Goal: Task Accomplishment & Management: Manage account settings

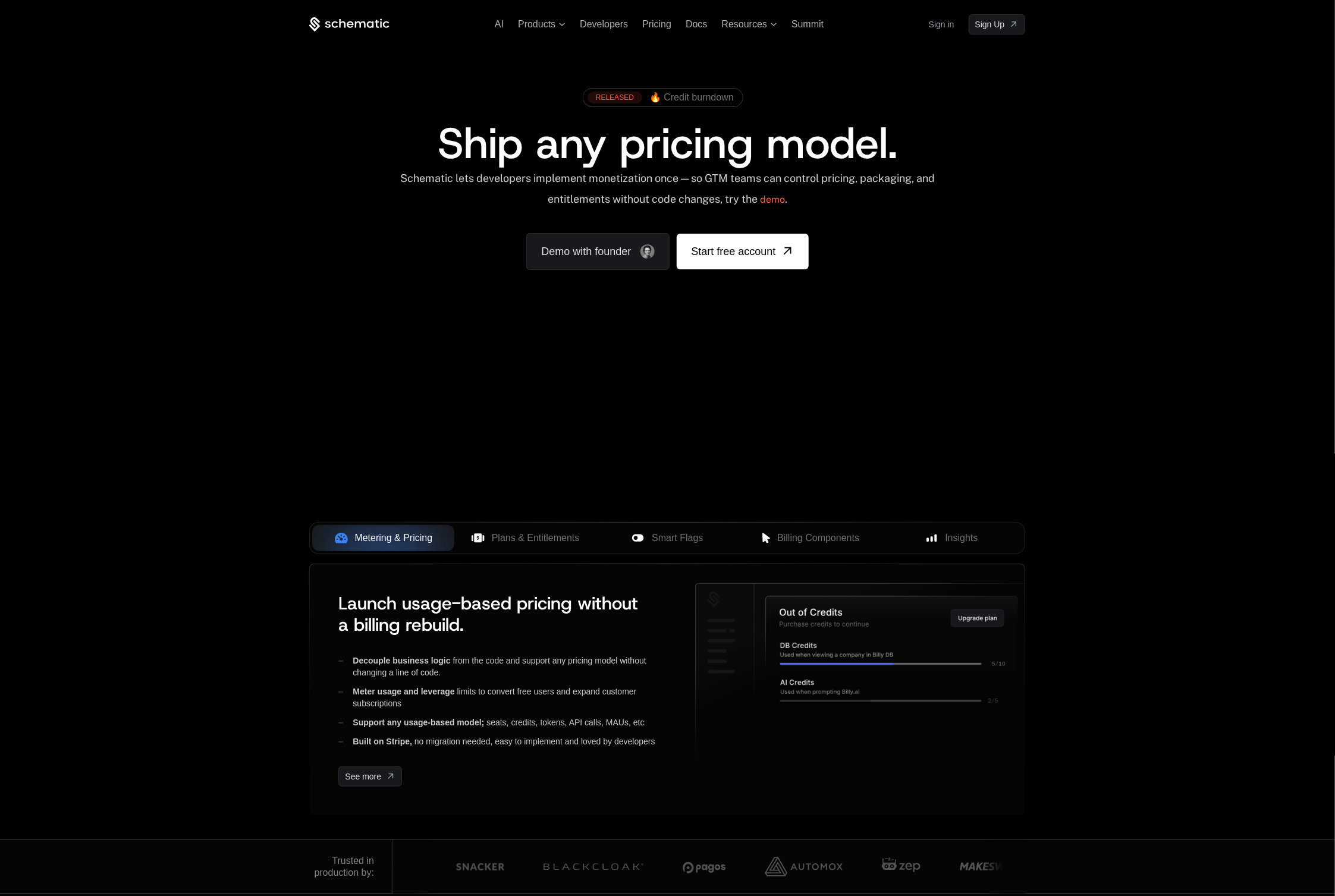
click at [934, 23] on link "Sign in" at bounding box center [941, 24] width 26 height 19
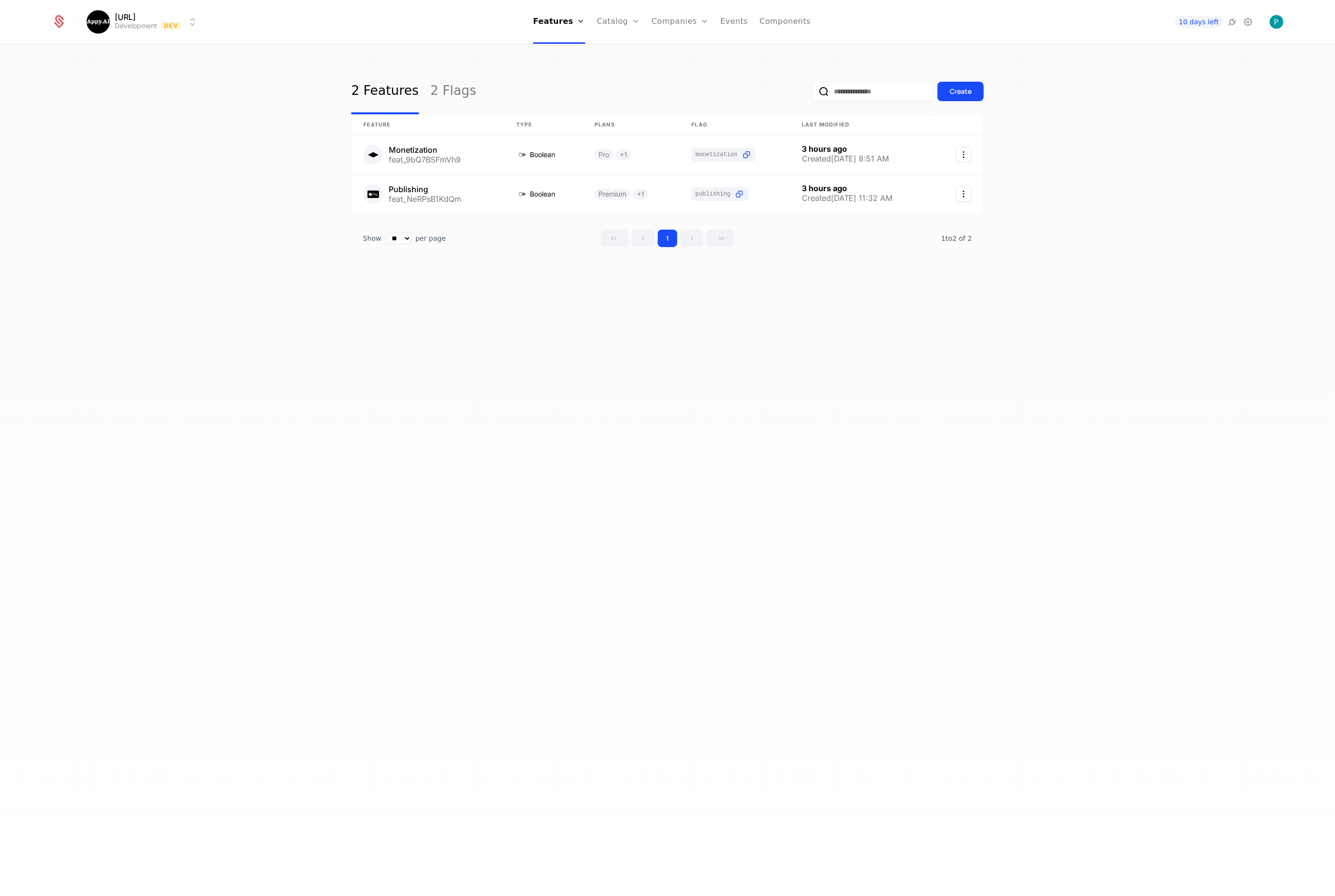
click at [669, 22] on link "Companies" at bounding box center [680, 22] width 57 height 43
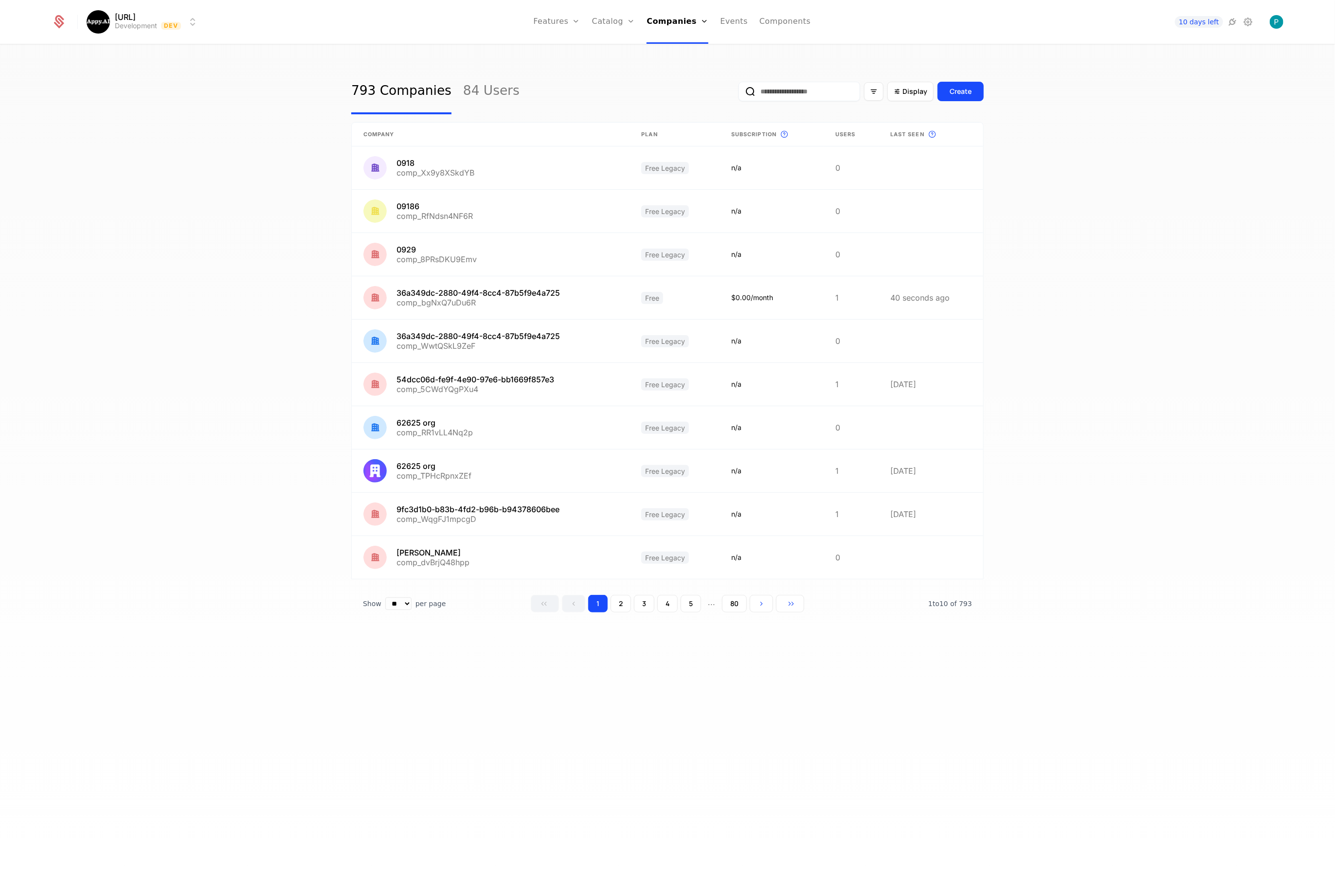
click at [793, 96] on input "email" at bounding box center [799, 91] width 121 height 19
paste input "**********"
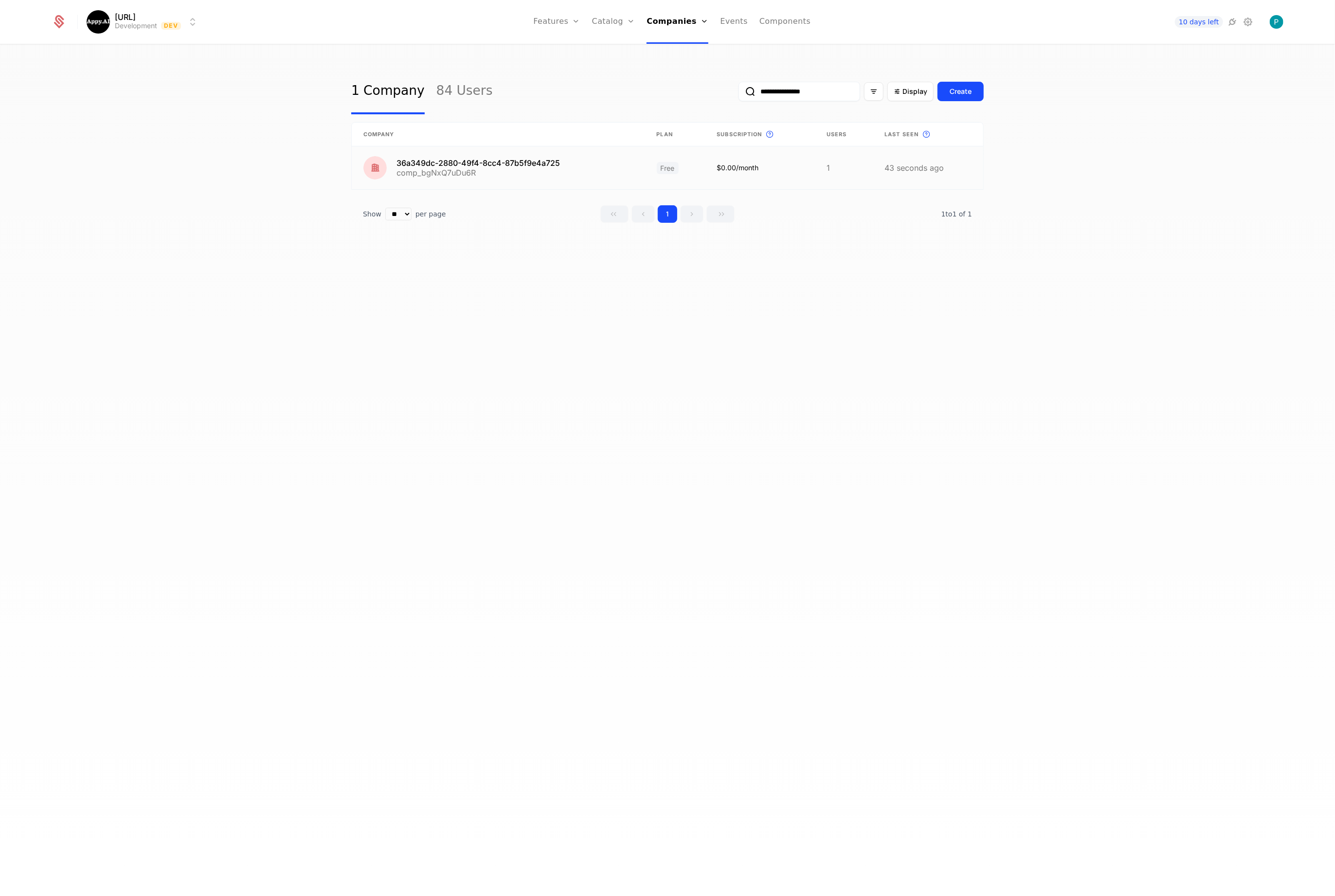
type input "**********"
click at [509, 159] on link at bounding box center [498, 167] width 294 height 43
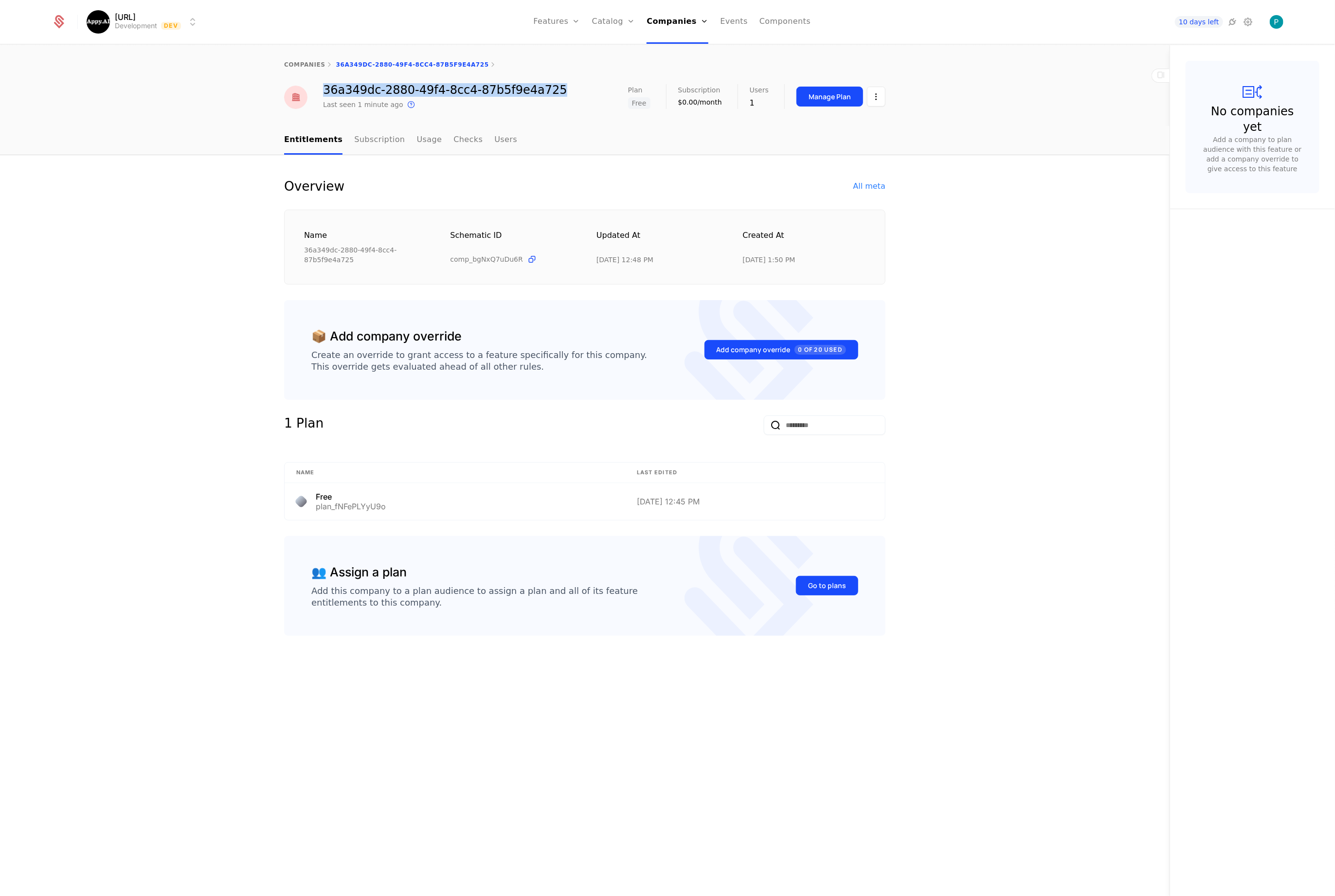
drag, startPoint x: 323, startPoint y: 89, endPoint x: 556, endPoint y: 91, distance: 233.0
click at [556, 91] on div "36a349dc-2880-49f4-8cc4-87b5f9e4a725 Last seen 1 minute ago This is the date a …" at bounding box center [585, 97] width 602 height 26
copy div "36a349dc-2880-49f4-8cc4-87b5f9e4a725"
click at [301, 60] on div "companies 36a349dc-2880-49f4-8cc4-87b5f9e4a725" at bounding box center [585, 65] width 1170 height 39
click at [294, 68] on div "companies" at bounding box center [304, 65] width 41 height 8
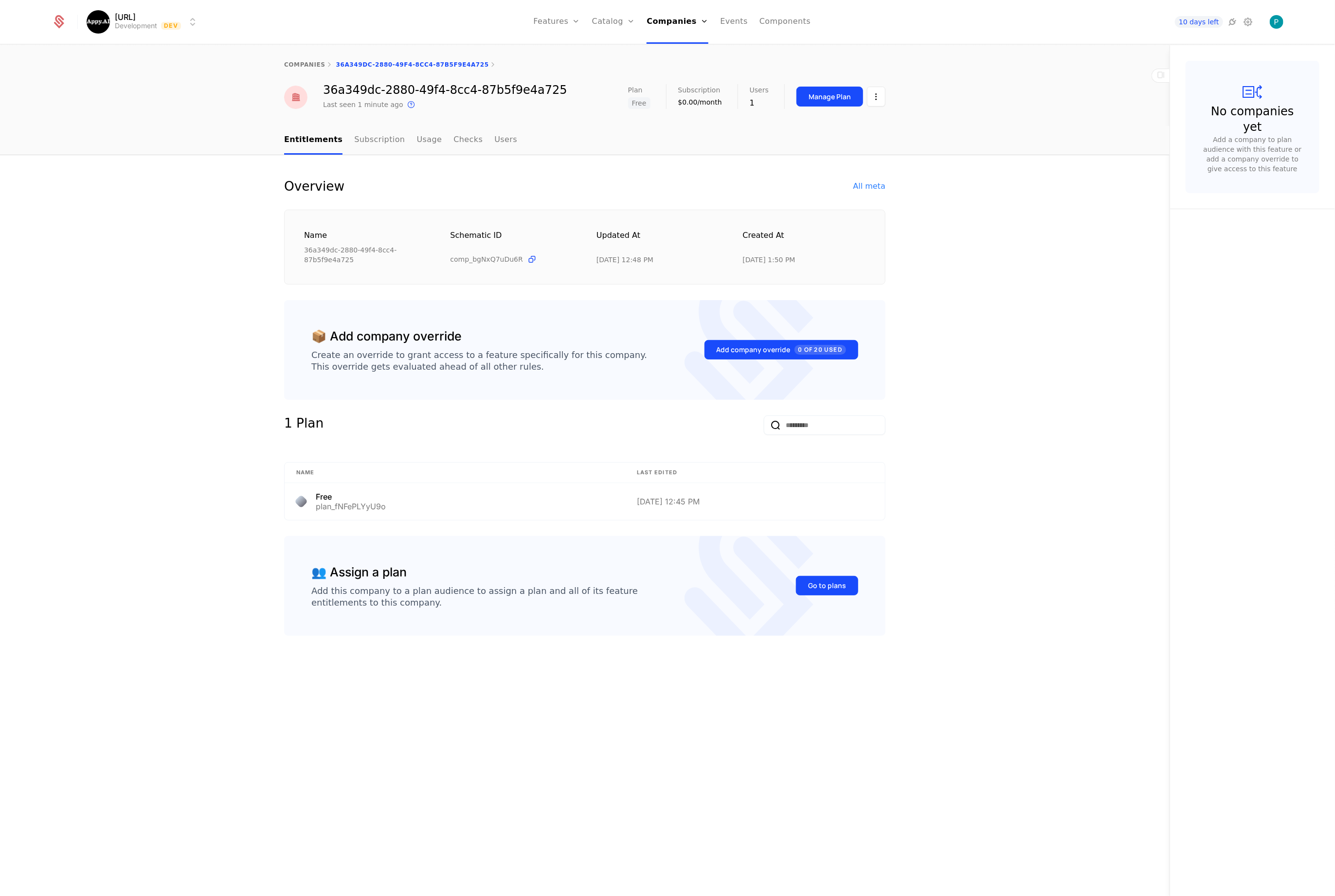
click at [317, 66] on link "companies" at bounding box center [304, 64] width 41 height 7
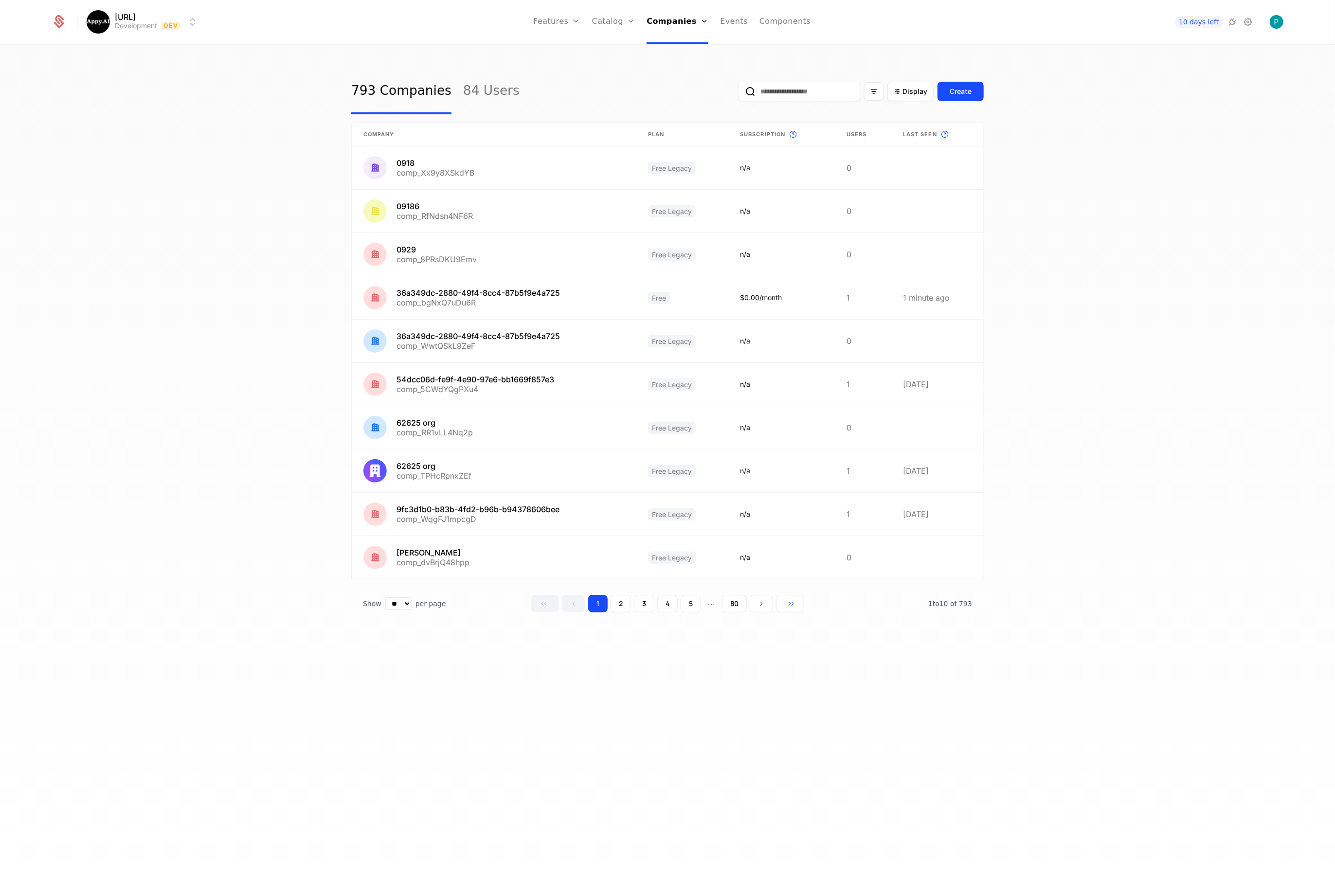
click at [775, 97] on input "email" at bounding box center [799, 91] width 121 height 19
paste input "**********"
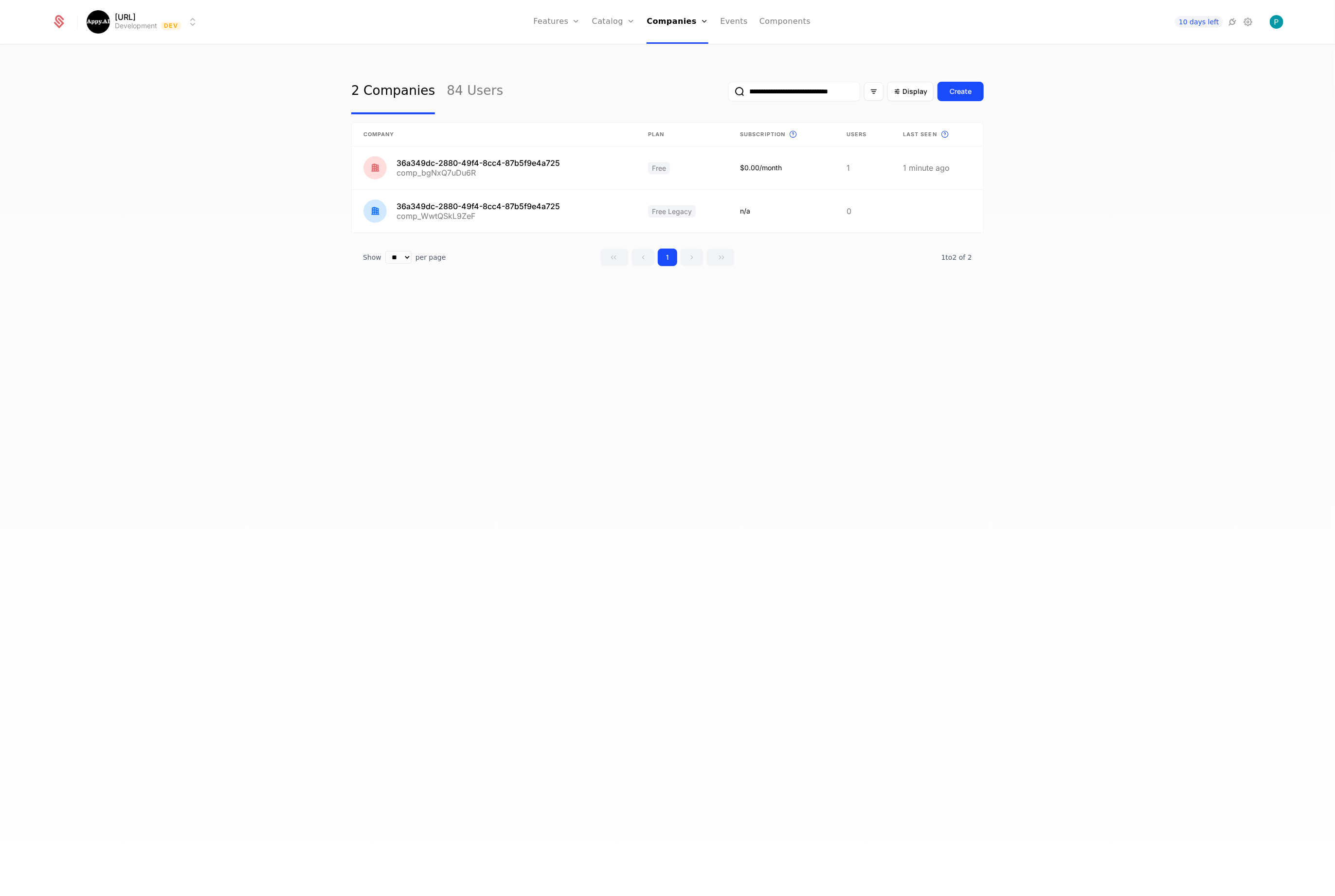
type input "**********"
click at [479, 94] on link "84 Users" at bounding box center [474, 92] width 56 height 46
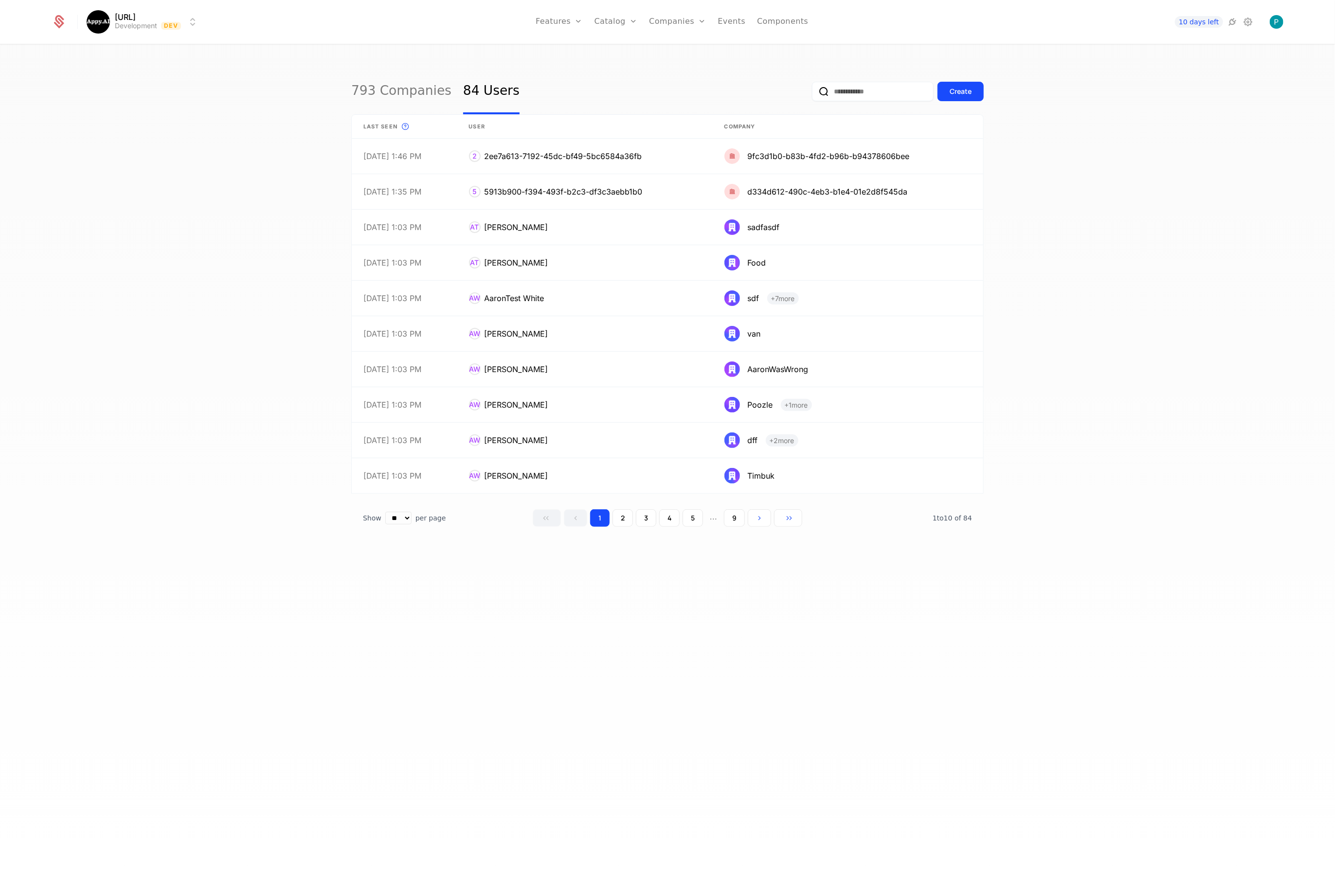
click at [396, 84] on link "793 Companies" at bounding box center [402, 92] width 100 height 46
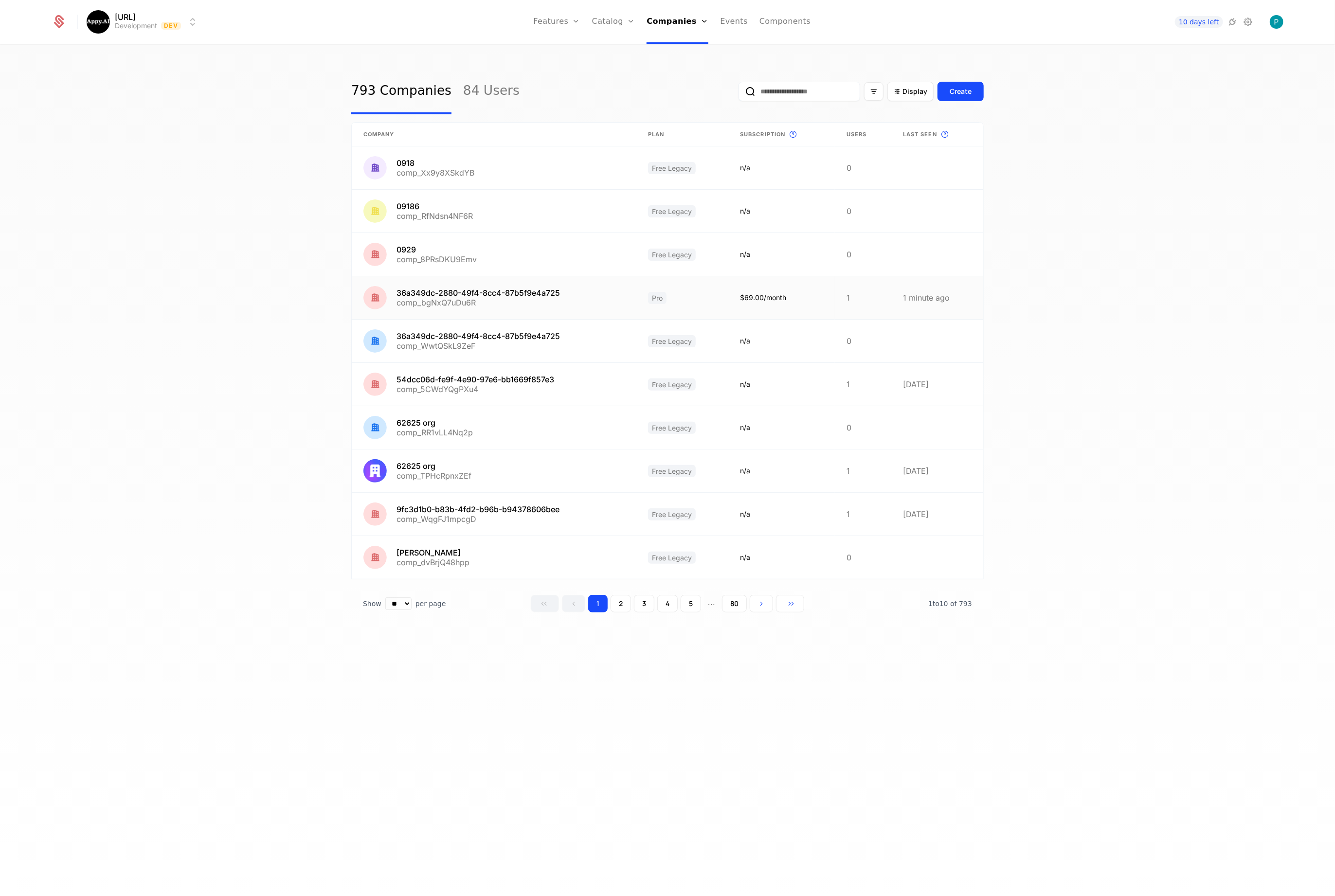
click at [478, 290] on link at bounding box center [494, 298] width 285 height 43
click at [622, 49] on link "Plans" at bounding box center [629, 47] width 50 height 8
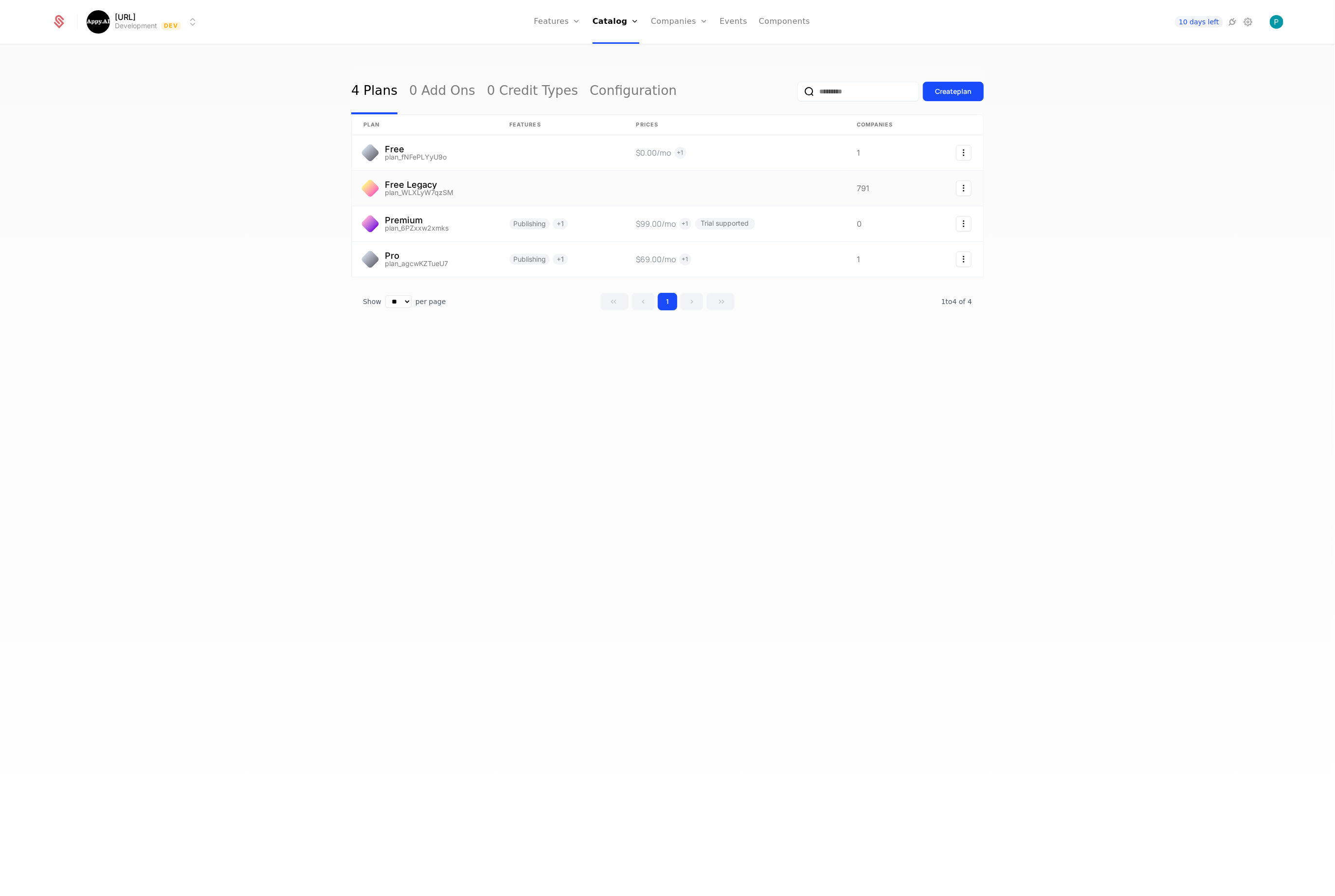
click at [452, 190] on link at bounding box center [425, 188] width 146 height 35
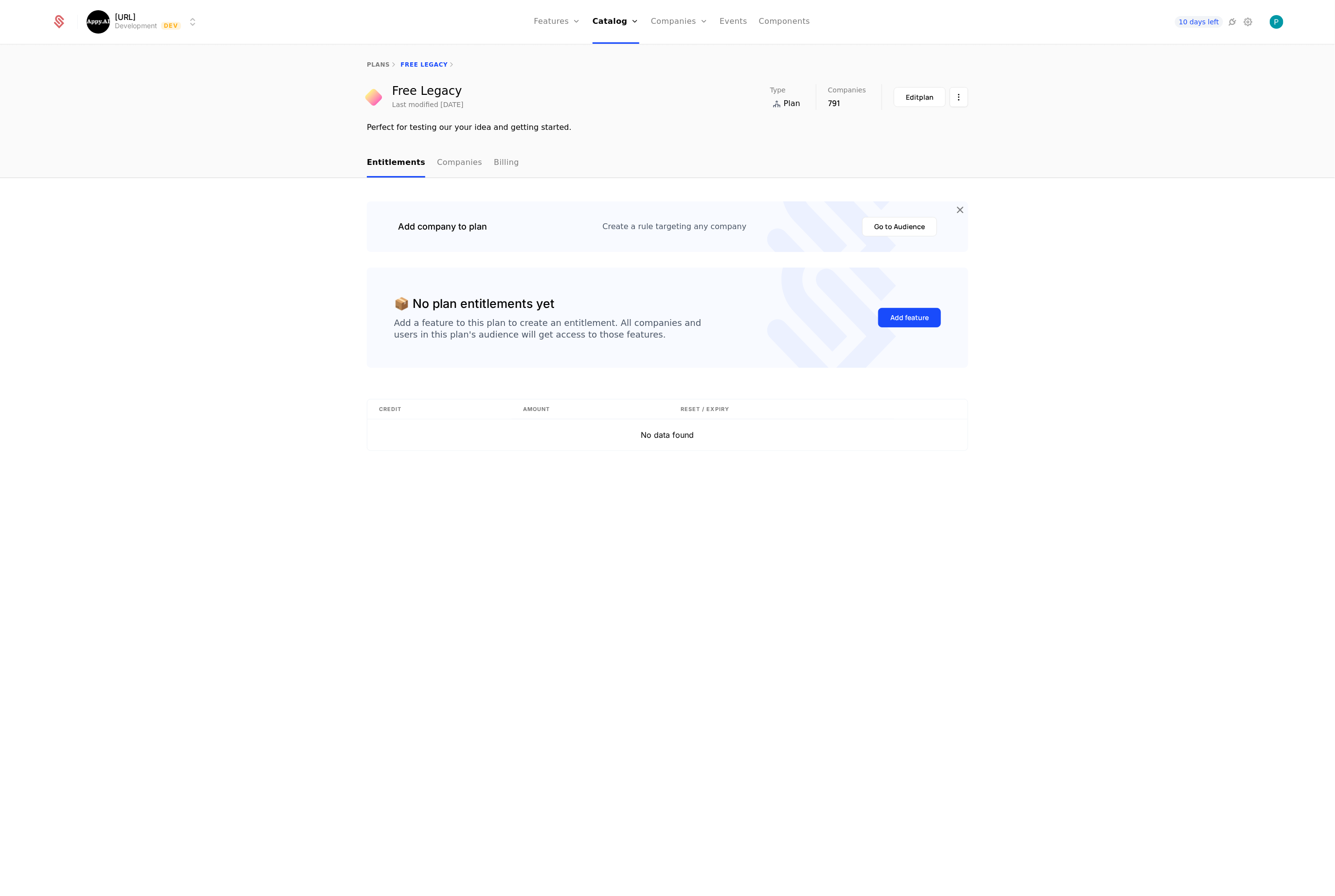
click at [439, 155] on link "Companies" at bounding box center [459, 163] width 45 height 29
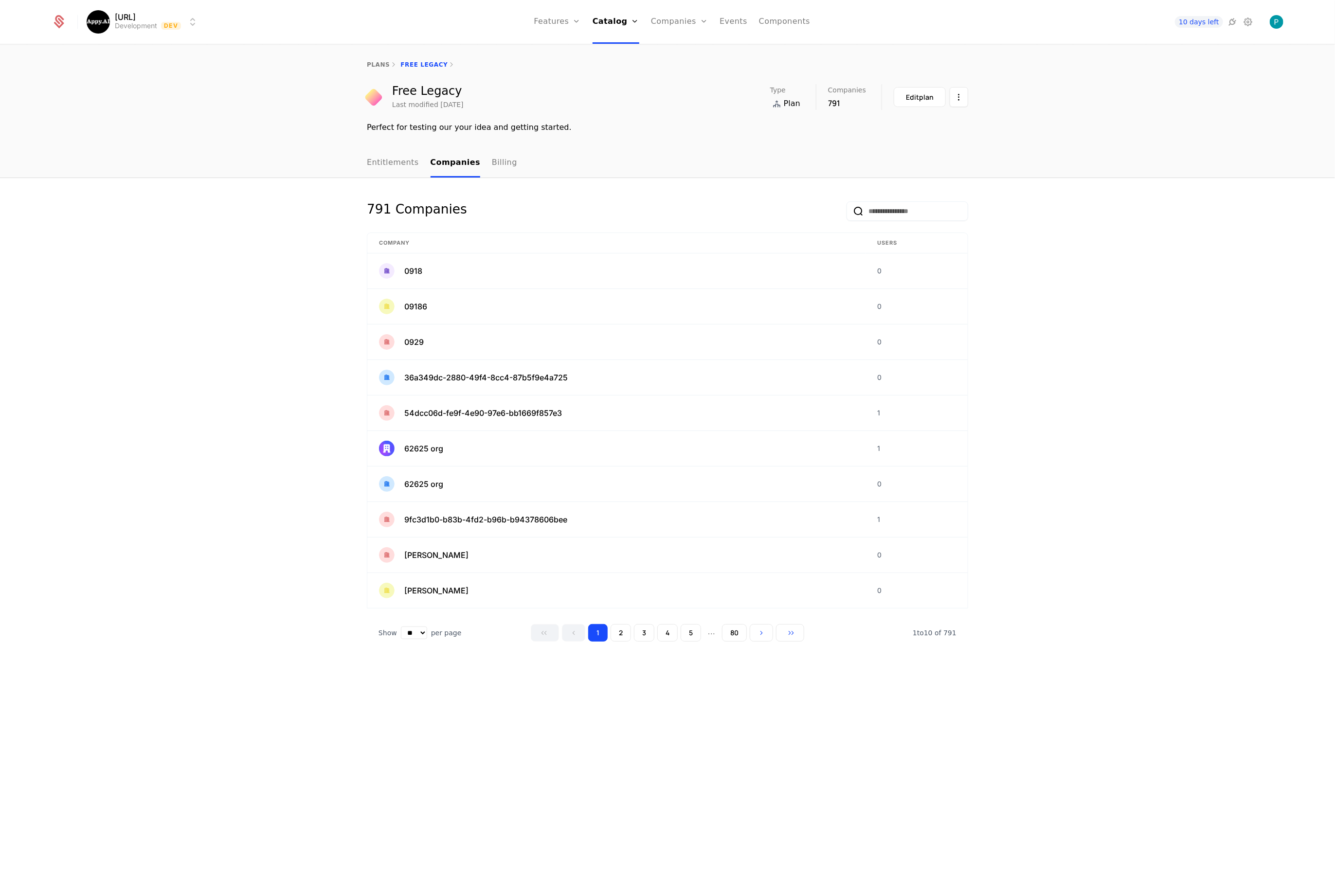
click at [375, 162] on link "Entitlements" at bounding box center [393, 163] width 52 height 29
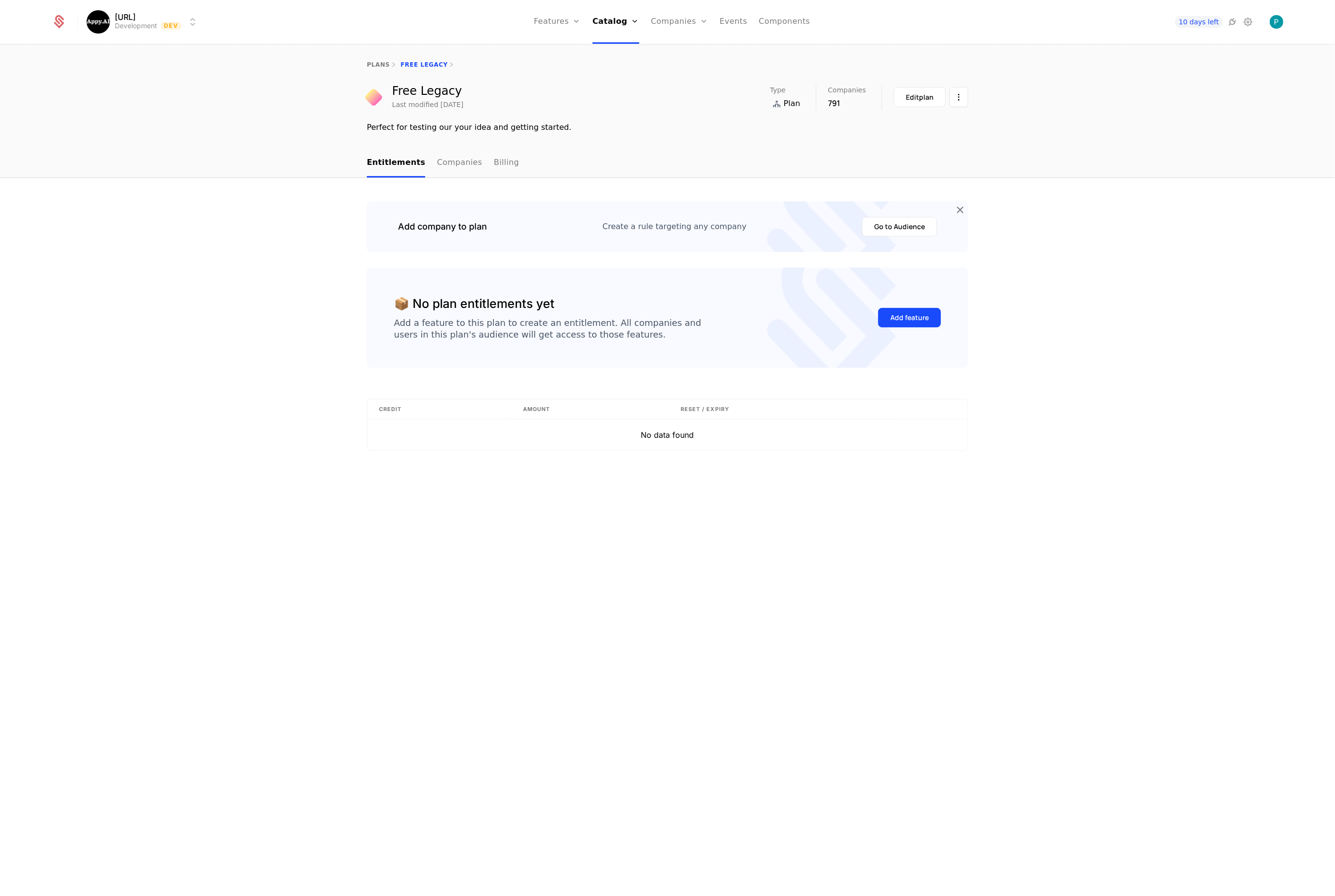
click at [914, 99] on div "Edit plan" at bounding box center [920, 97] width 28 height 10
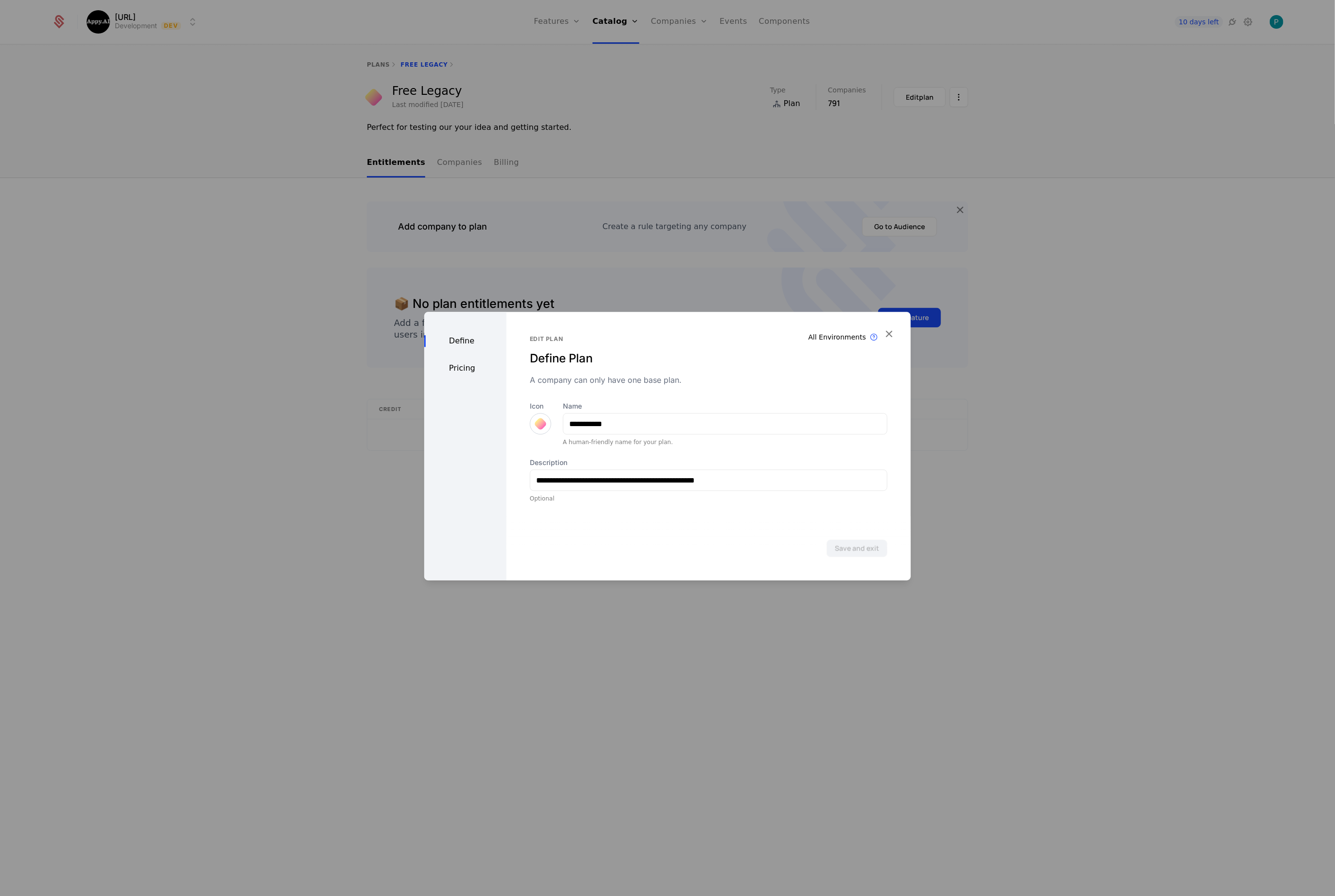
click at [472, 375] on div "Define Pricing" at bounding box center [465, 446] width 82 height 269
click at [469, 371] on div "Pricing" at bounding box center [465, 368] width 82 height 11
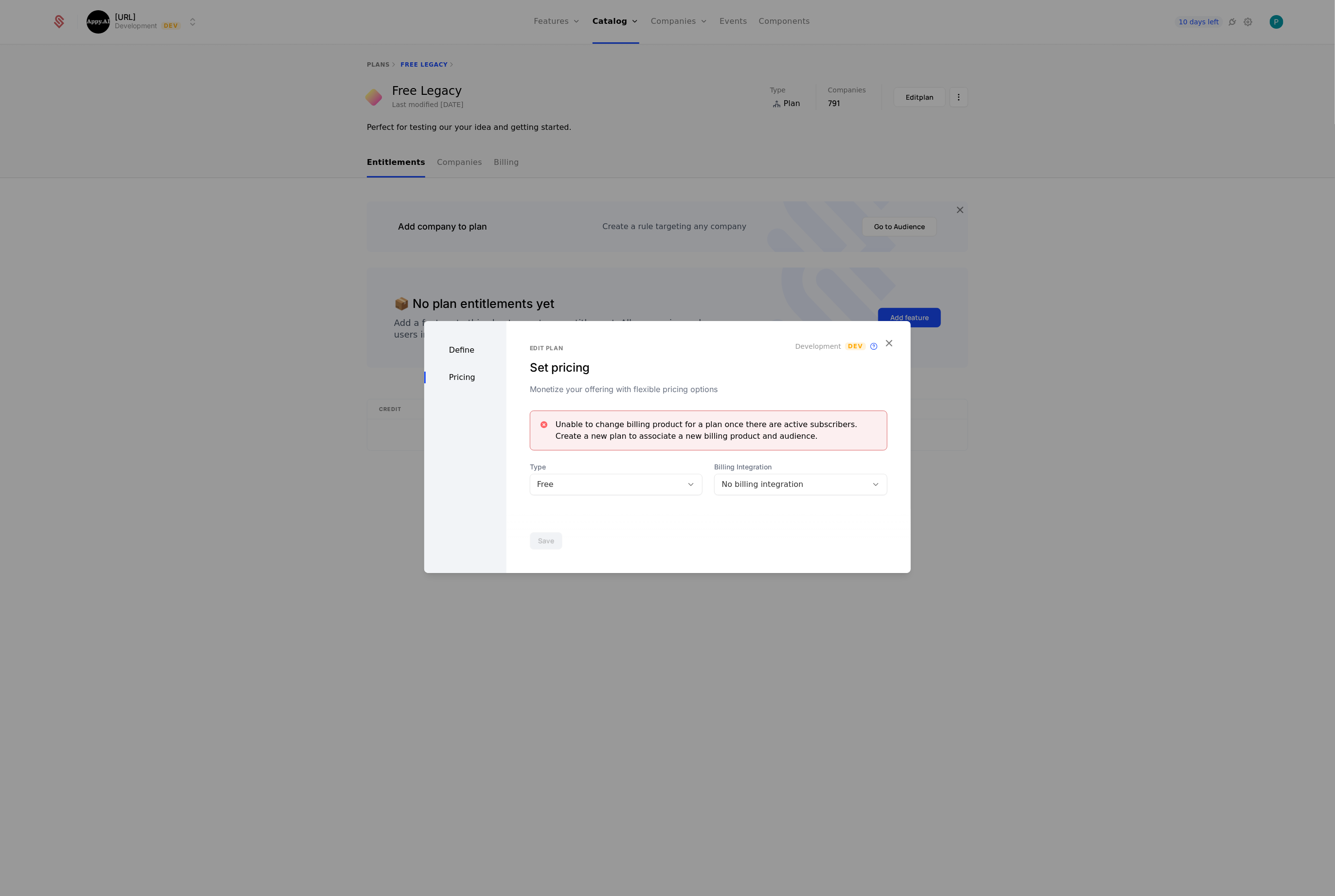
click at [456, 342] on div "Define Pricing" at bounding box center [465, 447] width 82 height 252
click at [896, 341] on div "Edit plan Set pricing Monetize your offering with flexible pricing options Deve…" at bounding box center [709, 447] width 404 height 252
click at [892, 347] on icon "button" at bounding box center [889, 342] width 13 height 13
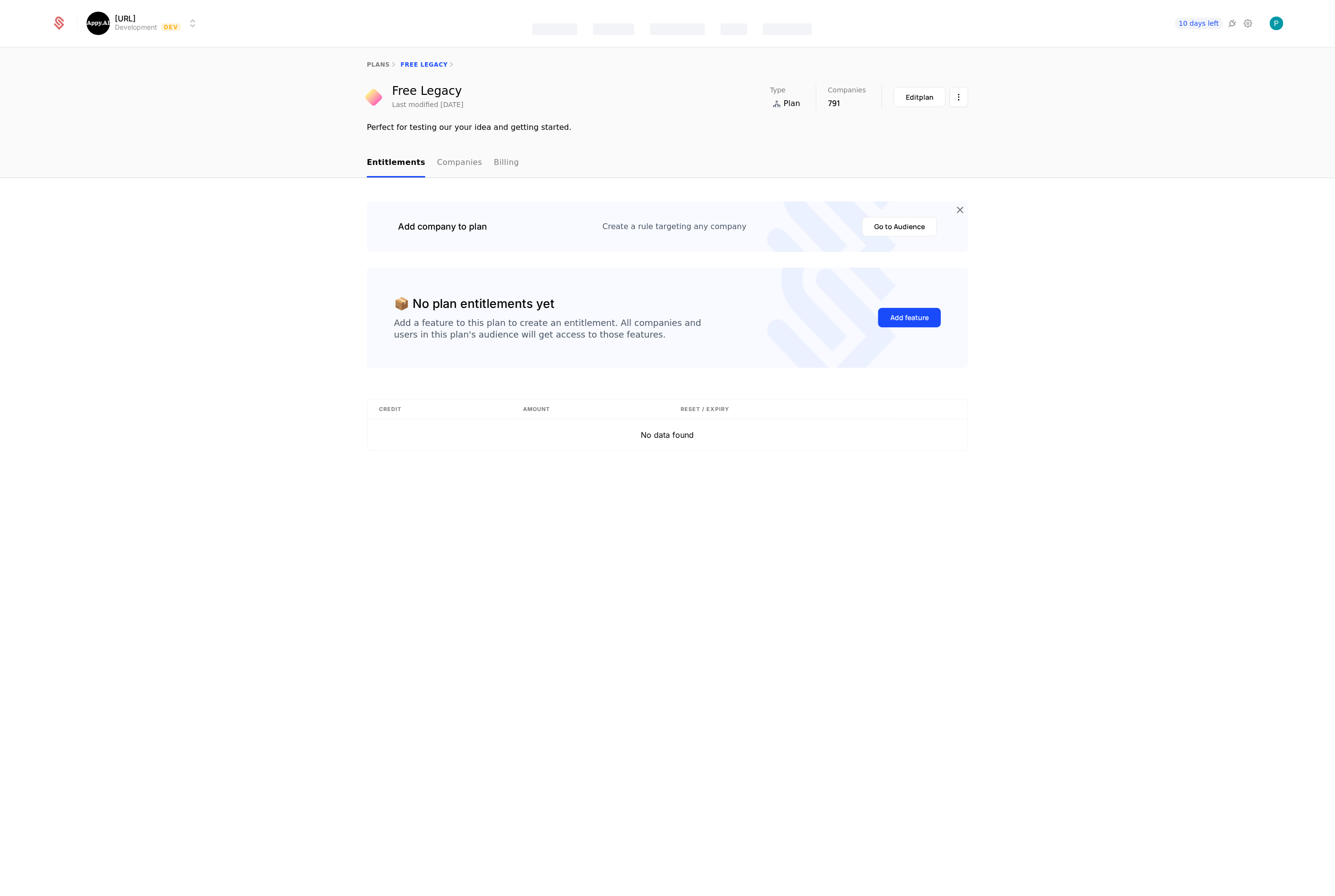
click at [675, 24] on div "Companies" at bounding box center [677, 29] width 55 height 11
click at [627, 50] on link "Plans" at bounding box center [629, 47] width 50 height 8
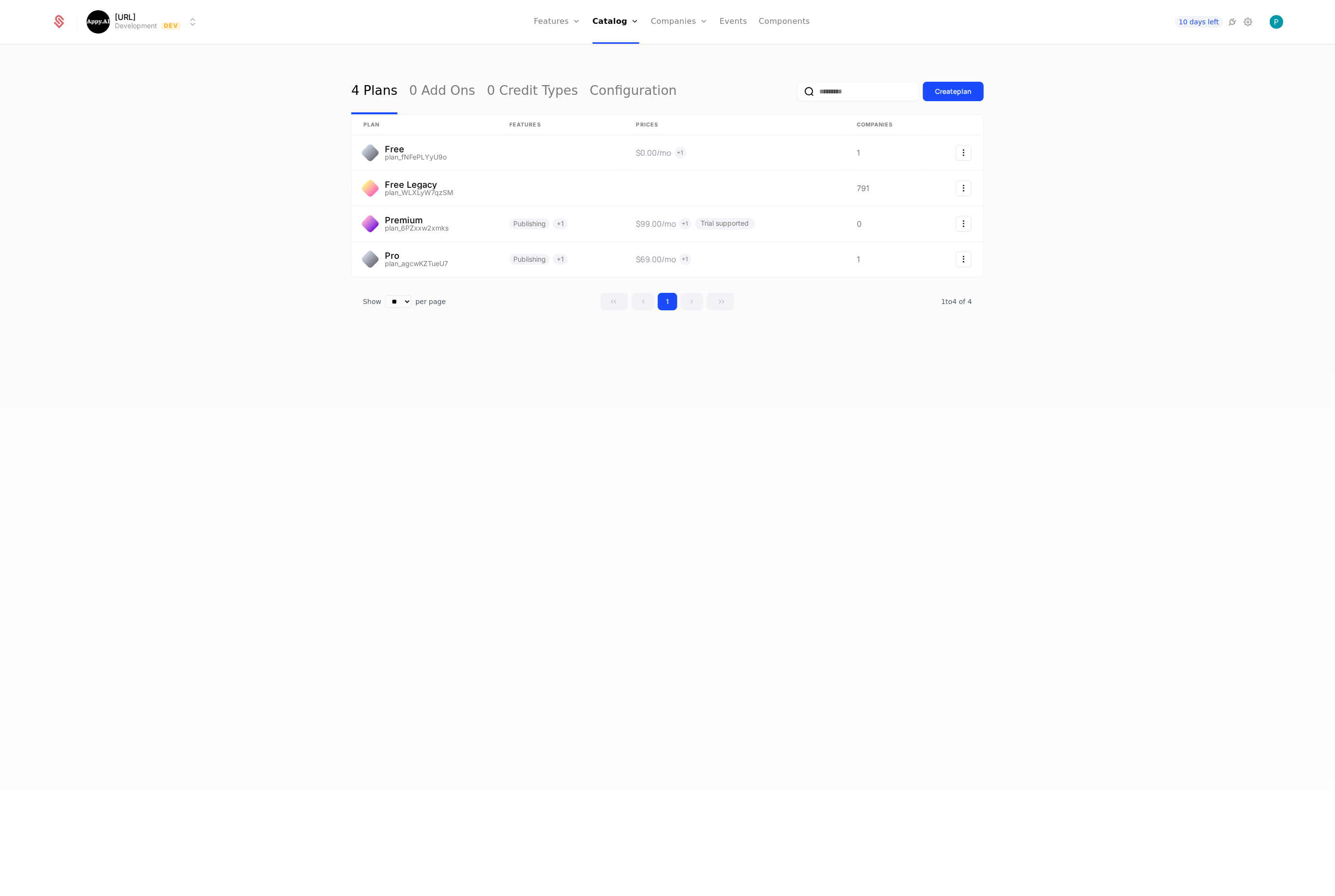
click at [608, 96] on link "Configuration" at bounding box center [633, 92] width 87 height 46
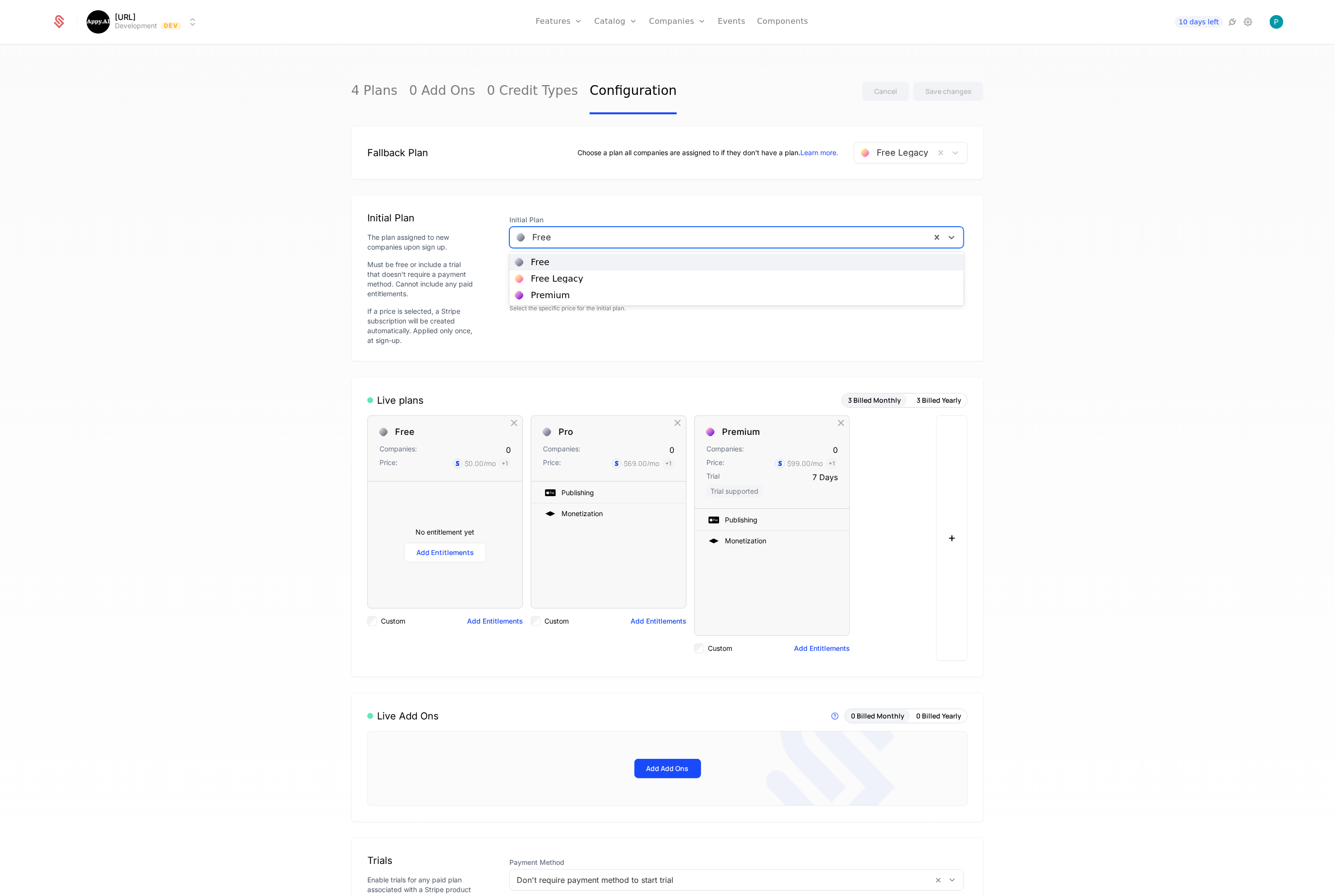
click at [632, 245] on div "Free" at bounding box center [721, 237] width 422 height 18
click at [571, 265] on div "Free" at bounding box center [736, 262] width 443 height 8
click at [821, 152] on link "Learn more." at bounding box center [819, 153] width 38 height 10
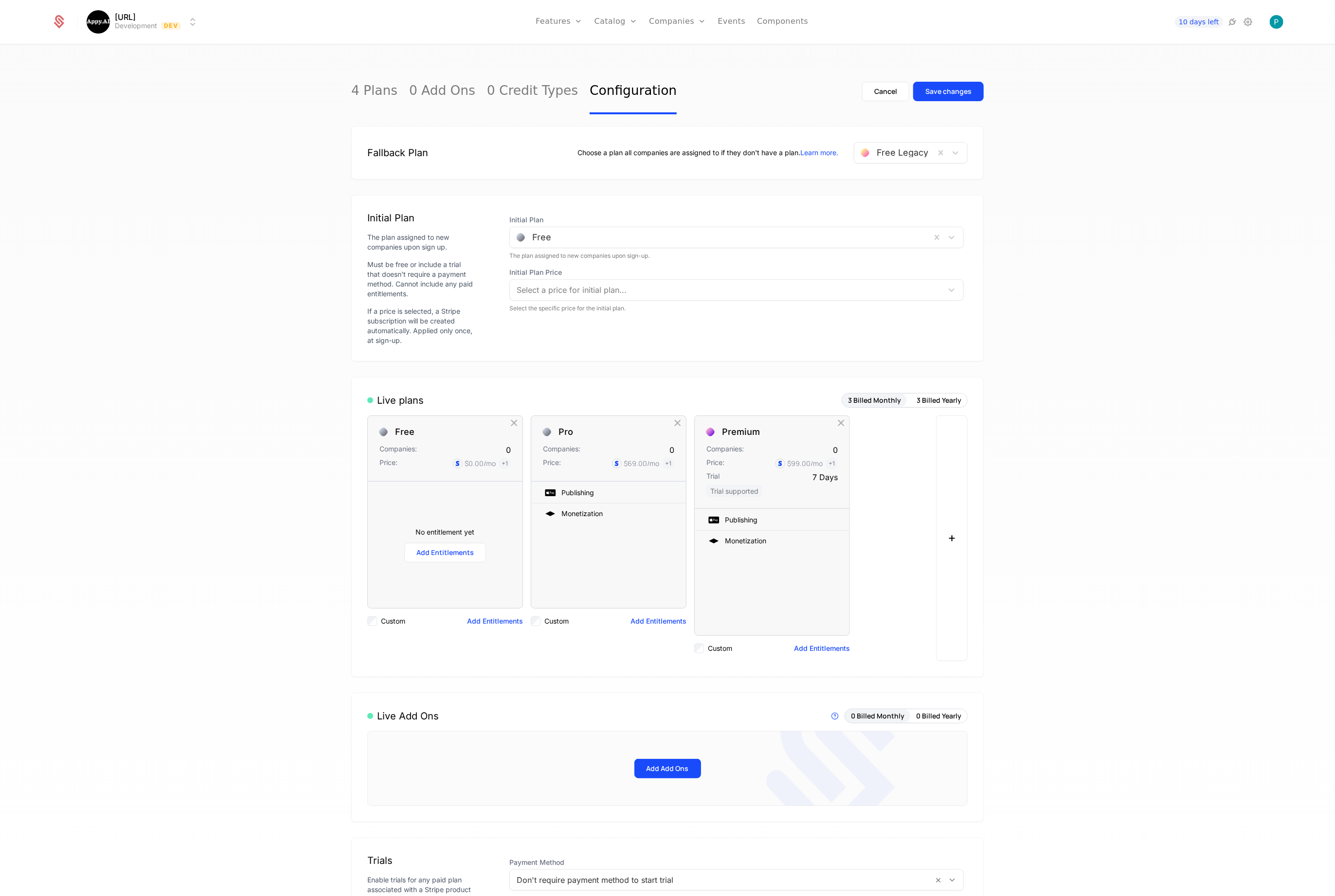
click at [362, 98] on link "4 Plans" at bounding box center [375, 92] width 47 height 46
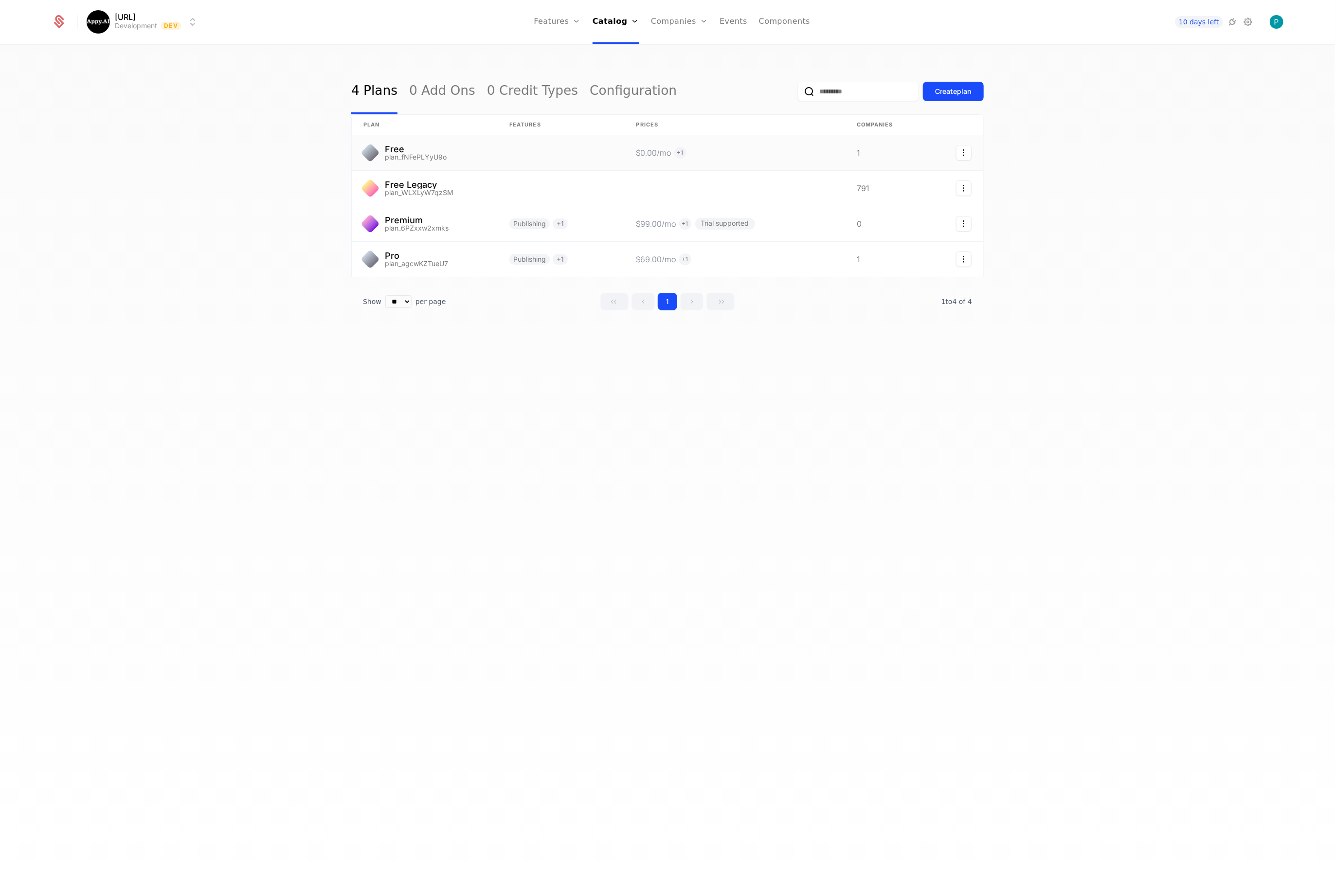
click at [469, 157] on link at bounding box center [425, 153] width 146 height 35
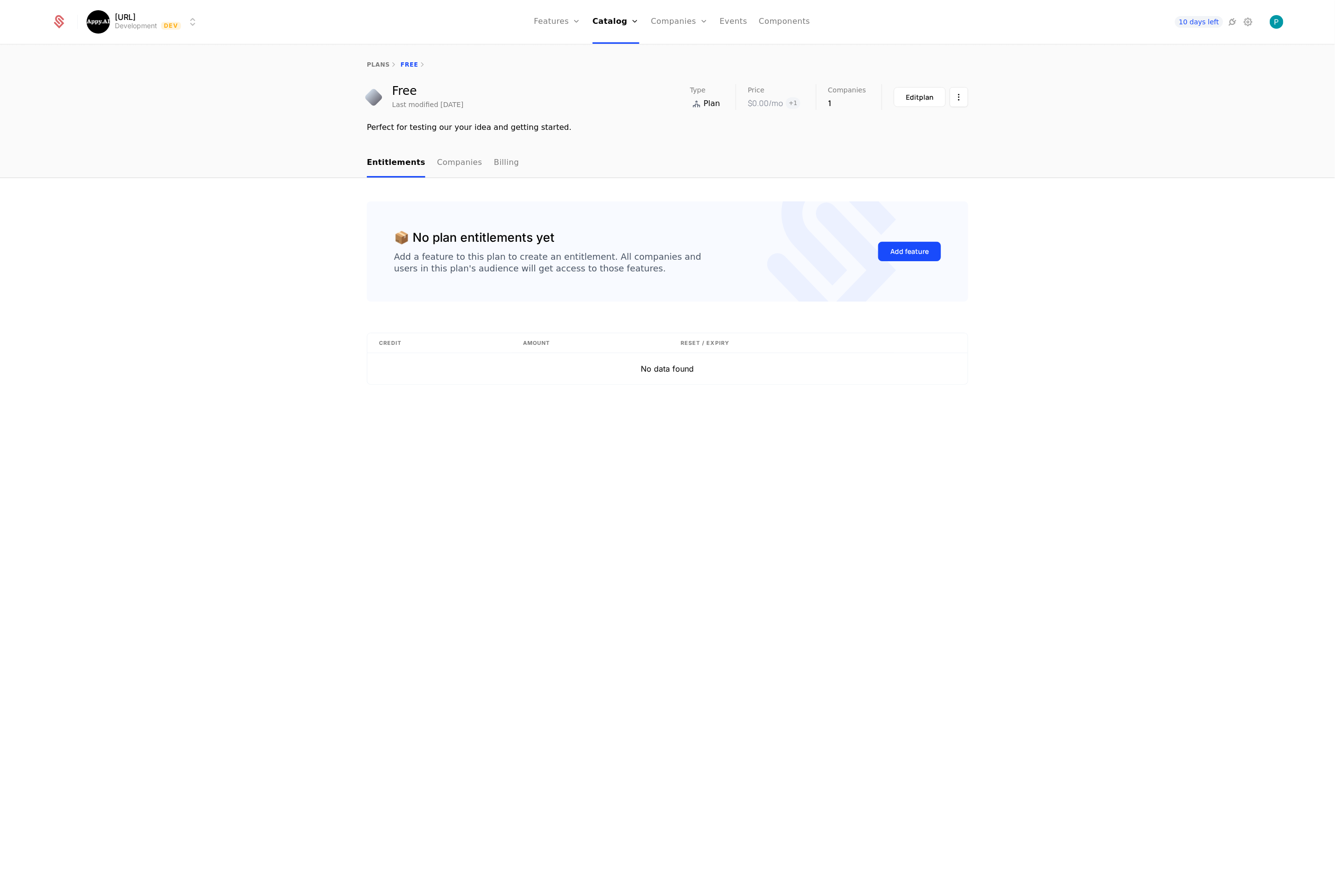
click at [454, 171] on link "Companies" at bounding box center [459, 163] width 45 height 29
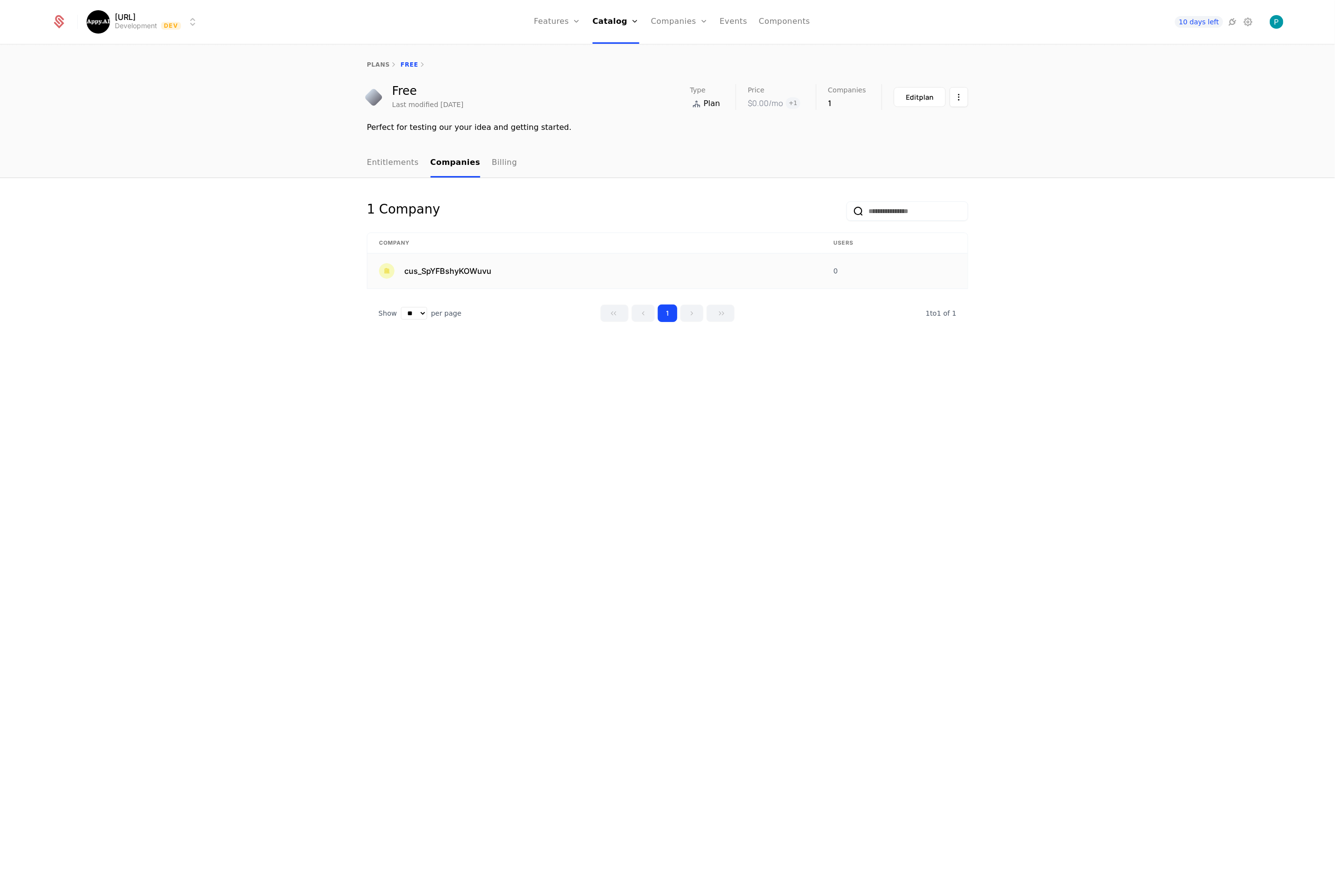
click at [477, 274] on span "cus_SpYFBshyKOWuvu" at bounding box center [448, 270] width 87 height 11
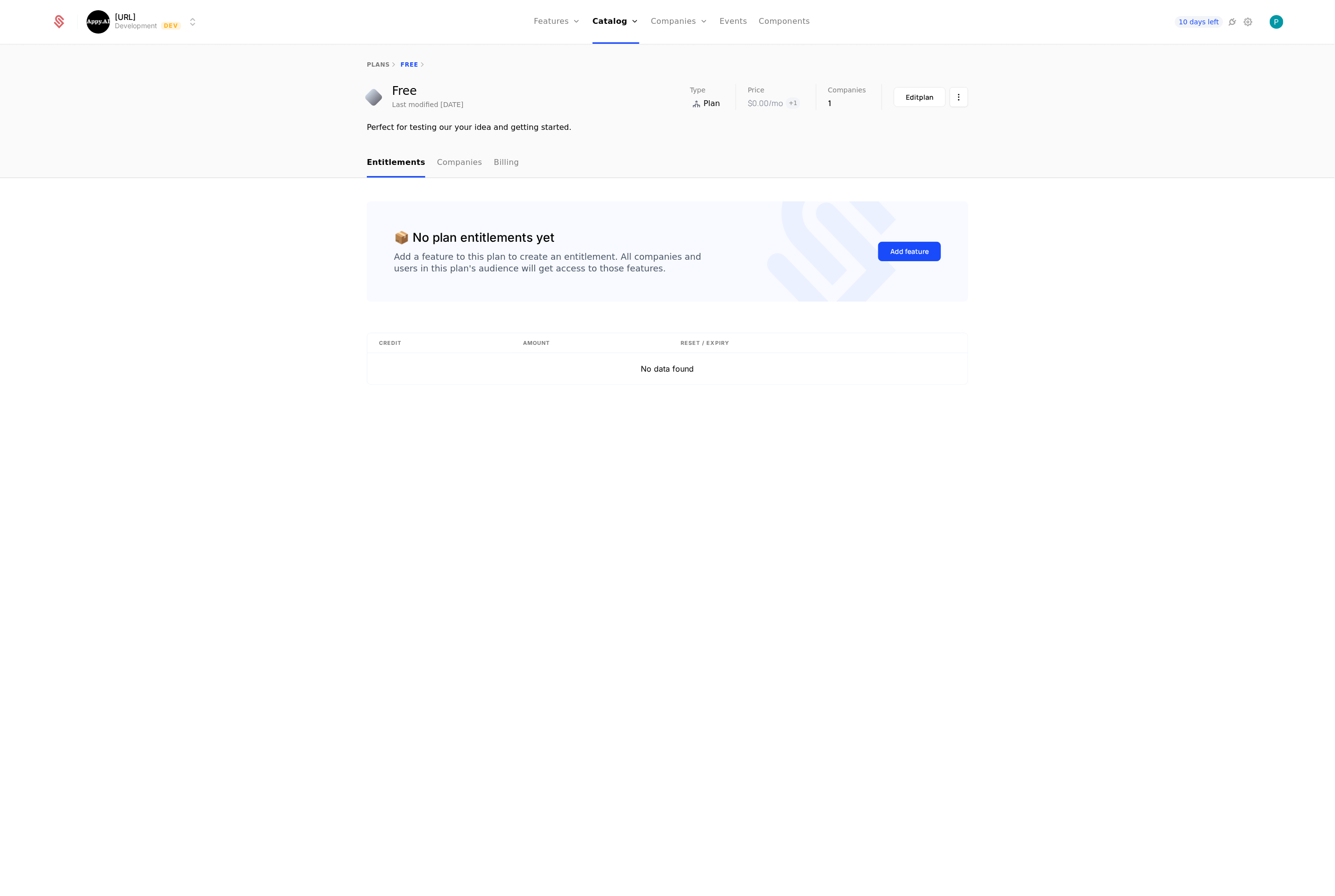
click at [498, 163] on link "Billing" at bounding box center [507, 163] width 25 height 29
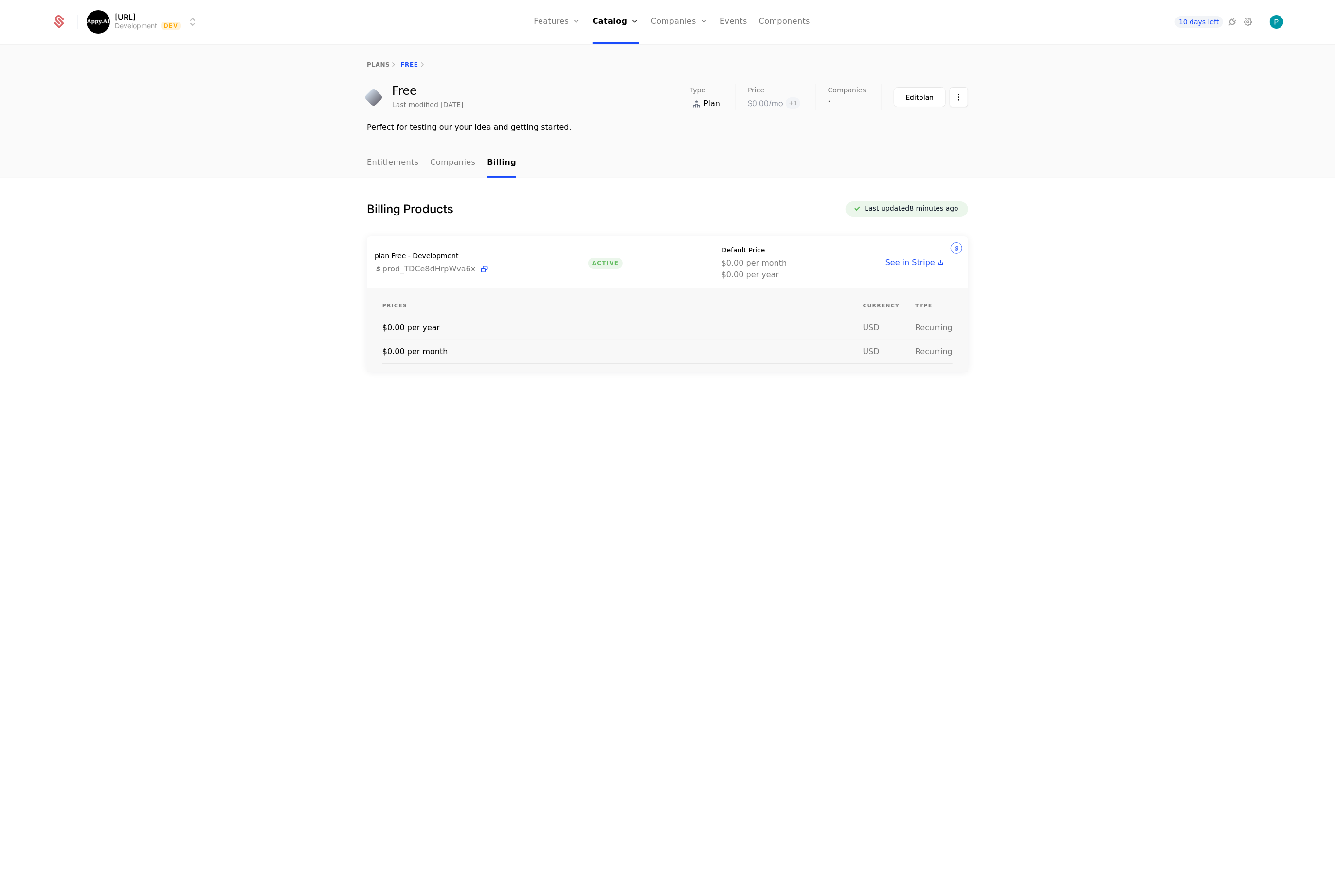
click at [394, 161] on link "Entitlements" at bounding box center [393, 163] width 52 height 29
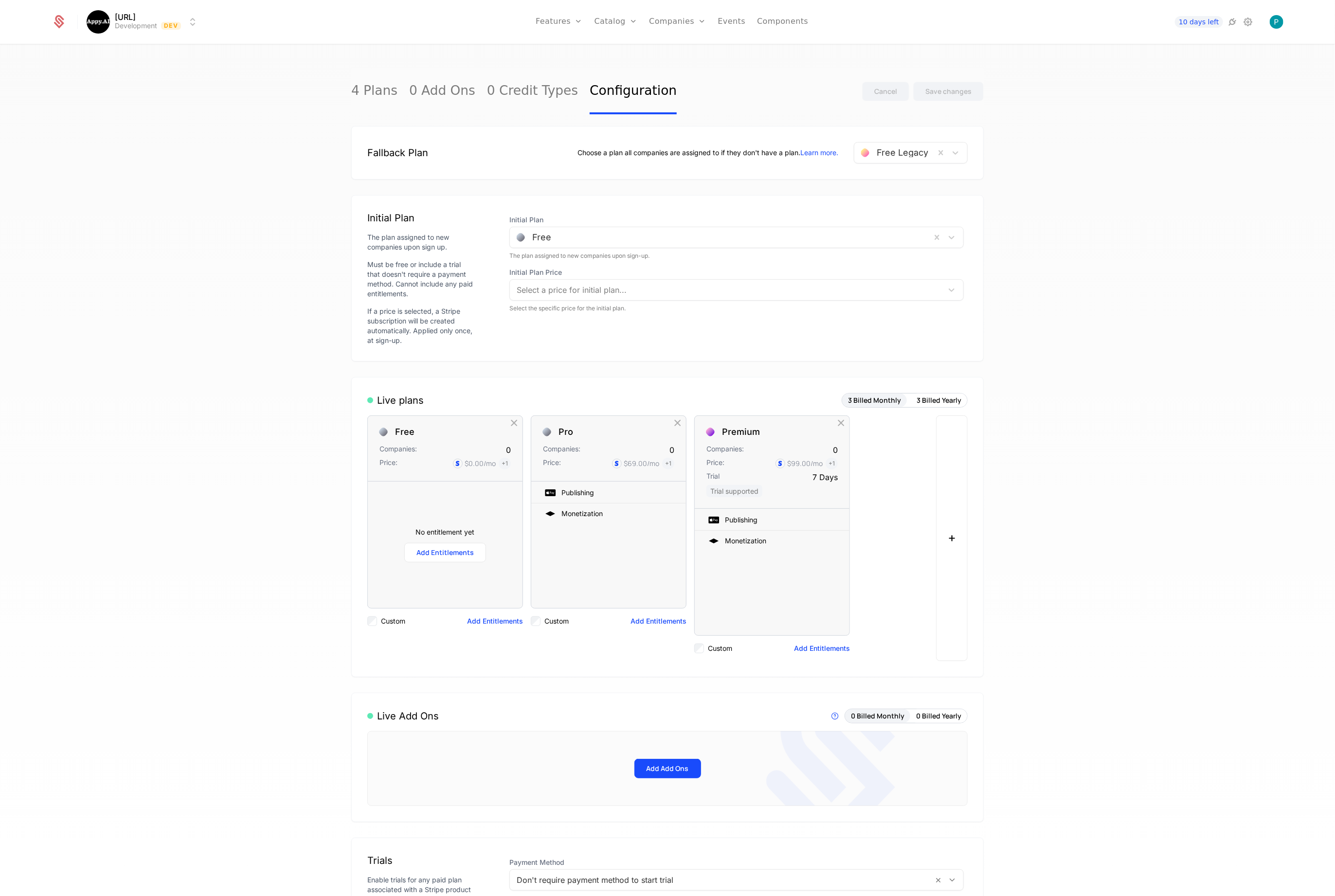
click at [678, 49] on link "Companies" at bounding box center [683, 47] width 45 height 8
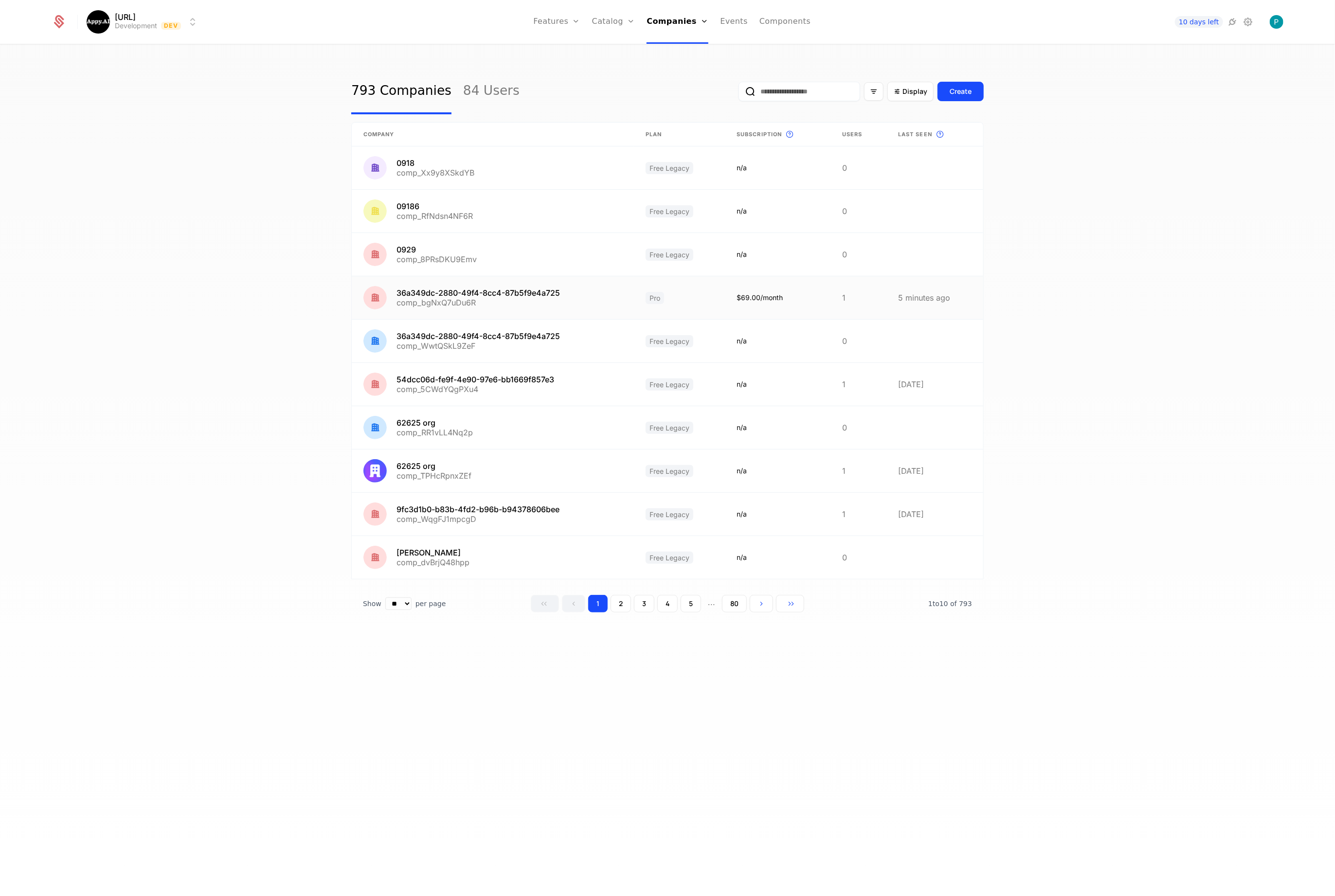
click at [458, 293] on link at bounding box center [492, 298] width 282 height 43
click at [484, 339] on link at bounding box center [492, 341] width 282 height 43
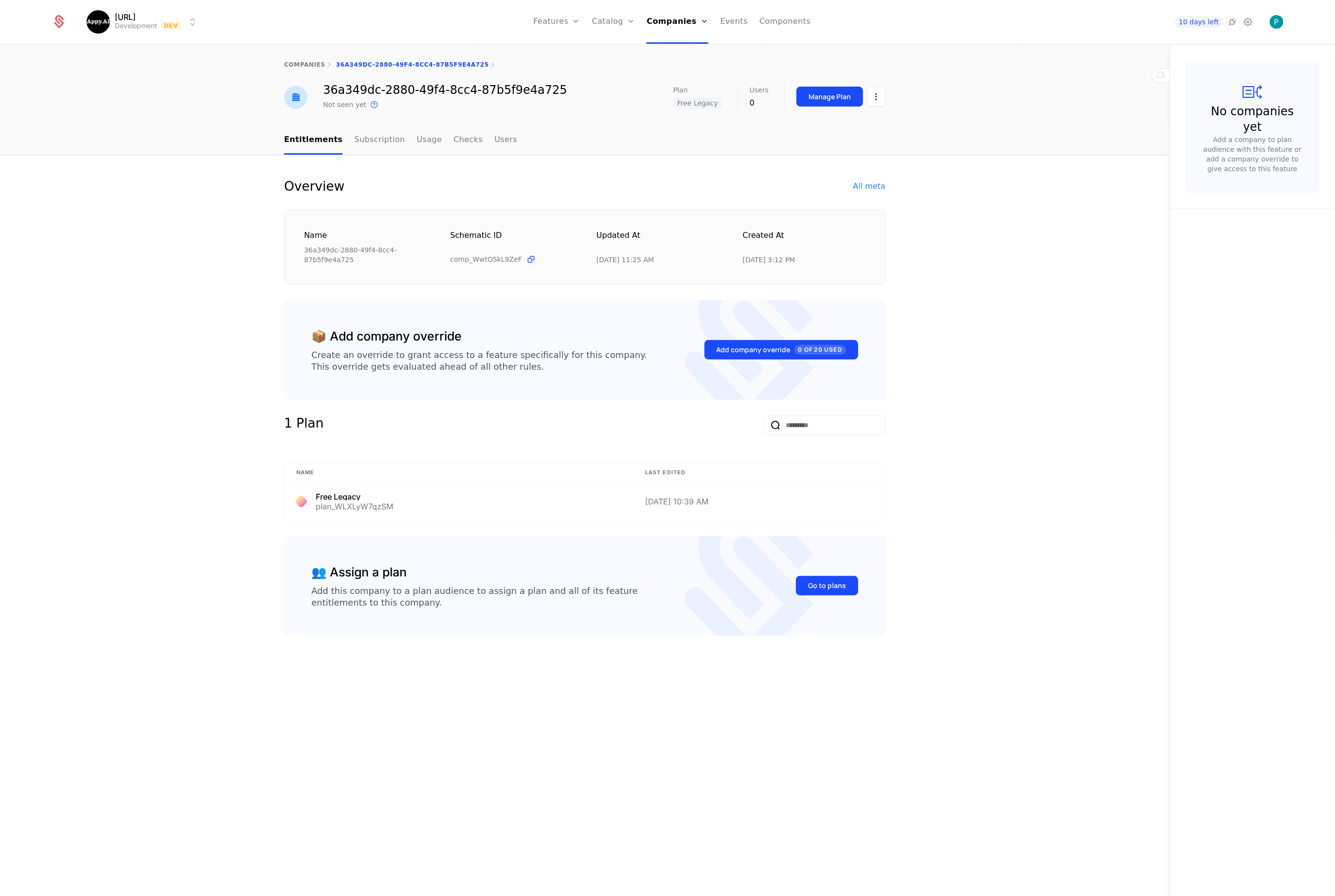
click at [419, 140] on link "Usage" at bounding box center [429, 141] width 25 height 29
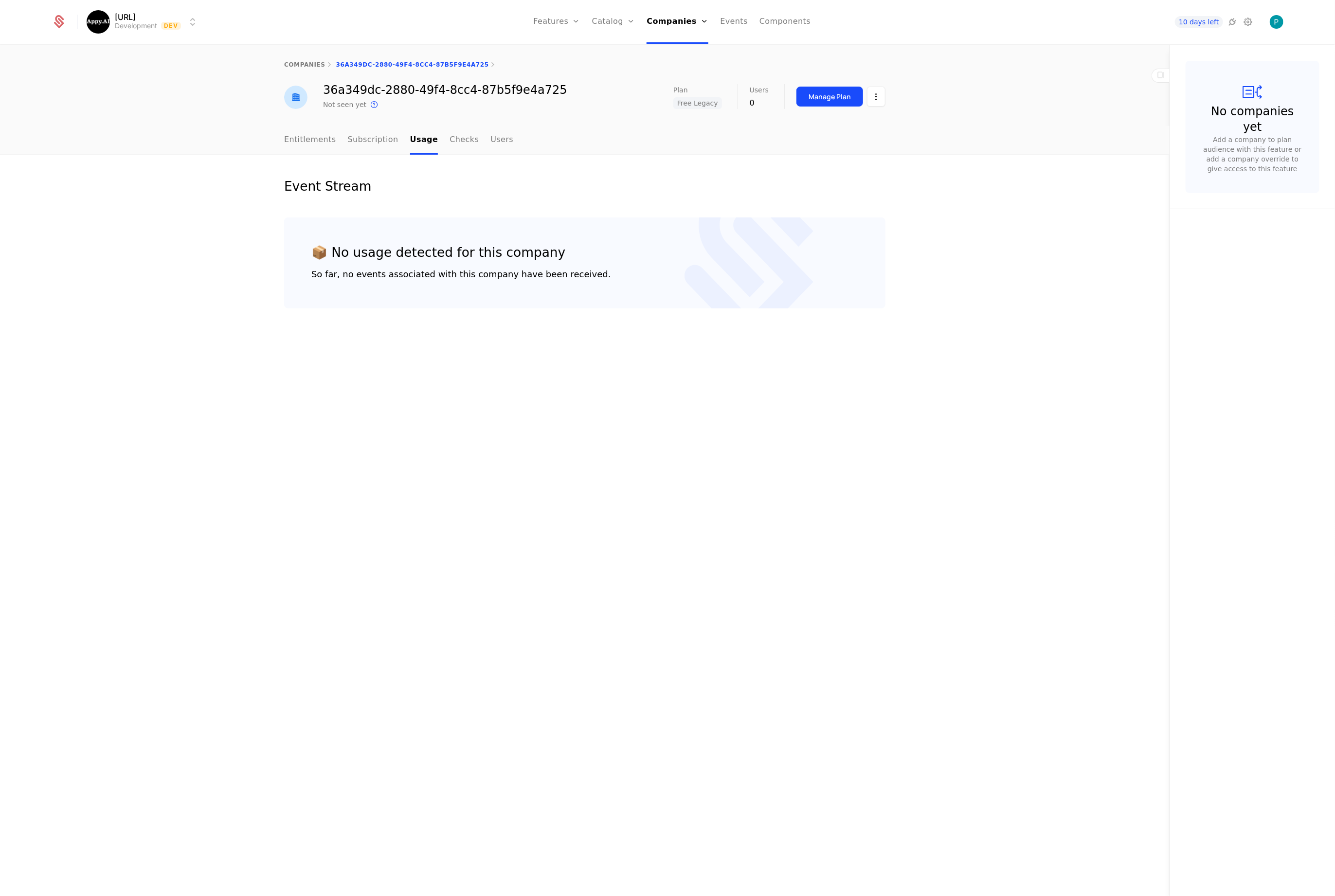
click at [454, 138] on link "Checks" at bounding box center [464, 141] width 29 height 29
click at [495, 137] on link "Users" at bounding box center [503, 141] width 23 height 29
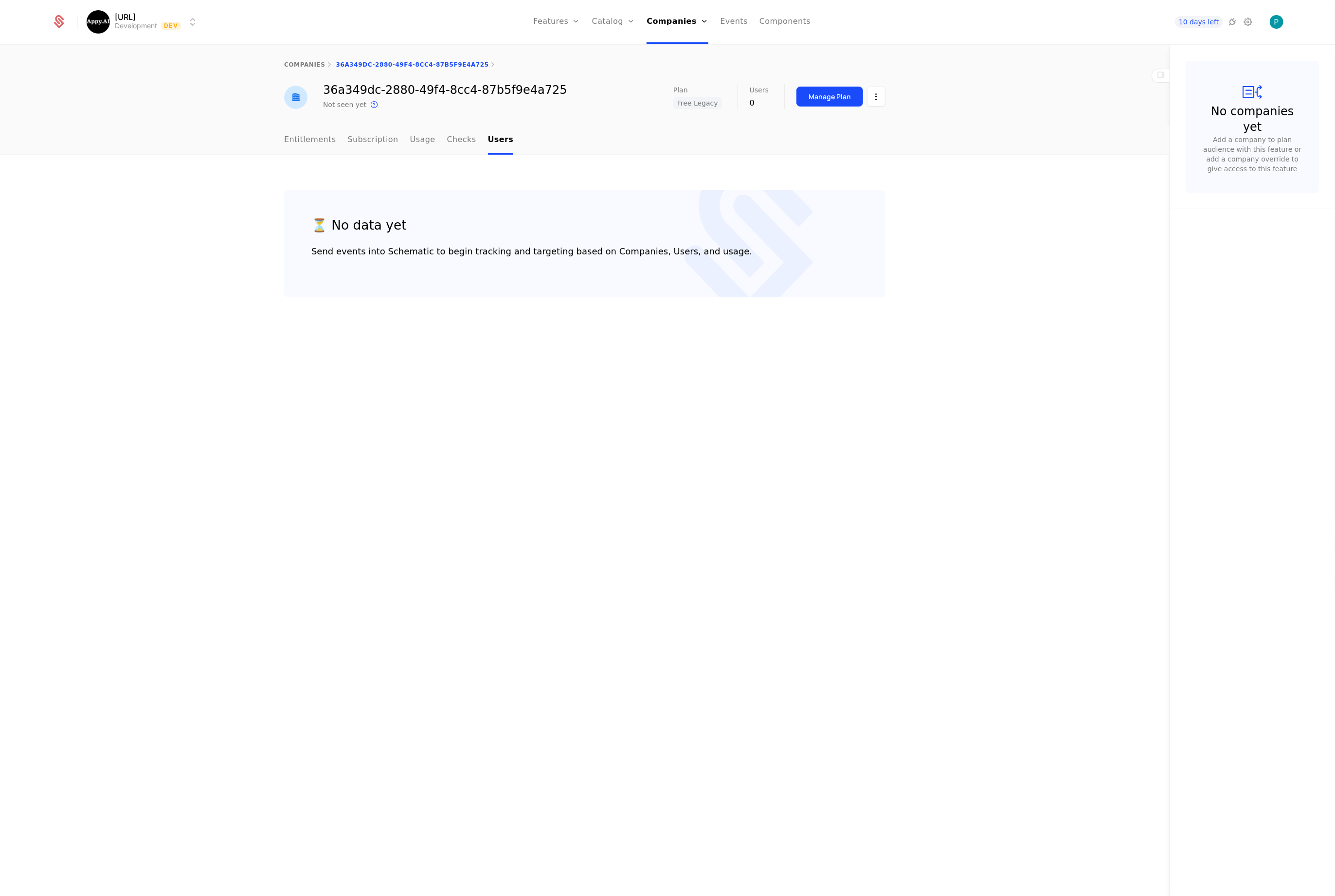
click at [375, 144] on link "Subscription" at bounding box center [373, 141] width 51 height 29
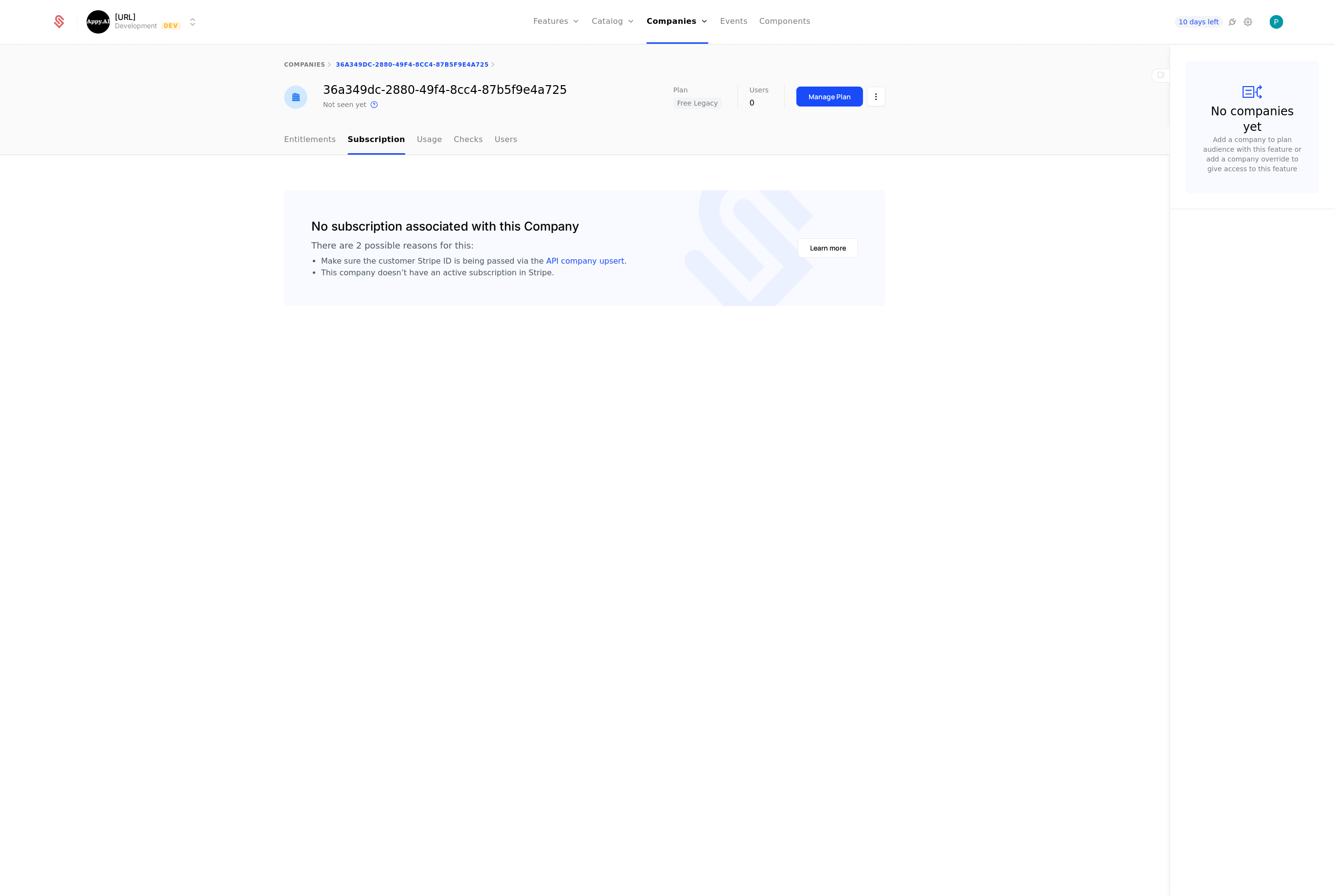
click at [309, 143] on link "Entitlements" at bounding box center [310, 141] width 52 height 29
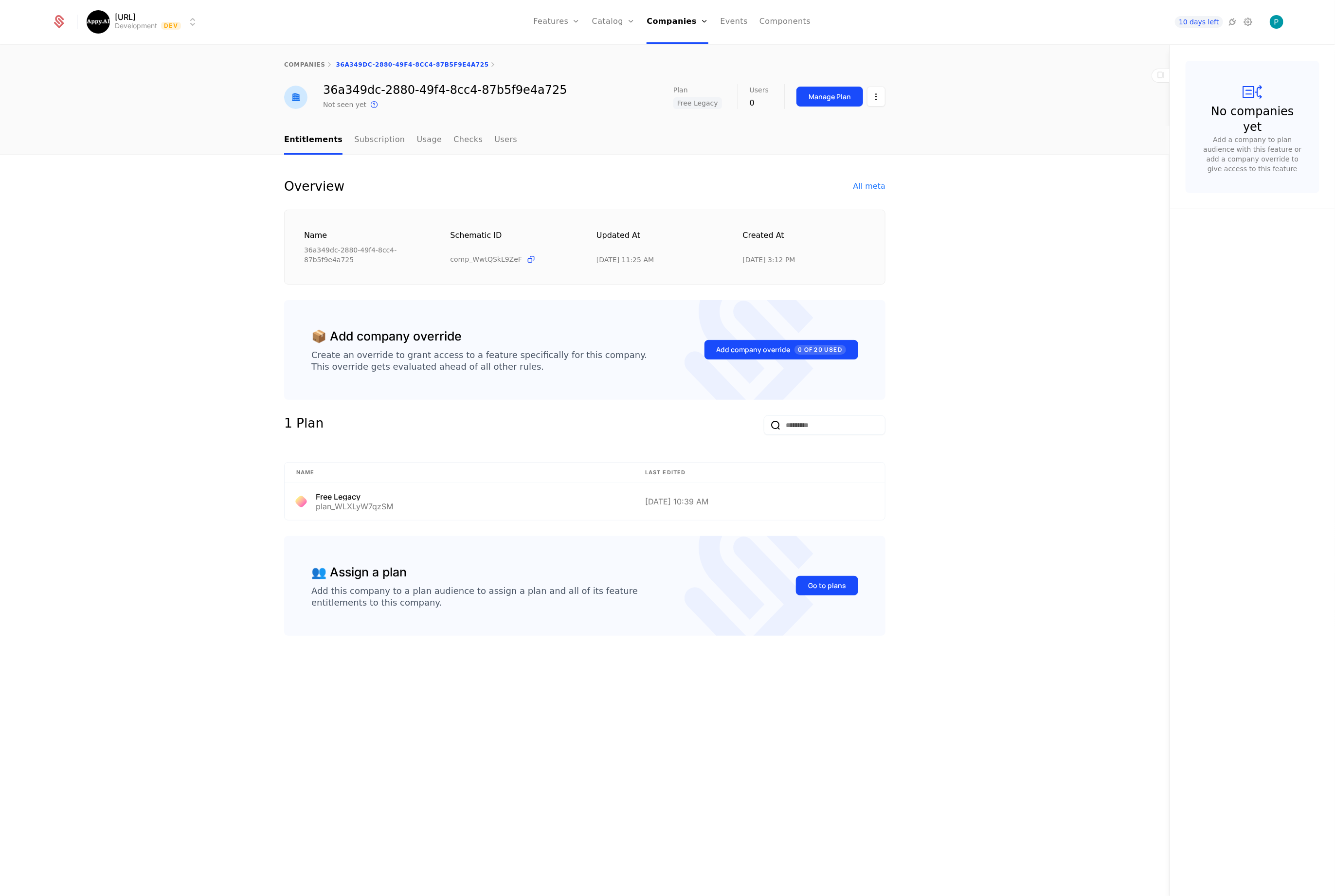
click at [314, 64] on link "companies" at bounding box center [304, 64] width 41 height 7
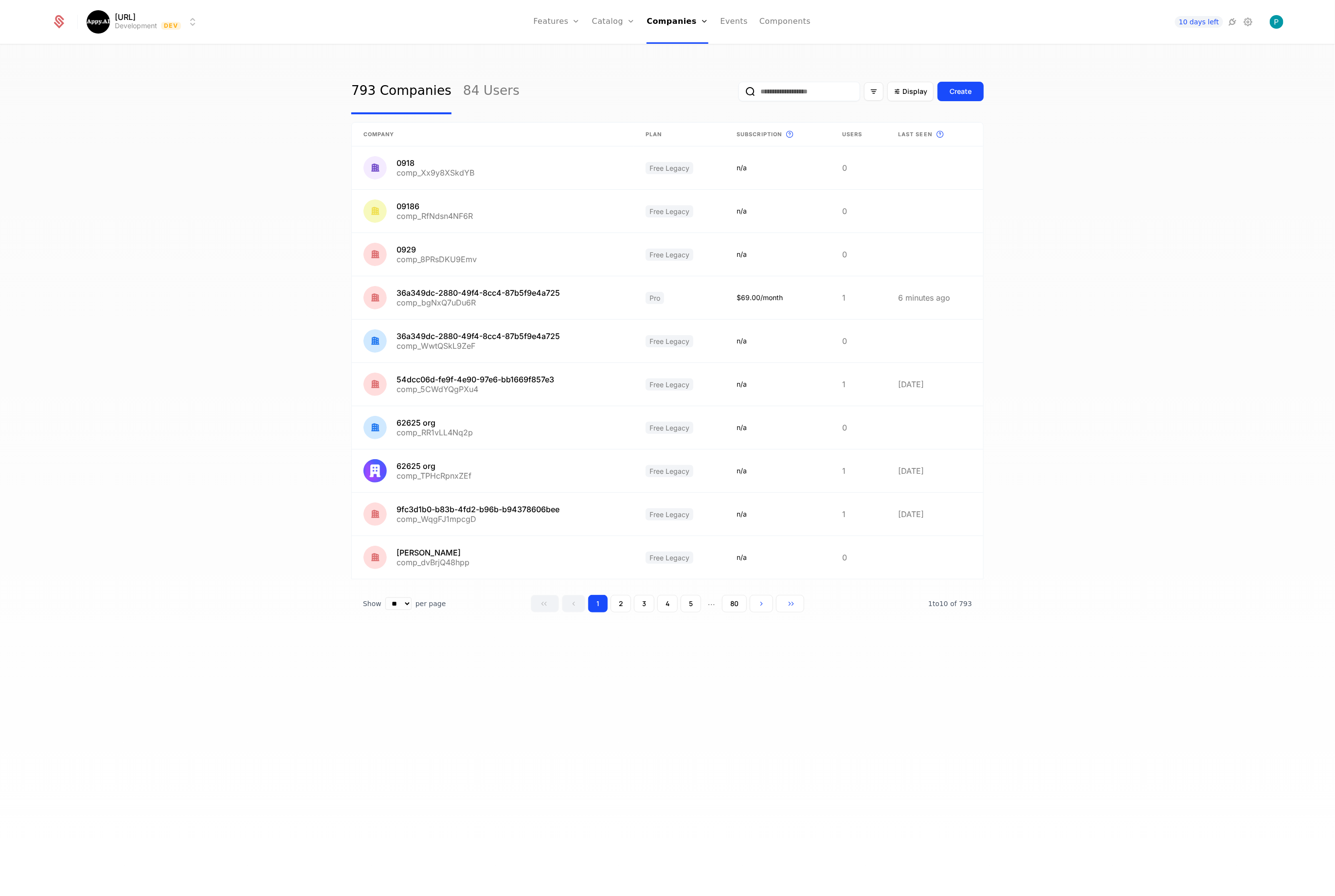
click at [627, 603] on button "2" at bounding box center [621, 603] width 21 height 18
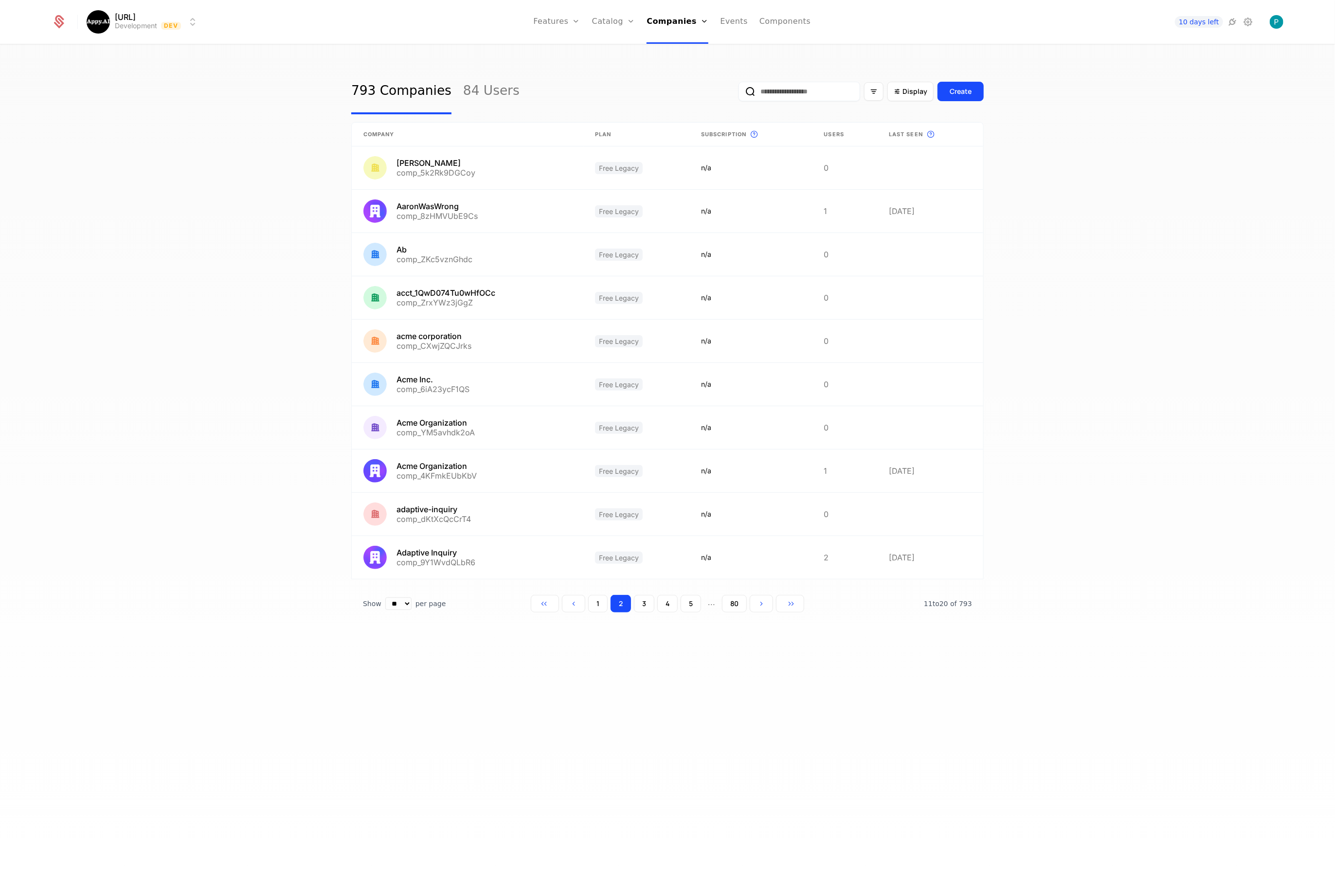
click at [648, 604] on button "3" at bounding box center [645, 603] width 21 height 18
click at [669, 600] on button "4" at bounding box center [668, 603] width 21 height 18
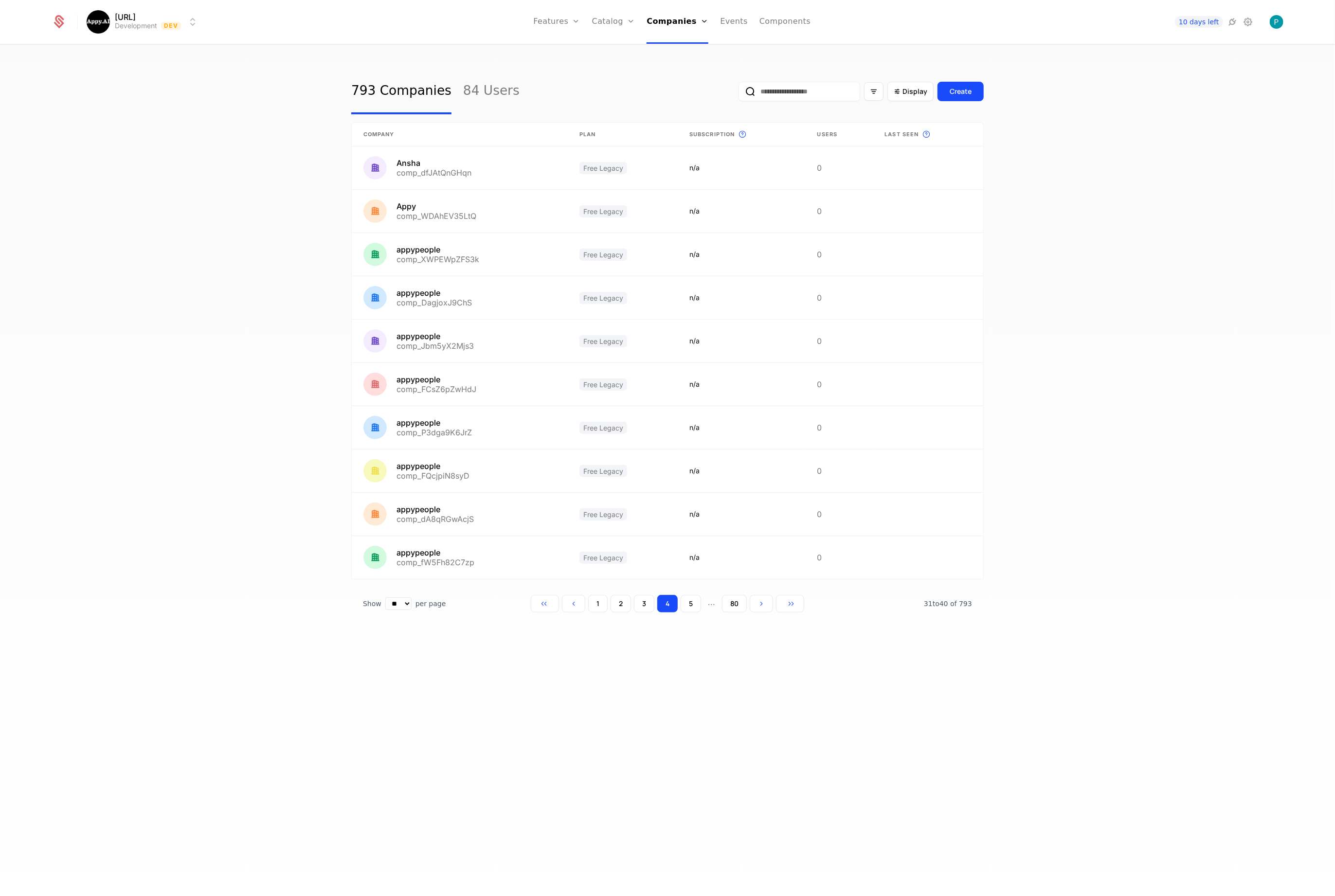
click at [690, 603] on button "5" at bounding box center [691, 603] width 21 height 18
click at [687, 603] on button "6" at bounding box center [688, 603] width 21 height 18
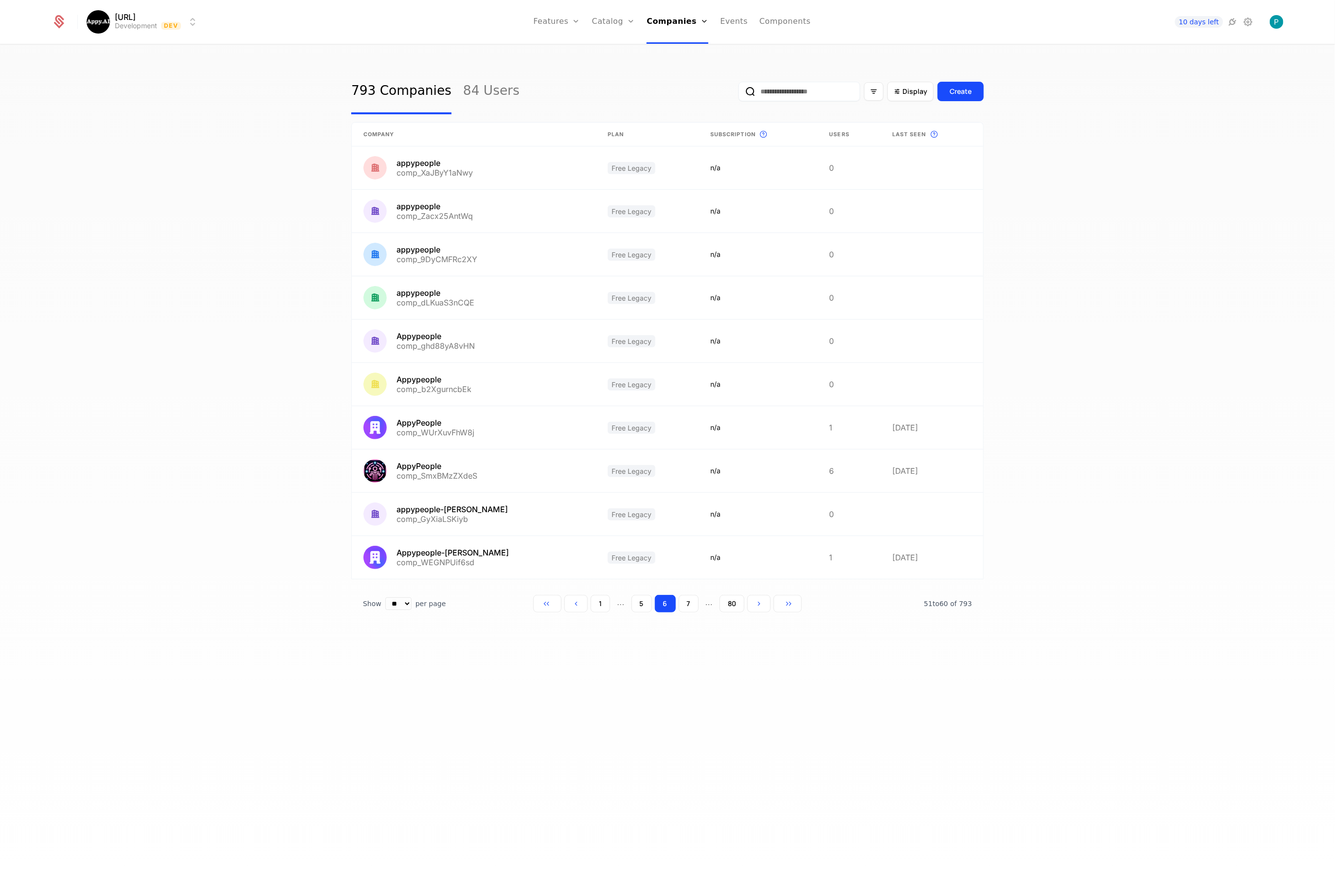
click at [667, 604] on button "6" at bounding box center [665, 603] width 21 height 18
click at [645, 604] on button "5" at bounding box center [642, 603] width 21 height 18
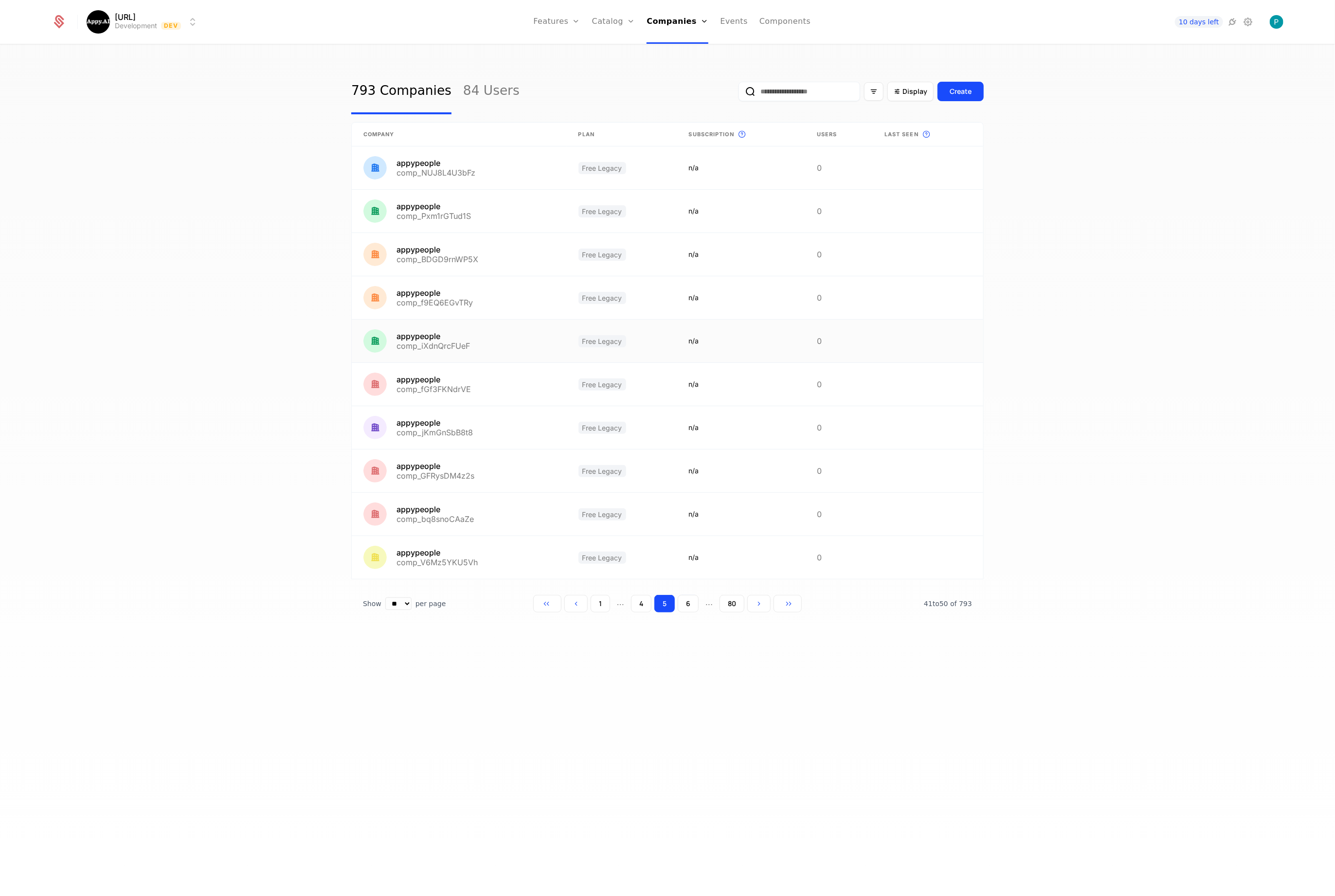
click at [472, 350] on link at bounding box center [459, 341] width 215 height 43
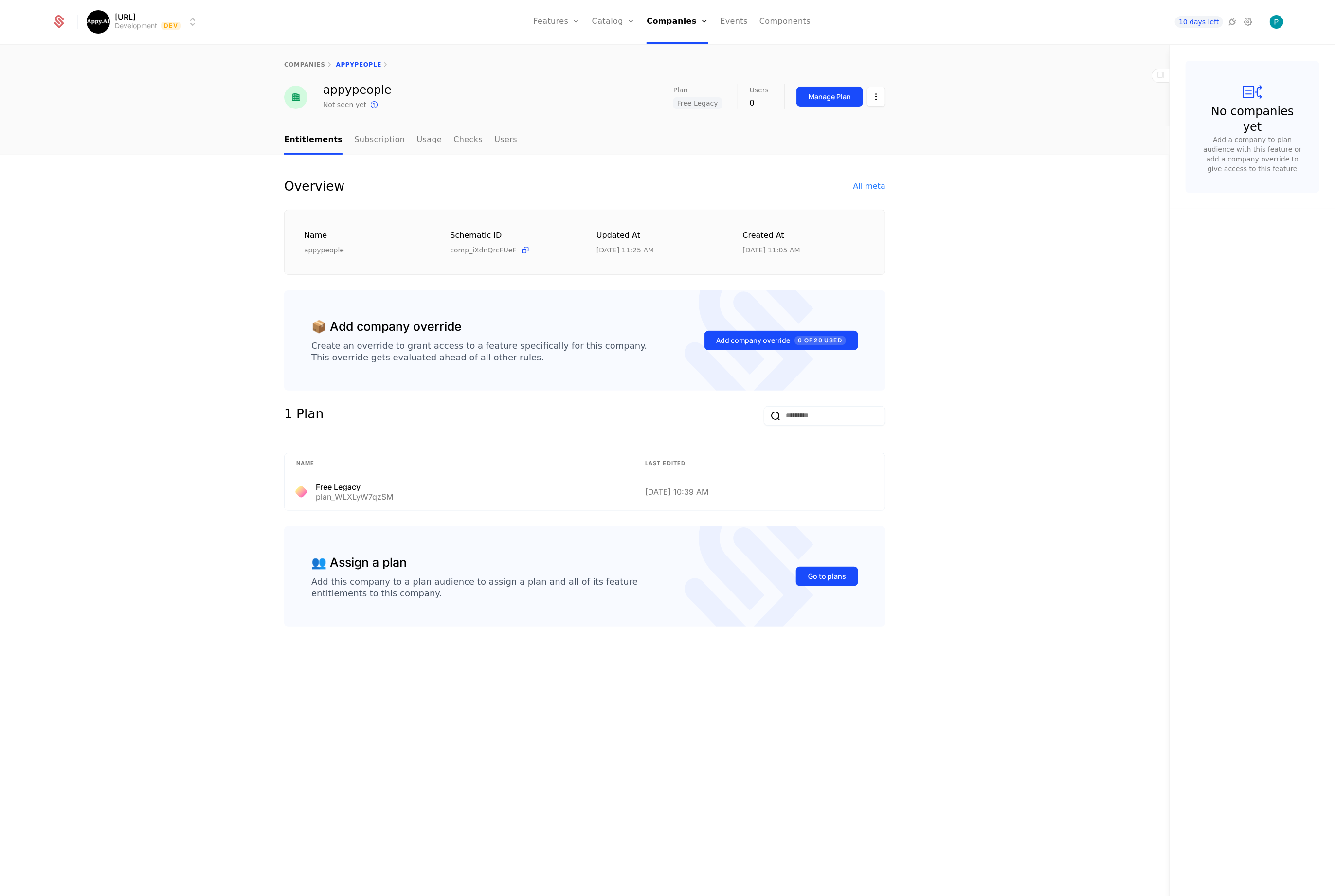
click at [871, 97] on html "Appy.AI Development Dev Features Features Flags Catalog Plans Add Ons Credits C…" at bounding box center [668, 448] width 1335 height 896
click at [837, 125] on div "Edit company" at bounding box center [830, 126] width 60 height 14
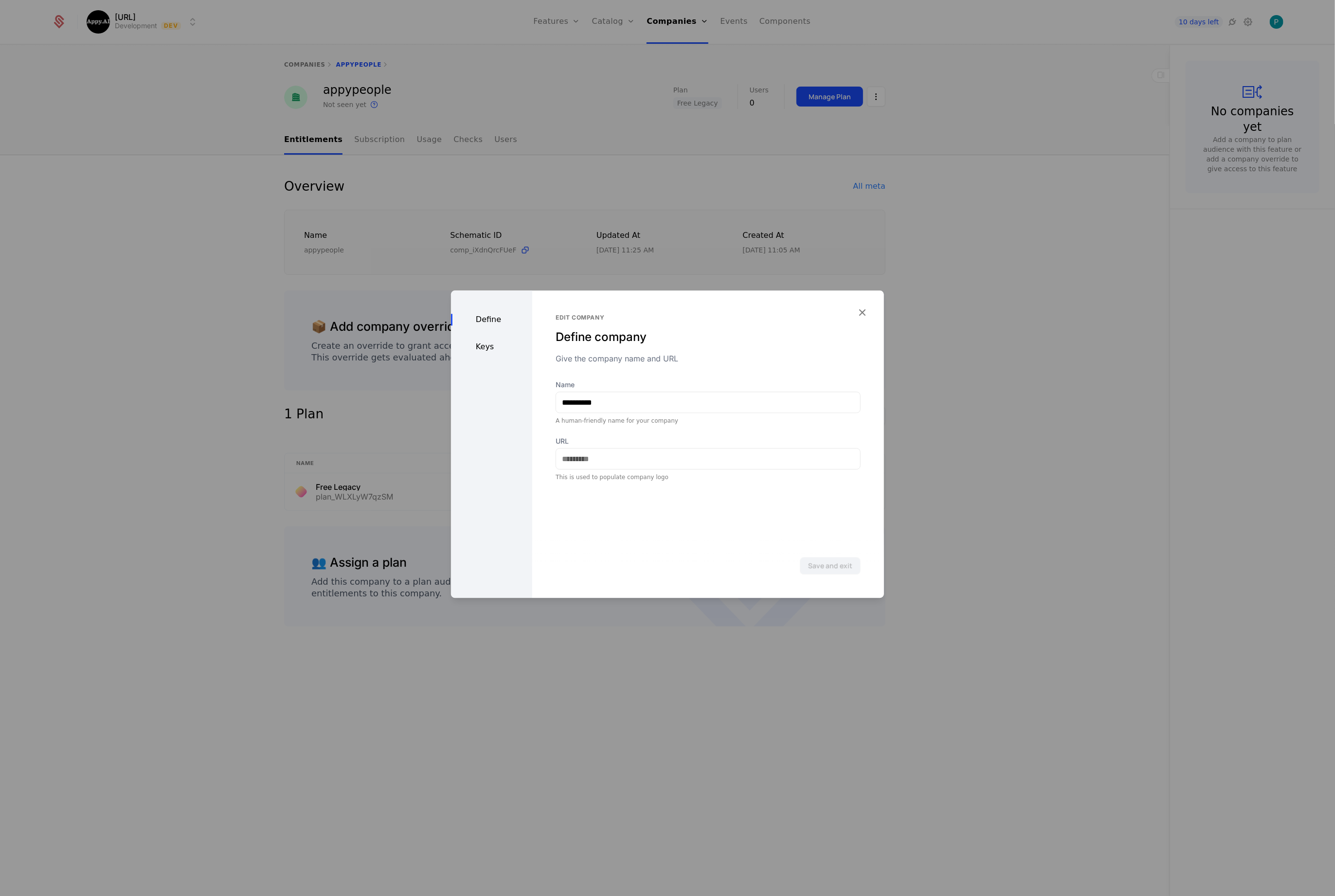
click at [481, 351] on div "Keys" at bounding box center [492, 347] width 82 height 11
click at [488, 315] on div "Define" at bounding box center [492, 319] width 82 height 11
click at [858, 313] on icon "button" at bounding box center [862, 312] width 13 height 13
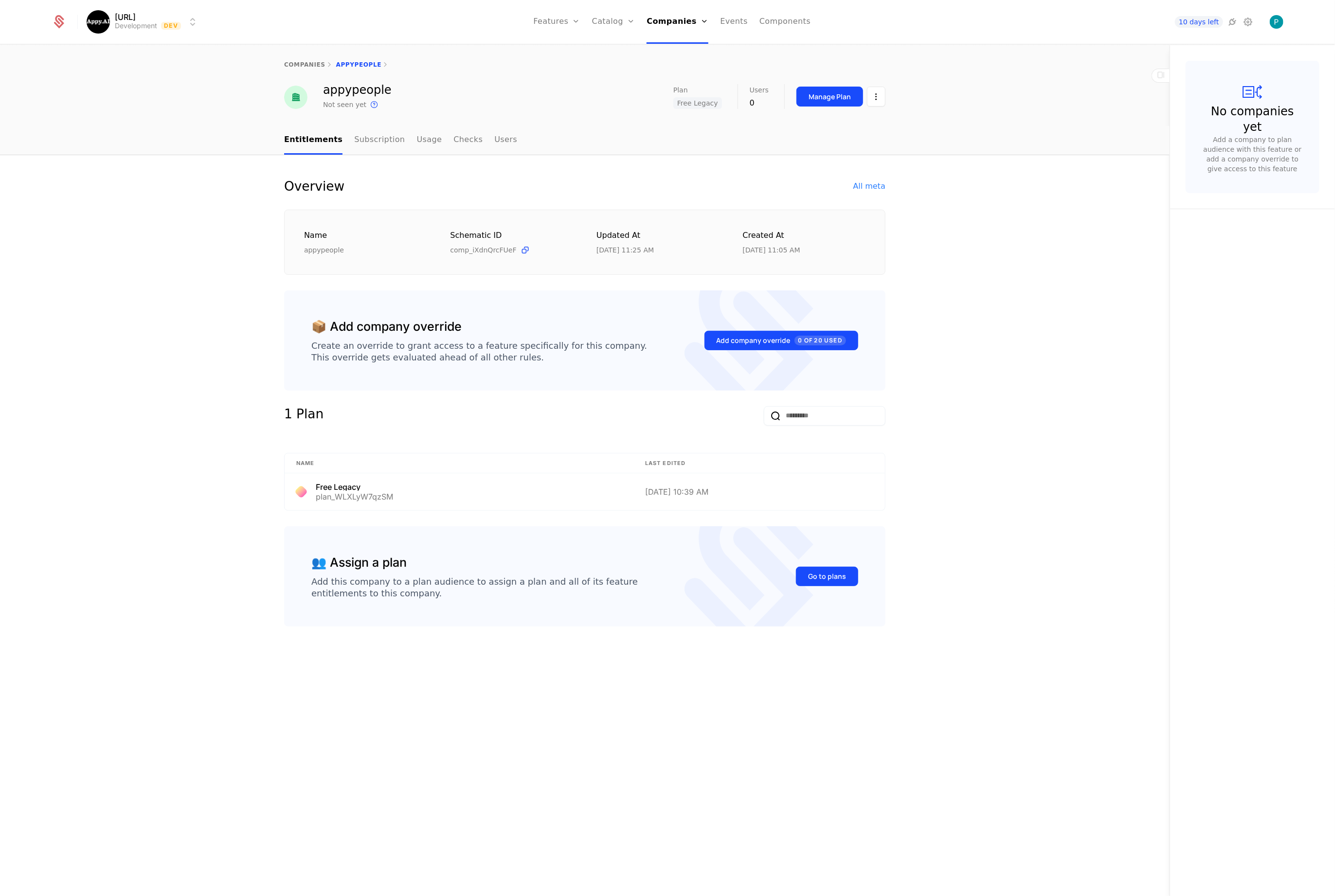
click at [676, 49] on link "Companies" at bounding box center [681, 47] width 45 height 8
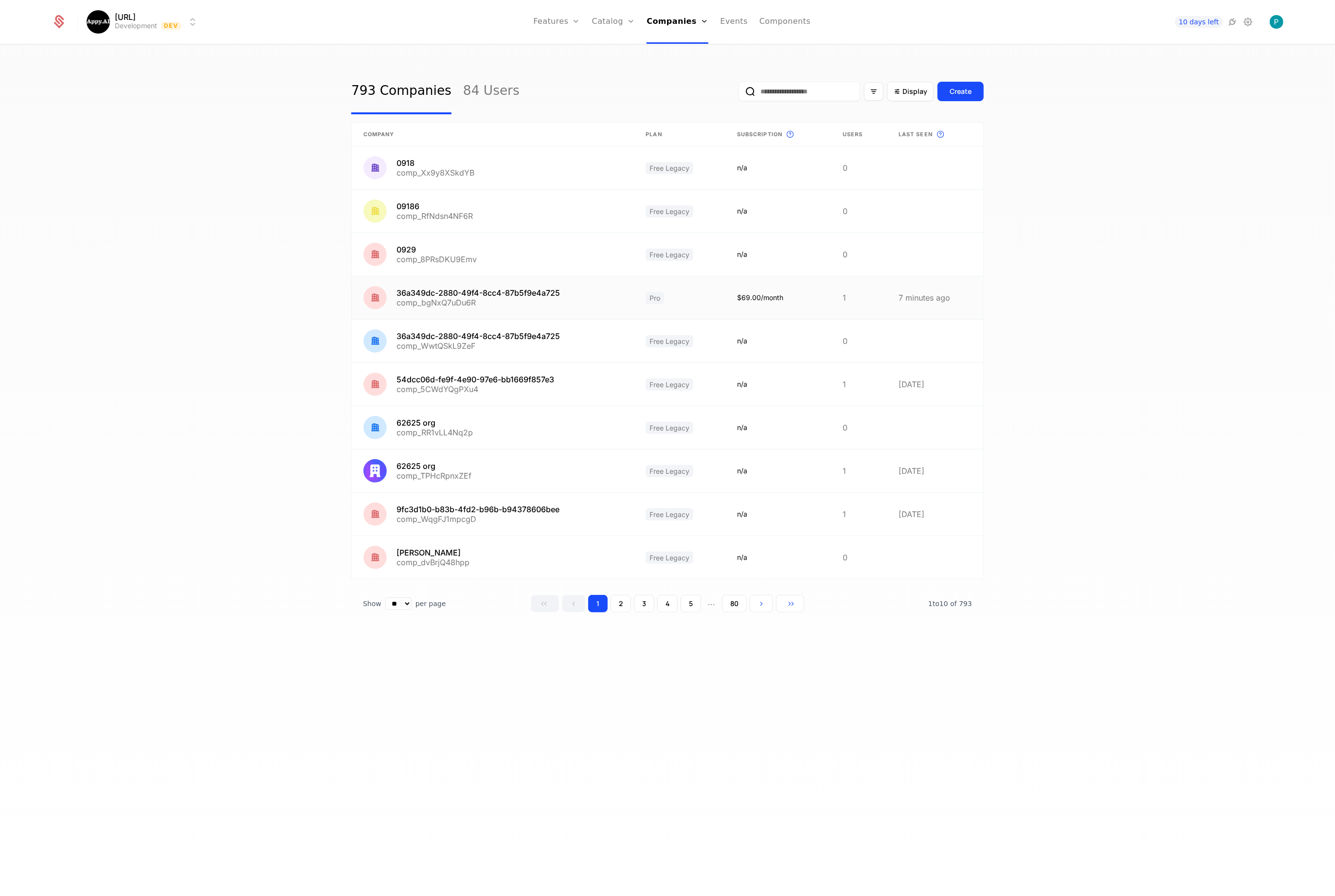
click at [472, 280] on link at bounding box center [492, 298] width 282 height 43
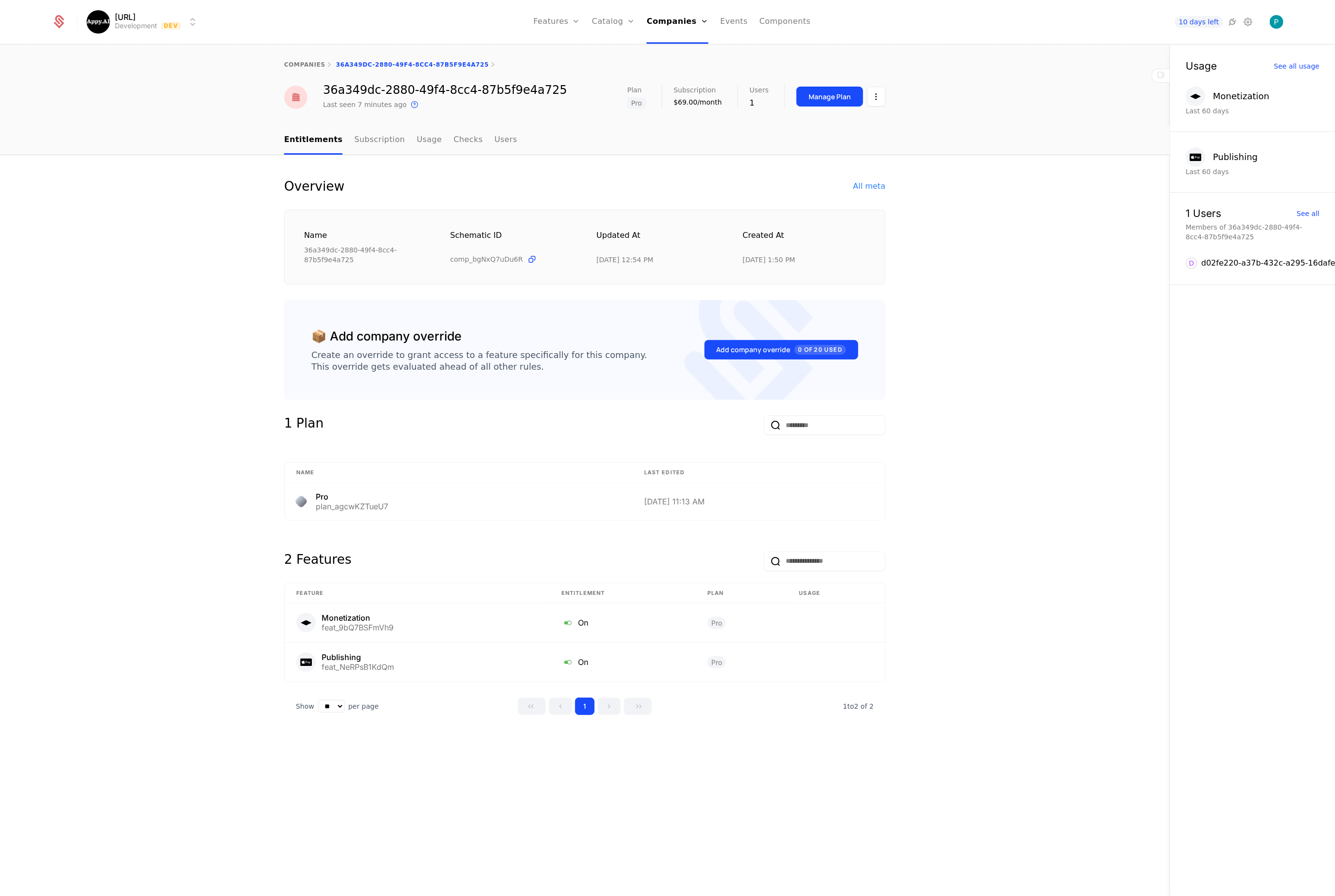
click at [873, 97] on html "Appy.AI Development Dev Features Features Flags Catalog Plans Add Ons Credits C…" at bounding box center [668, 448] width 1335 height 896
click at [832, 121] on div "Edit company" at bounding box center [830, 126] width 60 height 14
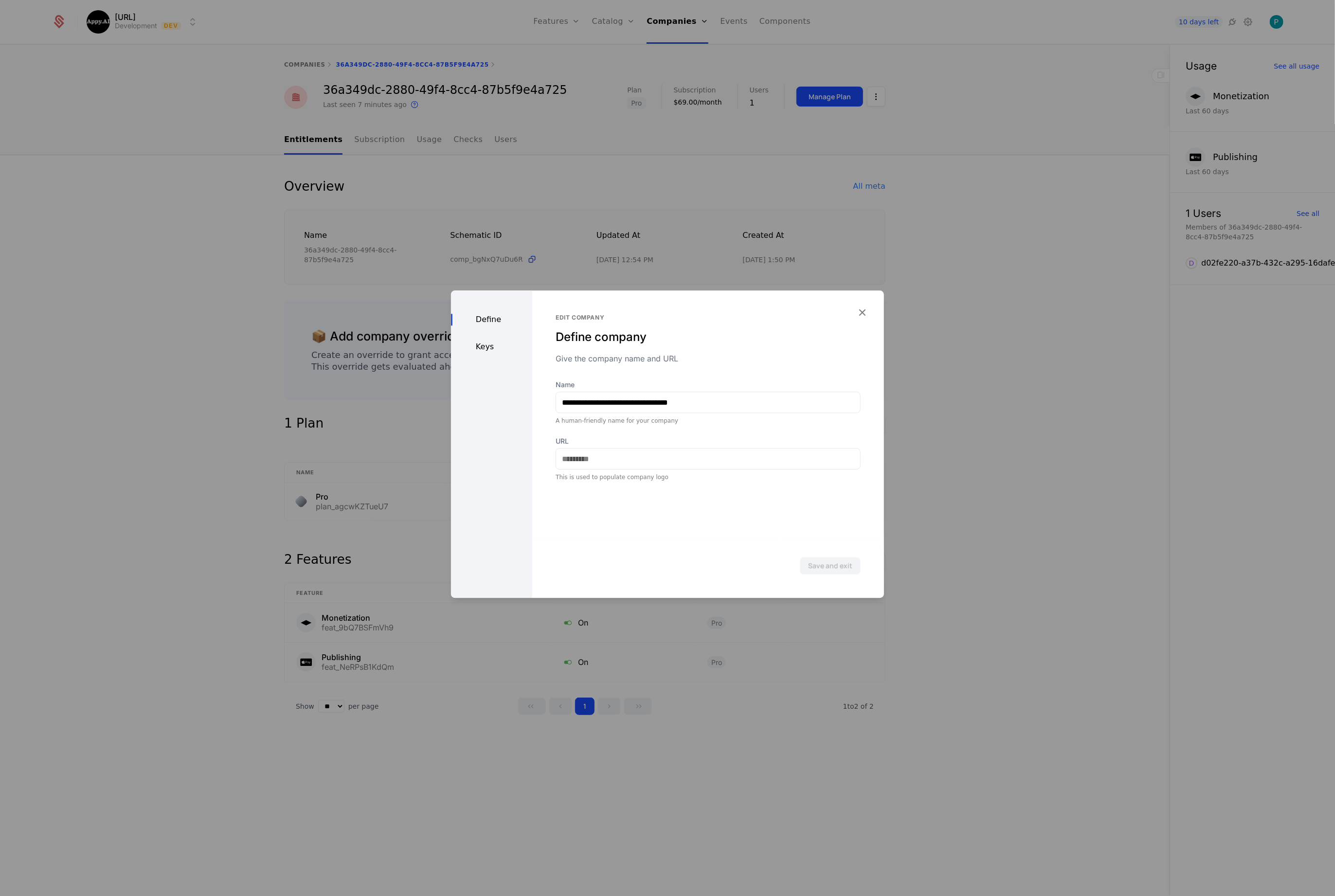
click at [494, 347] on div "Keys" at bounding box center [492, 347] width 82 height 11
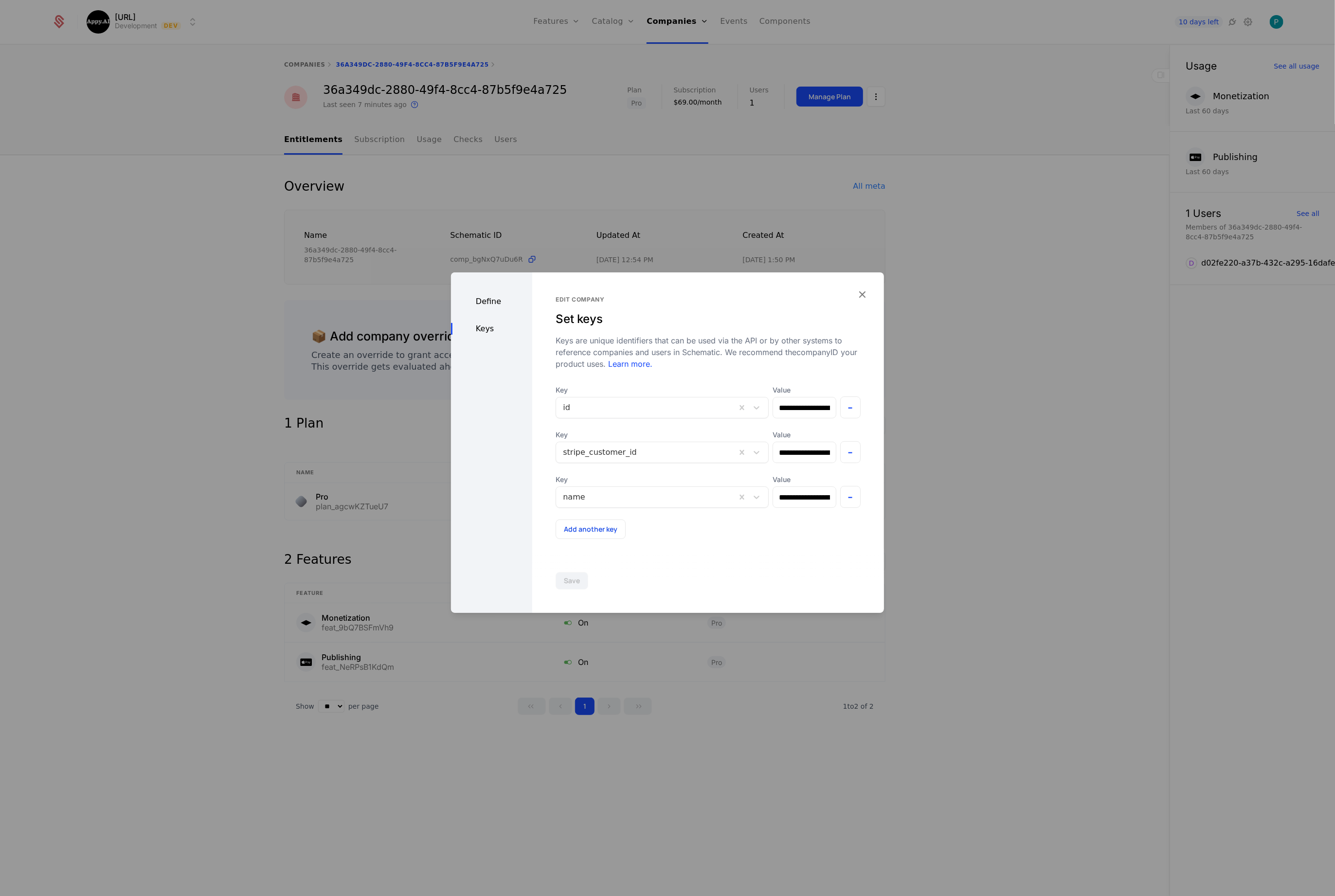
click at [864, 293] on icon "button" at bounding box center [862, 294] width 13 height 13
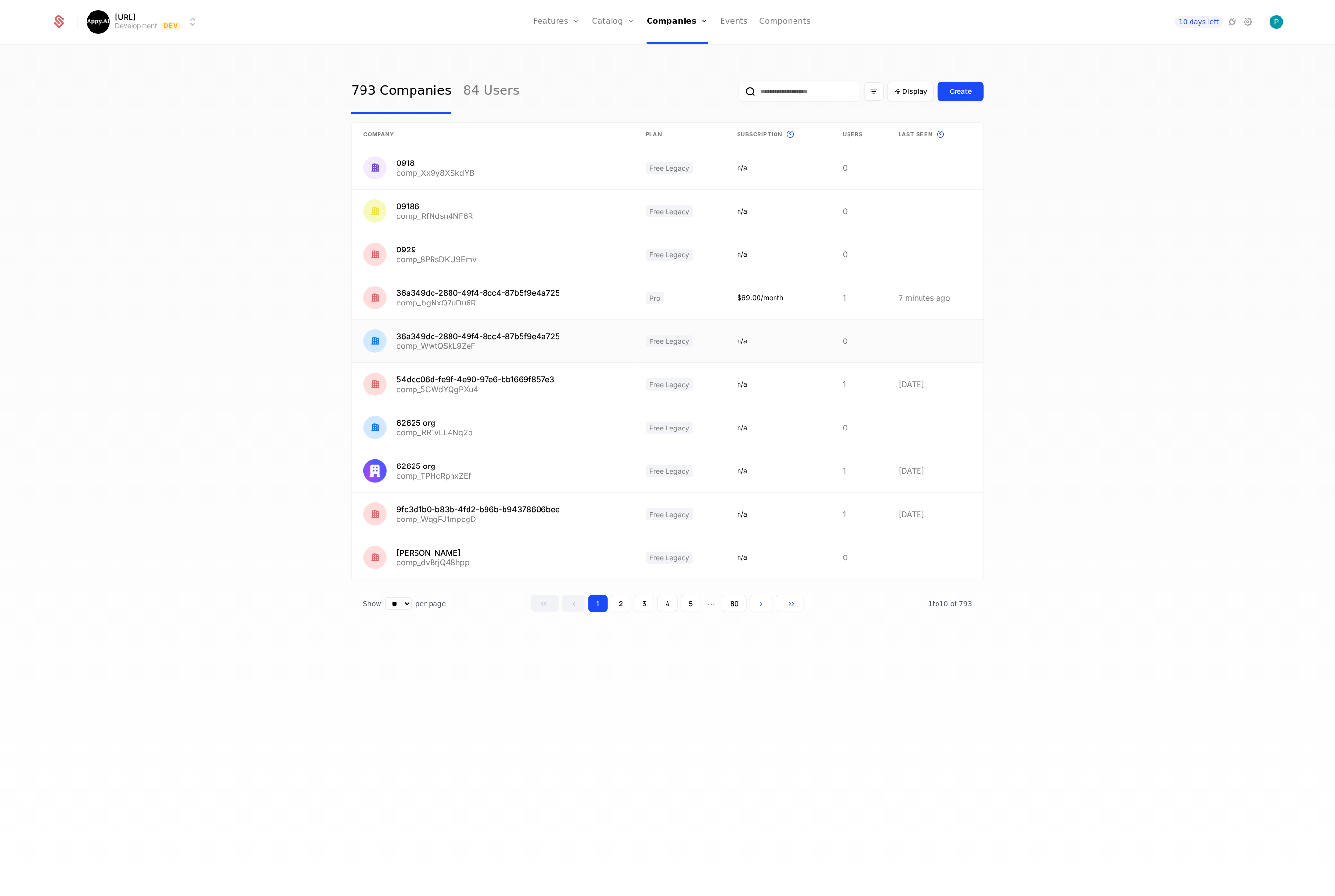
click at [464, 328] on link at bounding box center [492, 341] width 282 height 43
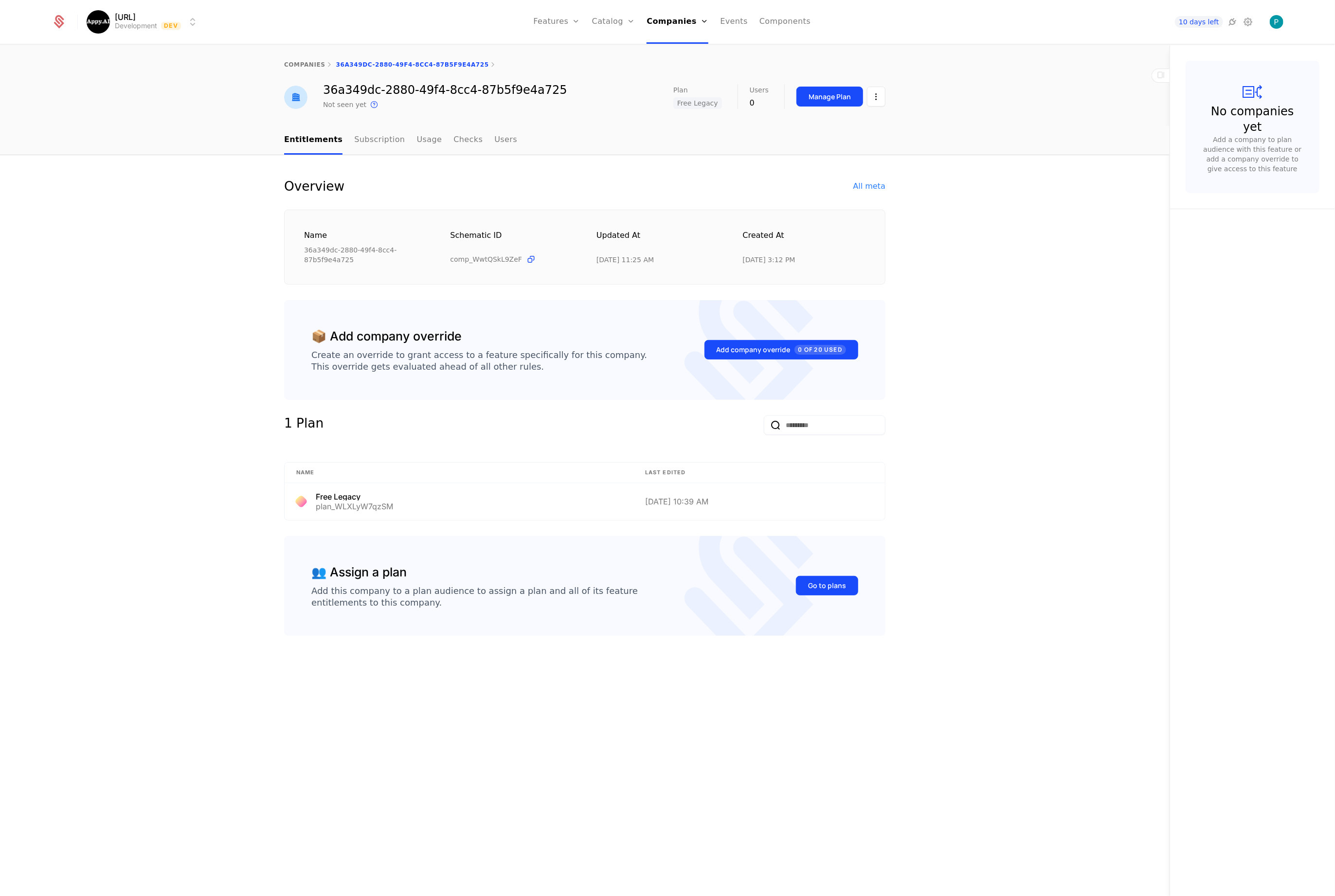
click at [877, 104] on html "Appy.AI Development Dev Features Features Flags Catalog Plans Add Ons Credits C…" at bounding box center [668, 448] width 1335 height 896
click at [847, 122] on div "Edit company" at bounding box center [830, 126] width 60 height 14
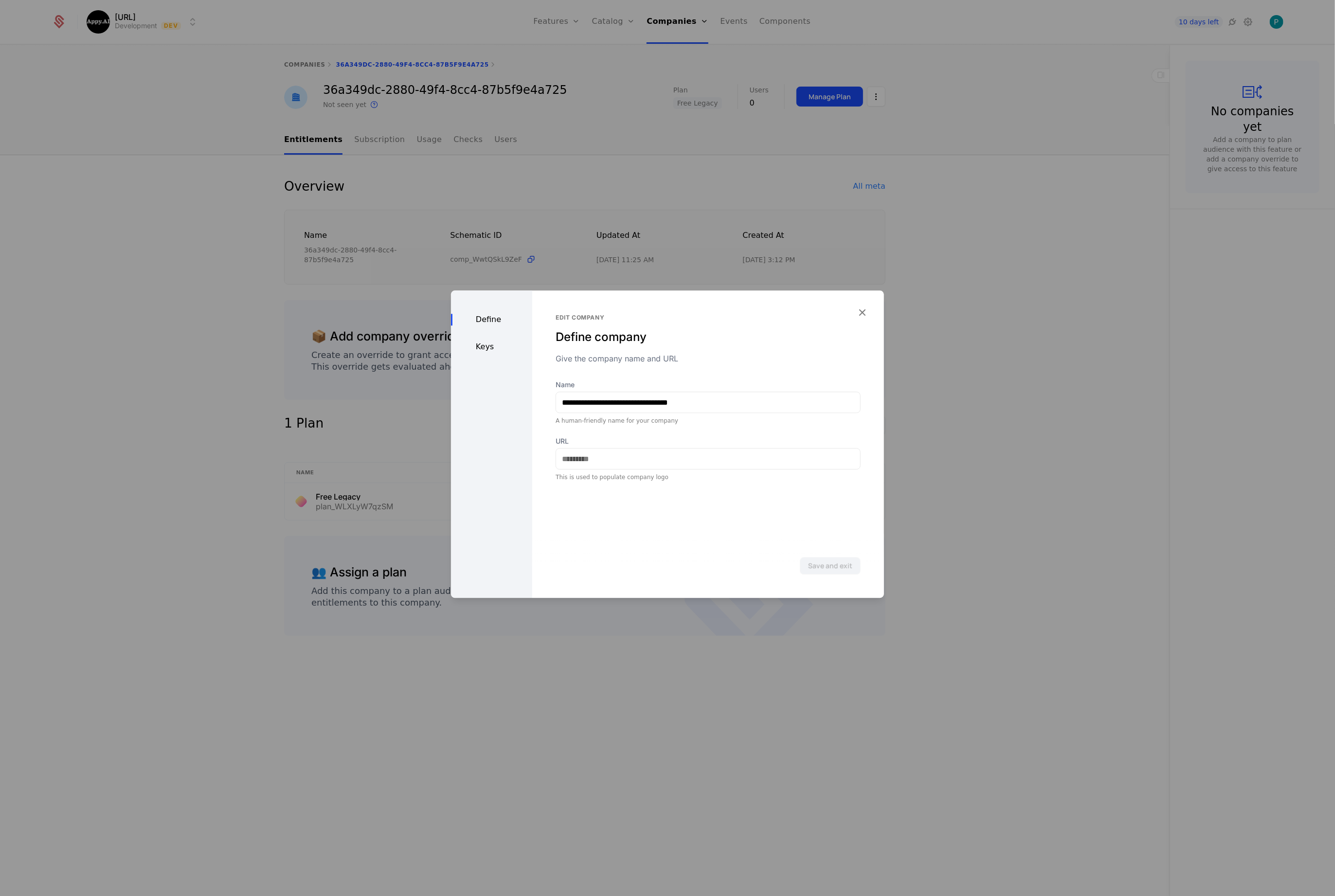
click at [486, 345] on div "Keys" at bounding box center [492, 347] width 82 height 11
click at [484, 321] on div "Define" at bounding box center [492, 319] width 82 height 11
click at [858, 310] on icon "button" at bounding box center [862, 312] width 13 height 13
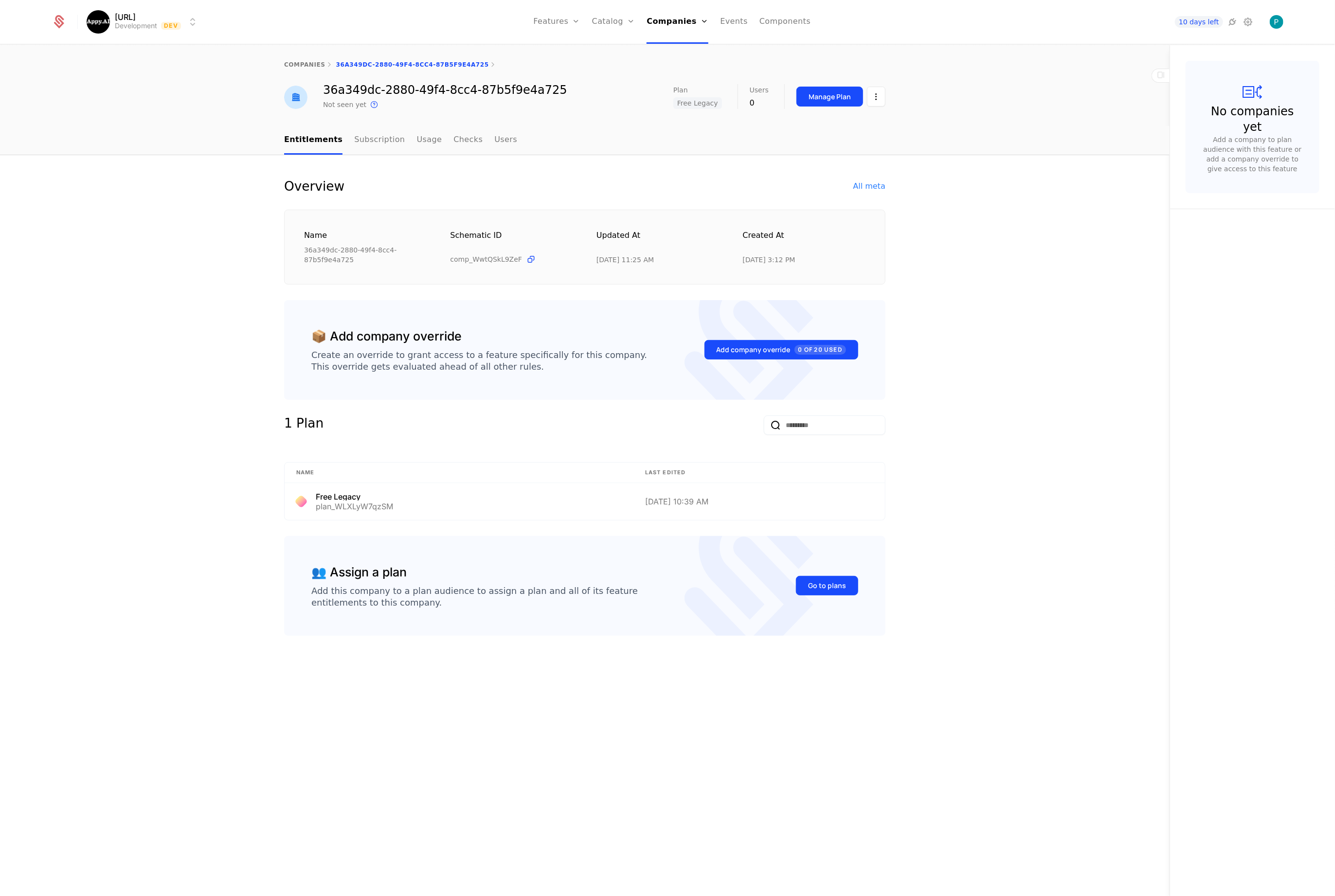
click at [306, 64] on link "companies" at bounding box center [304, 64] width 41 height 7
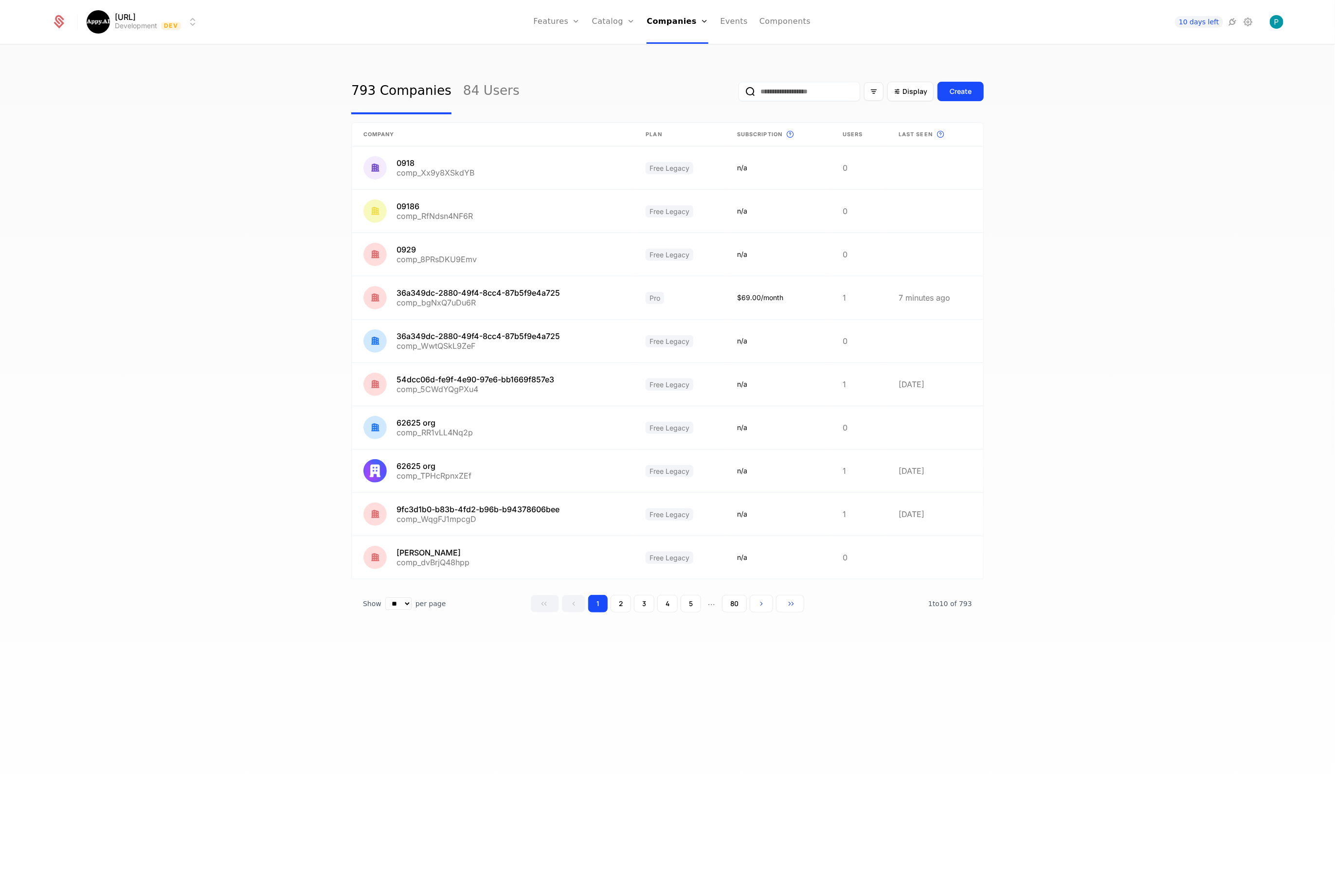
click at [814, 95] on input "email" at bounding box center [799, 91] width 121 height 19
click at [420, 292] on link at bounding box center [492, 298] width 282 height 43
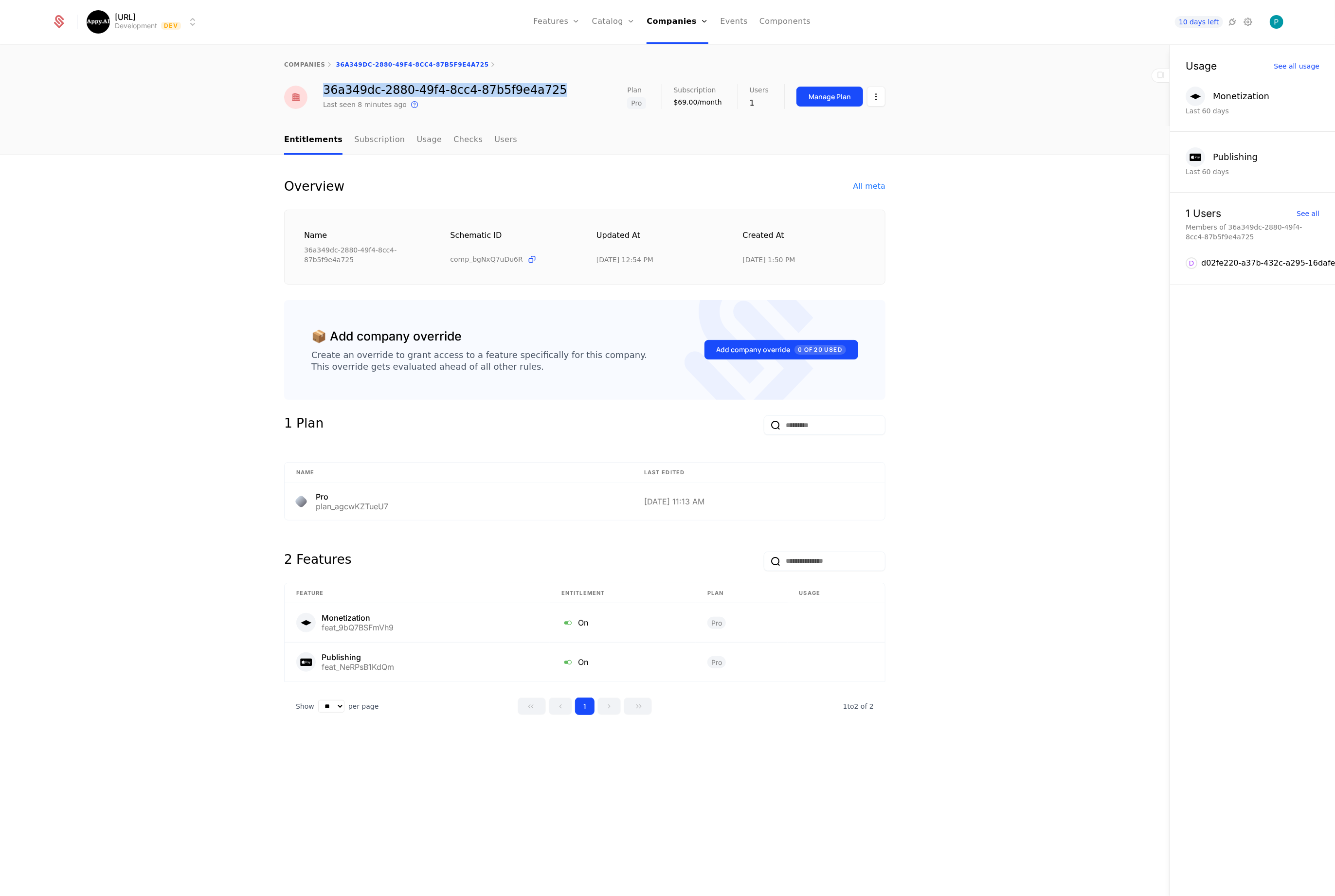
drag, startPoint x: 324, startPoint y: 87, endPoint x: 558, endPoint y: 89, distance: 234.0
click at [558, 89] on div "36a349dc-2880-49f4-8cc4-87b5f9e4a725 Last seen 8 minutes ago This is the date a…" at bounding box center [585, 97] width 602 height 26
copy div "36a349dc-2880-49f4-8cc4-87b5f9e4a725"
click at [669, 45] on div "Companies Users" at bounding box center [681, 55] width 68 height 46
click at [672, 51] on link "Companies" at bounding box center [681, 47] width 45 height 8
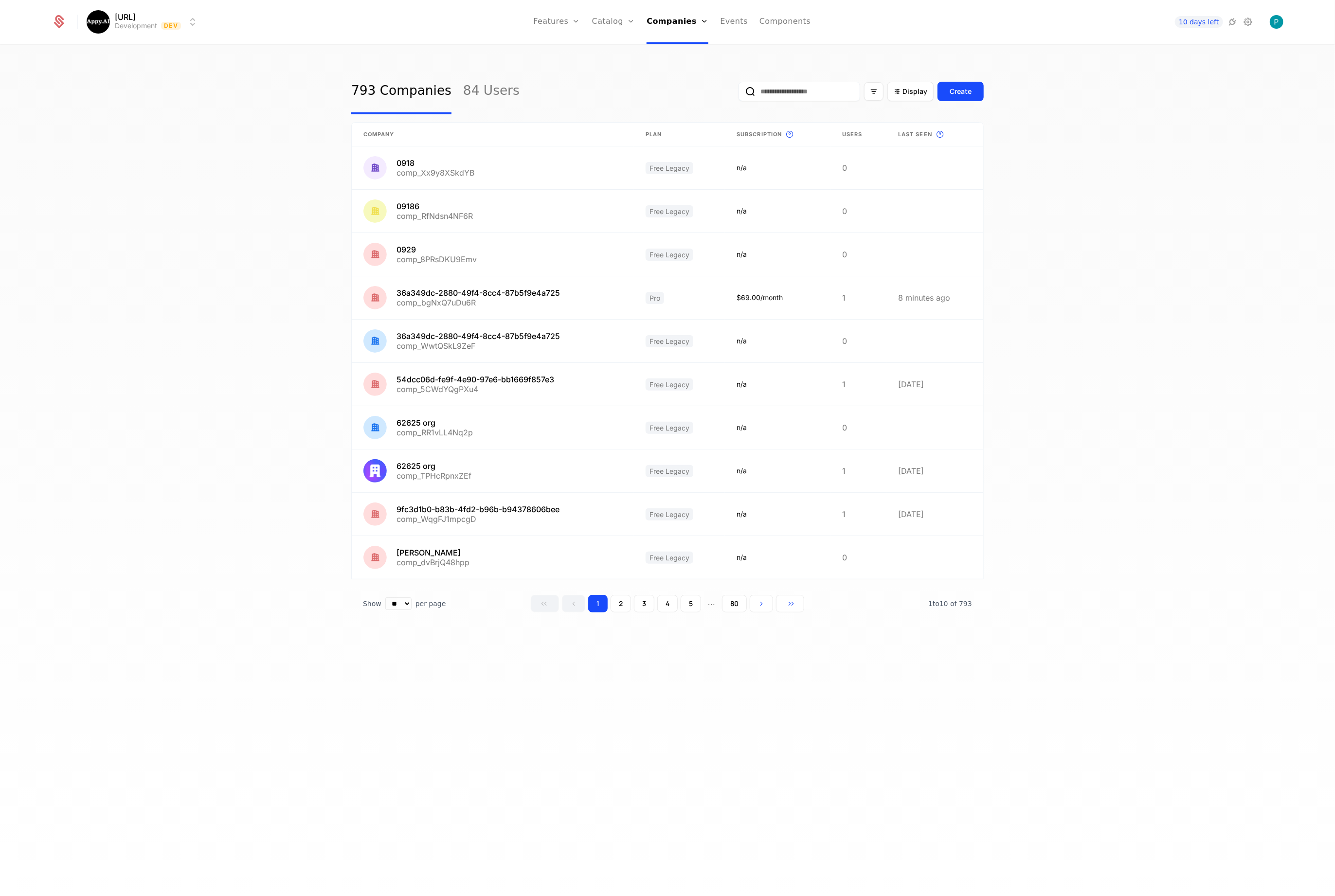
click at [790, 83] on input "email" at bounding box center [799, 91] width 121 height 19
paste input "**********"
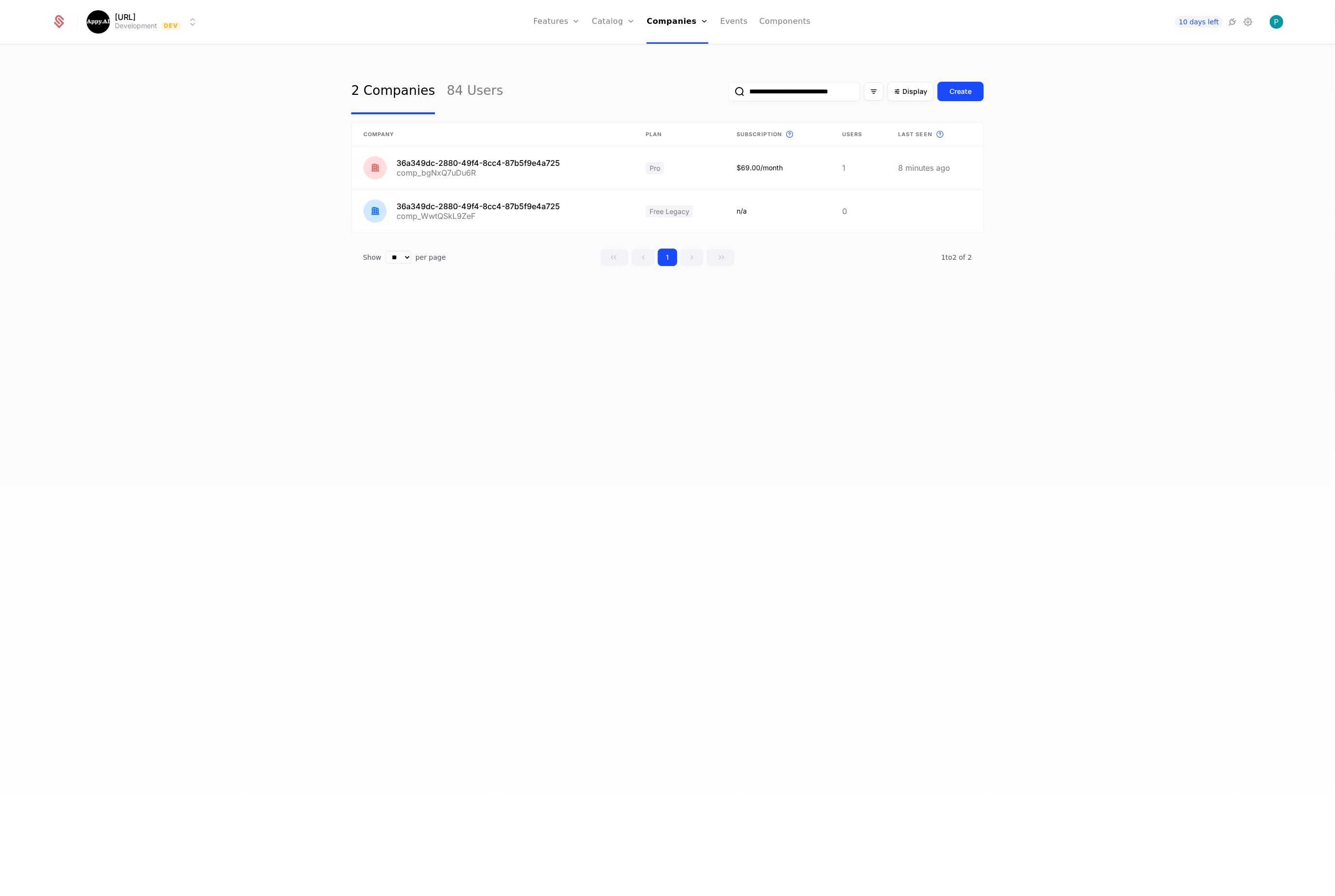
type input "**********"
click at [434, 498] on div "**********" at bounding box center [668, 473] width 1335 height 857
click at [911, 89] on span "Display" at bounding box center [915, 91] width 25 height 10
click at [873, 260] on div at bounding box center [826, 260] width 137 height 14
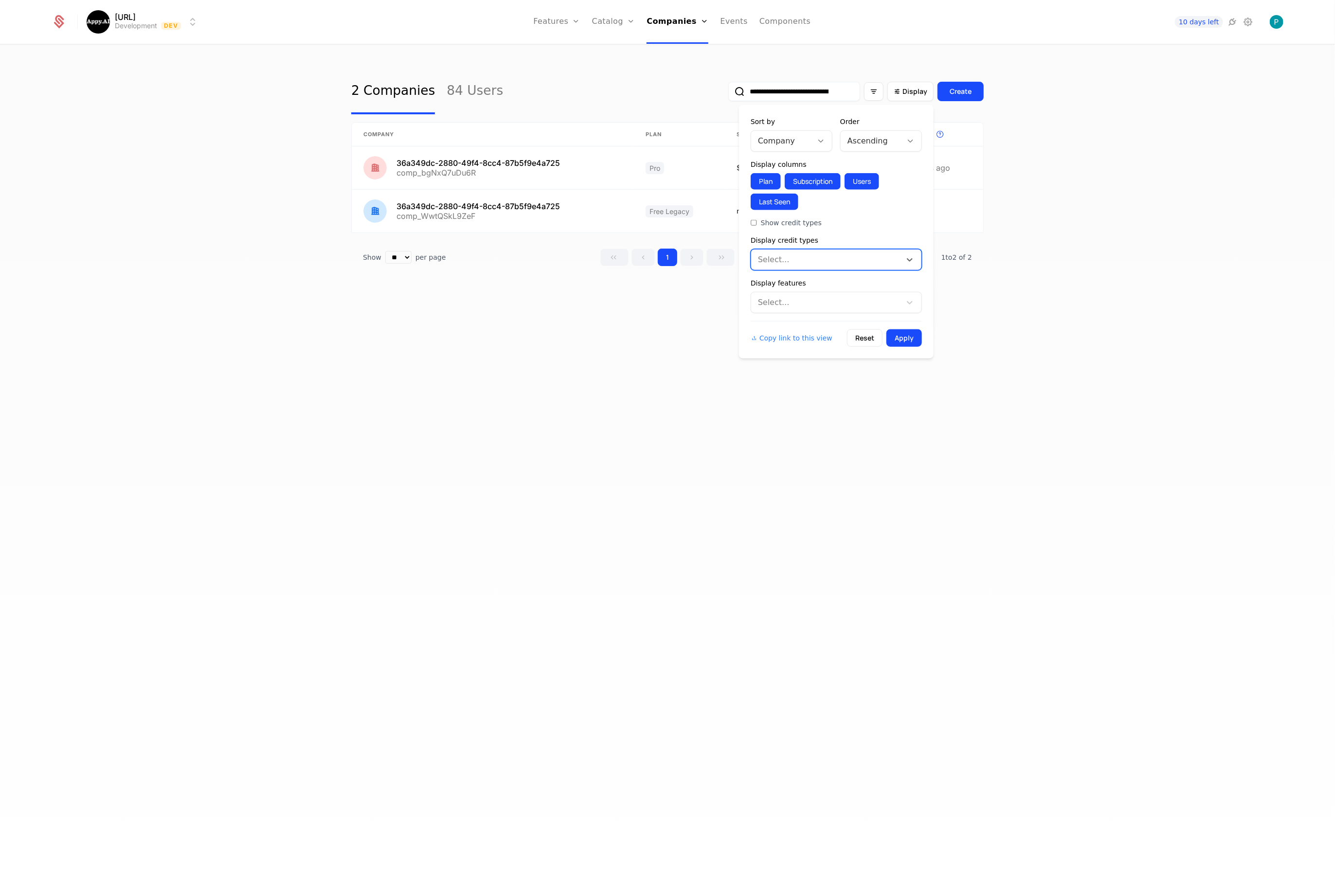
click at [859, 292] on div "Select..." at bounding box center [837, 302] width 172 height 21
click at [857, 294] on div "Select..." at bounding box center [826, 302] width 150 height 18
click at [863, 336] on button "Reset" at bounding box center [864, 338] width 36 height 18
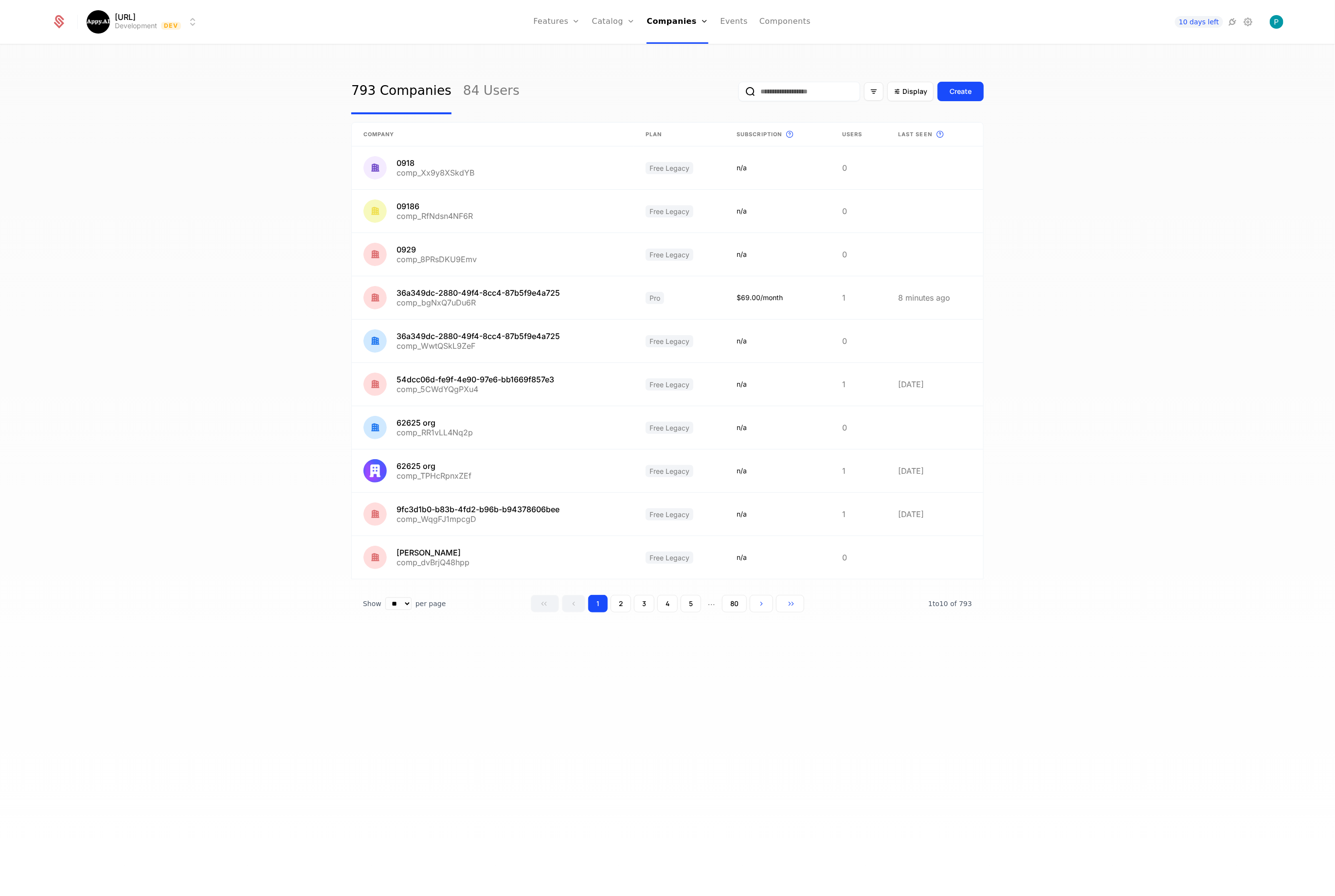
click at [807, 92] on input "email" at bounding box center [799, 91] width 121 height 19
paste input "**********"
type input "**********"
click at [729, 94] on button "submit" at bounding box center [729, 94] width 0 height 0
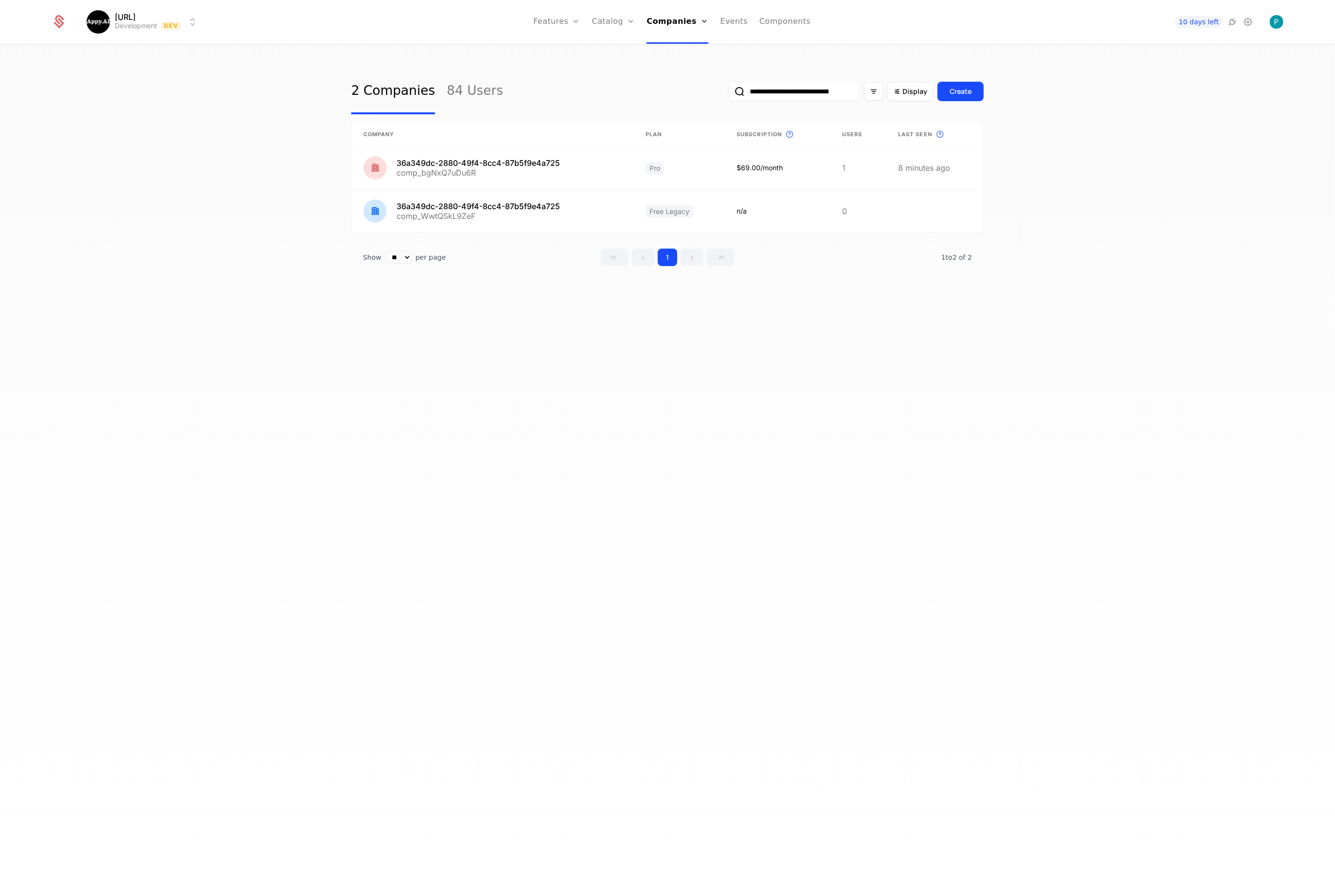
click at [571, 409] on div "**********" at bounding box center [668, 473] width 1335 height 857
click at [457, 218] on link at bounding box center [492, 211] width 282 height 43
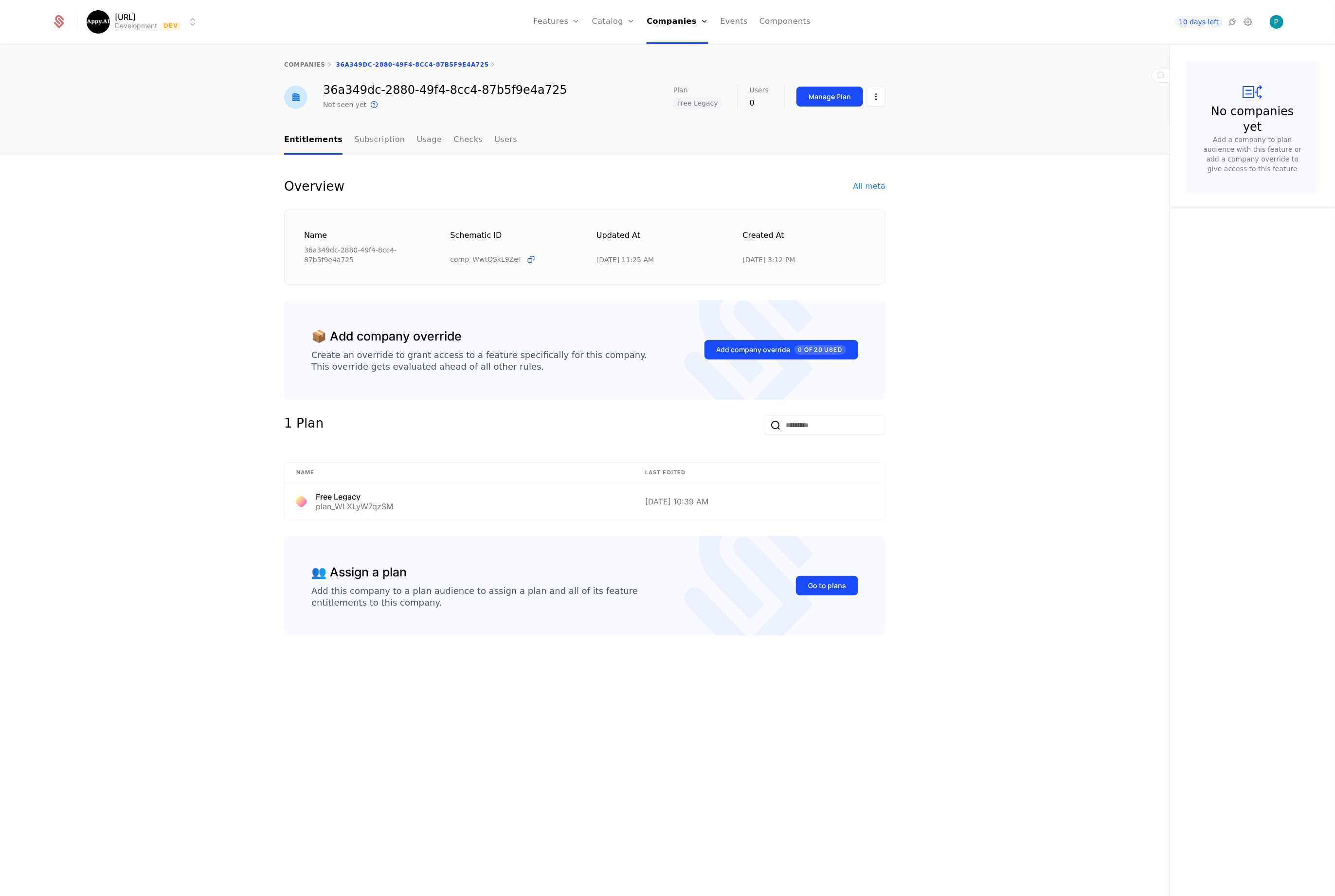
click at [385, 142] on link "Subscription" at bounding box center [379, 141] width 51 height 29
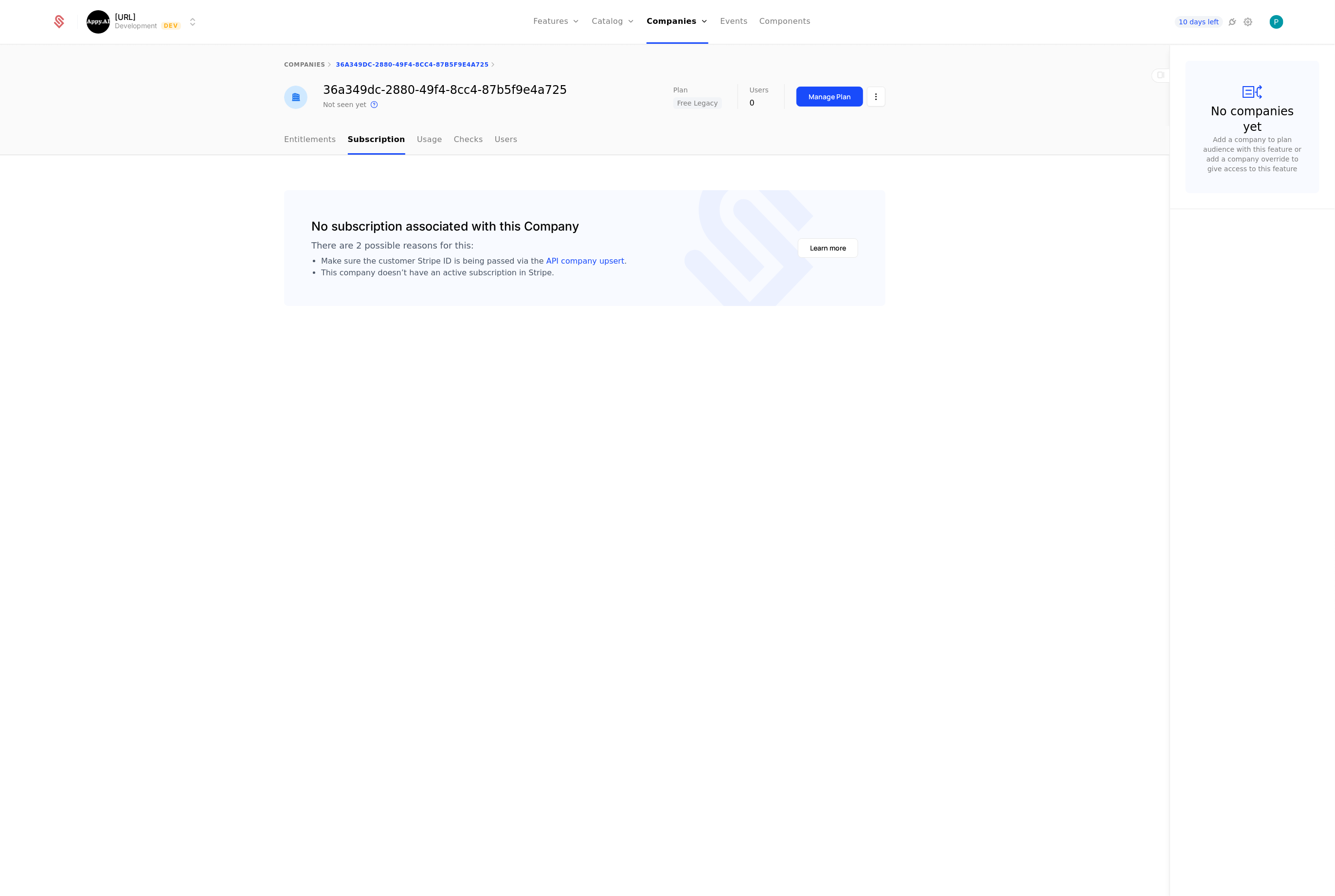
click at [479, 140] on ul "Entitlements Subscription Usage Checks Users" at bounding box center [400, 141] width 234 height 29
click at [526, 138] on nav "Entitlements Subscription Usage Checks Users" at bounding box center [585, 141] width 602 height 29
click at [497, 140] on link "Users" at bounding box center [506, 141] width 23 height 29
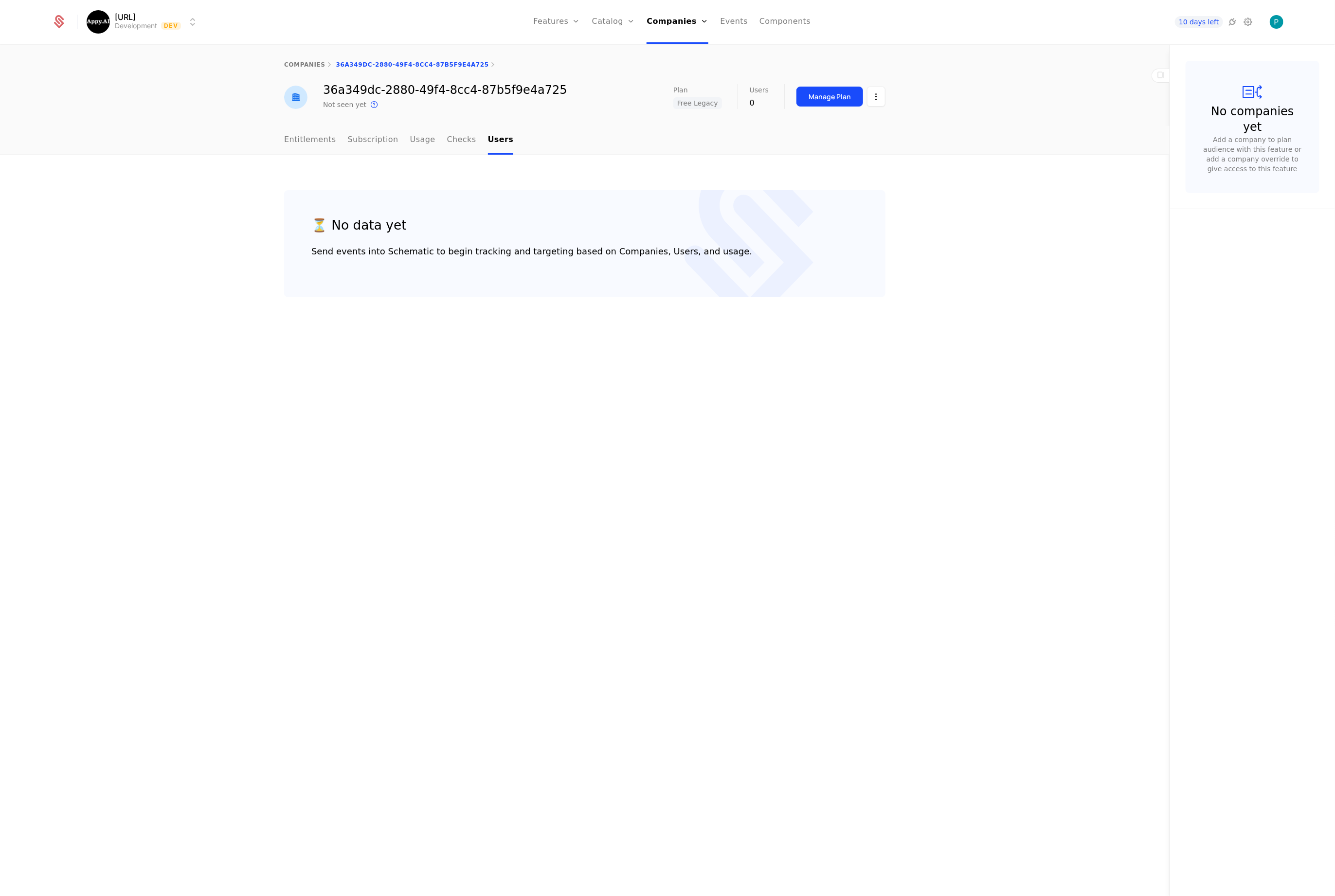
click at [458, 136] on link "Checks" at bounding box center [462, 141] width 29 height 29
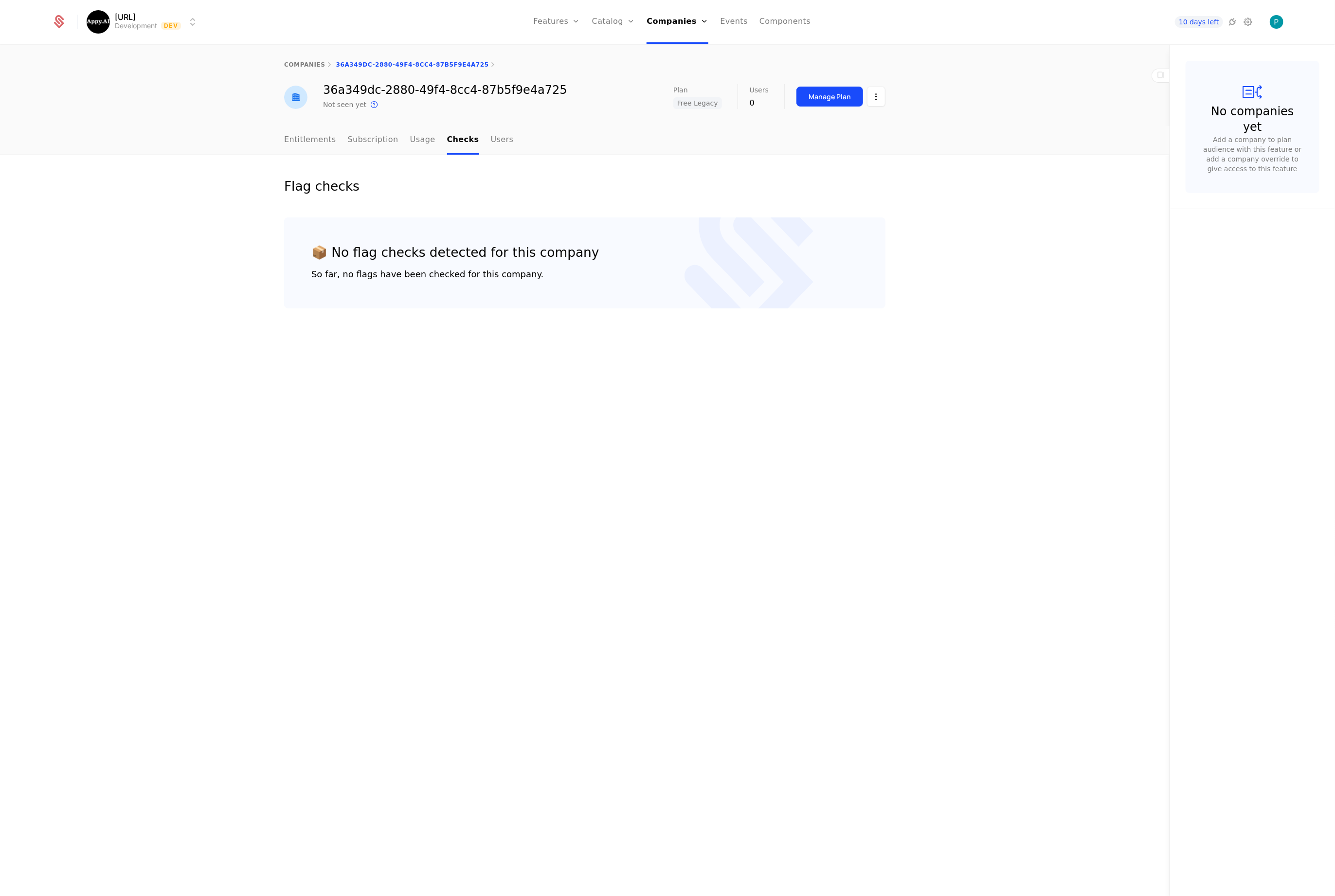
click at [419, 138] on link "Usage" at bounding box center [423, 141] width 25 height 29
click at [370, 141] on link "Subscription" at bounding box center [373, 141] width 51 height 29
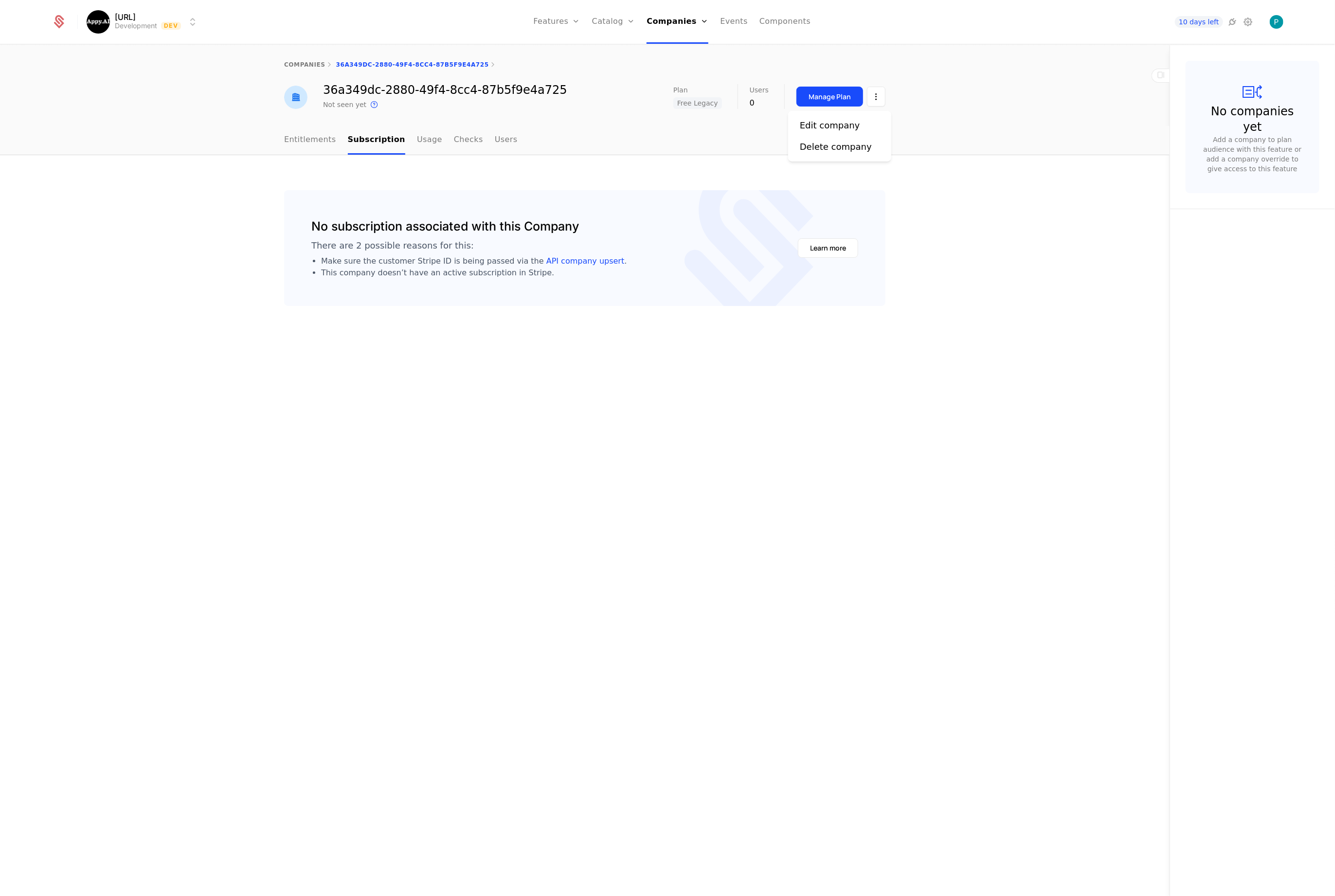
click at [880, 101] on html "Appy.AI Development Dev Features Features Flags Catalog Plans Add Ons Credits C…" at bounding box center [668, 448] width 1335 height 896
click at [848, 121] on div "Edit company" at bounding box center [830, 126] width 60 height 14
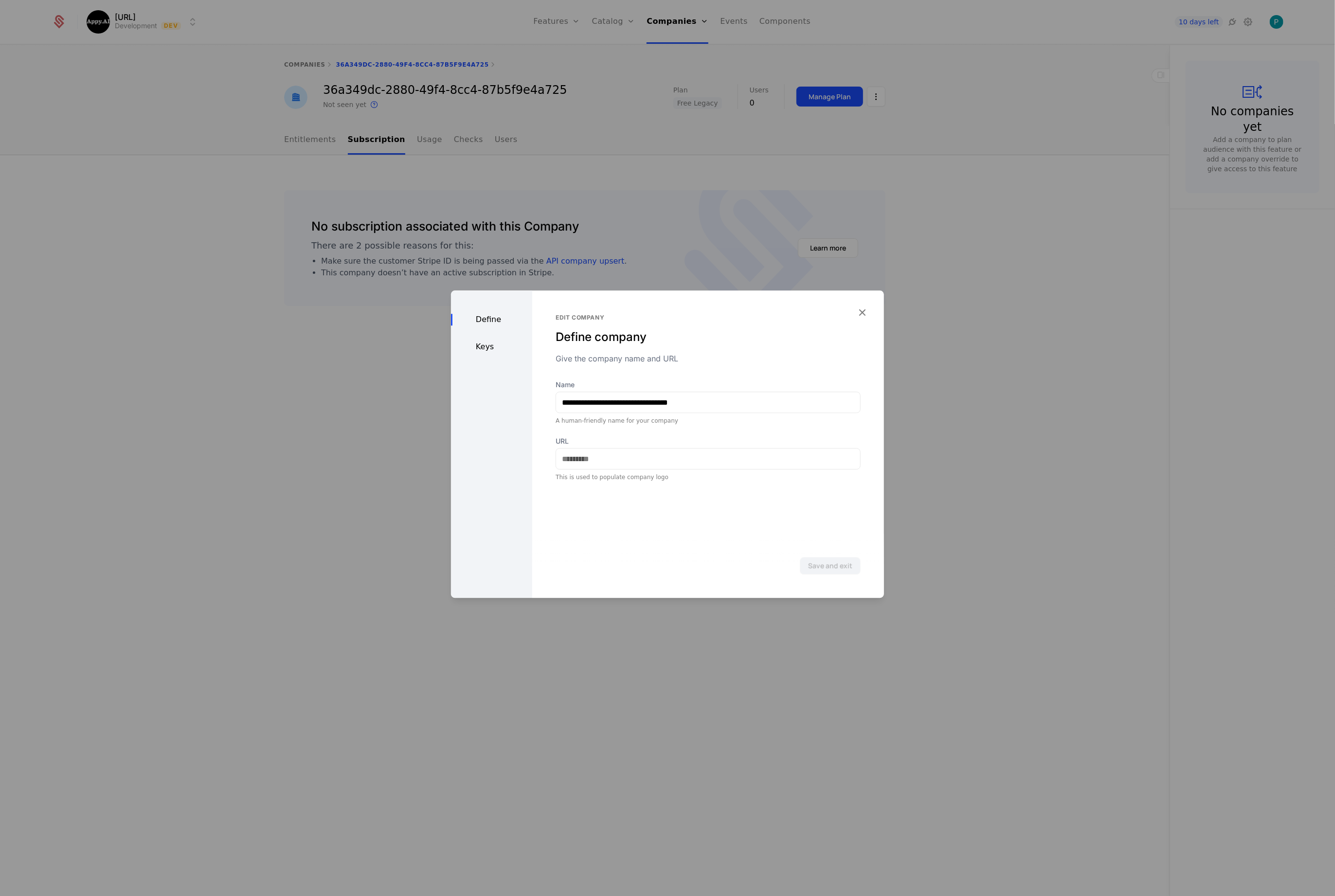
click at [487, 352] on div "Keys" at bounding box center [492, 347] width 82 height 11
click at [945, 454] on div at bounding box center [668, 448] width 1335 height 896
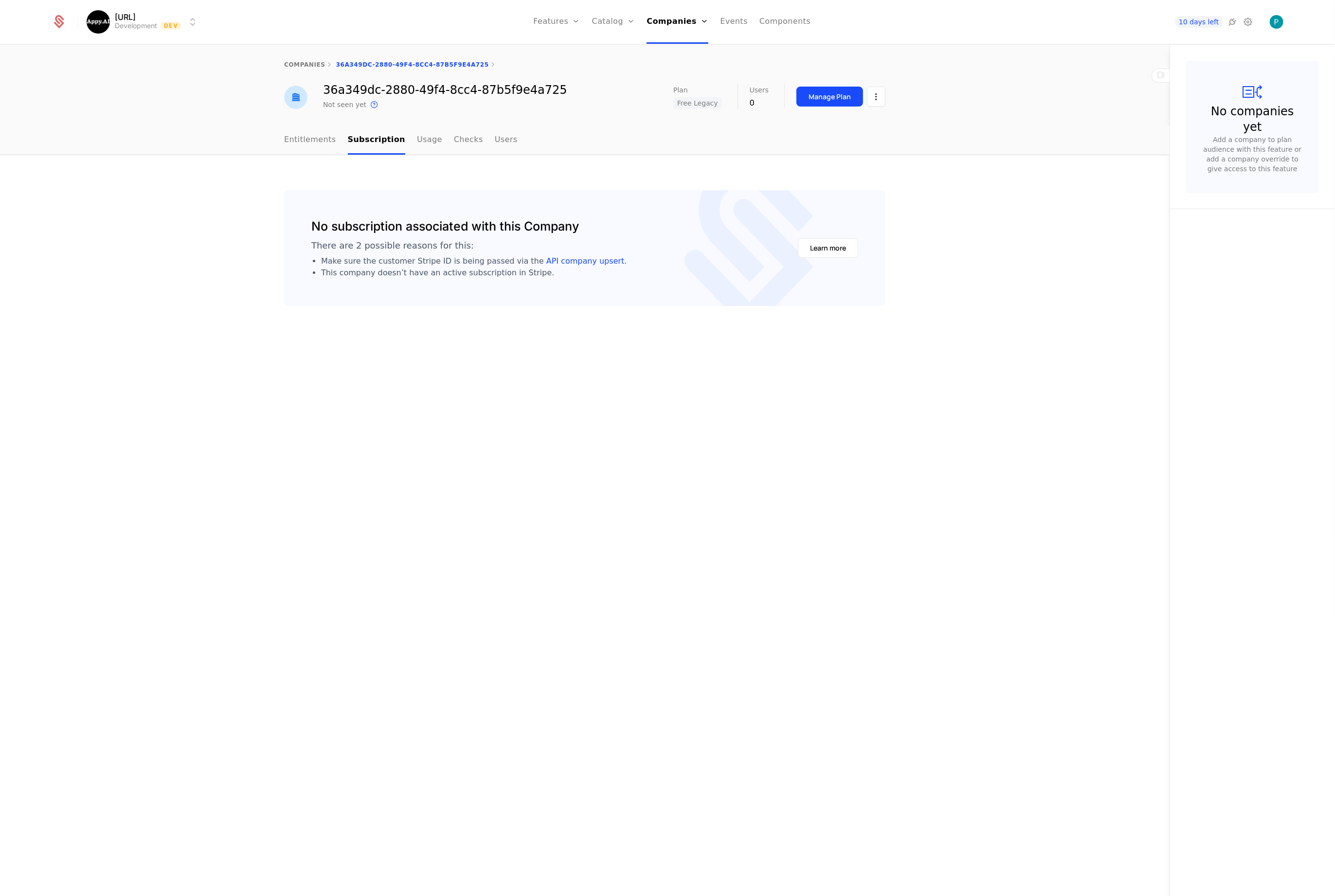
click at [684, 11] on link "Companies" at bounding box center [678, 22] width 62 height 43
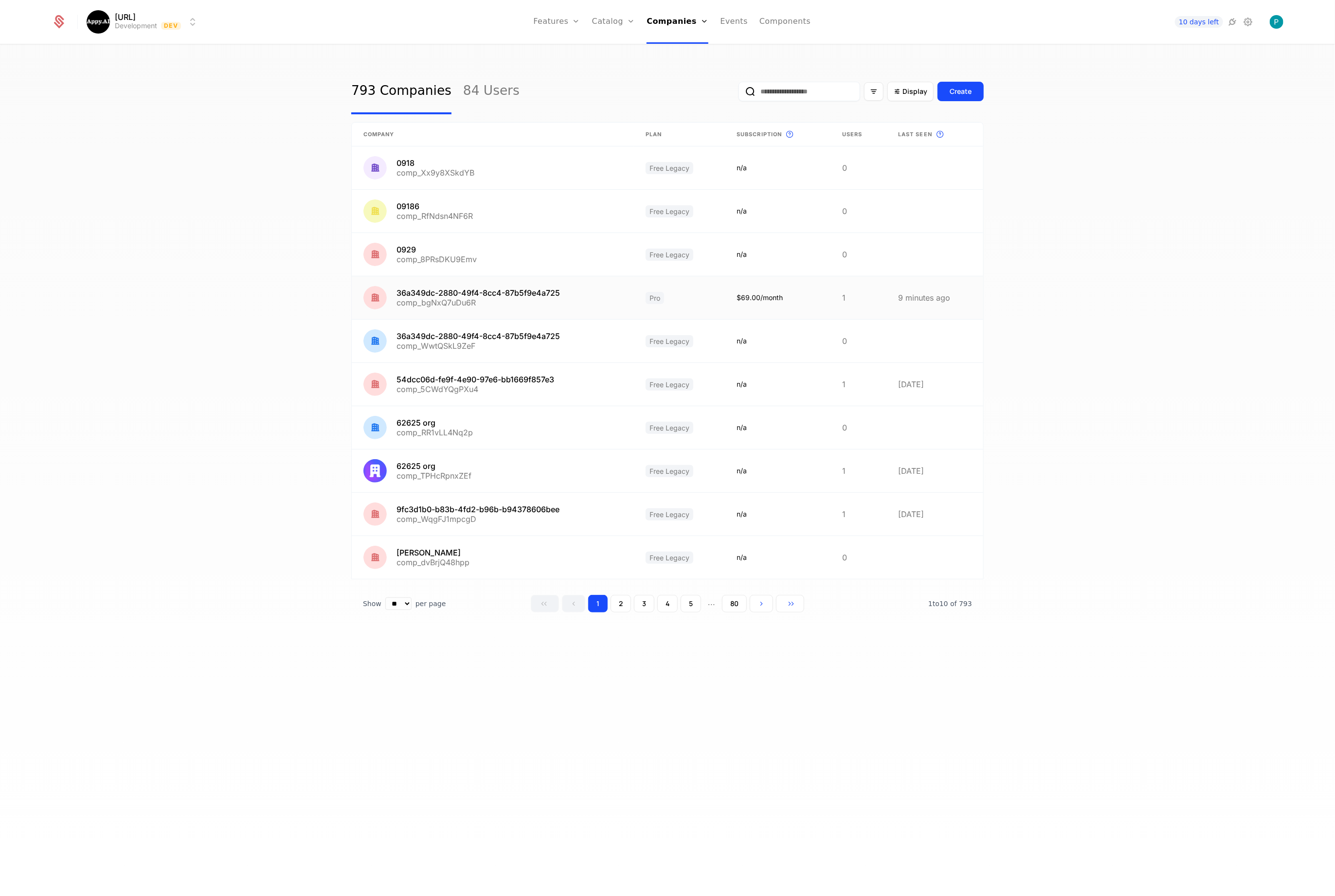
click at [546, 288] on link at bounding box center [492, 298] width 282 height 43
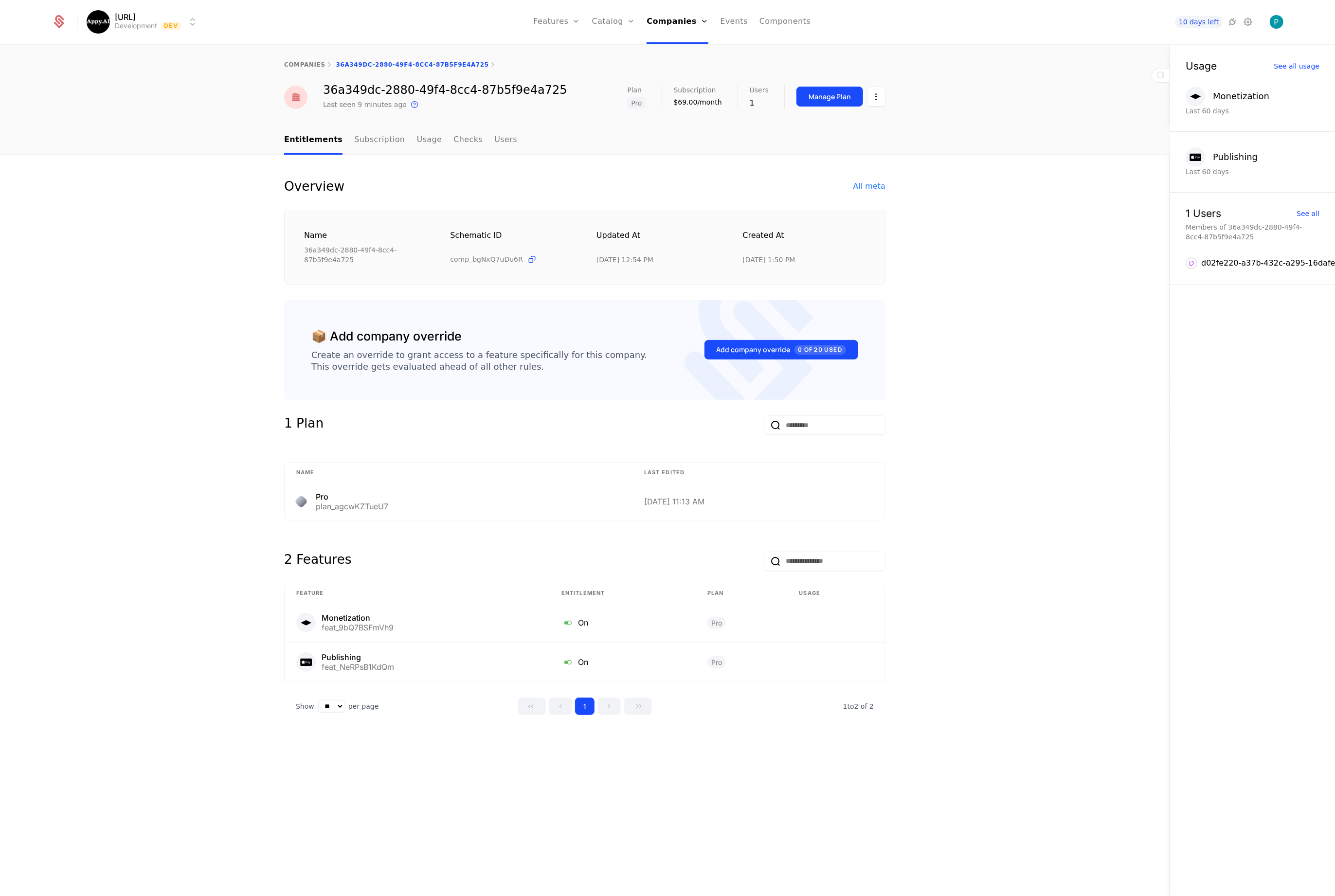
click at [870, 100] on html "Appy.AI Development Dev Features Features Flags Catalog Plans Add Ons Credits C…" at bounding box center [668, 448] width 1335 height 896
click at [847, 121] on div "Edit company" at bounding box center [830, 126] width 60 height 14
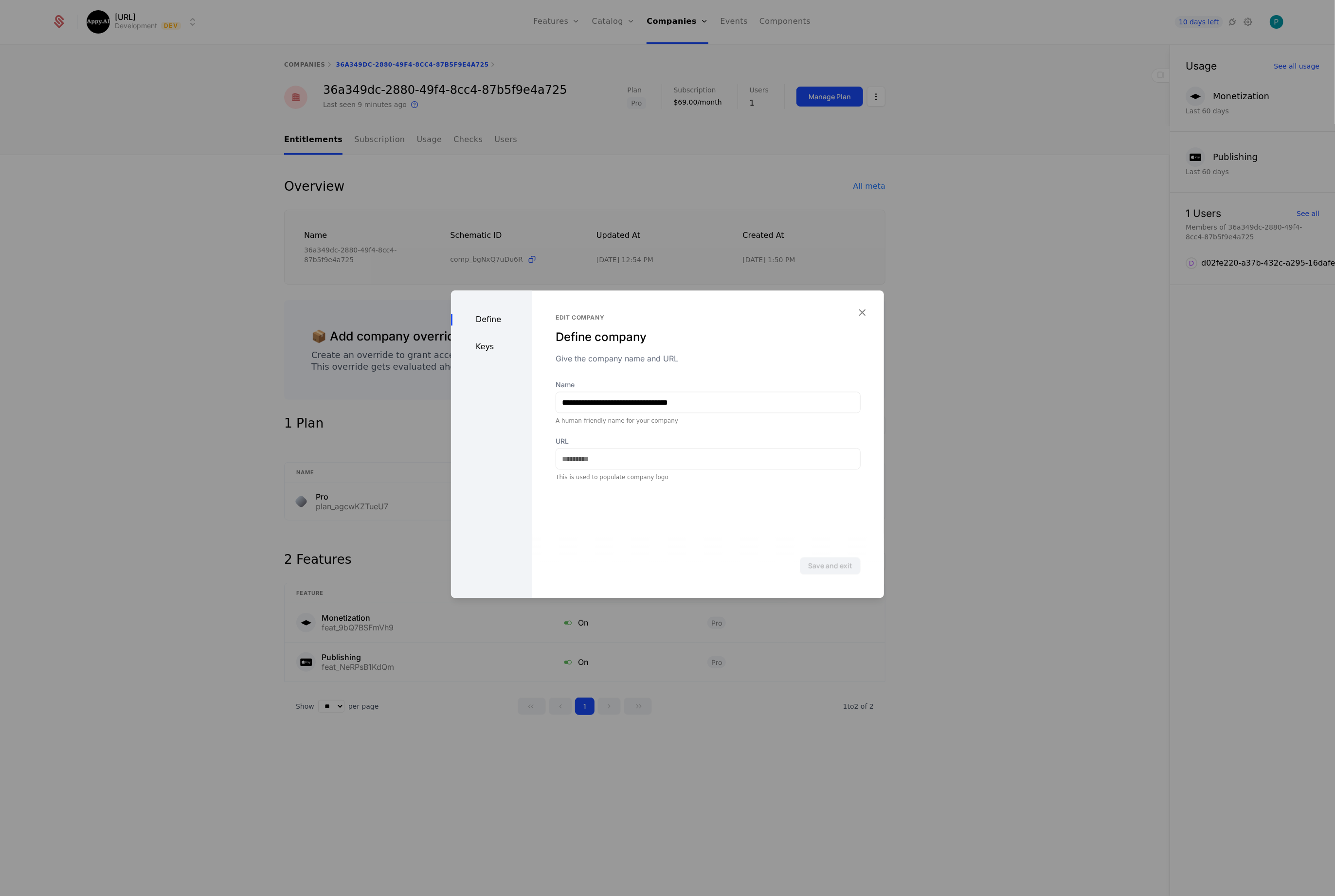
drag, startPoint x: 507, startPoint y: 349, endPoint x: 499, endPoint y: 348, distance: 8.1
click at [506, 349] on div "Keys" at bounding box center [492, 347] width 82 height 11
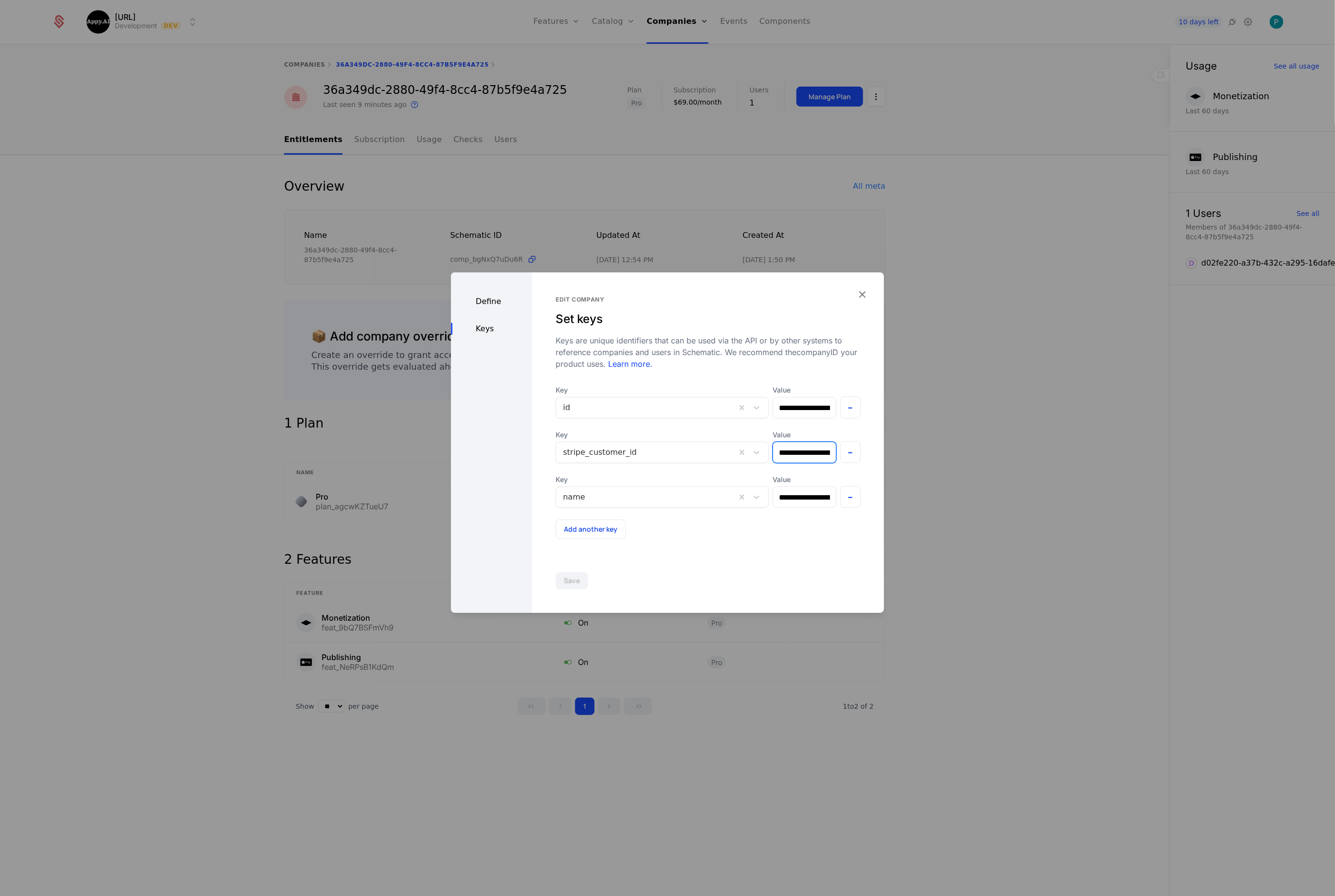
click at [803, 450] on input "**********" at bounding box center [804, 452] width 62 height 21
click at [800, 449] on input "**********" at bounding box center [804, 452] width 62 height 21
drag, startPoint x: 1104, startPoint y: 488, endPoint x: 855, endPoint y: 225, distance: 362.2
click at [1103, 487] on div at bounding box center [668, 448] width 1335 height 896
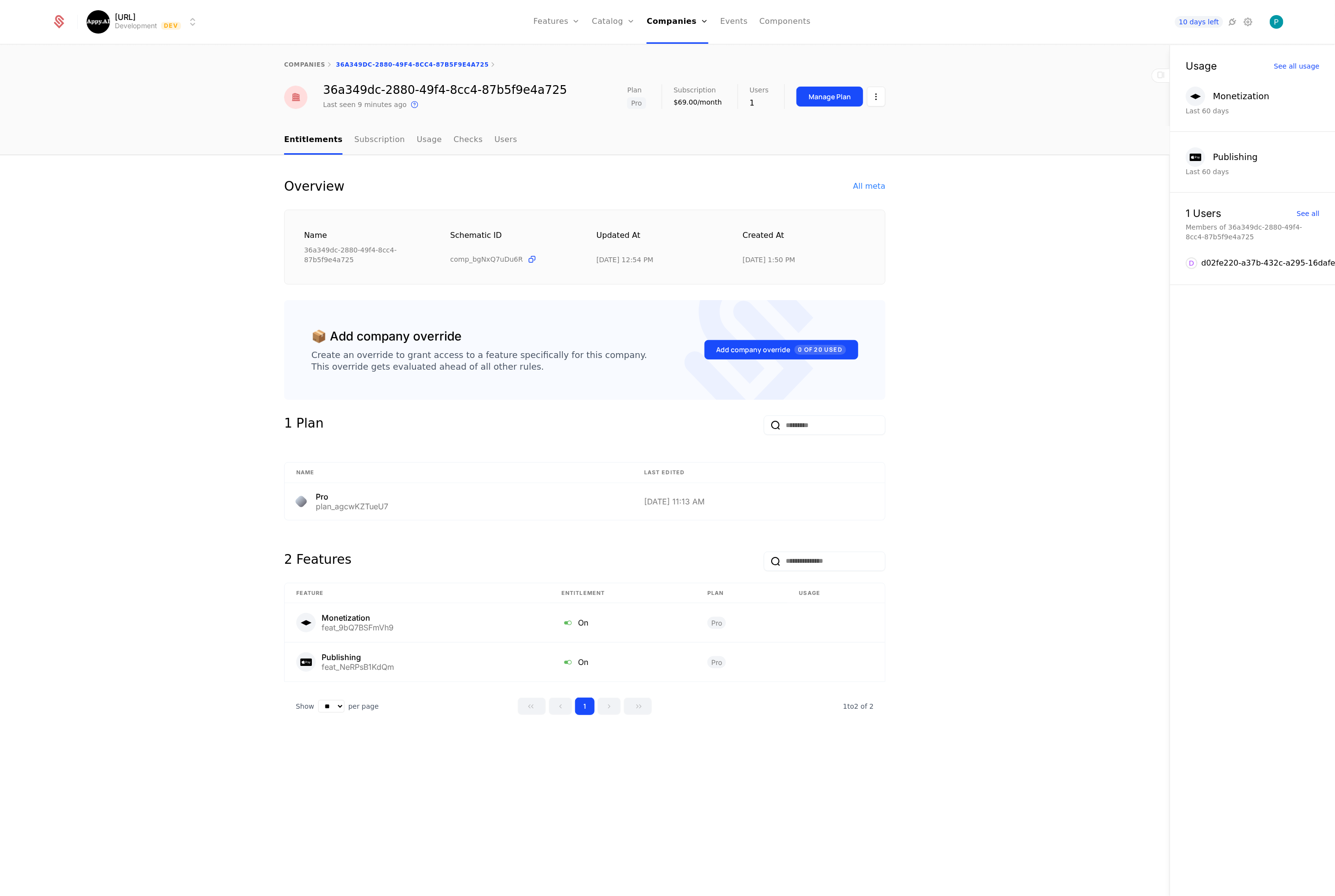
click at [667, 15] on link "Companies" at bounding box center [678, 22] width 62 height 43
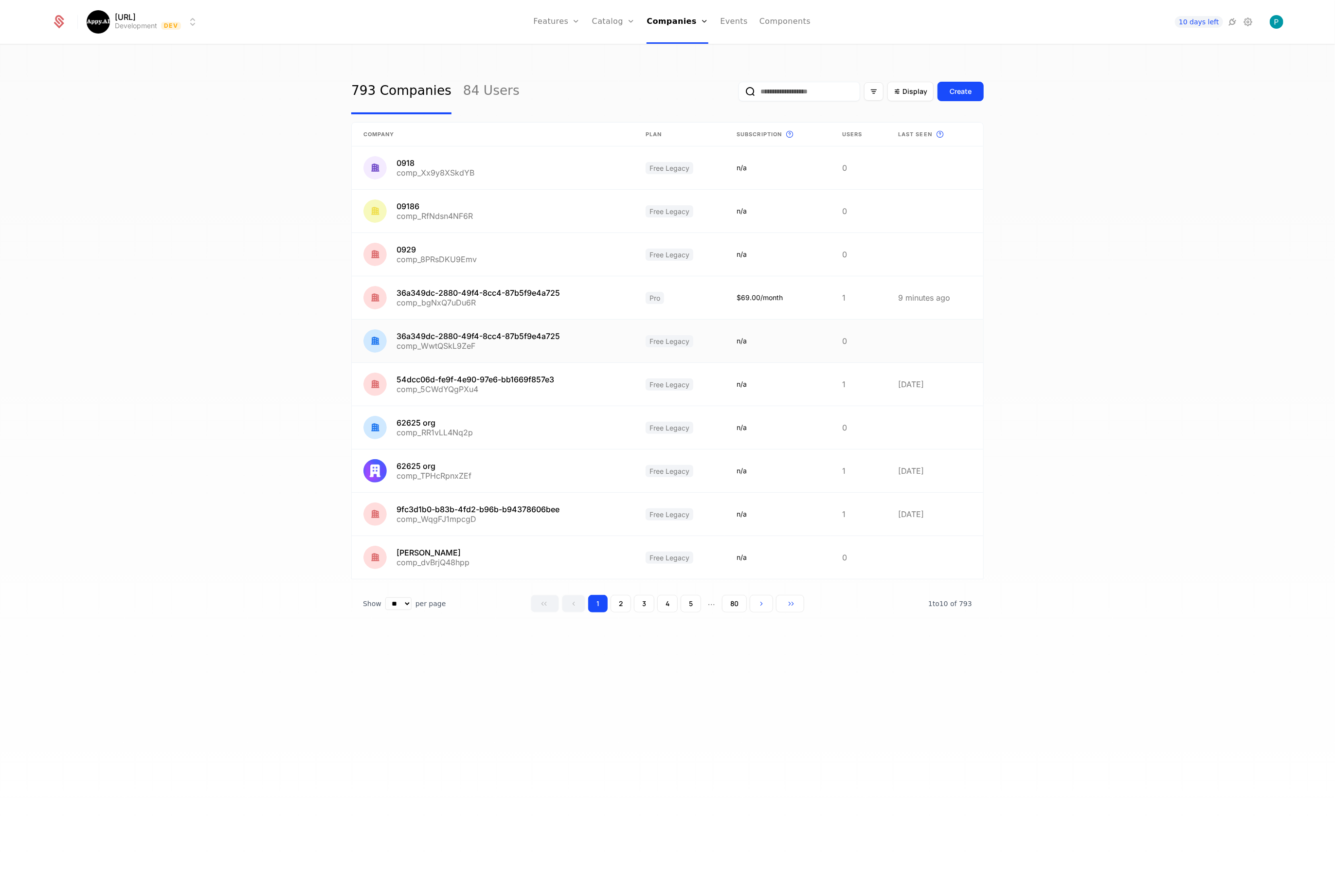
click at [445, 329] on link at bounding box center [492, 341] width 282 height 43
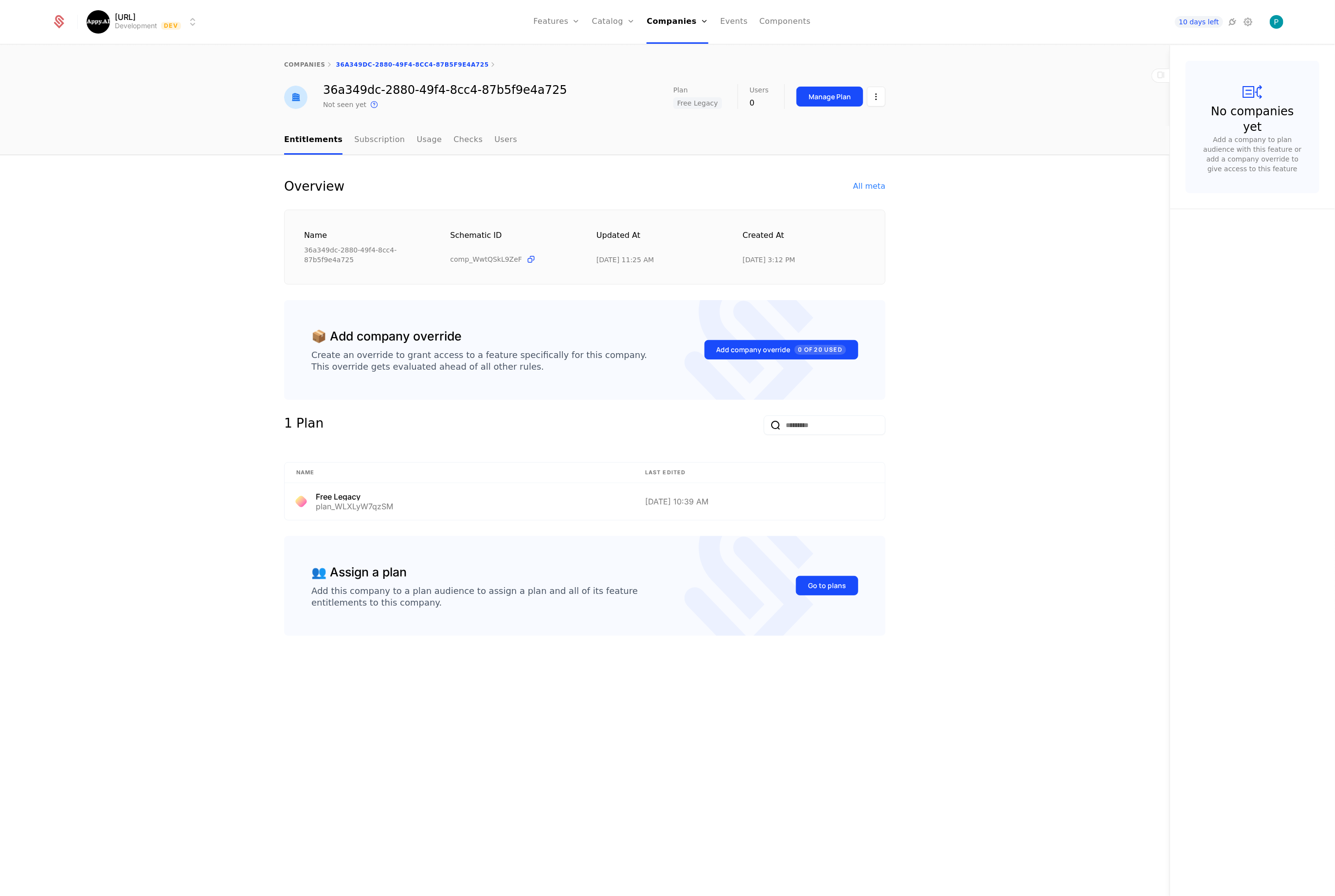
click at [884, 103] on html "Appy.AI Development Dev Features Features Flags Catalog Plans Add Ons Credits C…" at bounding box center [668, 448] width 1335 height 896
click at [854, 123] on div "Edit company" at bounding box center [834, 126] width 68 height 14
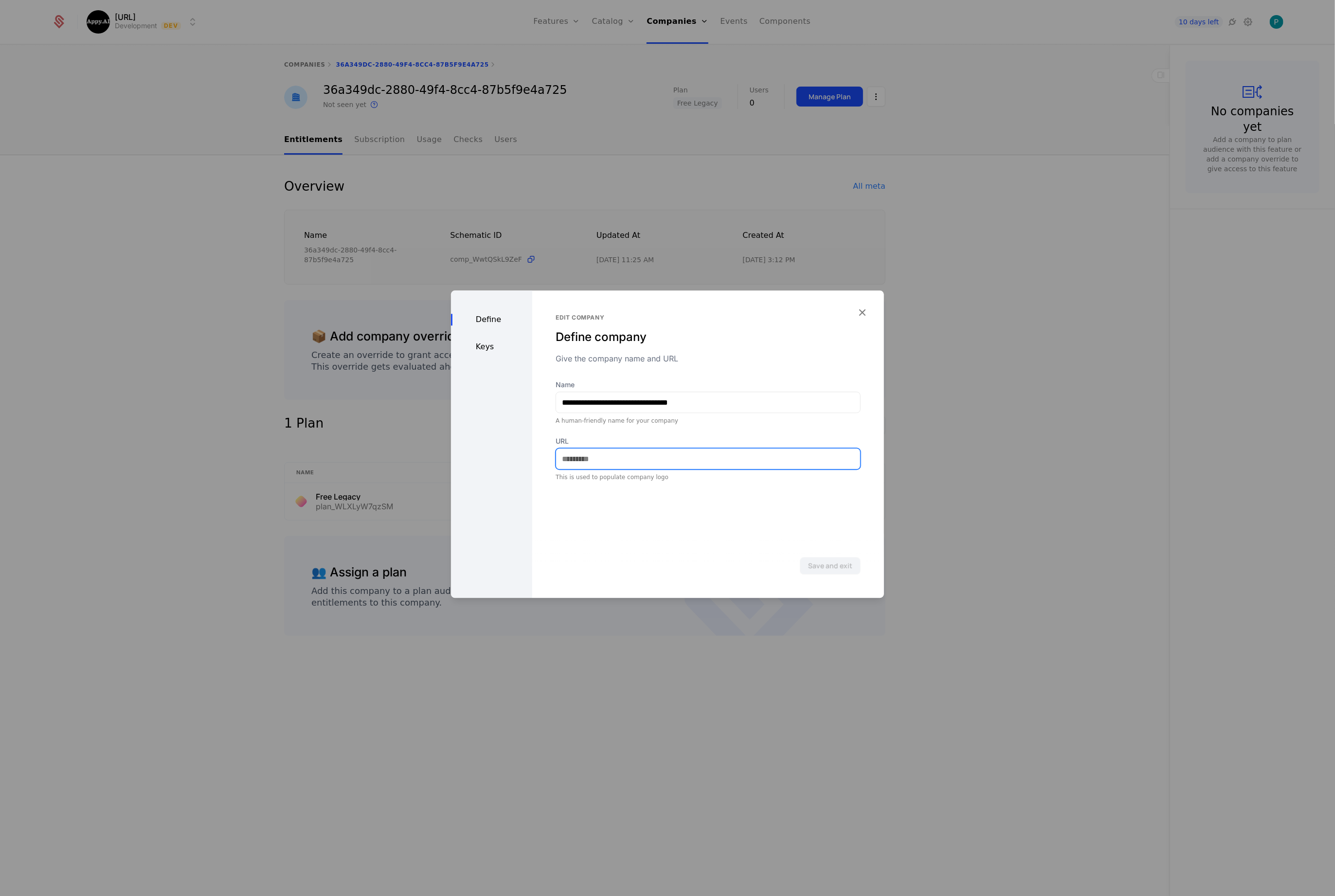
click at [662, 462] on input "URL" at bounding box center [708, 459] width 304 height 21
paste input "**********"
type input "**********"
click at [478, 348] on div "Keys" at bounding box center [492, 347] width 82 height 11
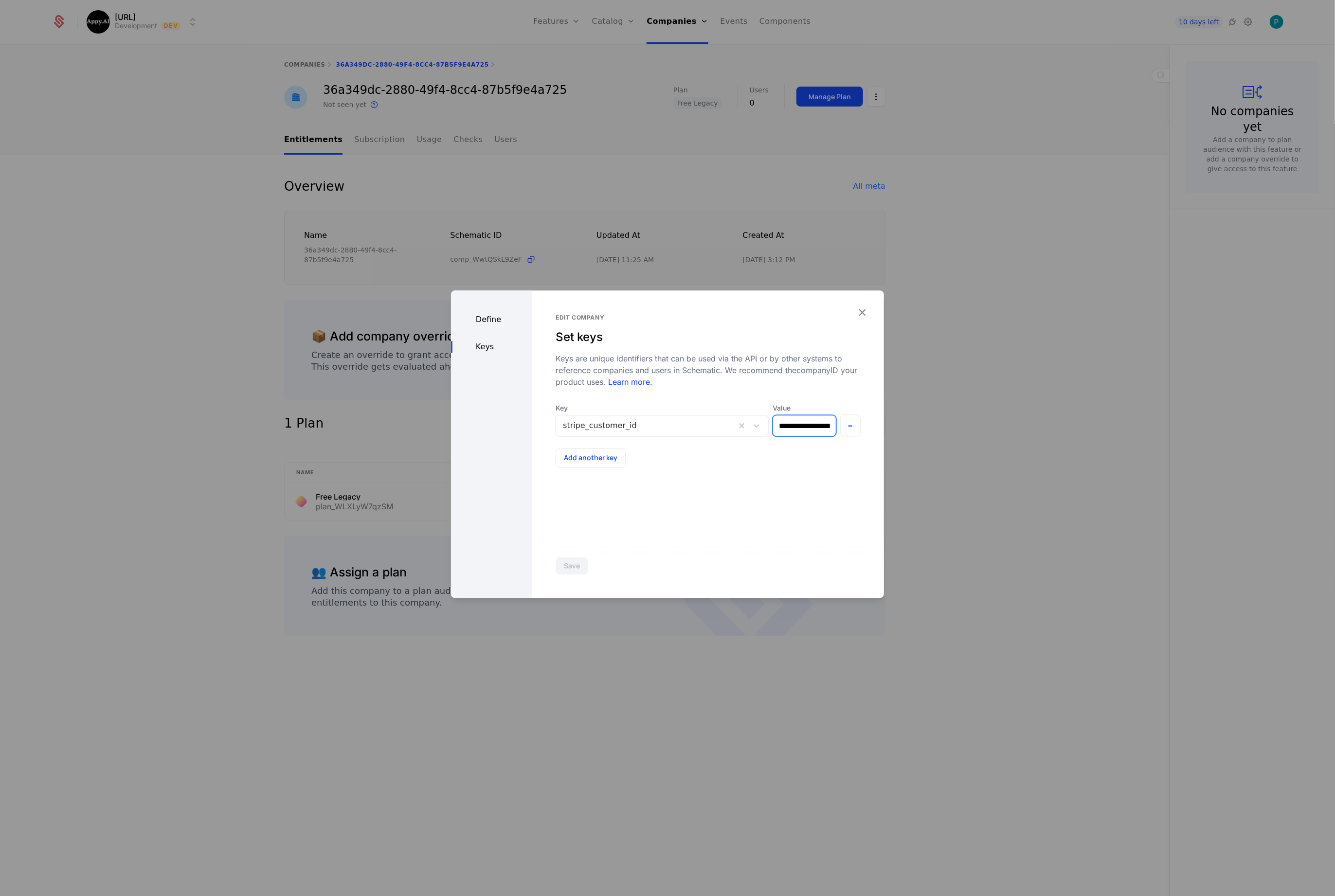
click at [794, 428] on input "**********" at bounding box center [804, 426] width 62 height 21
click at [864, 312] on icon "button" at bounding box center [862, 312] width 13 height 13
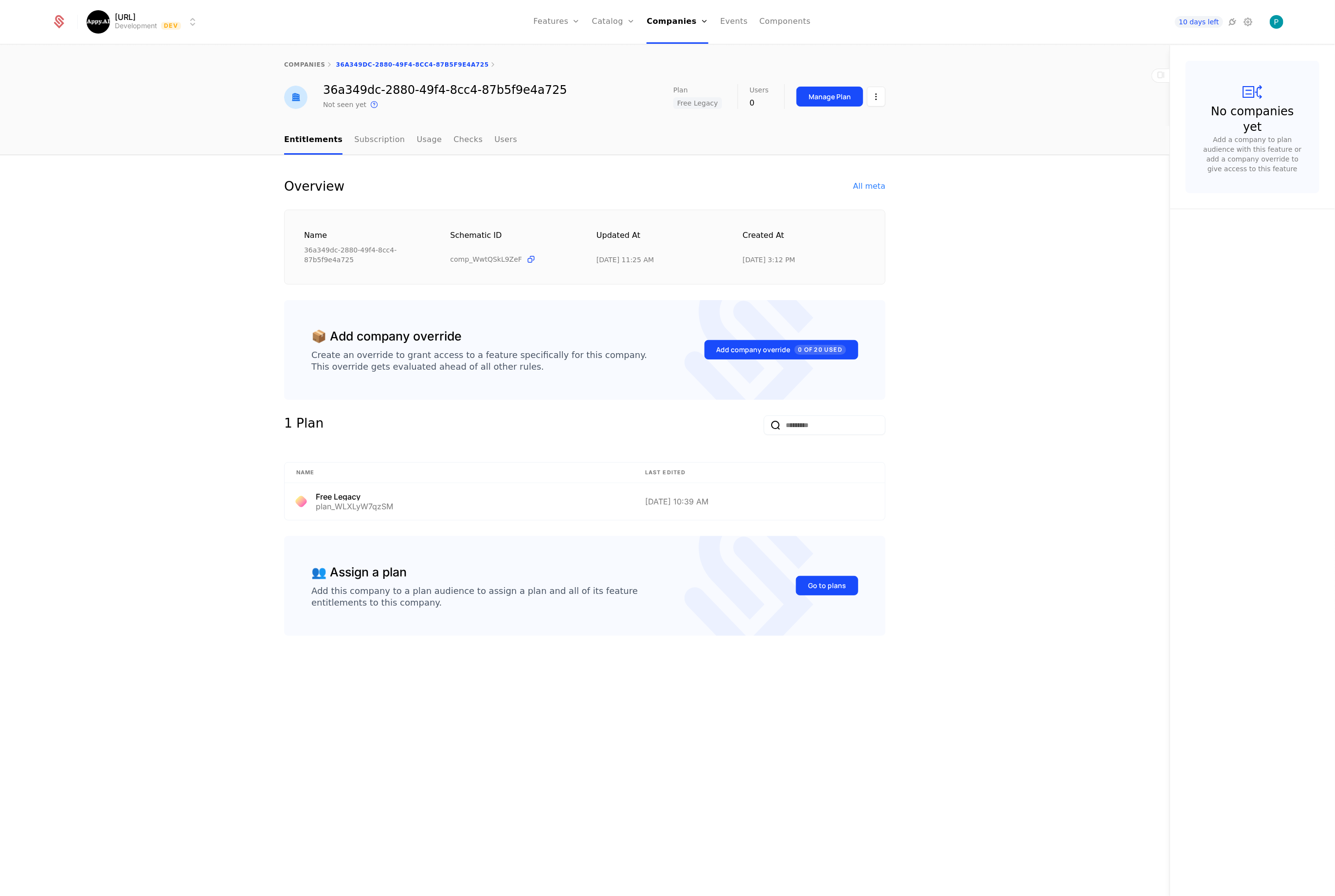
click at [301, 61] on link "companies" at bounding box center [304, 64] width 41 height 7
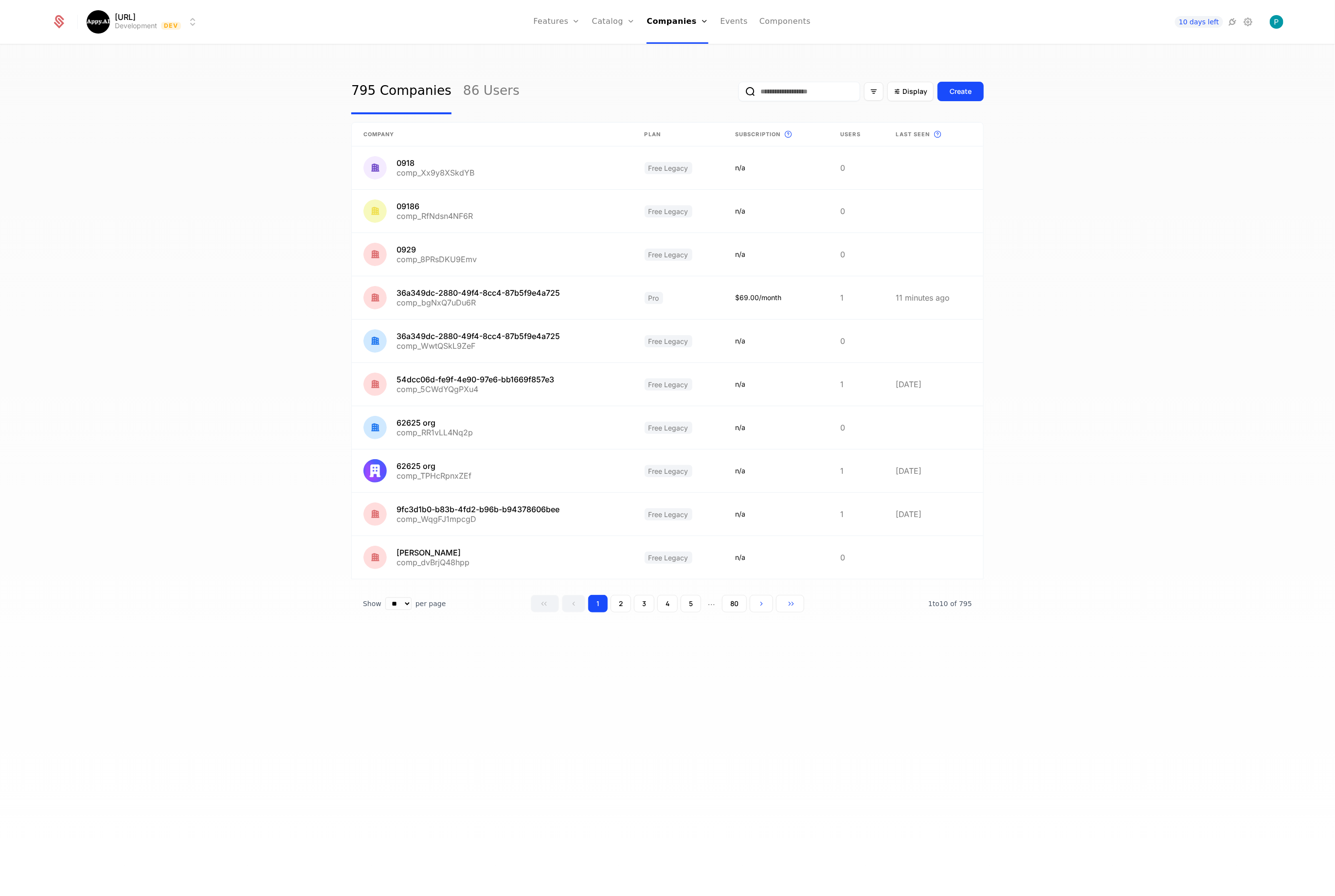
click at [919, 133] on span "Last seen" at bounding box center [913, 135] width 34 height 8
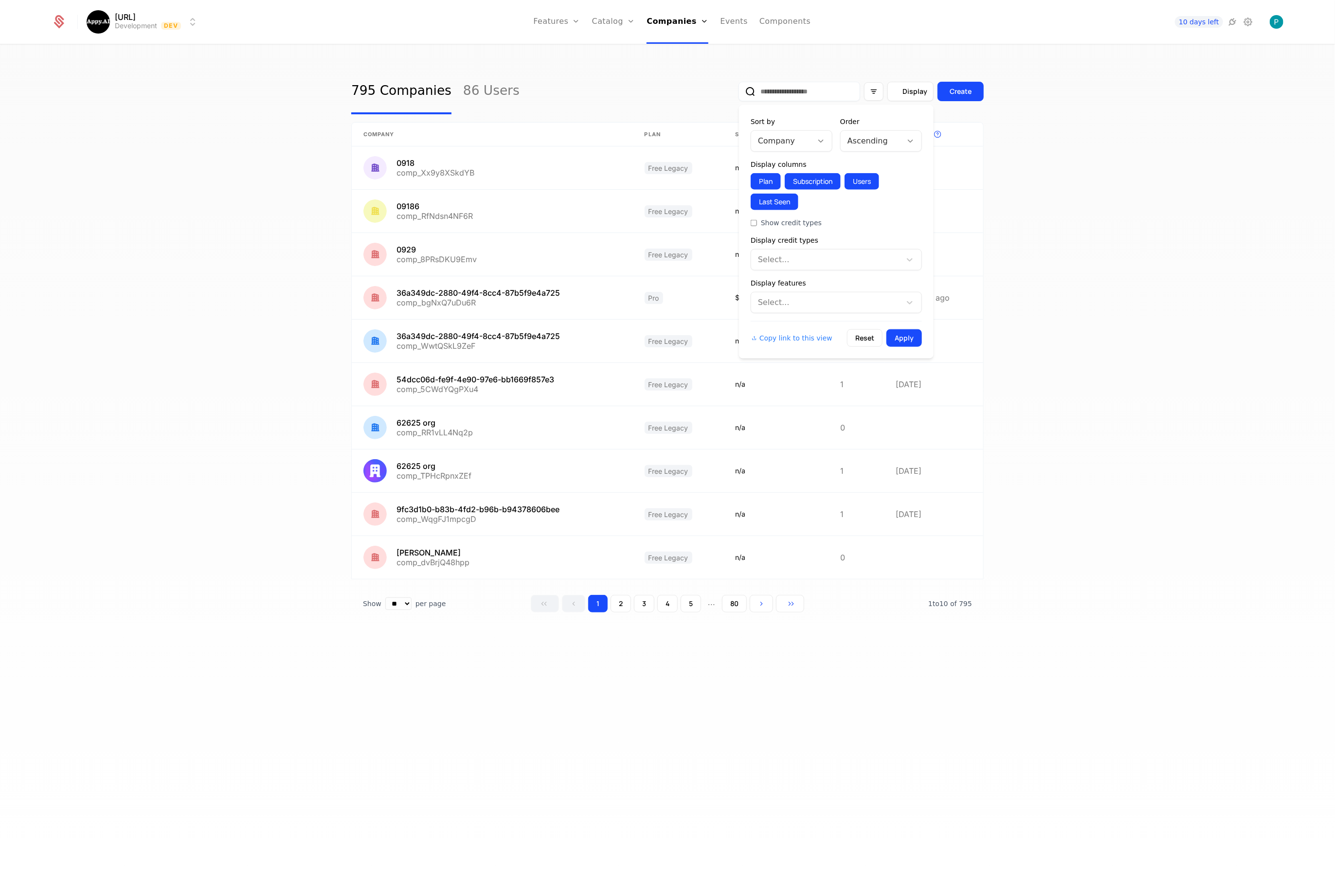
click at [914, 90] on span "Display" at bounding box center [915, 91] width 25 height 10
click at [873, 91] on icon "Filter options" at bounding box center [873, 91] width 8 height 8
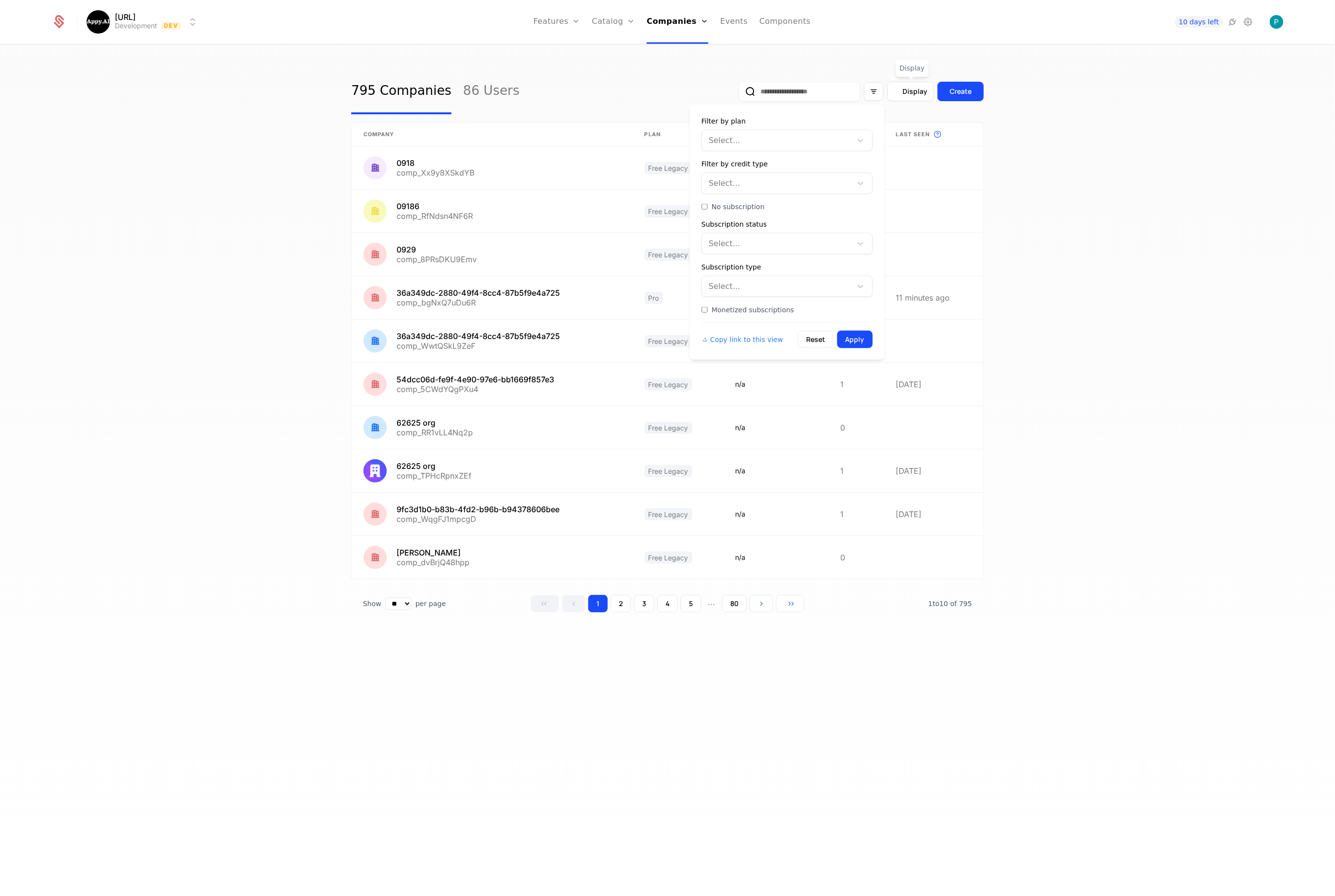
click at [909, 91] on span "Display" at bounding box center [915, 91] width 25 height 10
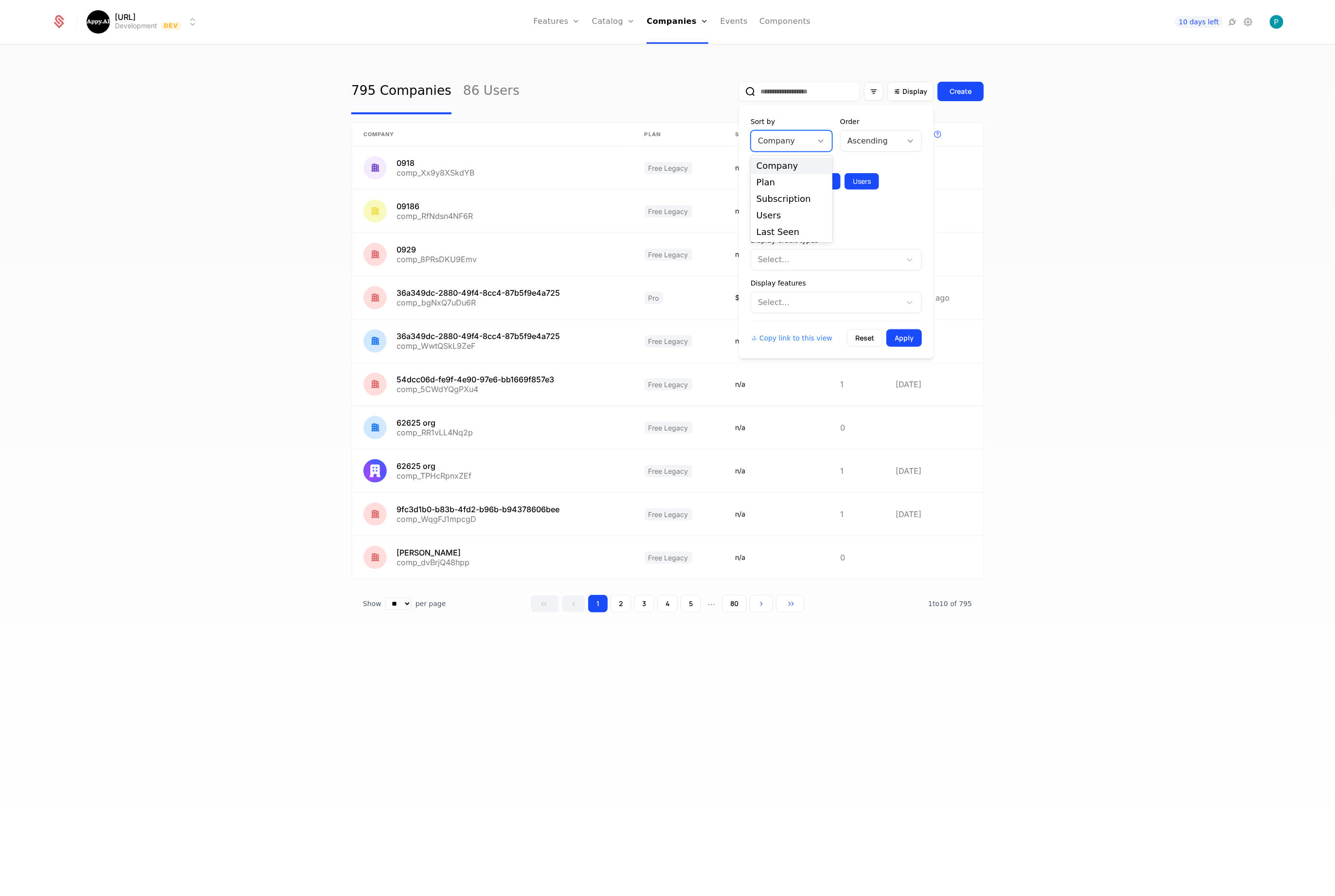
click at [811, 139] on div "Company" at bounding box center [782, 141] width 61 height 18
click at [783, 229] on div "Last Seen" at bounding box center [792, 232] width 70 height 8
click at [912, 331] on button "Apply" at bounding box center [904, 338] width 36 height 18
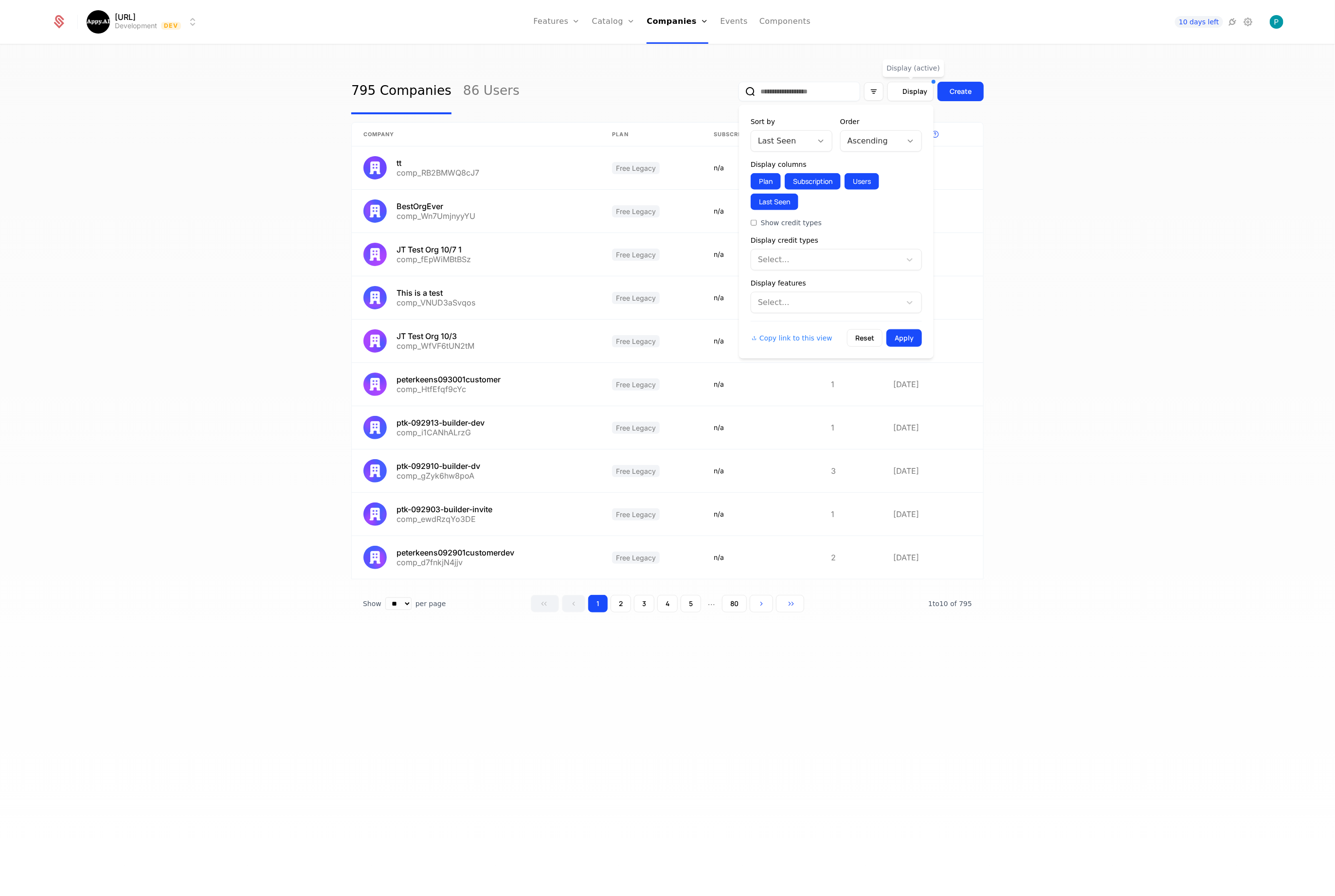
click at [898, 96] on div "Display" at bounding box center [911, 91] width 34 height 10
click at [888, 138] on div at bounding box center [871, 141] width 48 height 14
click at [868, 184] on div "Descending" at bounding box center [881, 182] width 70 height 8
click at [904, 339] on button "Apply" at bounding box center [904, 338] width 36 height 18
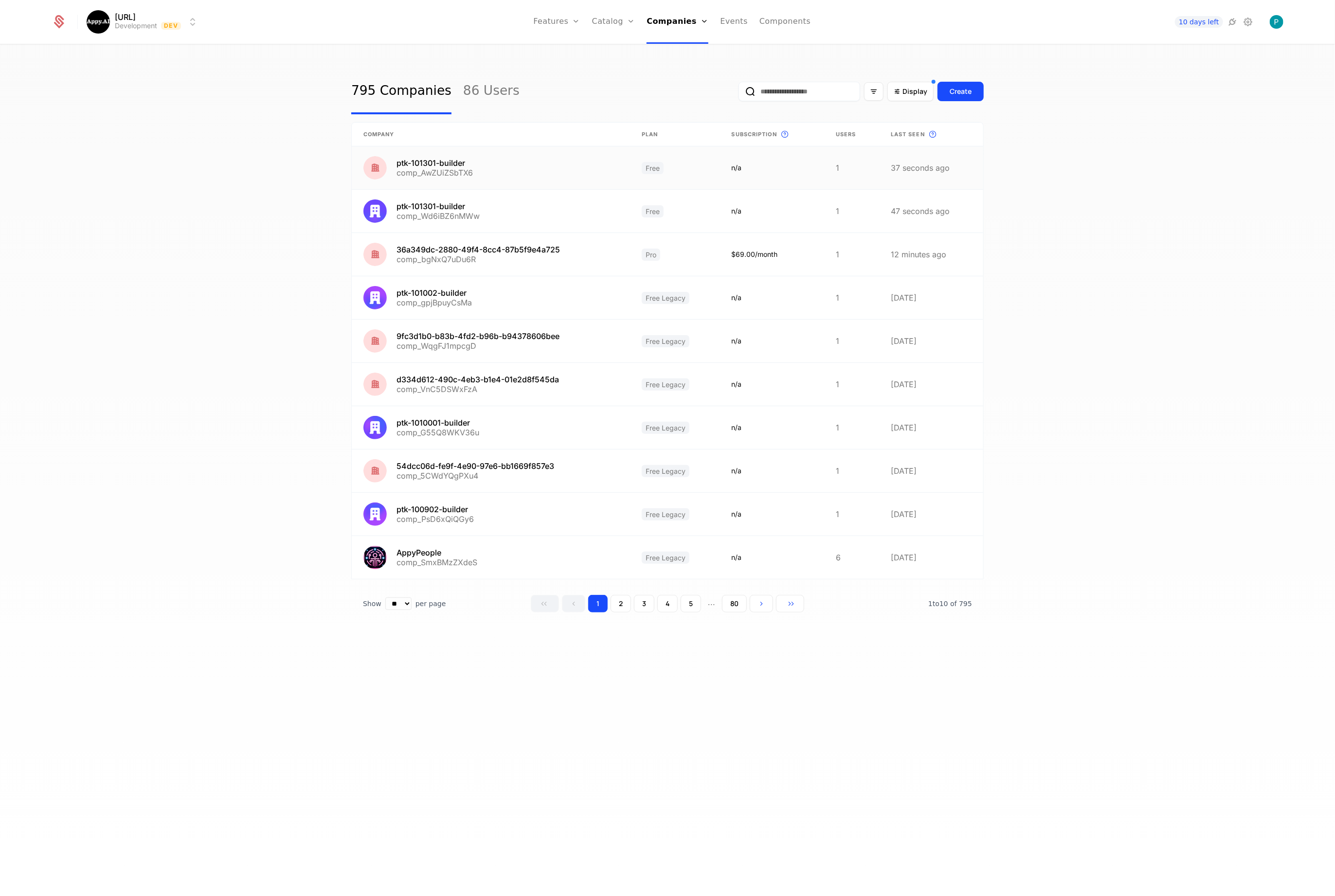
click at [437, 164] on link at bounding box center [491, 167] width 278 height 43
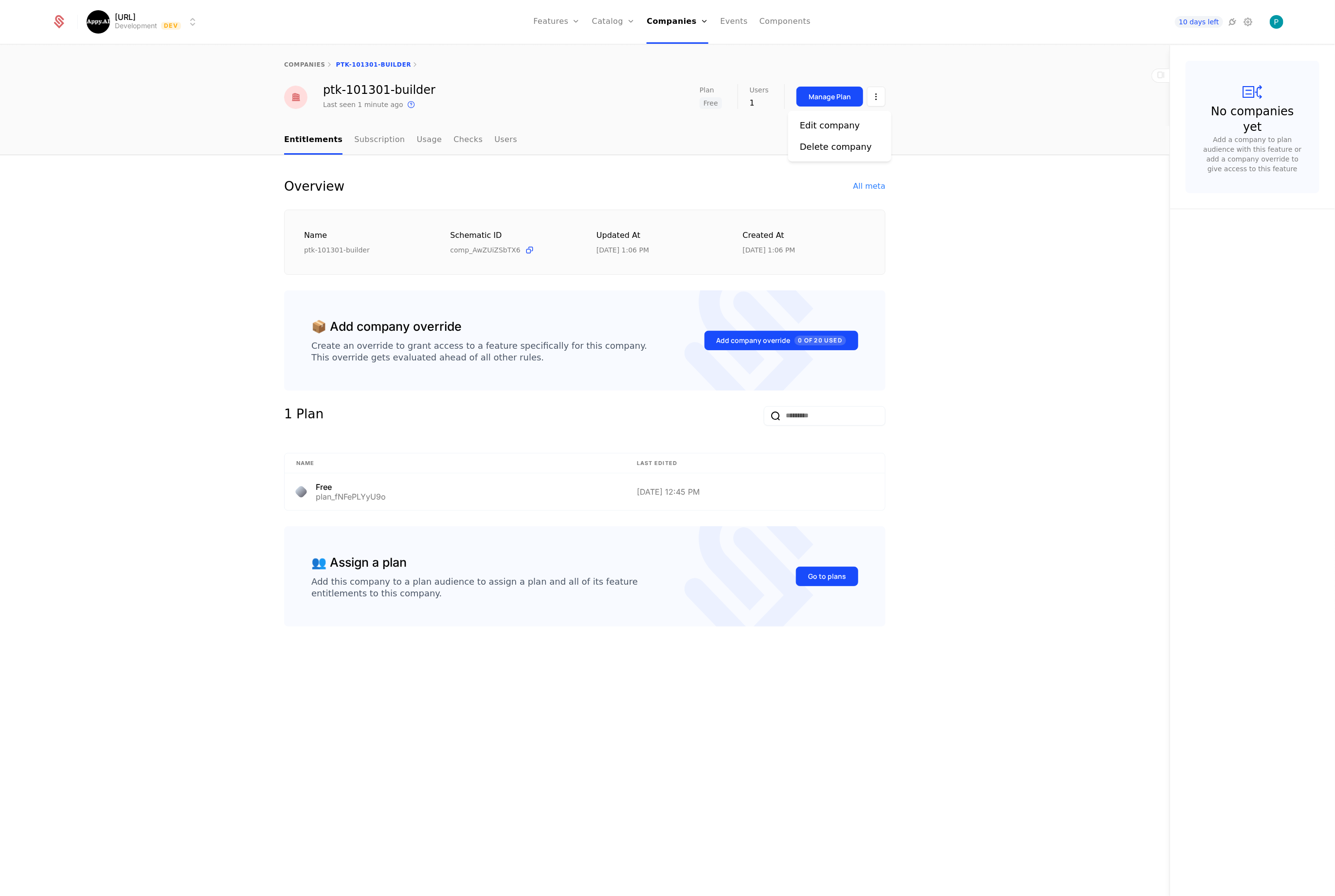
click at [873, 104] on html "Appy.AI Development Dev Features Features Flags Catalog Plans Add Ons Credits C…" at bounding box center [668, 448] width 1335 height 896
click at [852, 118] on div "Edit company Delete company" at bounding box center [840, 136] width 103 height 51
click at [817, 129] on div "Edit company" at bounding box center [830, 126] width 60 height 14
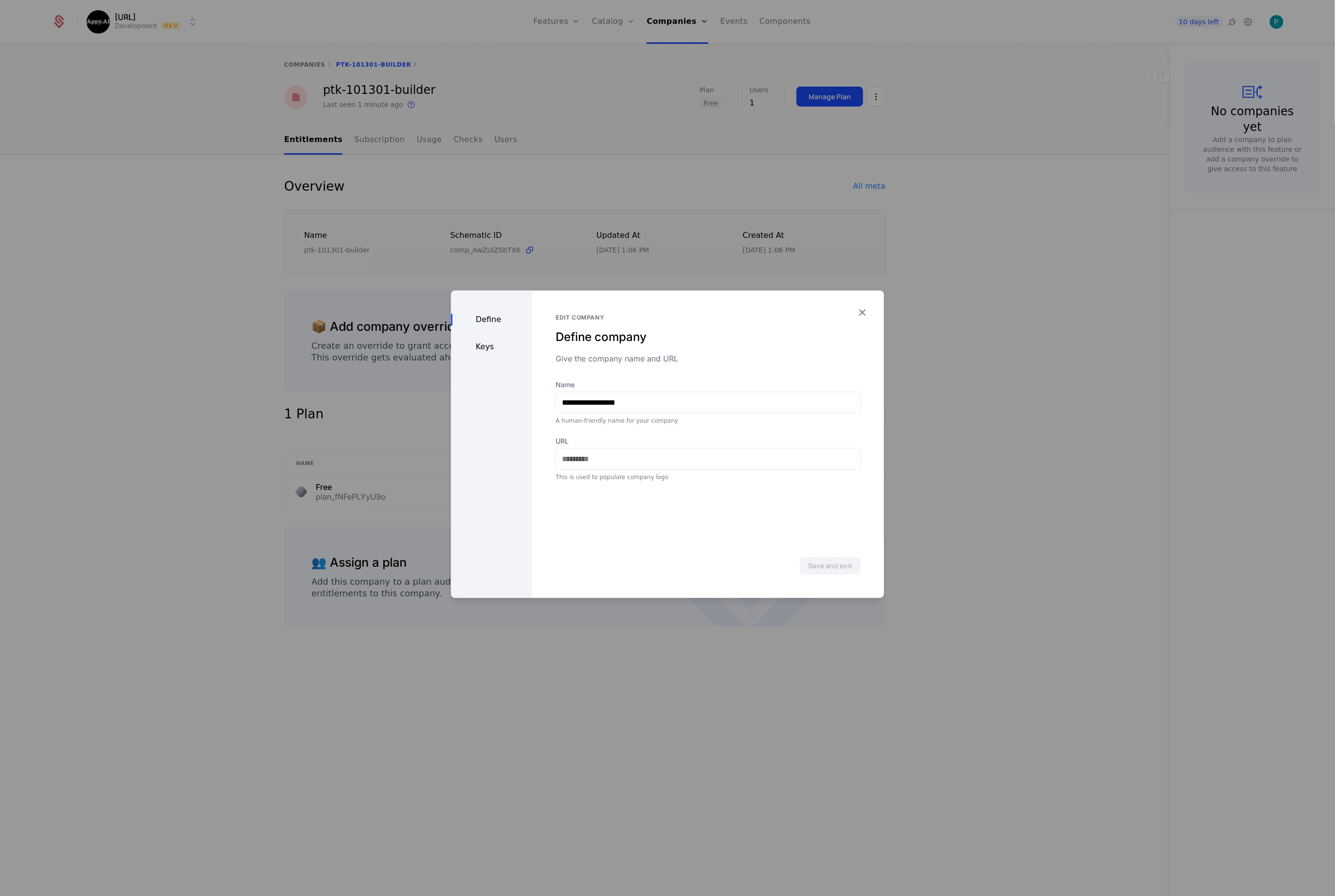
click at [482, 357] on div "Define Keys" at bounding box center [492, 444] width 82 height 307
click at [487, 350] on div "Keys" at bounding box center [492, 347] width 82 height 11
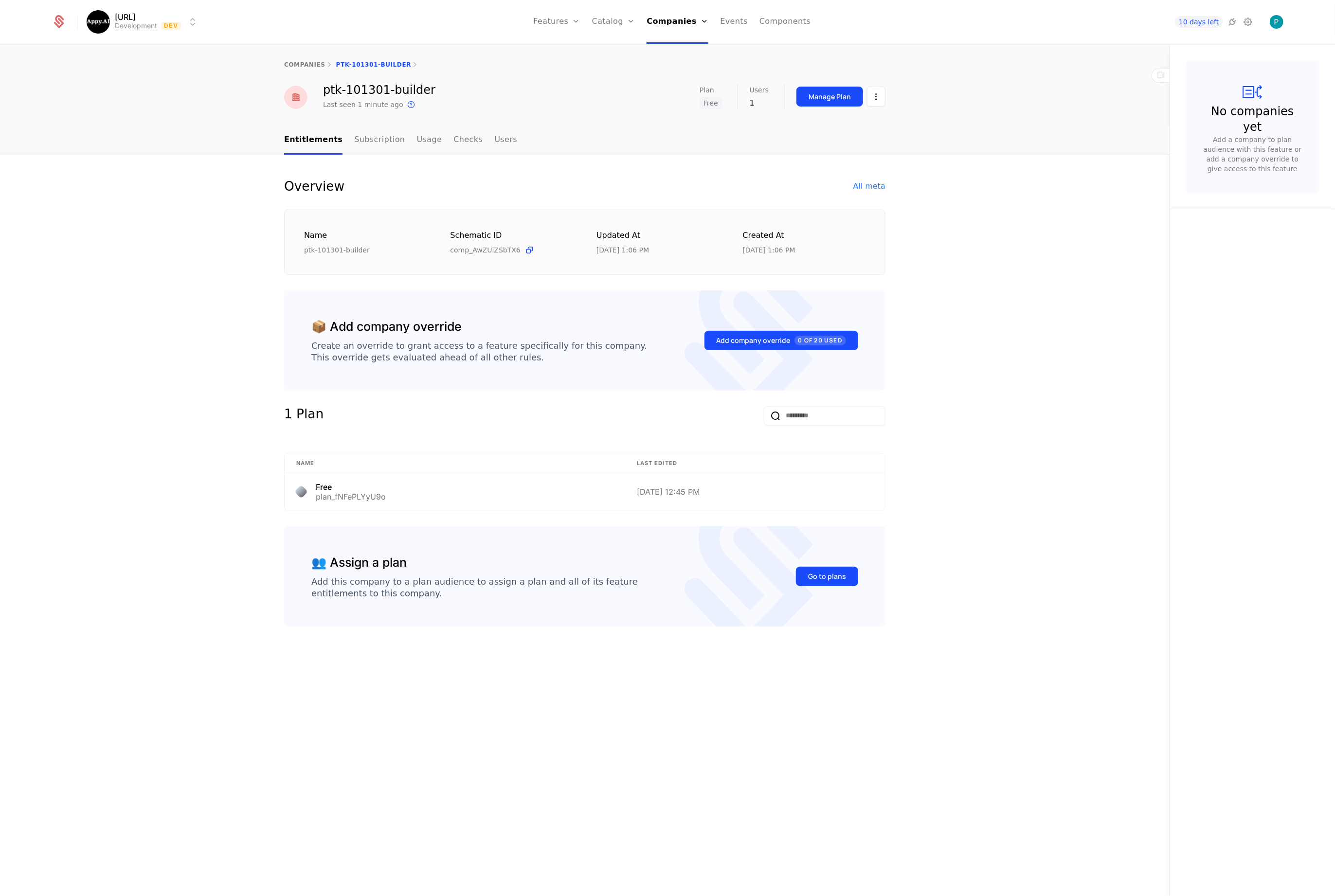
click at [307, 61] on link "companies" at bounding box center [304, 64] width 41 height 7
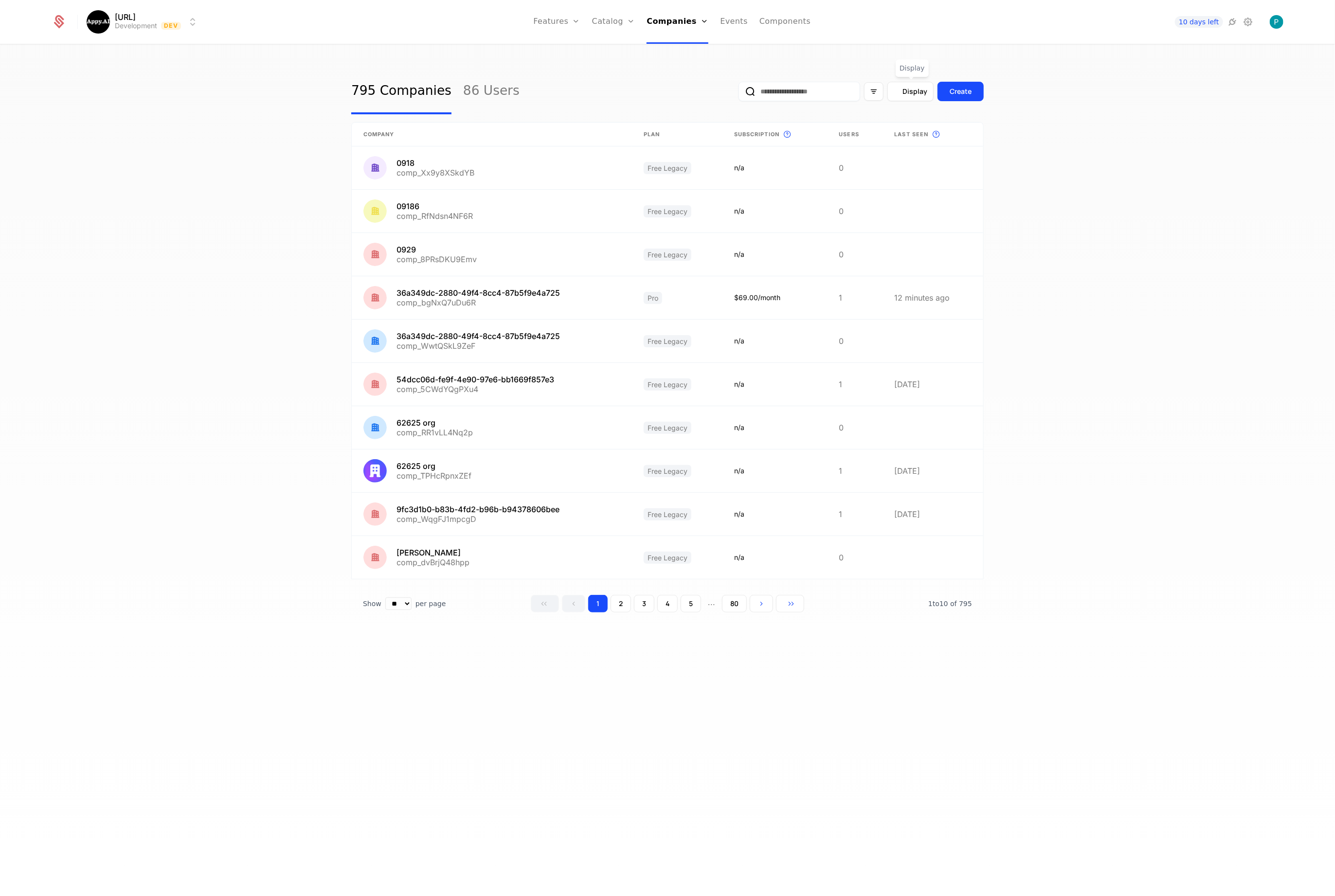
click at [909, 94] on span "Display" at bounding box center [915, 91] width 25 height 10
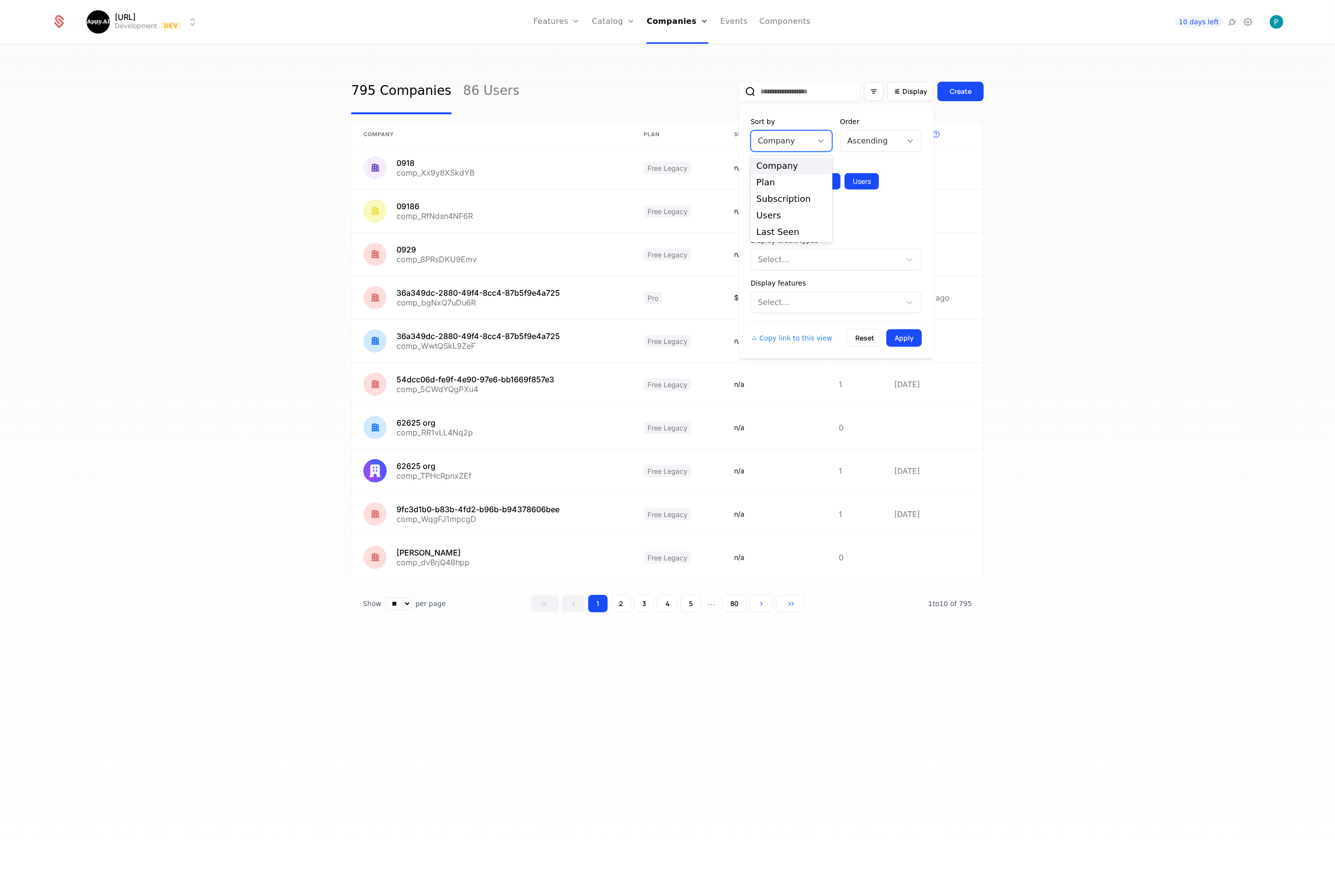
click at [800, 142] on div at bounding box center [782, 141] width 48 height 14
click at [783, 234] on div "Last Seen" at bounding box center [792, 232] width 70 height 8
click at [887, 132] on div "Ascending" at bounding box center [871, 141] width 61 height 18
click at [864, 179] on div "Descending" at bounding box center [881, 182] width 70 height 8
click at [910, 334] on button "Apply" at bounding box center [904, 338] width 36 height 18
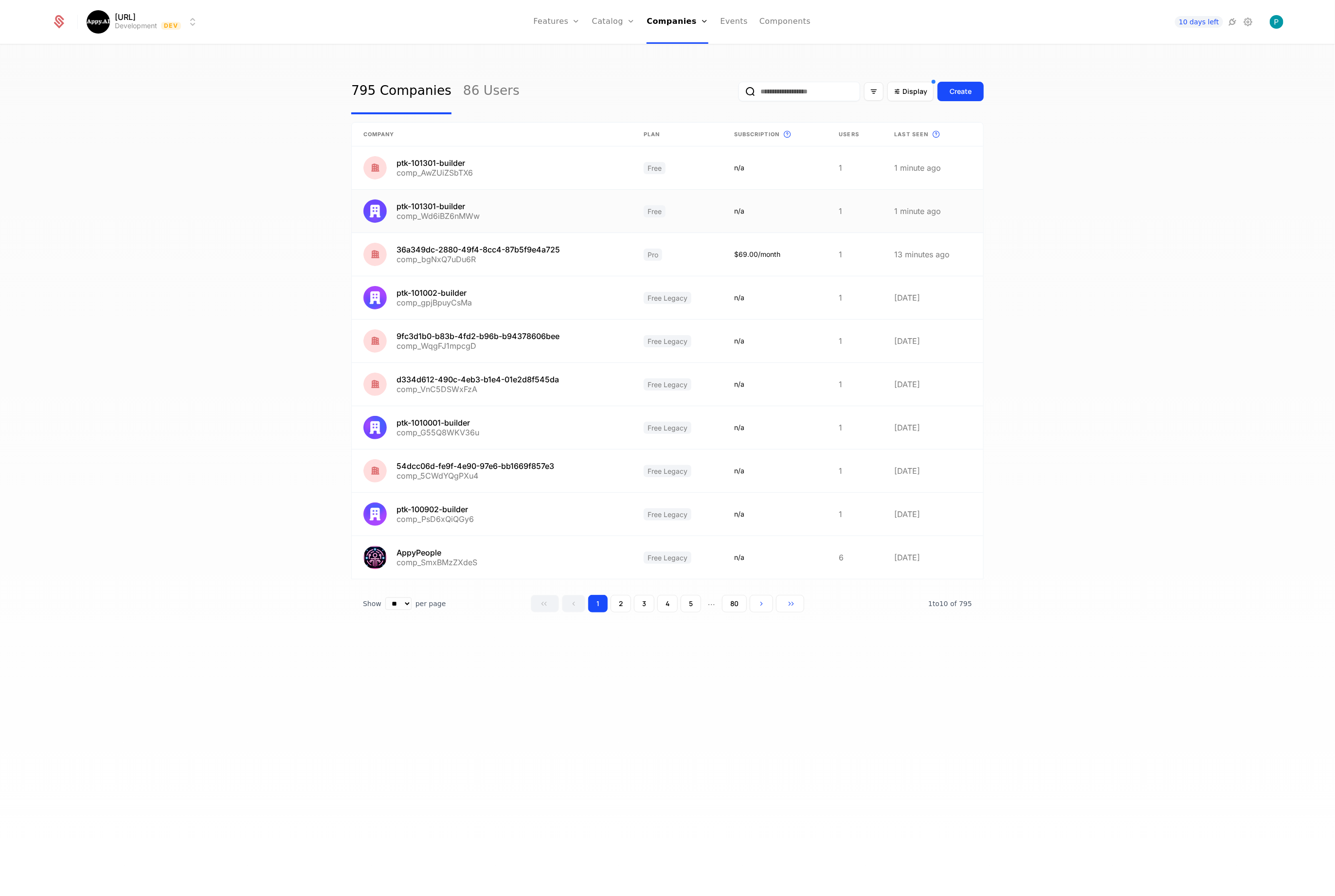
click at [437, 206] on link at bounding box center [492, 211] width 280 height 43
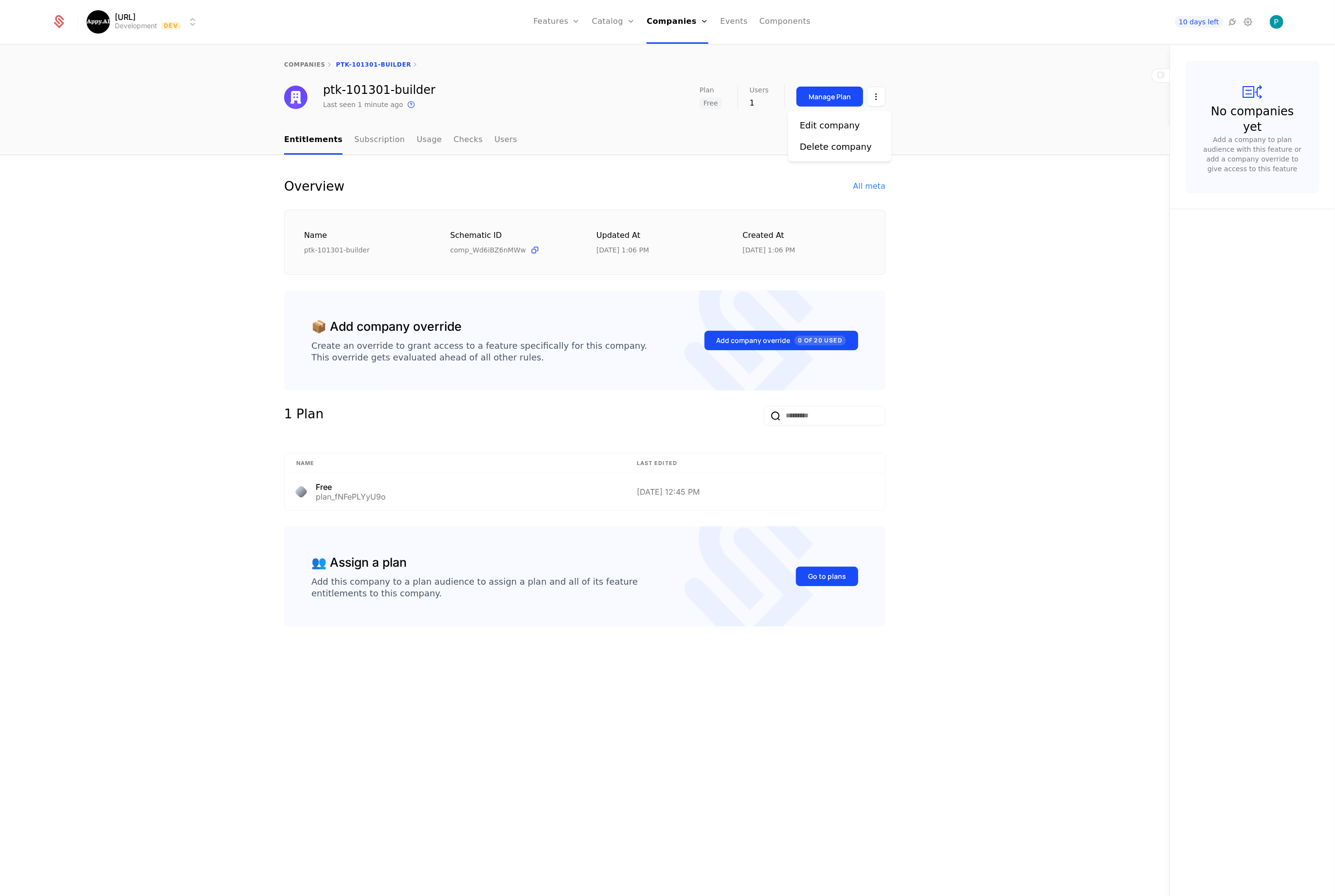
click at [874, 103] on html "Appy.AI Development Dev Features Features Flags Catalog Plans Add Ons Credits C…" at bounding box center [668, 448] width 1335 height 896
click at [838, 120] on div "Edit company" at bounding box center [830, 126] width 60 height 14
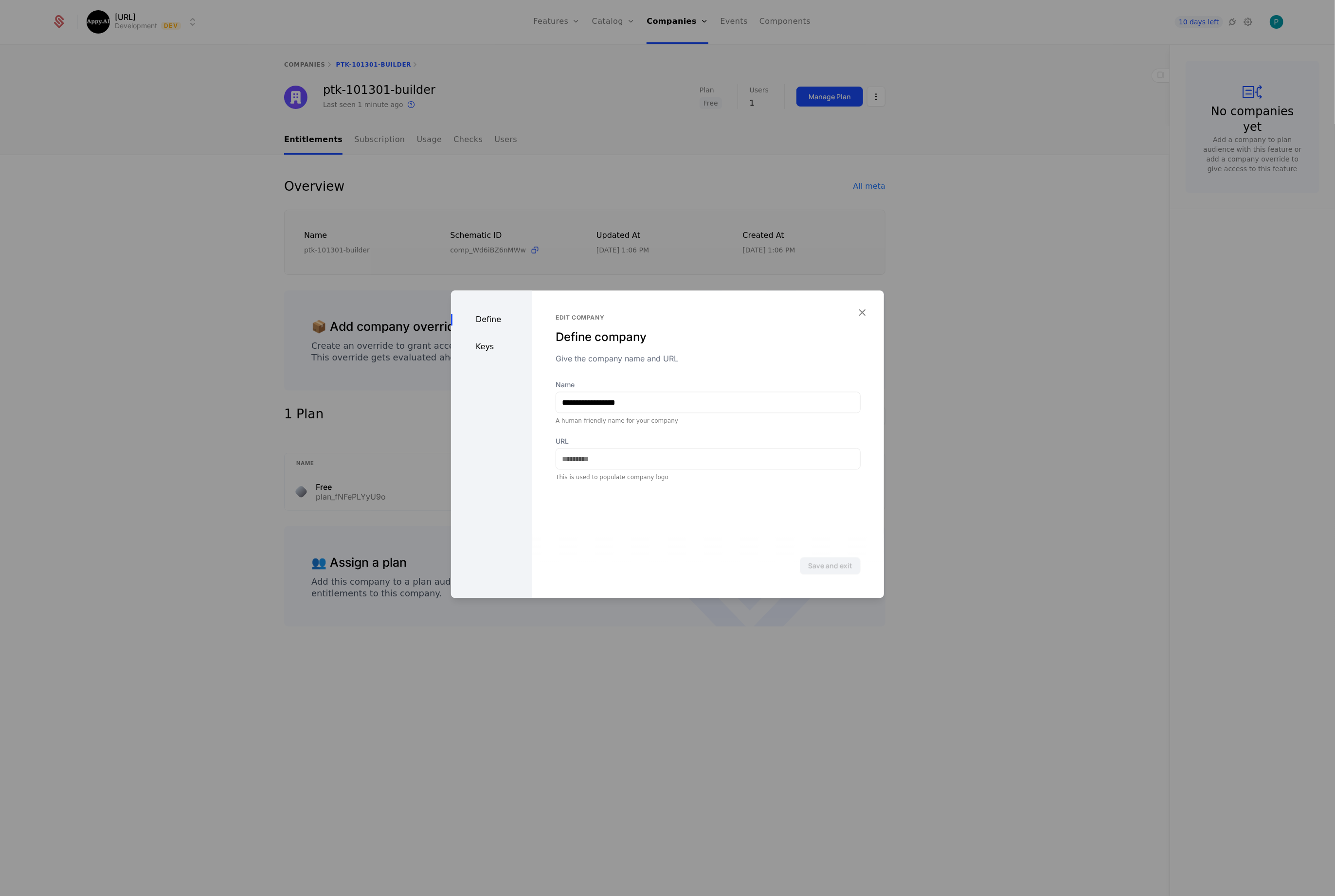
click at [484, 338] on div "Define Keys" at bounding box center [492, 444] width 82 height 307
click at [477, 349] on div "Keys" at bounding box center [492, 347] width 82 height 11
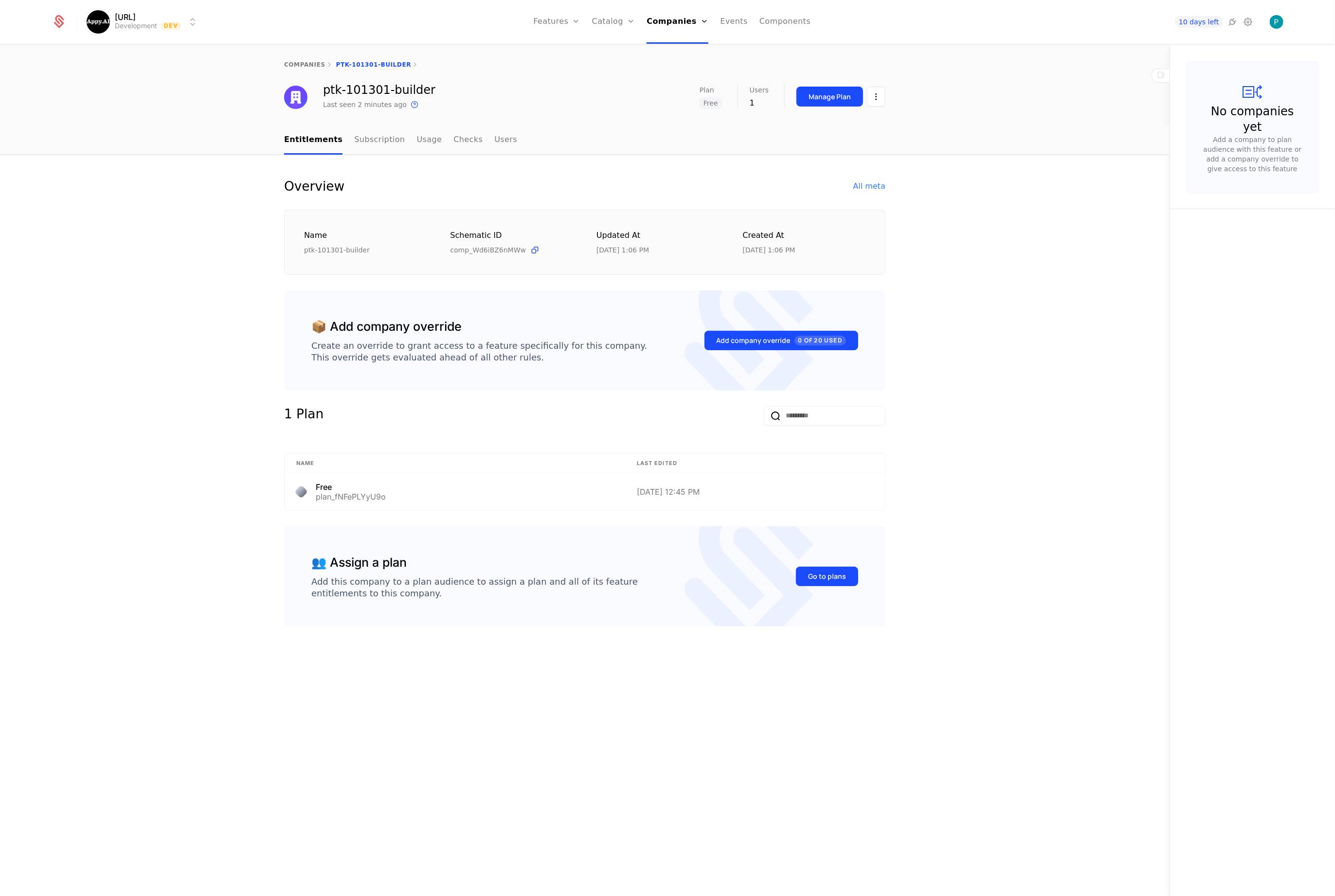
click at [300, 62] on link "companies" at bounding box center [304, 64] width 41 height 7
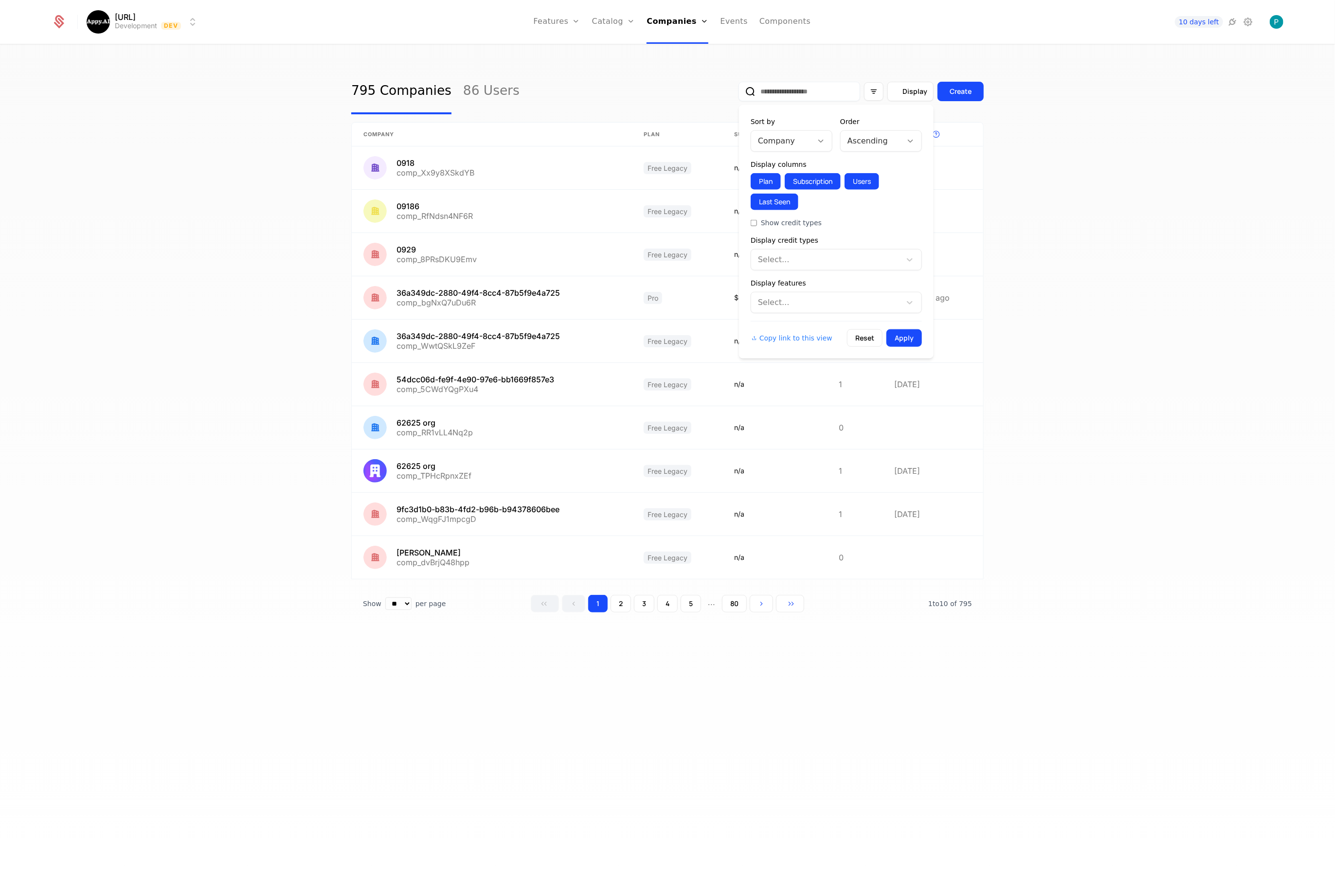
click at [902, 89] on div "Display" at bounding box center [911, 91] width 34 height 10
click at [823, 131] on div at bounding box center [822, 141] width 19 height 21
click at [784, 229] on div "Last Seen" at bounding box center [792, 232] width 70 height 8
click at [898, 141] on div "Ascending" at bounding box center [871, 141] width 61 height 18
click at [861, 179] on div "Descending" at bounding box center [881, 182] width 70 height 8
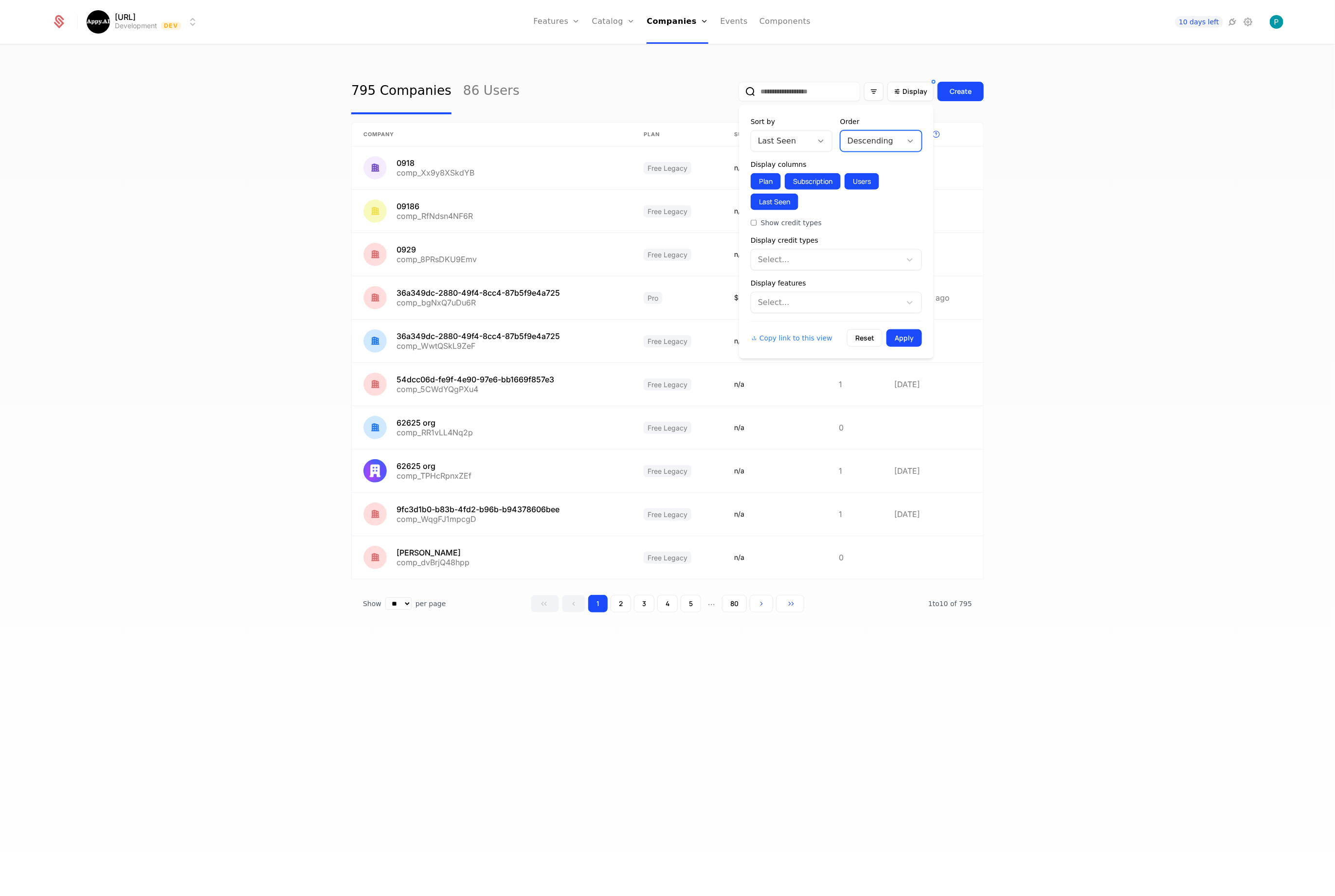
click at [898, 334] on button "Apply" at bounding box center [904, 338] width 36 height 18
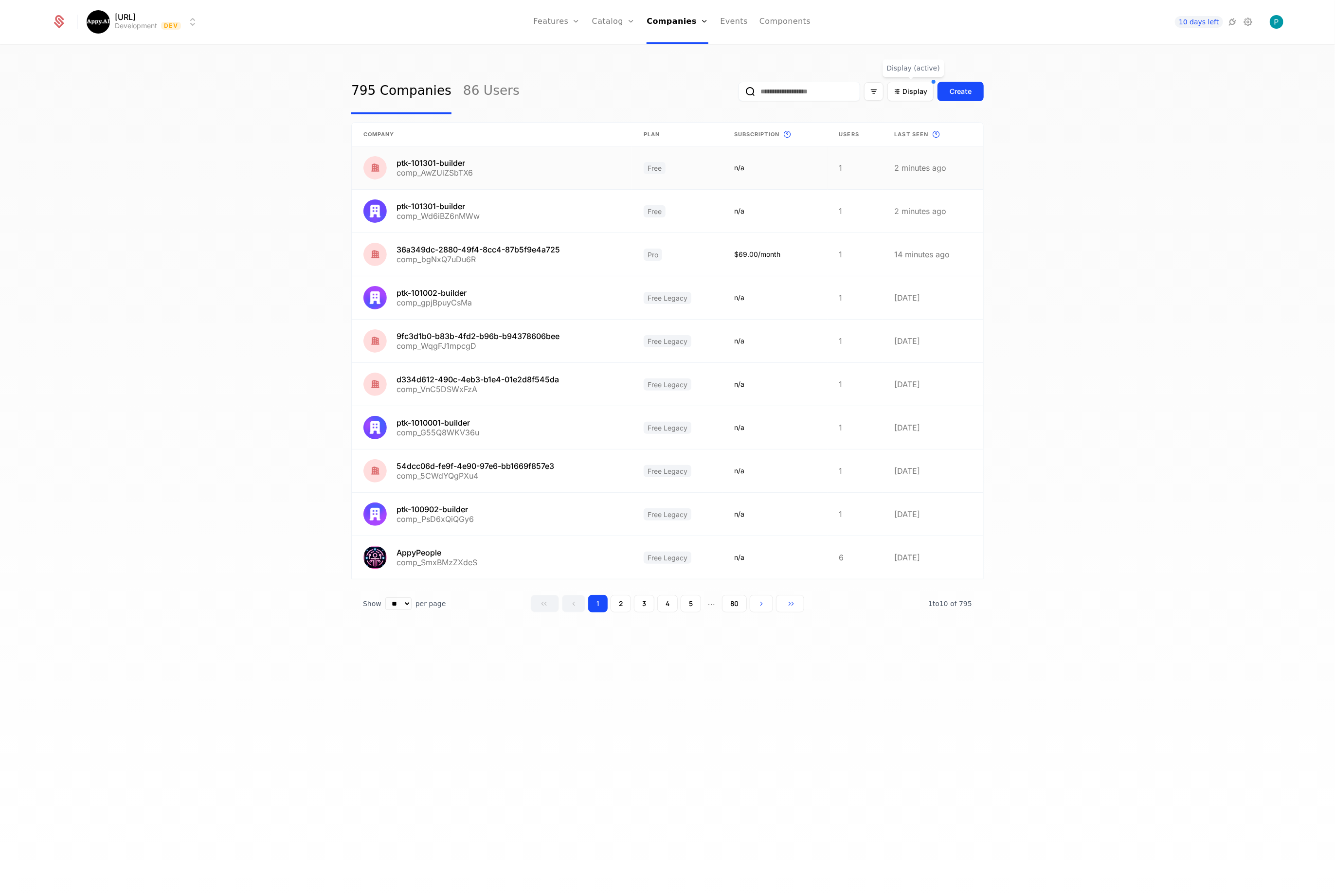
click at [520, 166] on link at bounding box center [492, 167] width 280 height 43
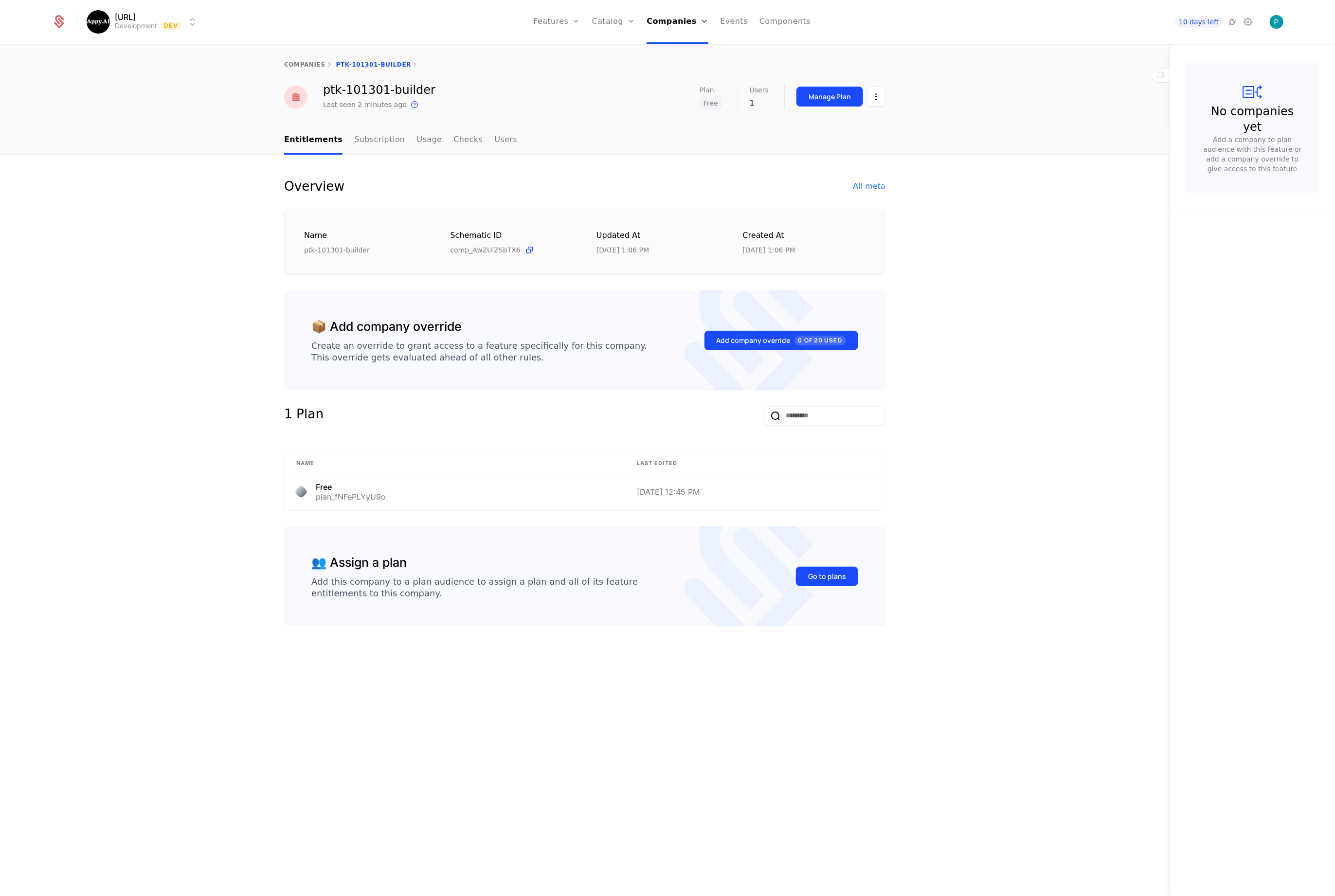
click at [873, 103] on html "Appy.AI Development Dev Features Features Flags Catalog Plans Add Ons Credits C…" at bounding box center [668, 448] width 1335 height 896
click at [838, 124] on div "Edit company" at bounding box center [830, 126] width 60 height 14
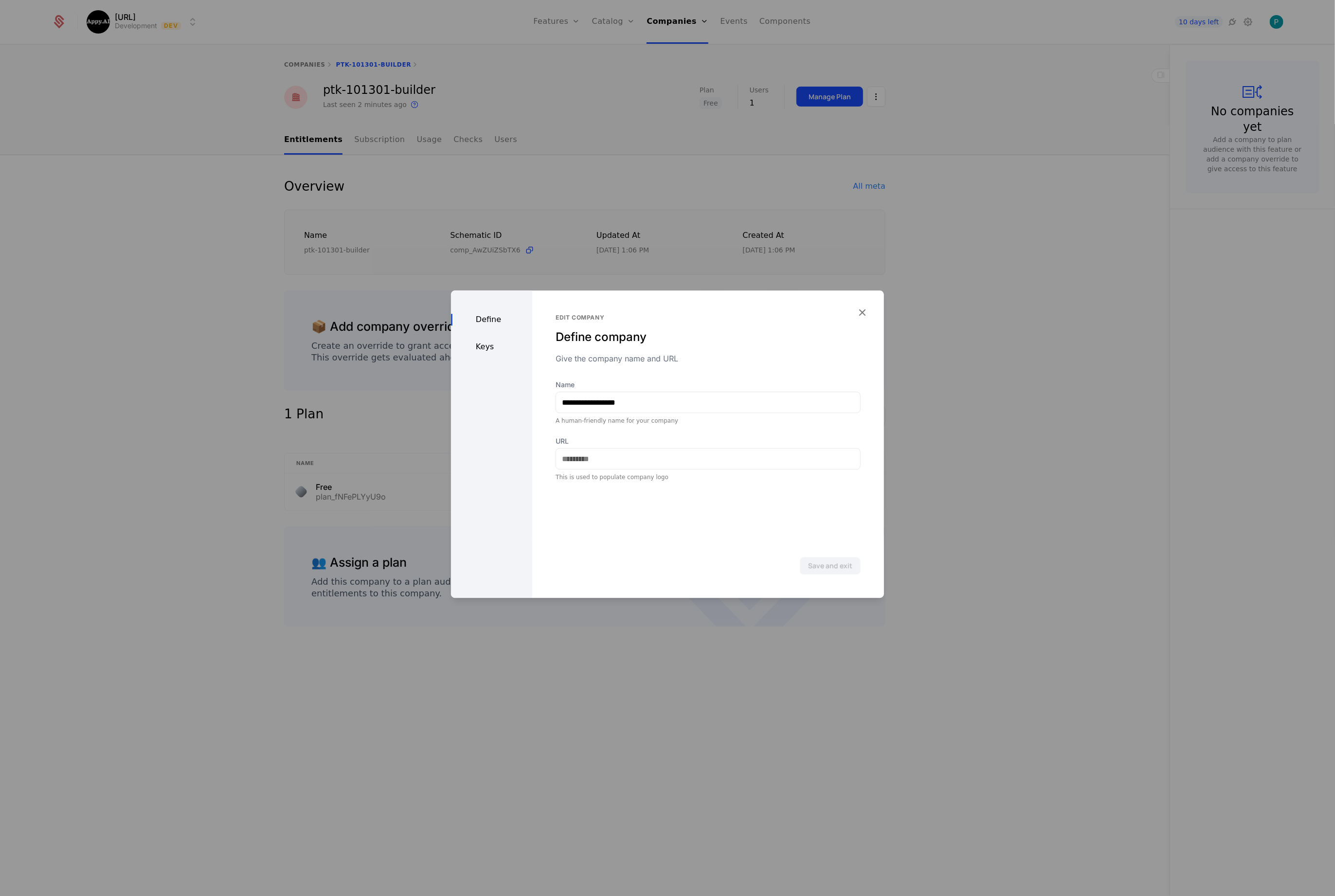
click at [485, 353] on div "Keys" at bounding box center [492, 347] width 82 height 11
click at [987, 310] on div at bounding box center [668, 448] width 1335 height 896
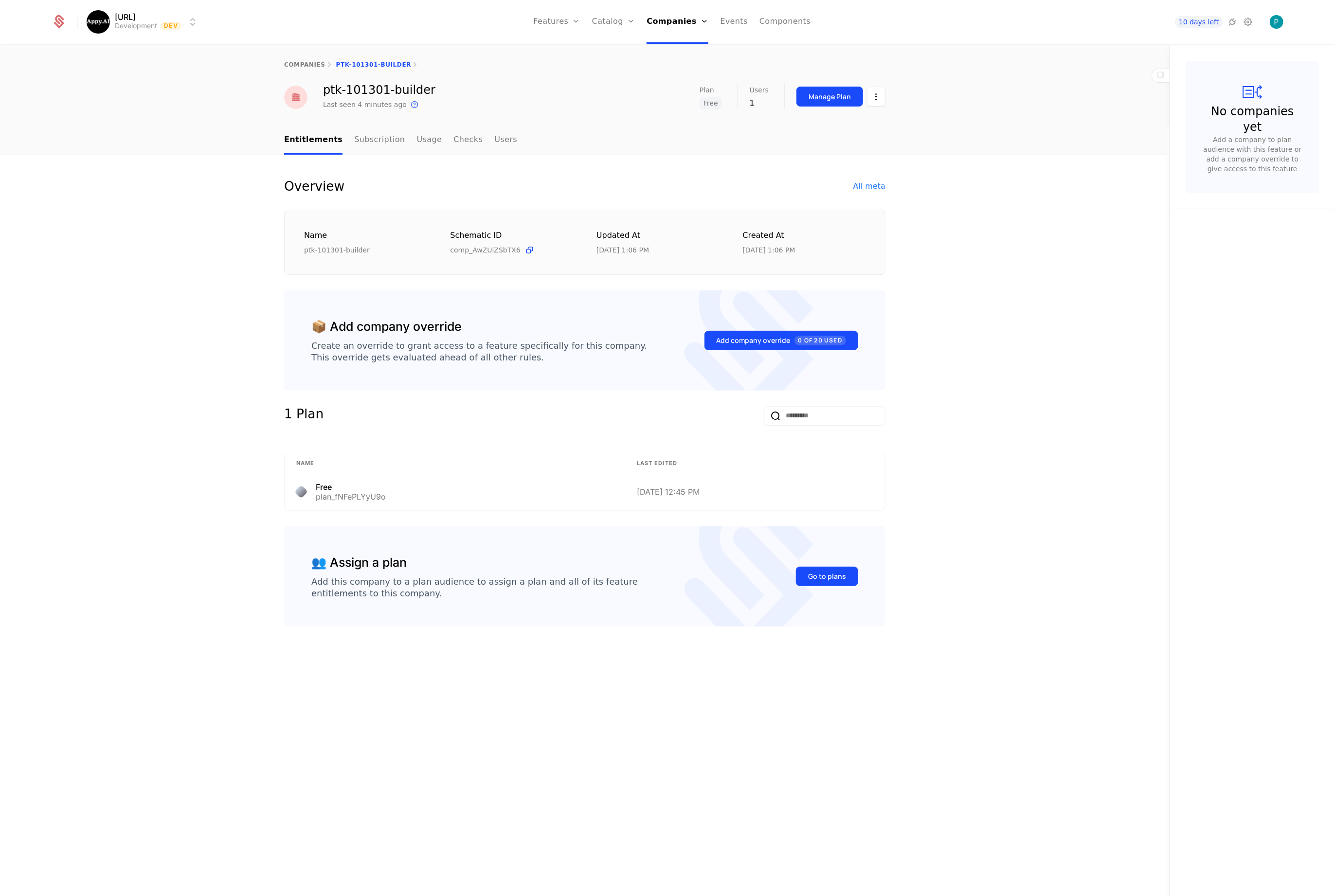
click at [1231, 20] on icon at bounding box center [1233, 22] width 11 height 11
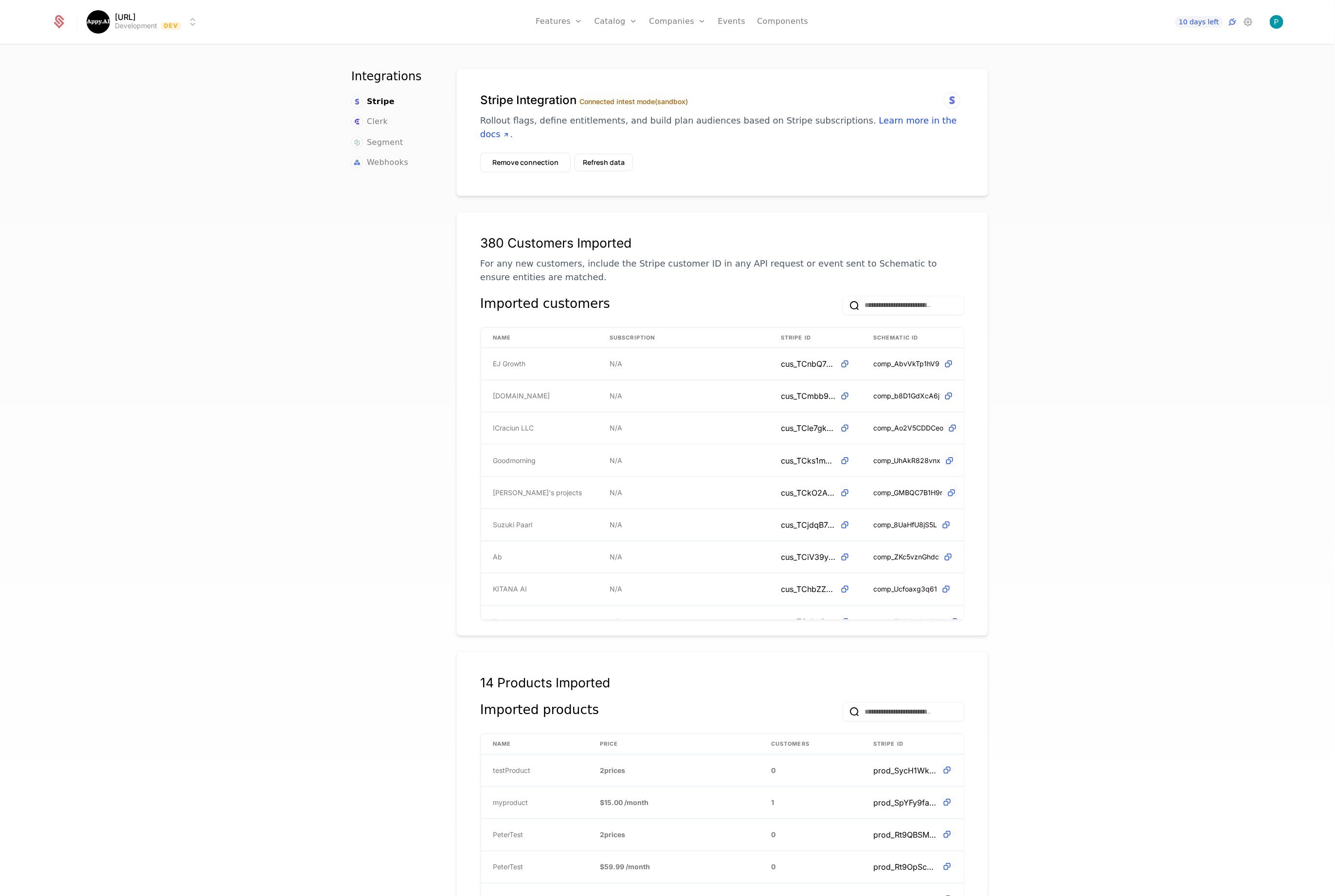
click at [367, 117] on span "Clerk" at bounding box center [377, 121] width 21 height 11
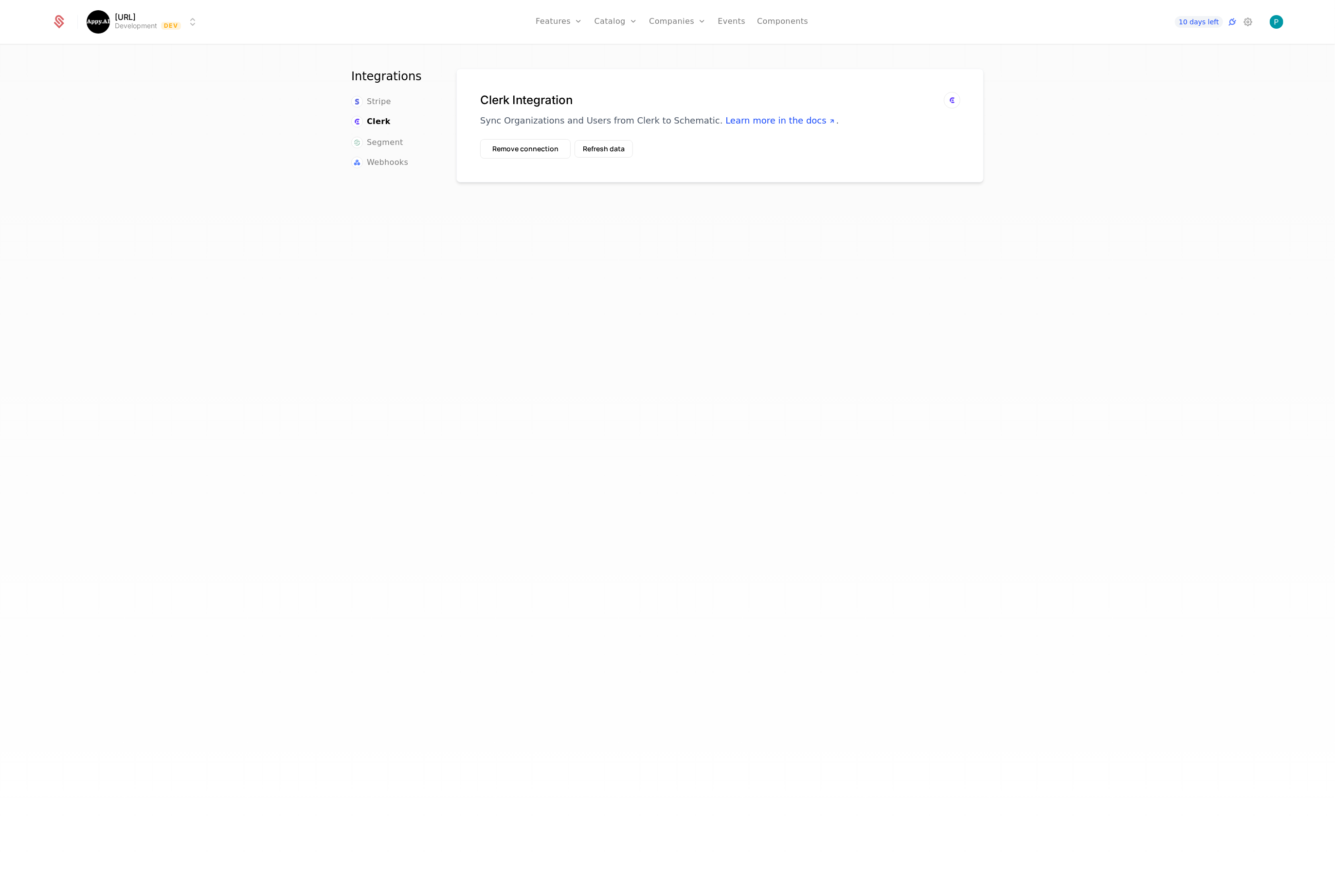
click at [951, 99] on icon at bounding box center [952, 100] width 11 height 11
click at [736, 118] on link "Learn more in the docs" at bounding box center [780, 120] width 111 height 10
click at [675, 51] on link "Companies" at bounding box center [683, 47] width 45 height 8
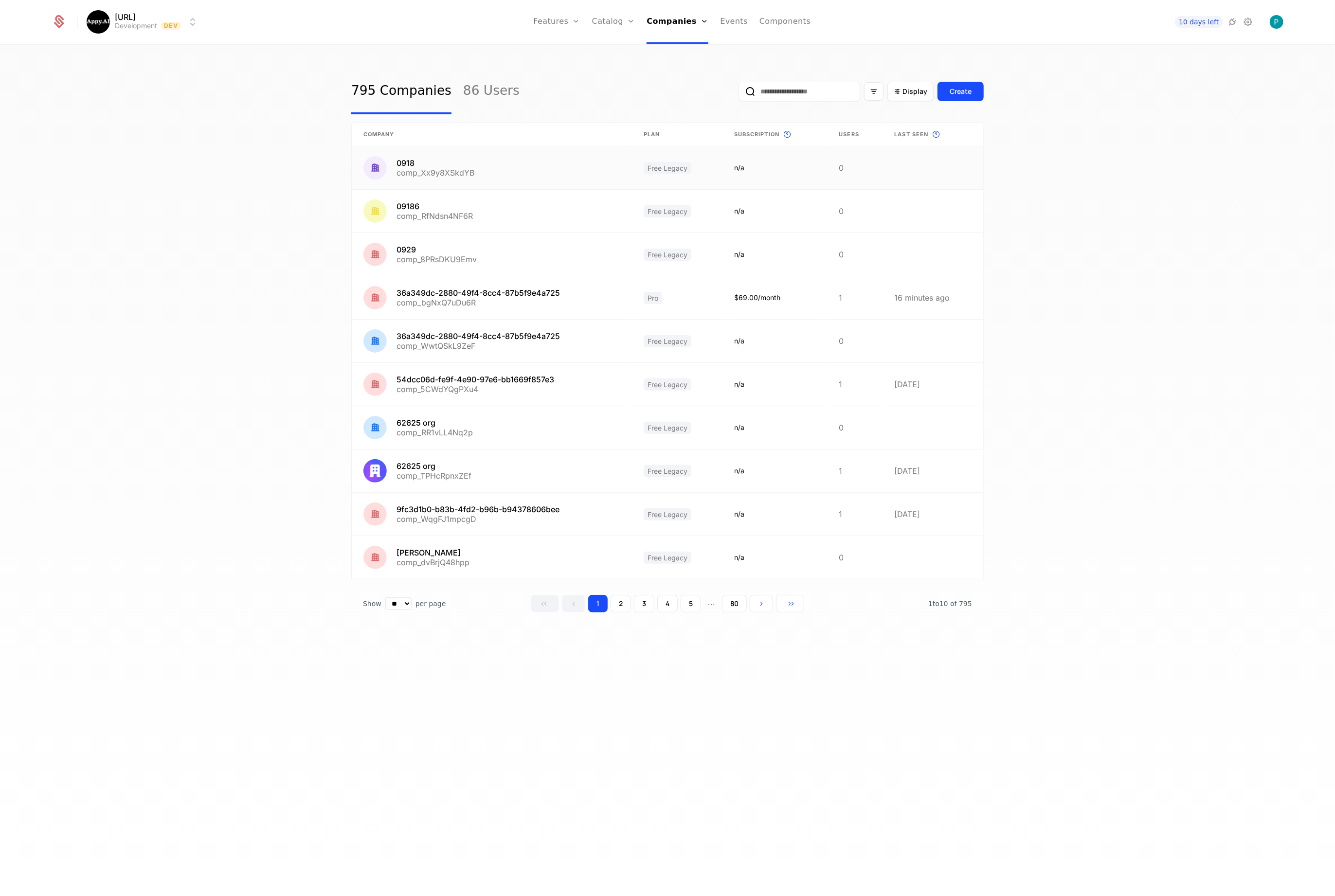
click at [407, 159] on link at bounding box center [492, 167] width 280 height 43
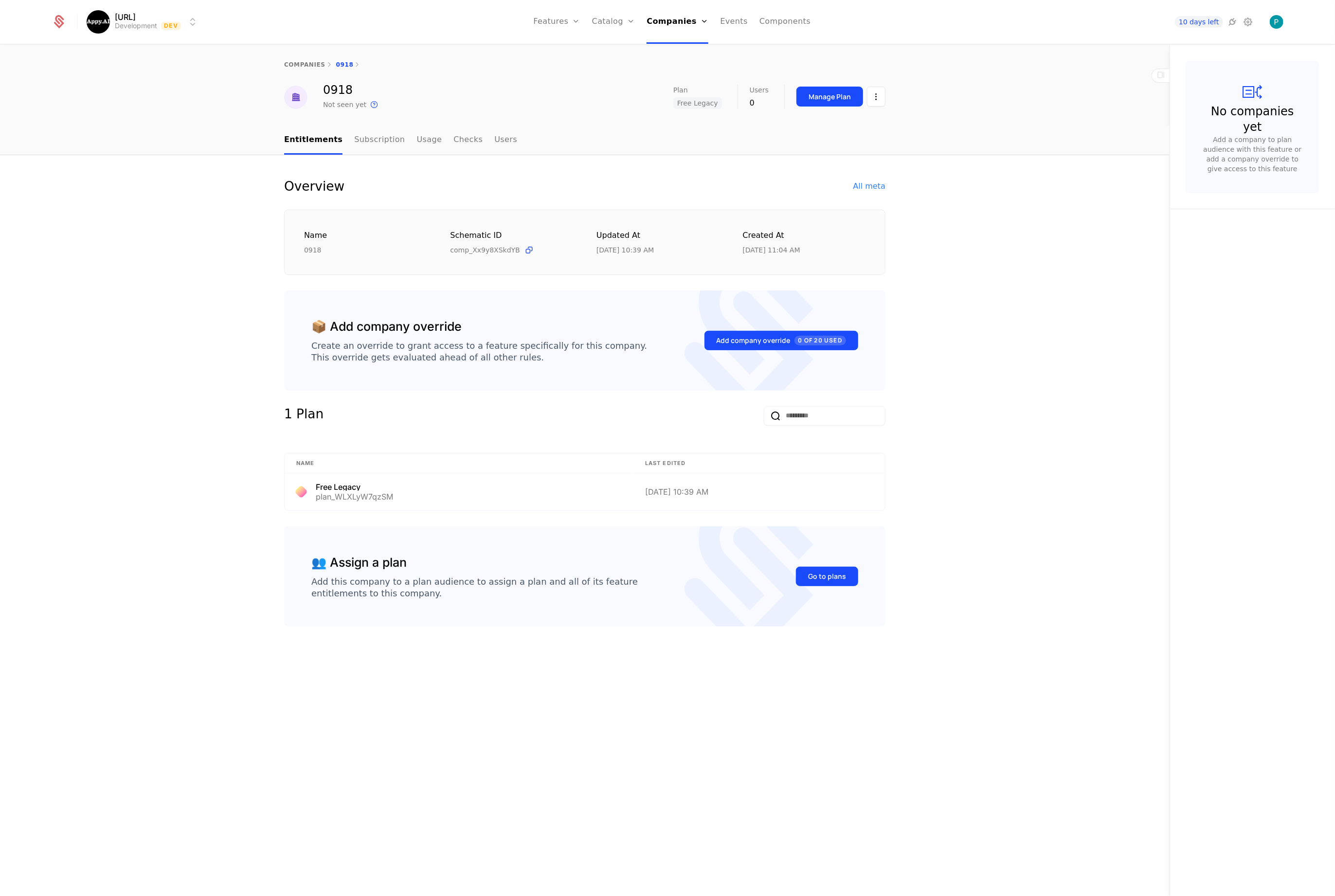
drag, startPoint x: 887, startPoint y: 99, endPoint x: 880, endPoint y: 99, distance: 7.0
click at [883, 100] on div "0918 Not seen yet This is the date a track or identify event associated with th…" at bounding box center [585, 97] width 632 height 26
click at [881, 99] on html "Appy.AI Development Dev Features Features Flags Catalog Plans Add Ons Credits C…" at bounding box center [668, 448] width 1335 height 896
click at [852, 126] on div "Edit company" at bounding box center [830, 126] width 60 height 14
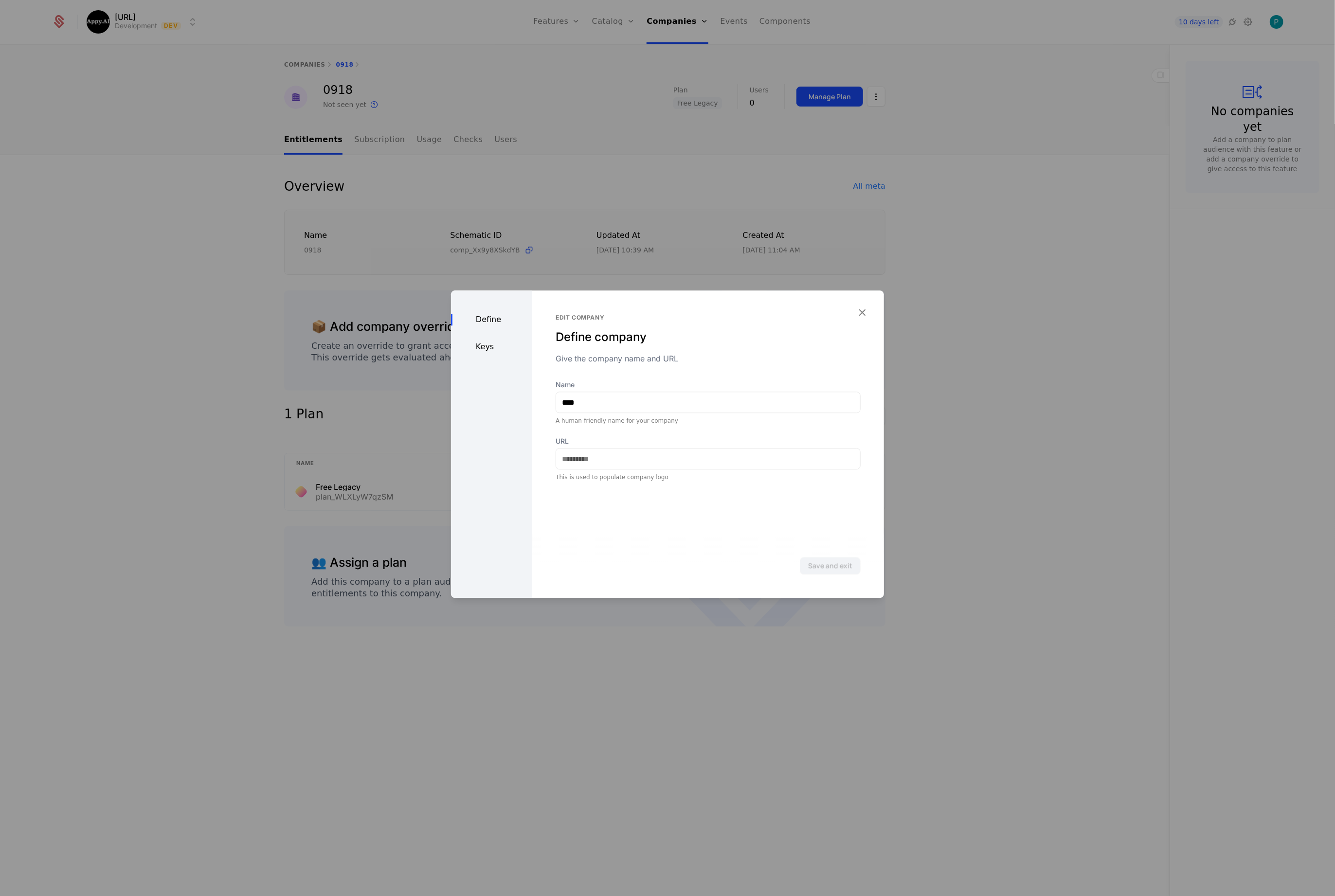
click at [497, 350] on div "Keys" at bounding box center [492, 347] width 82 height 11
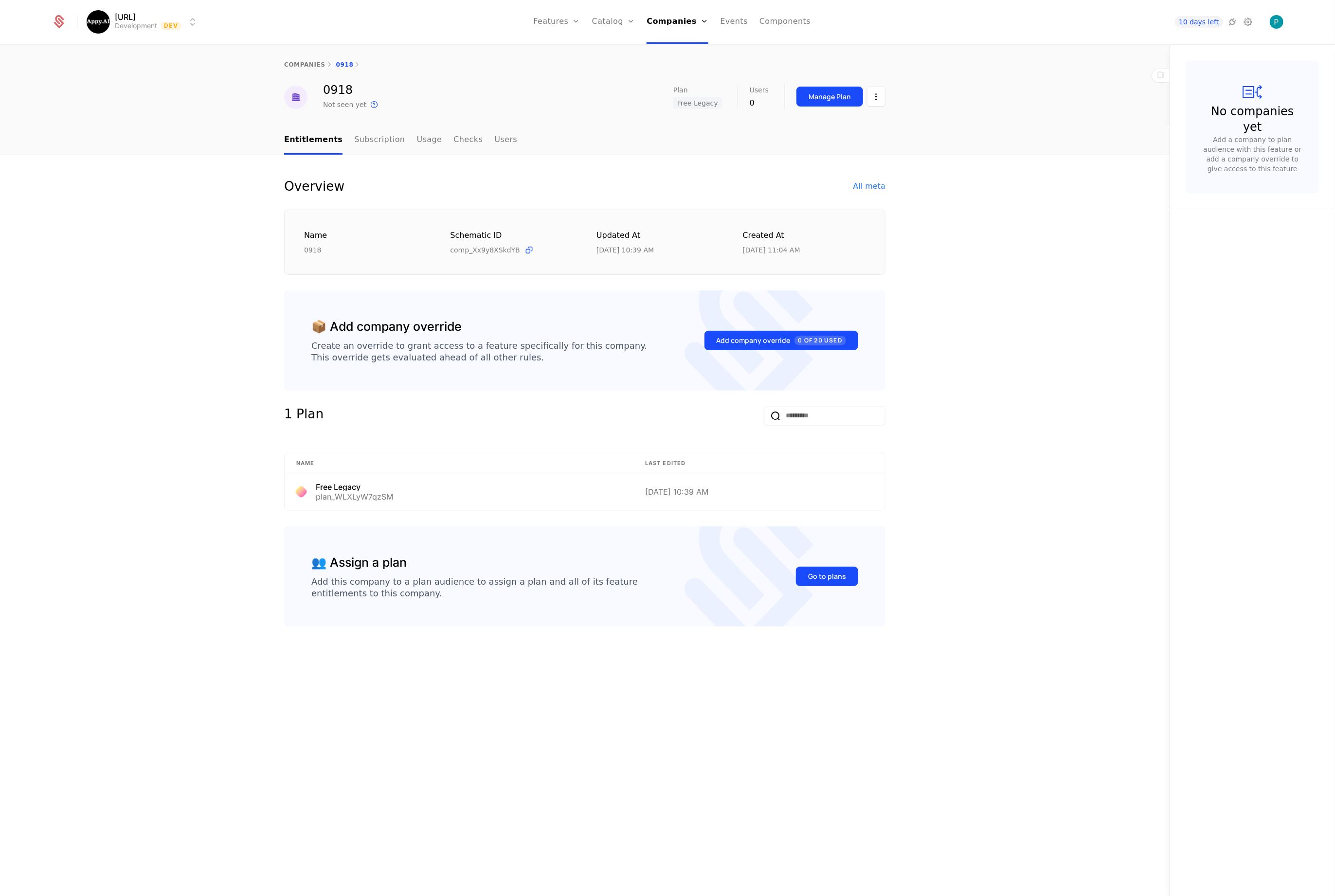
click at [304, 65] on link "companies" at bounding box center [304, 64] width 41 height 7
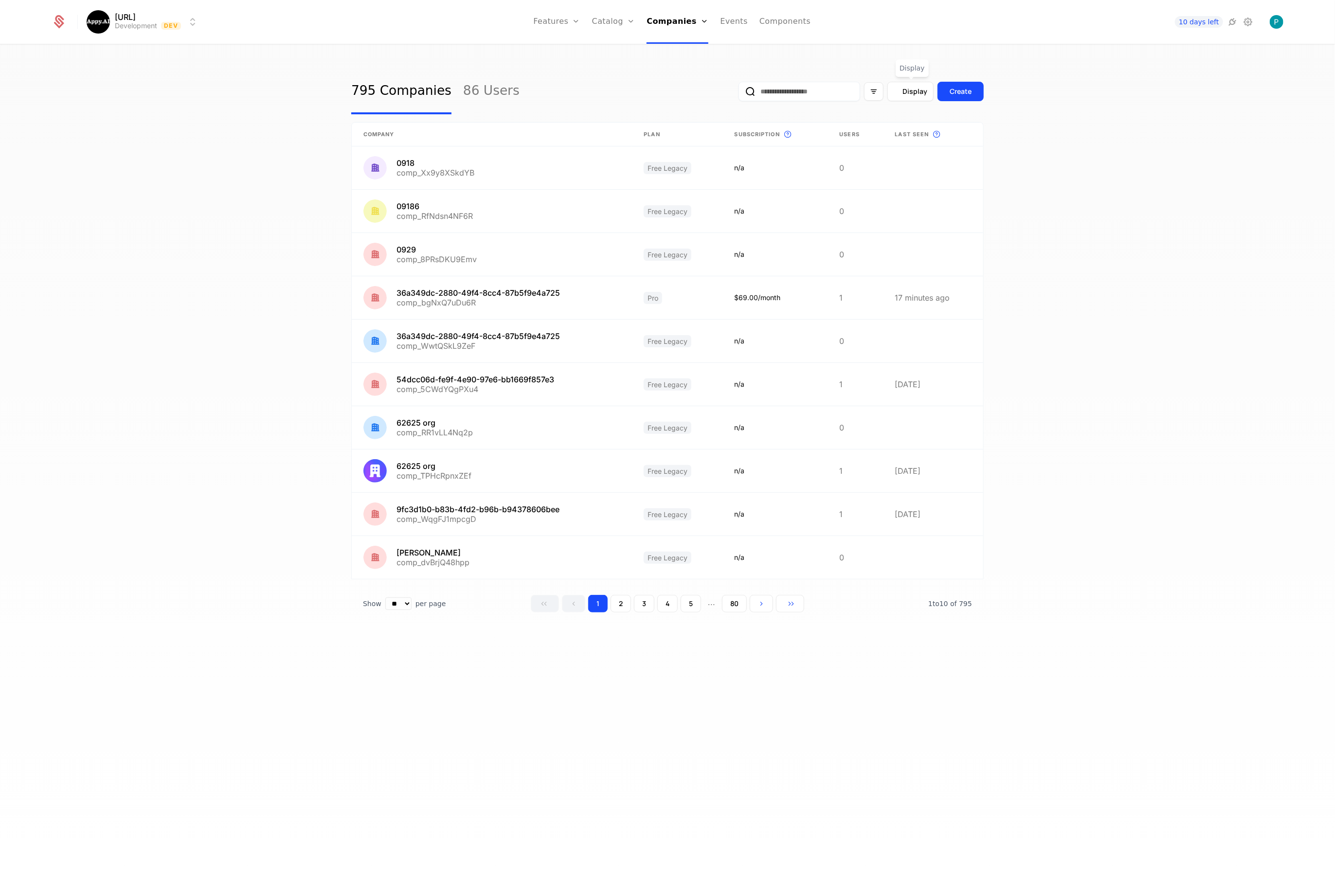
click at [912, 98] on div "Display" at bounding box center [910, 91] width 47 height 19
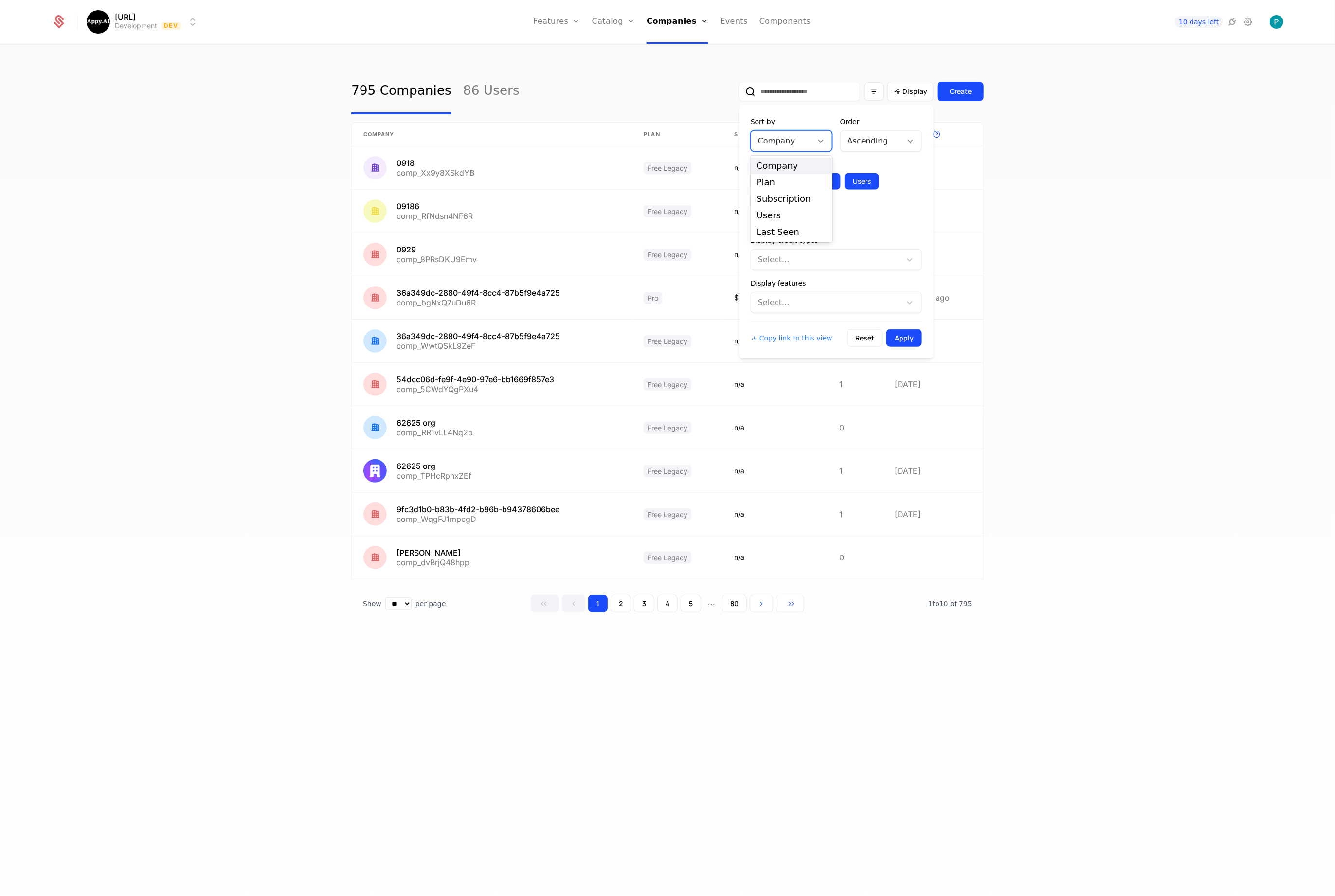
click at [791, 136] on div at bounding box center [782, 141] width 48 height 14
click at [782, 229] on div "Last Seen" at bounding box center [792, 232] width 70 height 8
click at [903, 142] on div at bounding box center [910, 141] width 16 height 11
click at [861, 187] on div "Descending" at bounding box center [881, 182] width 82 height 16
click at [904, 338] on button "Apply" at bounding box center [904, 338] width 36 height 18
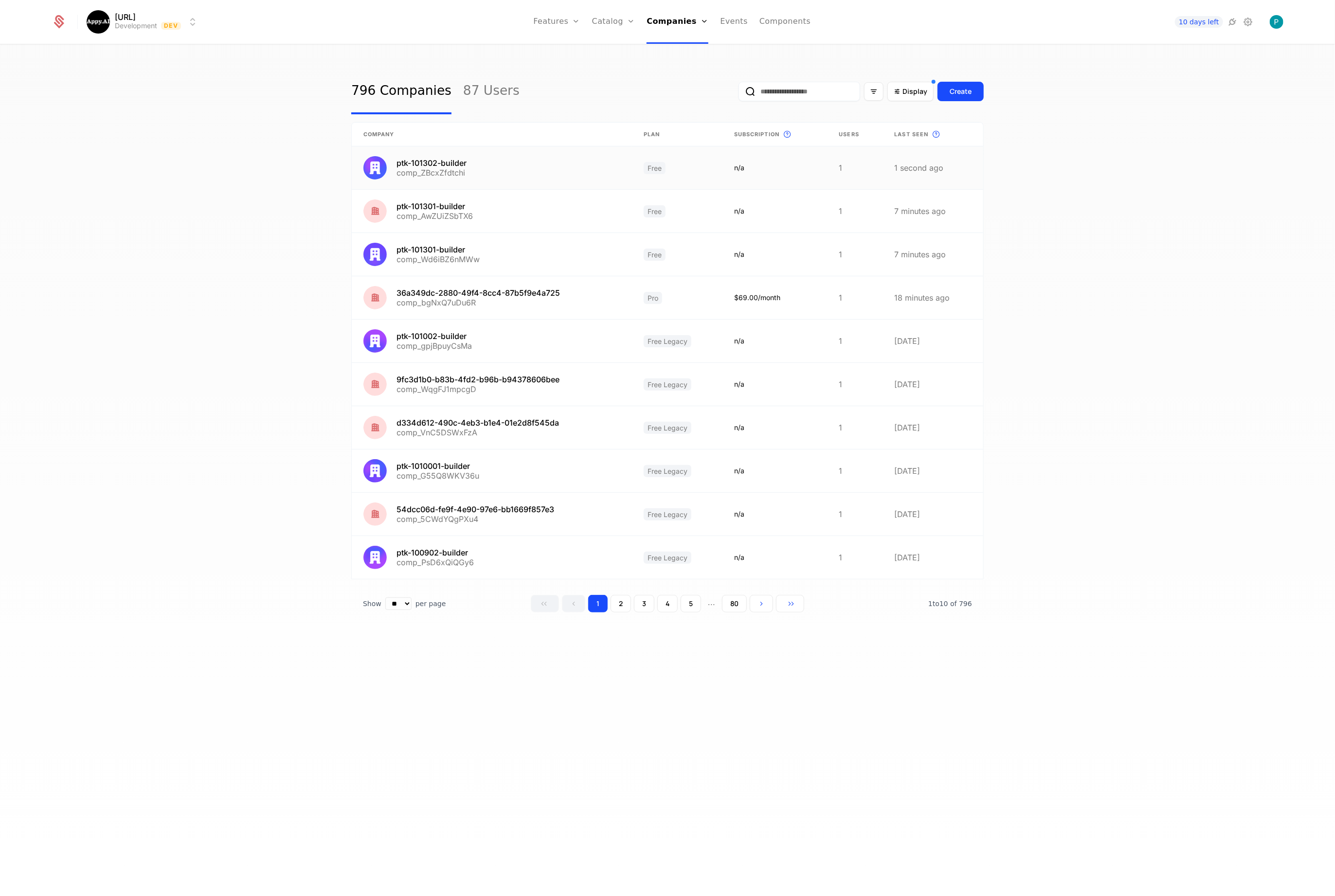
click at [439, 158] on link at bounding box center [492, 167] width 280 height 43
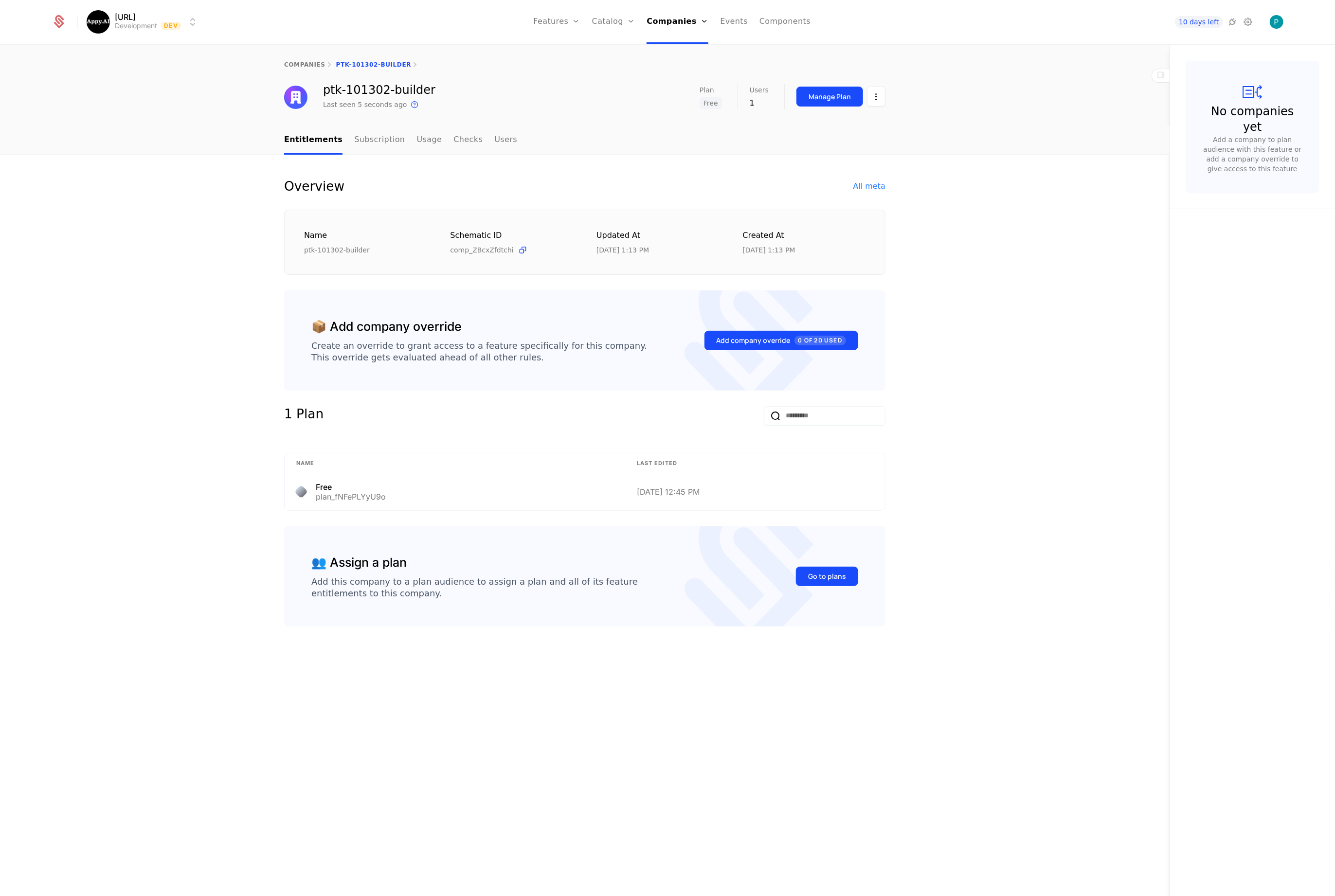
click at [873, 100] on html "Appy.AI Development Dev Features Features Flags Catalog Plans Add Ons Credits C…" at bounding box center [668, 448] width 1335 height 896
click at [834, 125] on div "Edit company" at bounding box center [830, 126] width 60 height 14
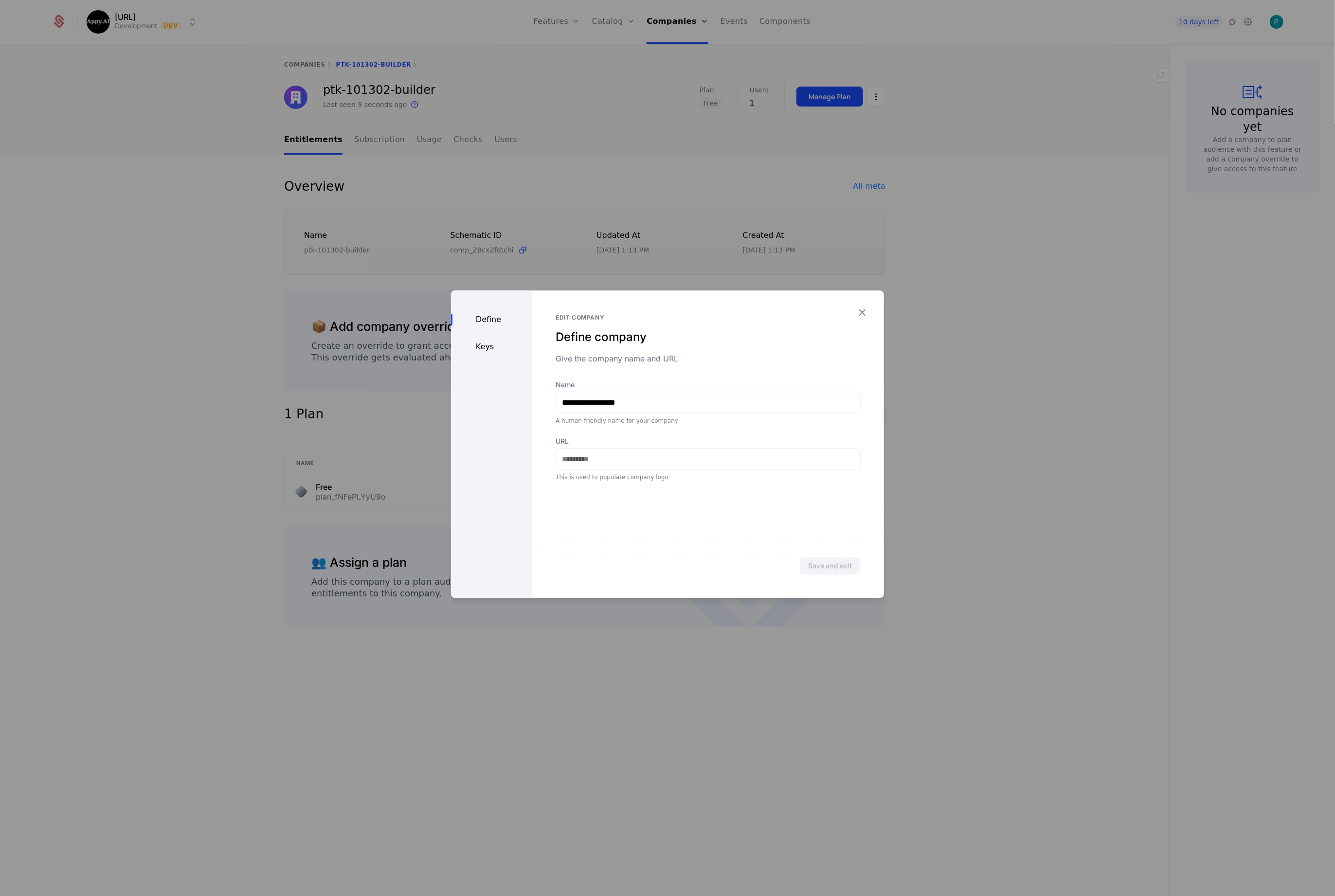
click at [479, 343] on div "Keys" at bounding box center [492, 347] width 82 height 11
click at [985, 355] on div at bounding box center [668, 448] width 1335 height 896
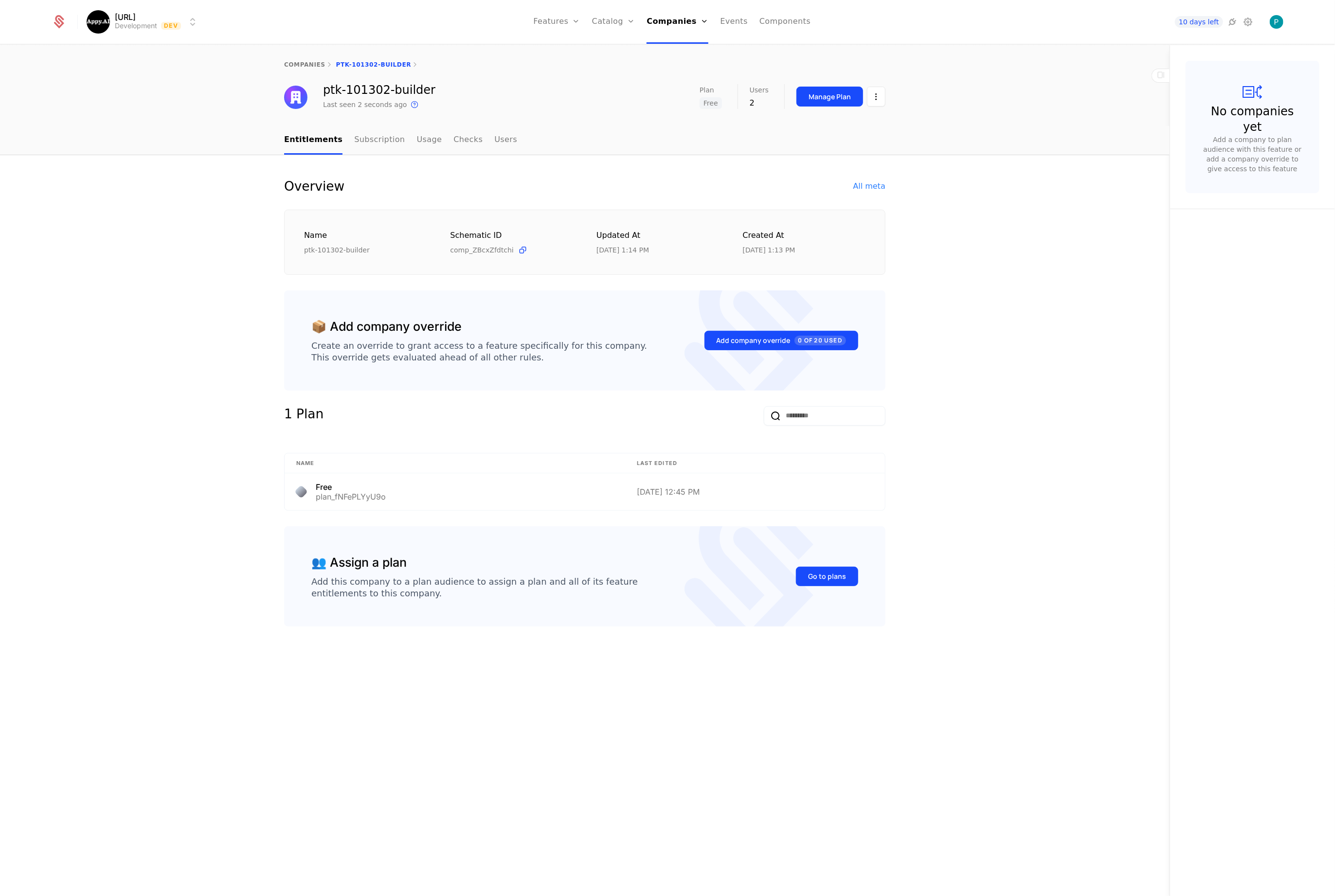
click at [1027, 314] on div "Overview All meta Name ptk-101302-builder Schematic ID comp_ZBcxZfdtchi Updated…" at bounding box center [585, 526] width 1170 height 741
click at [878, 98] on html "Appy.AI Development Dev Features Features Flags Catalog Plans Add Ons Credits C…" at bounding box center [668, 448] width 1335 height 896
click at [854, 121] on div "Edit company" at bounding box center [834, 126] width 68 height 14
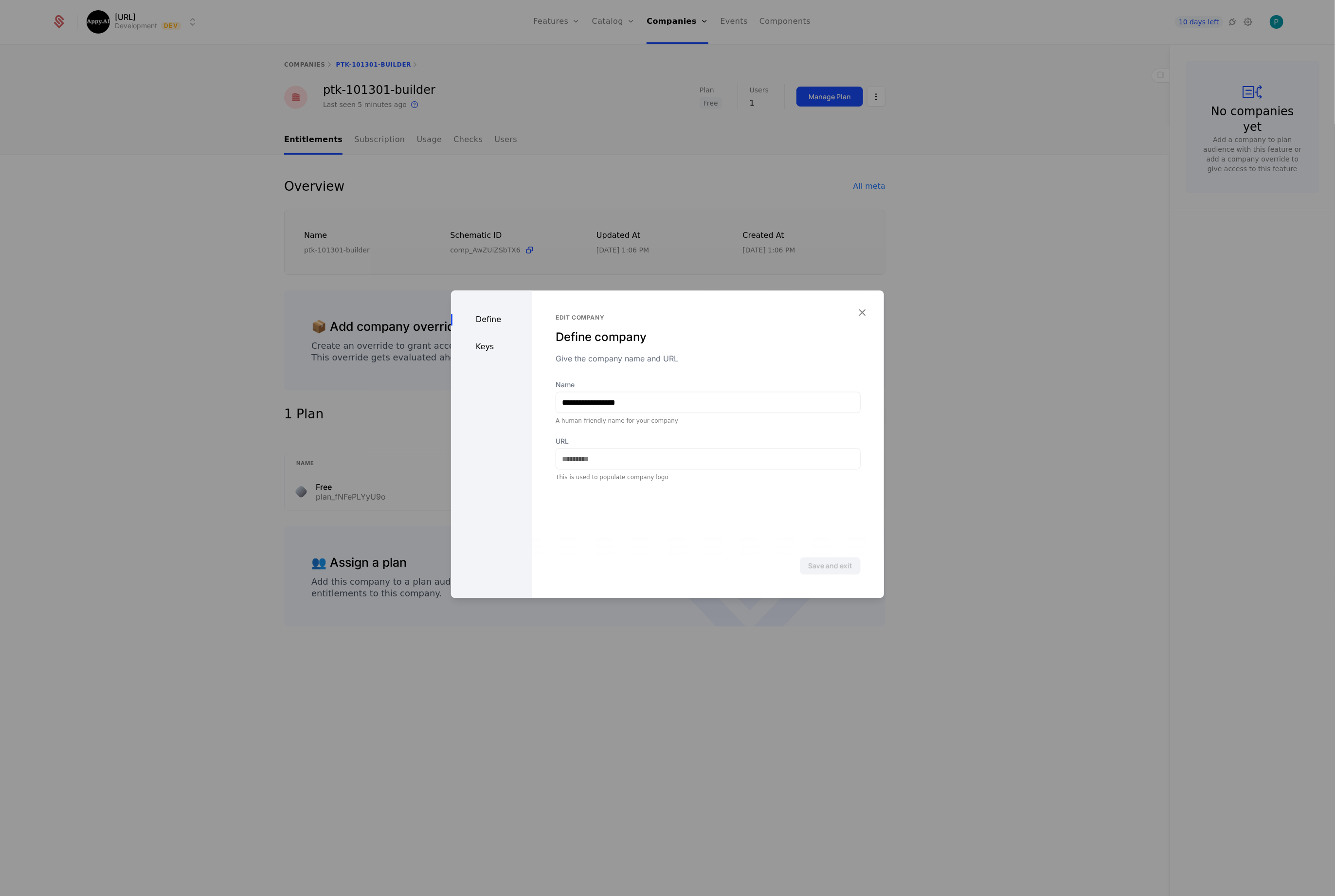
drag, startPoint x: 492, startPoint y: 335, endPoint x: 486, endPoint y: 345, distance: 11.7
click at [489, 339] on div "Define Keys" at bounding box center [492, 444] width 82 height 307
click at [484, 348] on div "Keys" at bounding box center [492, 347] width 82 height 11
click at [627, 218] on div at bounding box center [668, 448] width 1335 height 896
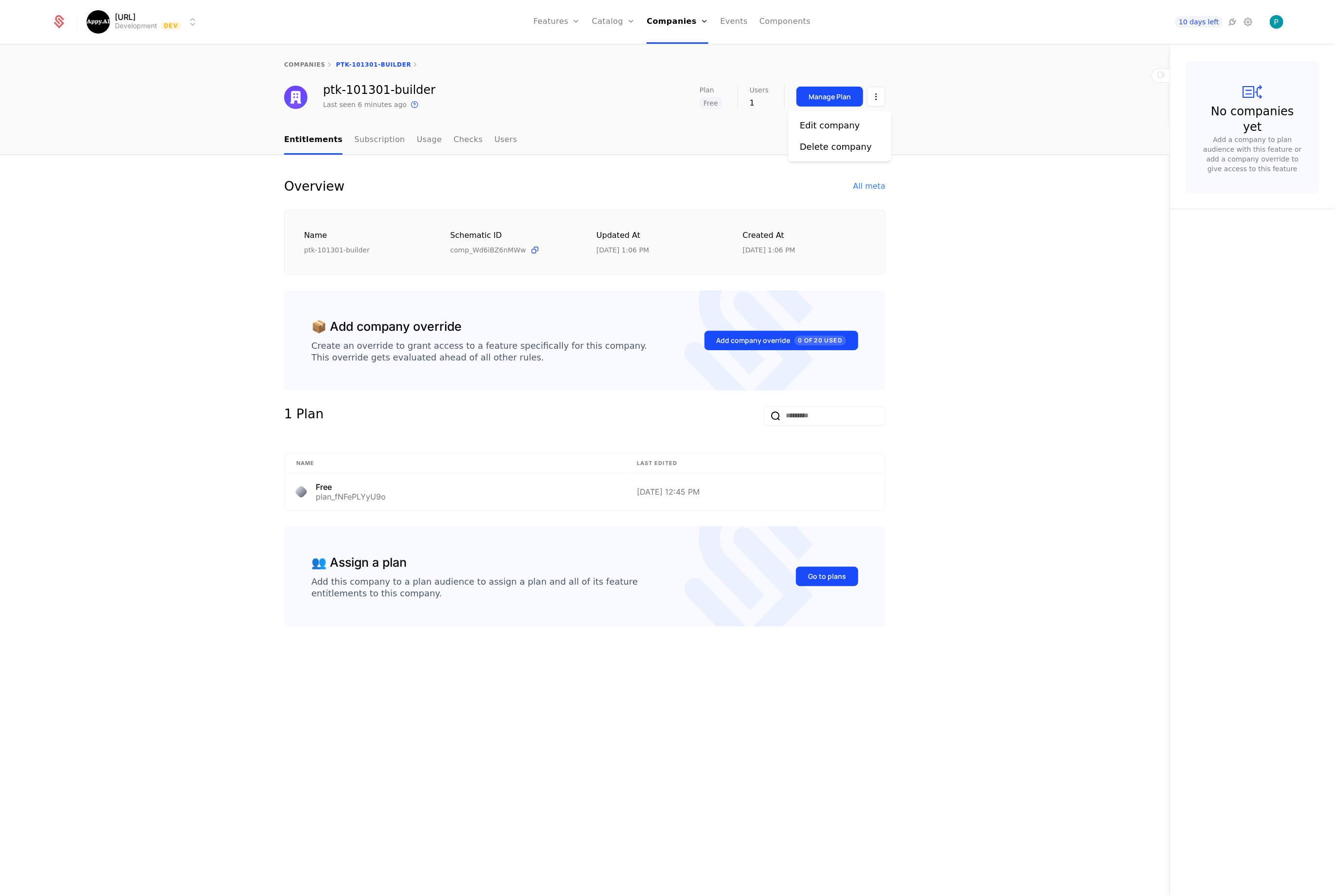
click at [876, 96] on html "[URL] Development Dev Features Features Flags Catalog Plans Add Ons Credits Con…" at bounding box center [668, 448] width 1335 height 896
click at [832, 124] on div "Edit company" at bounding box center [830, 126] width 60 height 14
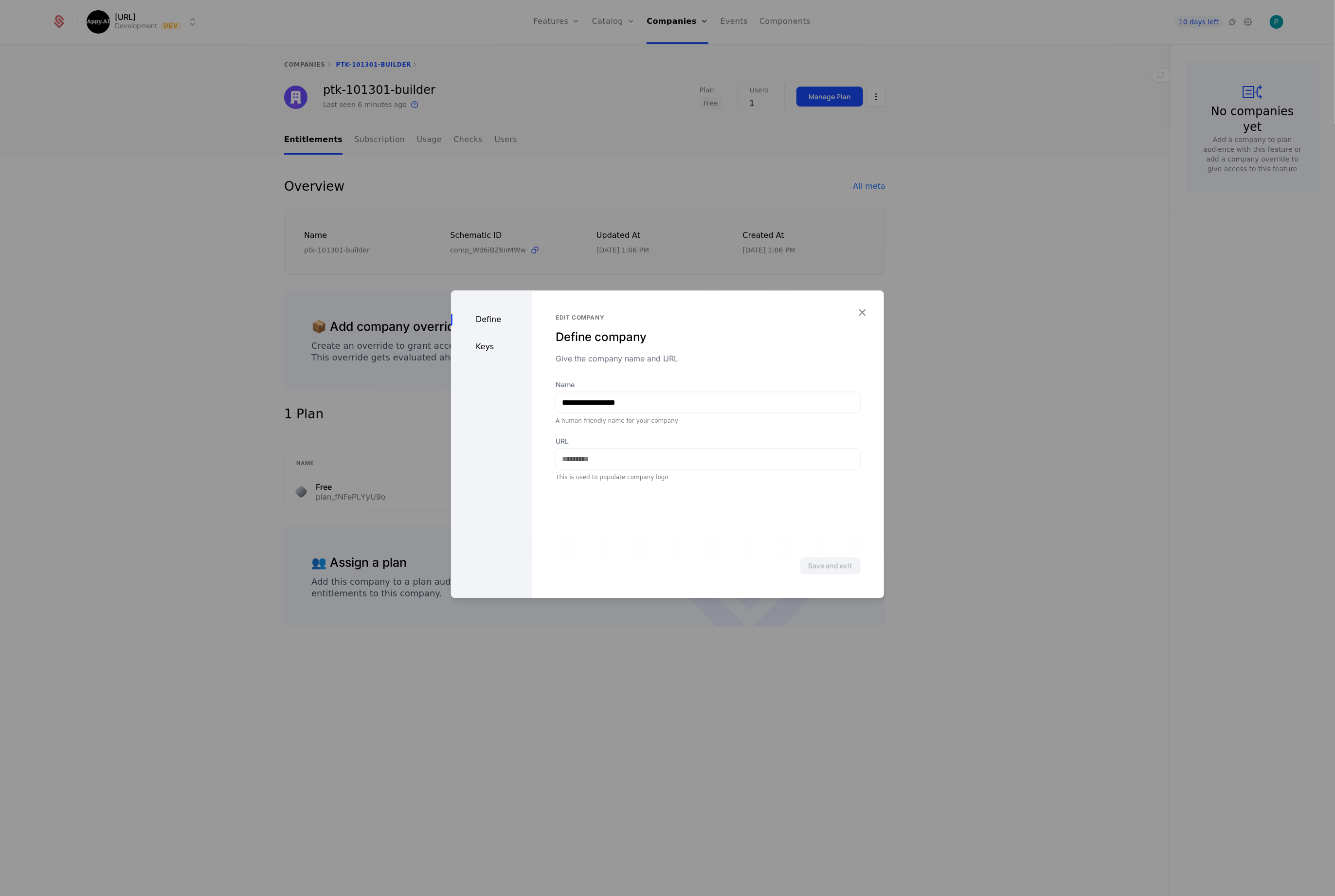
click at [484, 341] on div "Keys" at bounding box center [492, 347] width 82 height 11
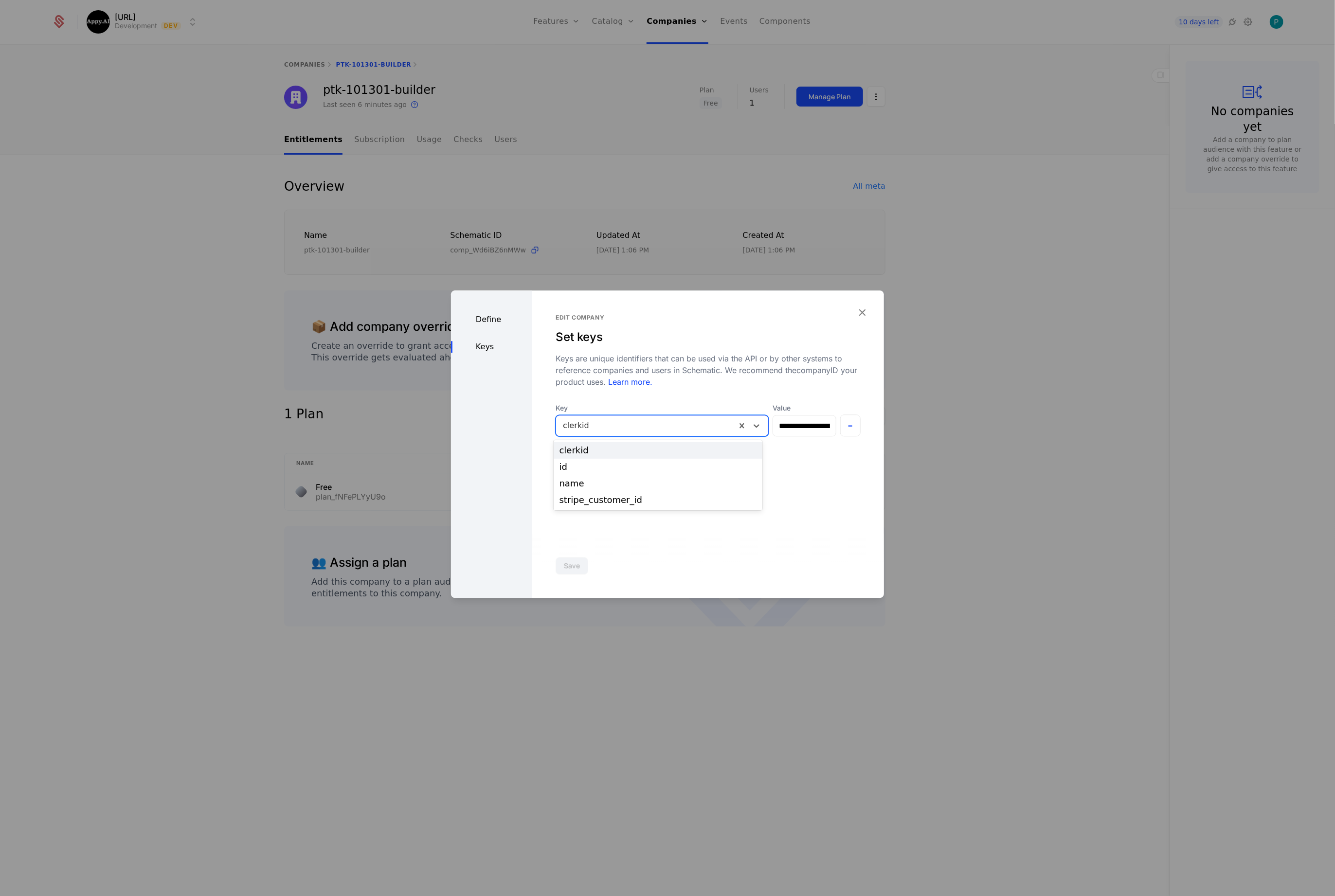
click at [617, 427] on div at bounding box center [646, 426] width 166 height 14
drag, startPoint x: 619, startPoint y: 428, endPoint x: 610, endPoint y: 426, distance: 9.2
click at [611, 426] on div at bounding box center [646, 426] width 166 height 14
drag, startPoint x: 625, startPoint y: 425, endPoint x: 512, endPoint y: 411, distance: 113.9
click at [513, 411] on div "**********" at bounding box center [668, 444] width 433 height 307
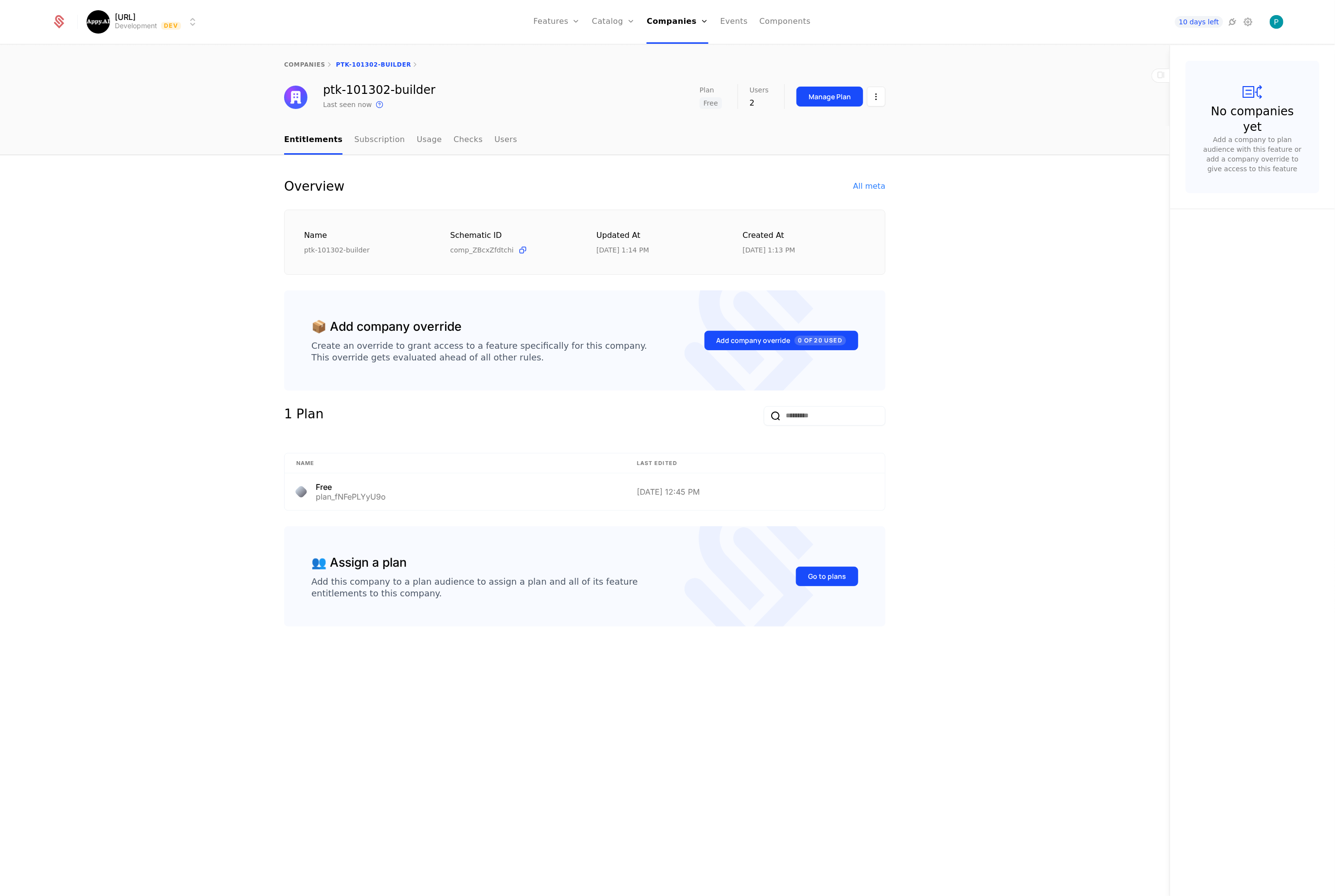
click at [872, 98] on html "[URL] Development Dev Features Features Flags Catalog Plans Add Ons Credits Con…" at bounding box center [668, 448] width 1335 height 896
click at [838, 126] on div "Edit company" at bounding box center [830, 126] width 60 height 14
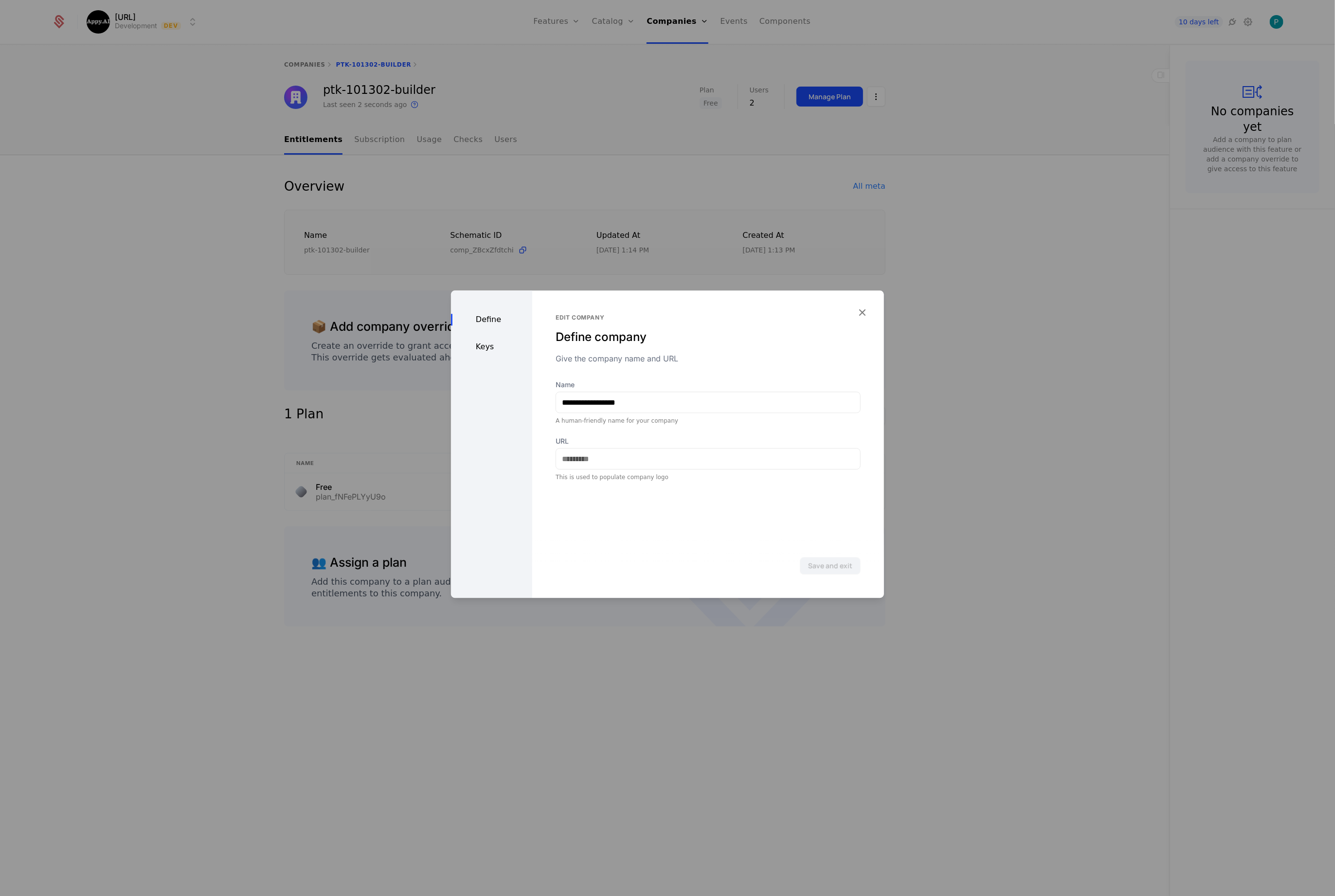
click at [489, 347] on div "Keys" at bounding box center [492, 347] width 82 height 11
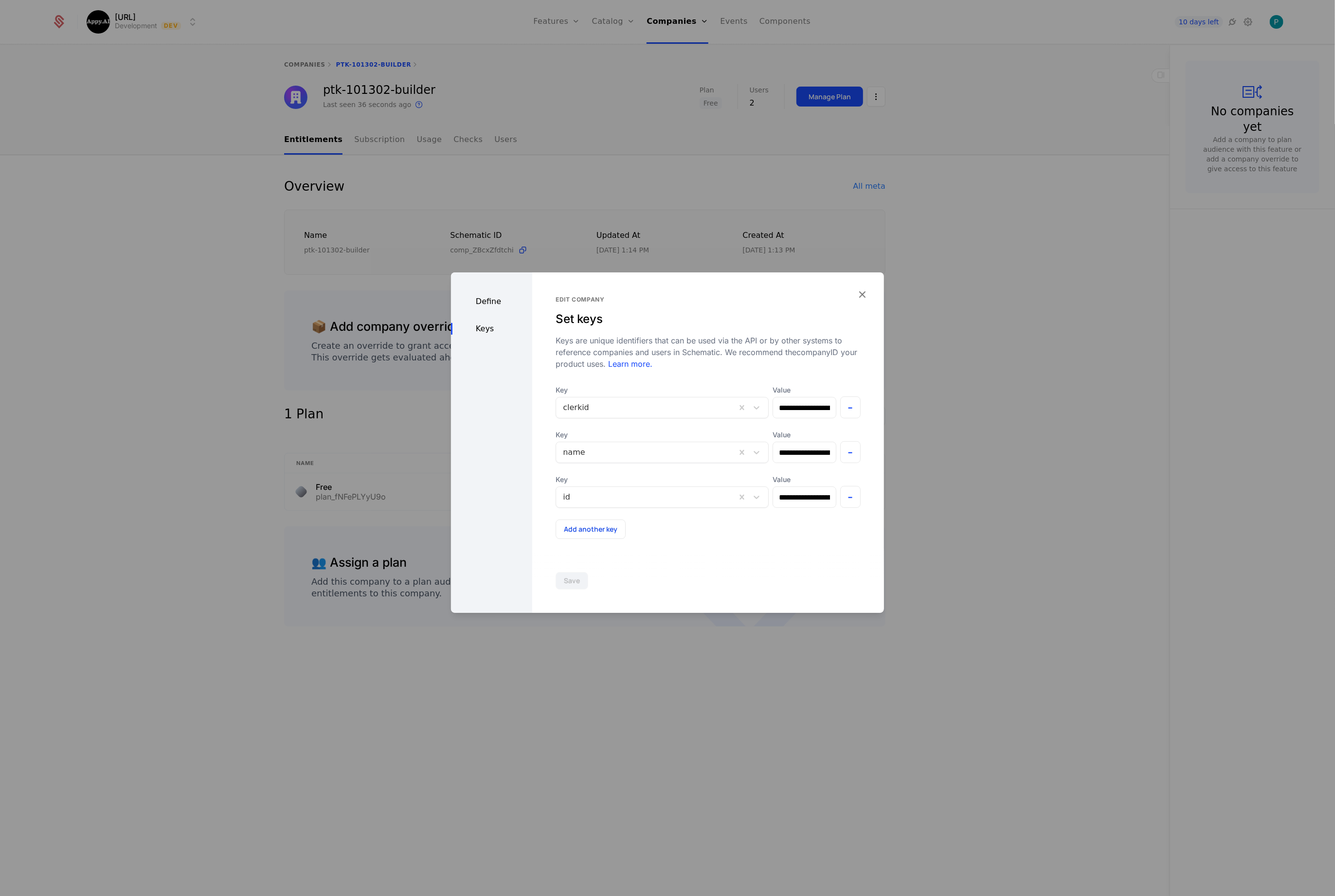
click at [869, 295] on div "**********" at bounding box center [708, 443] width 352 height 341
click at [856, 295] on icon "button" at bounding box center [862, 294] width 13 height 13
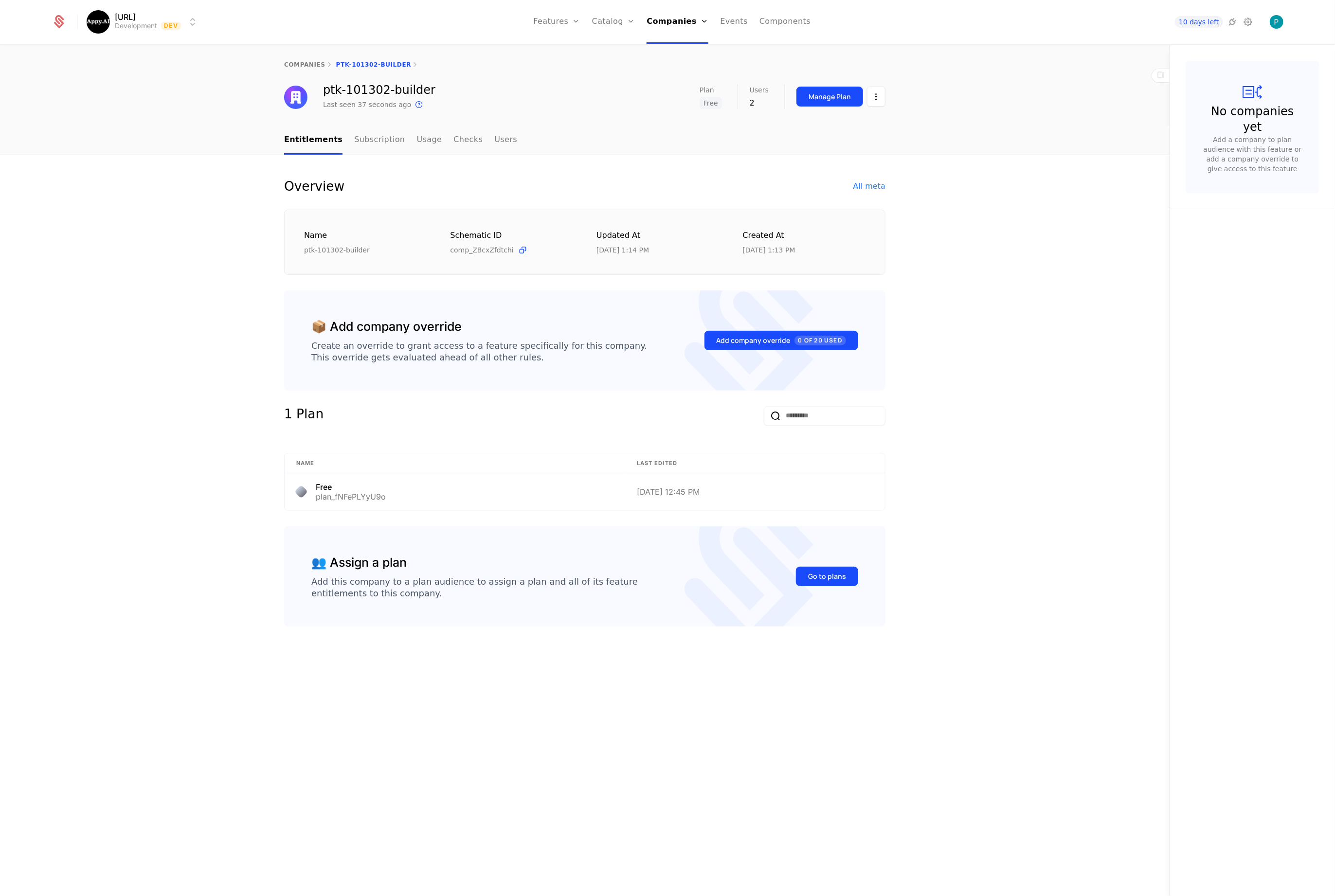
click at [494, 140] on link "Users" at bounding box center [506, 141] width 23 height 29
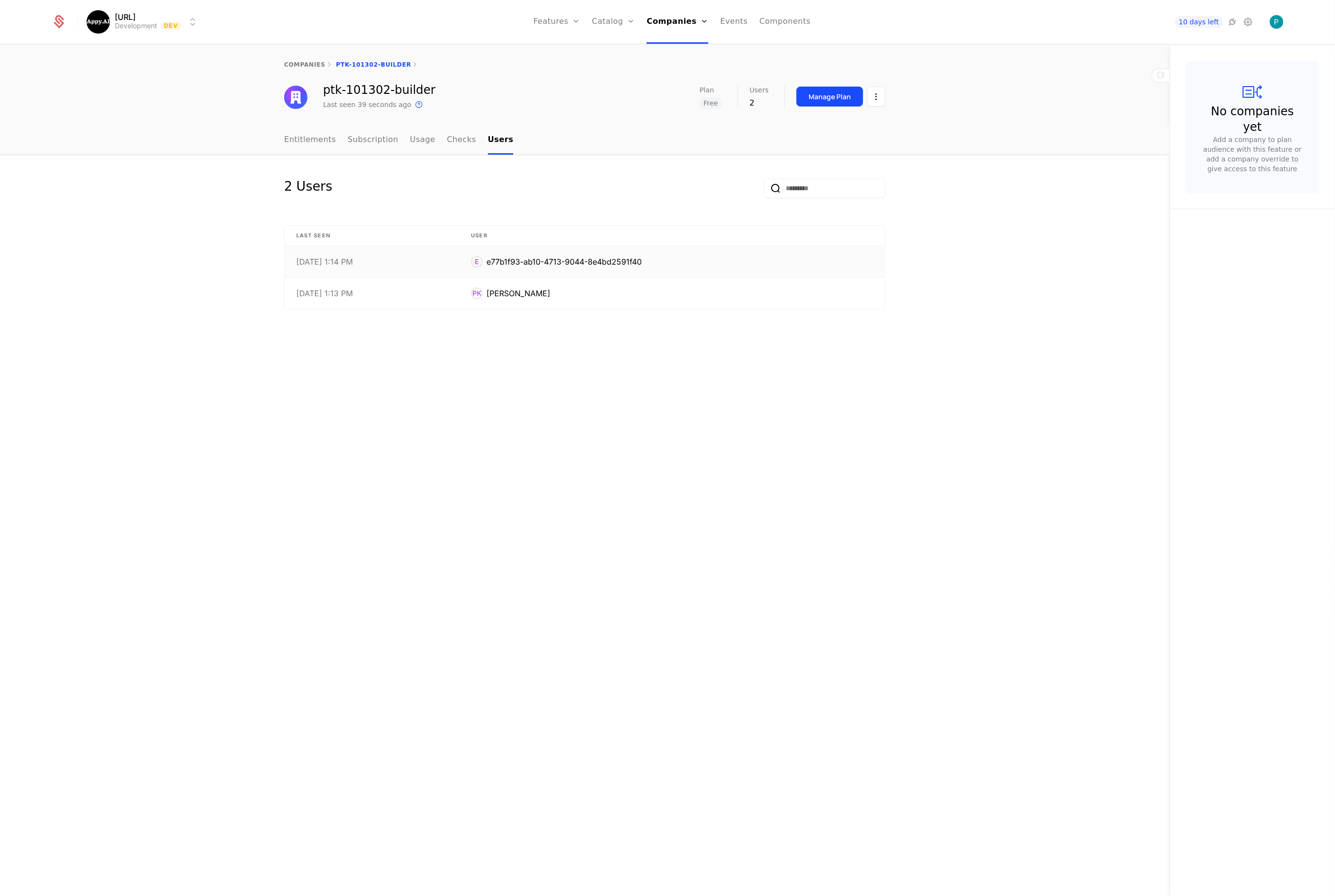
click at [584, 259] on div "e77b1f93-ab10-4713-9044-8e4bd2591f40" at bounding box center [564, 261] width 155 height 11
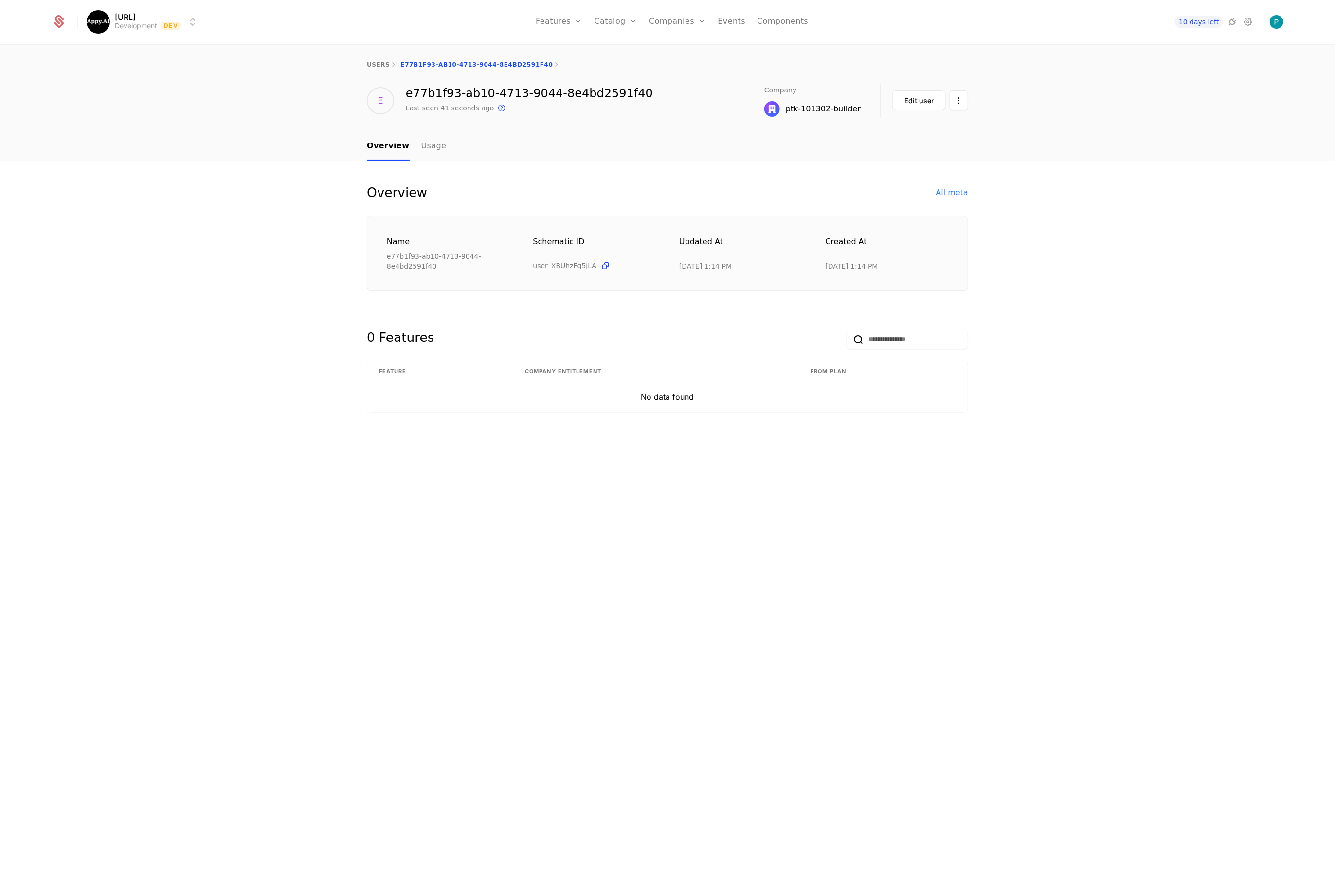
click at [425, 144] on link "Usage" at bounding box center [434, 147] width 25 height 29
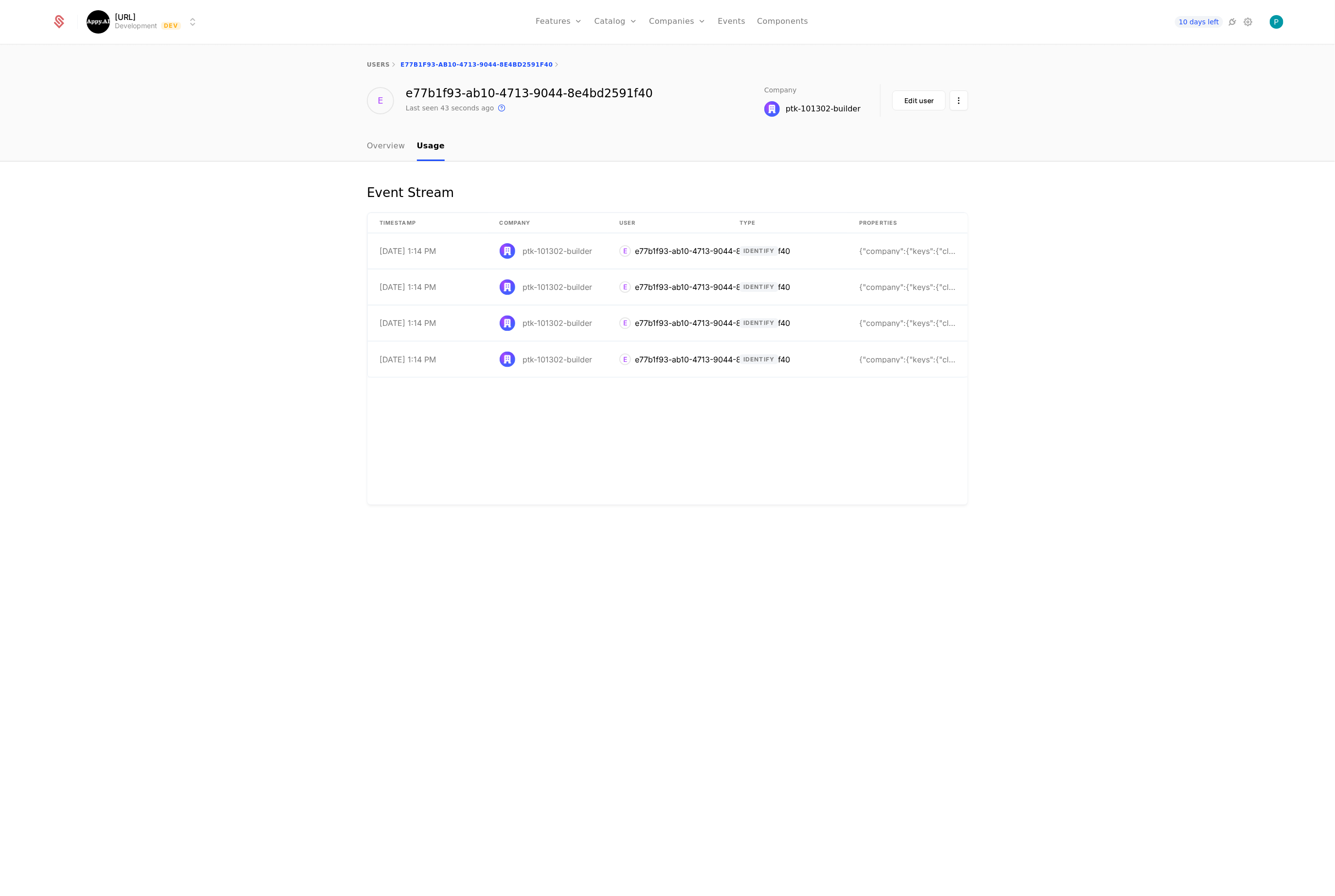
drag, startPoint x: 391, startPoint y: 144, endPoint x: 403, endPoint y: 143, distance: 12.0
click at [925, 97] on div "Edit user" at bounding box center [919, 101] width 29 height 10
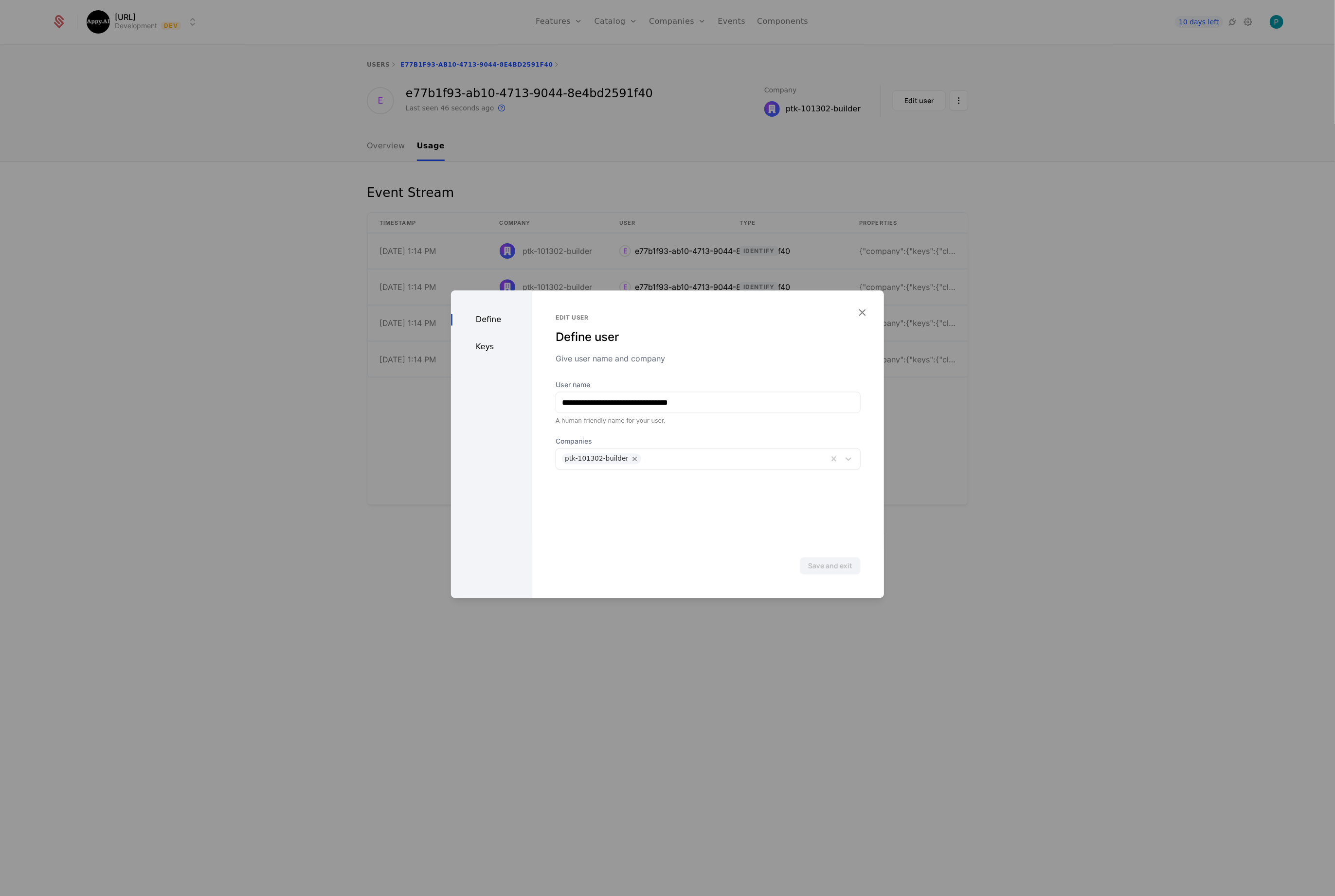
click at [480, 351] on div "Keys" at bounding box center [492, 347] width 82 height 11
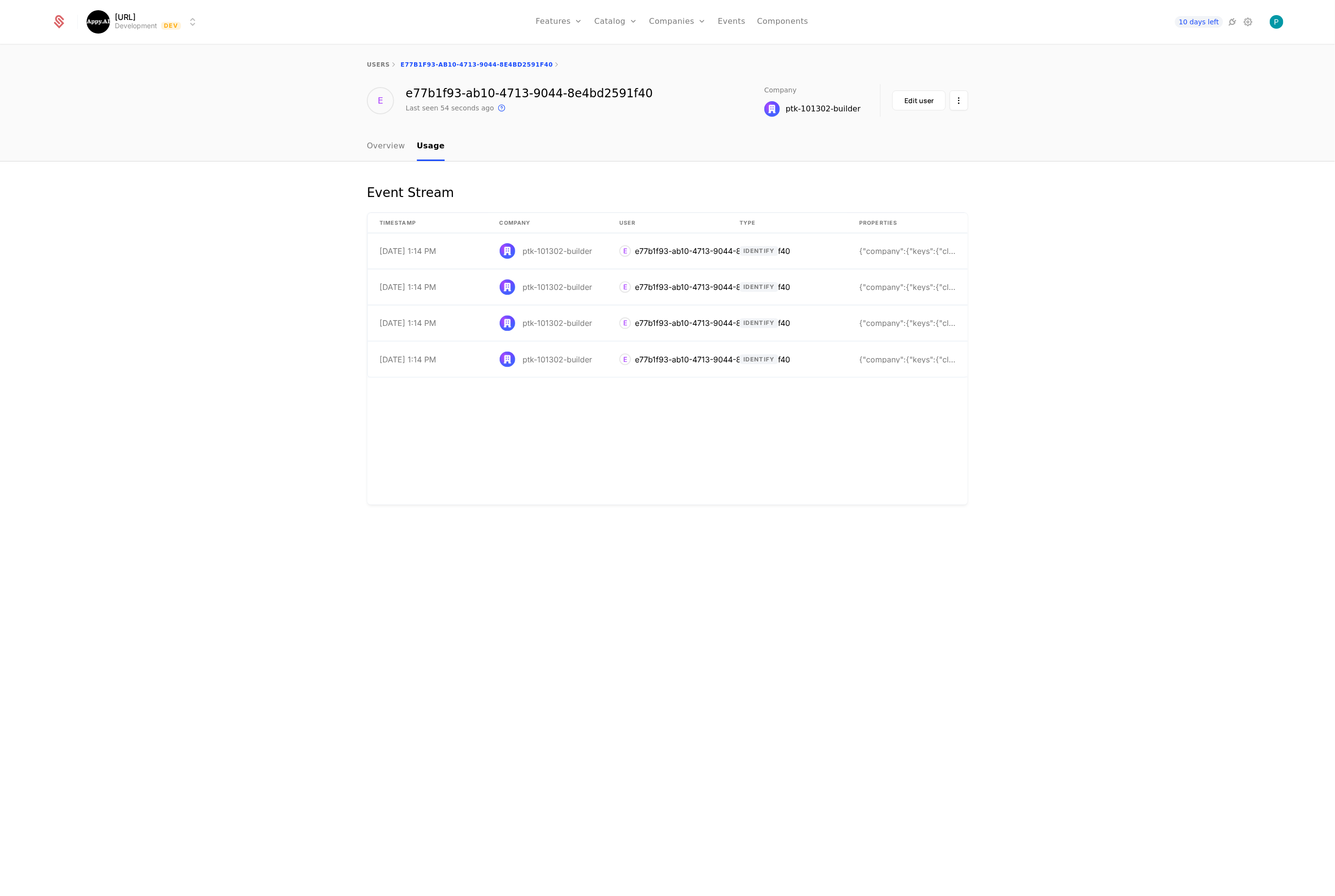
click at [379, 60] on div "users e77b1f93-ab10-4713-9044-8e4bd2591f40" at bounding box center [668, 65] width 1335 height 39
click at [377, 61] on link "users" at bounding box center [378, 64] width 23 height 7
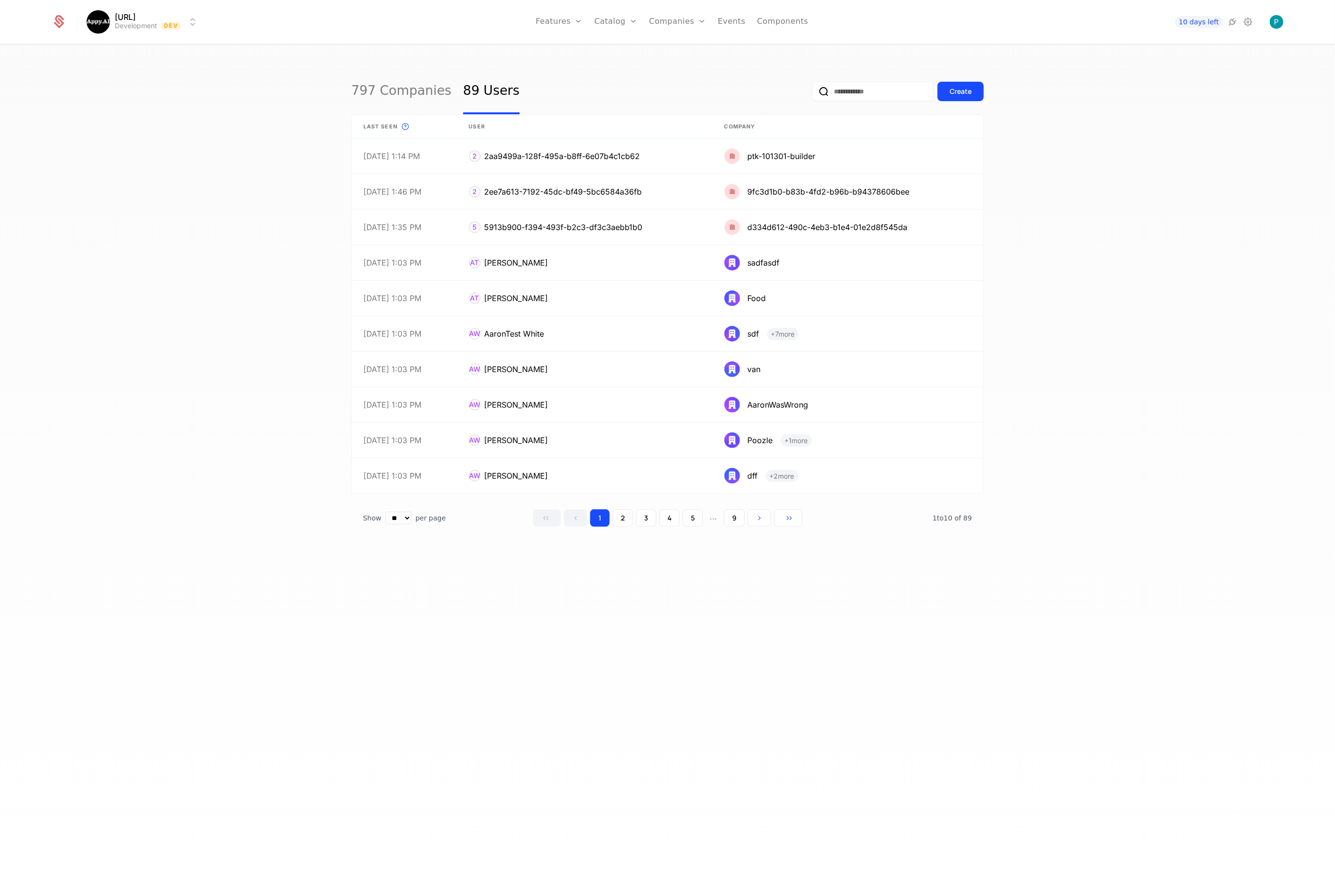
click at [192, 274] on div "797 Companies 89 Users Create Last seen This is the date a track or identify ev…" at bounding box center [668, 473] width 1335 height 857
click at [382, 88] on link "797 Companies" at bounding box center [402, 92] width 100 height 46
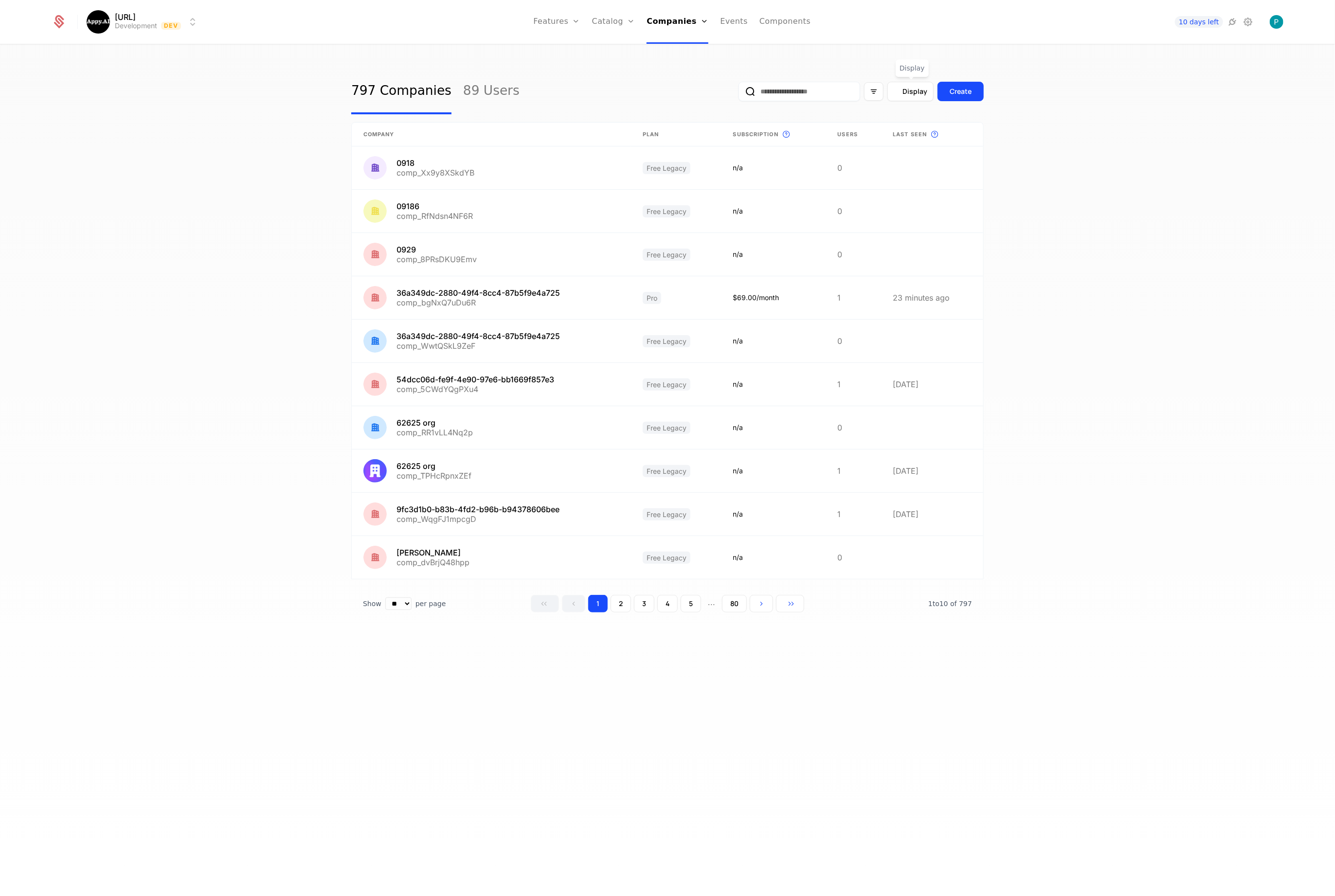
click at [906, 89] on span "Display" at bounding box center [915, 91] width 25 height 10
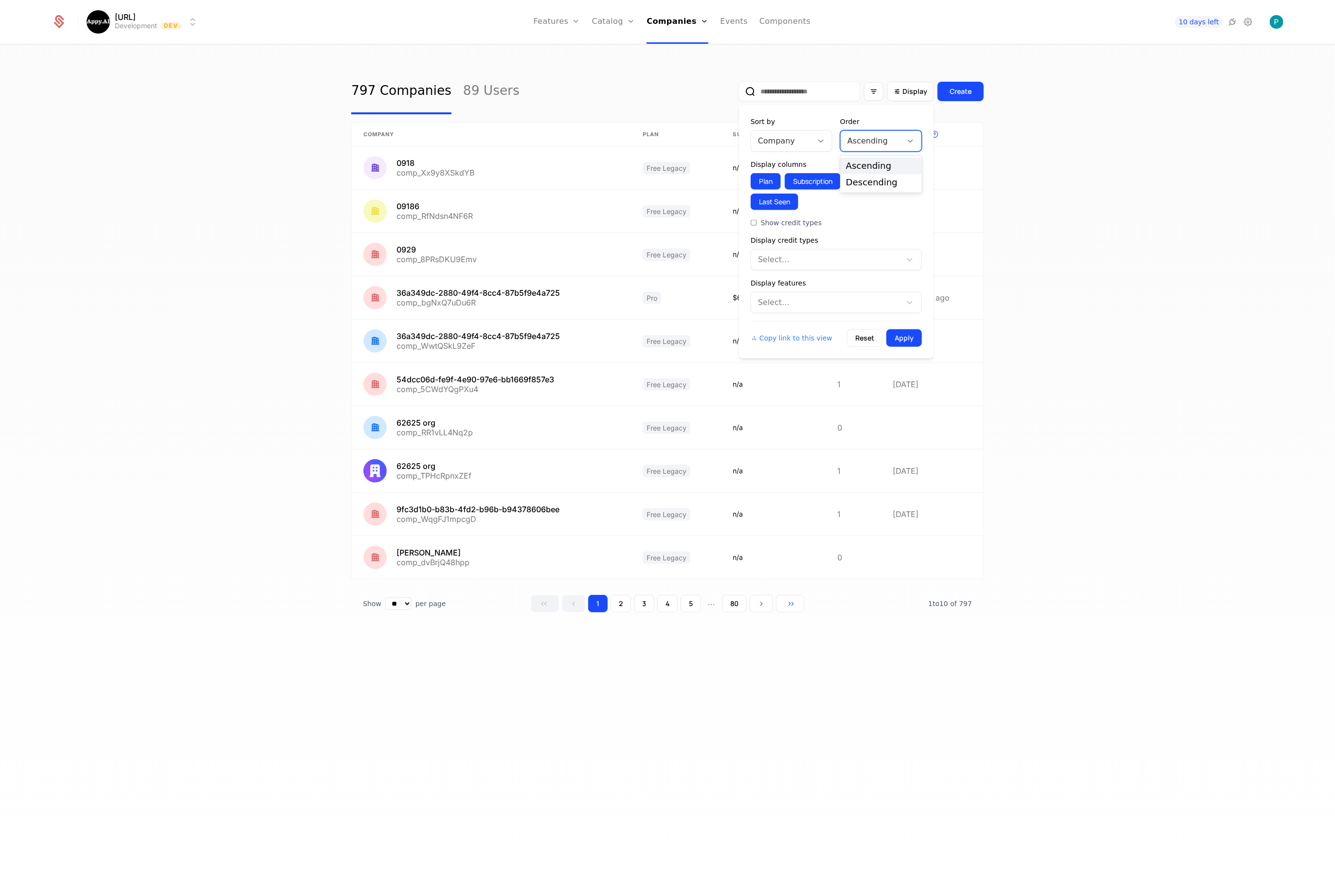
click at [901, 143] on div "Ascending" at bounding box center [871, 141] width 61 height 18
drag, startPoint x: 867, startPoint y: 179, endPoint x: 832, endPoint y: 157, distance: 41.3
click at [867, 179] on div "Descending" at bounding box center [881, 182] width 70 height 8
click at [816, 136] on div at bounding box center [820, 141] width 16 height 11
click at [783, 234] on div "Last Seen" at bounding box center [792, 232] width 70 height 8
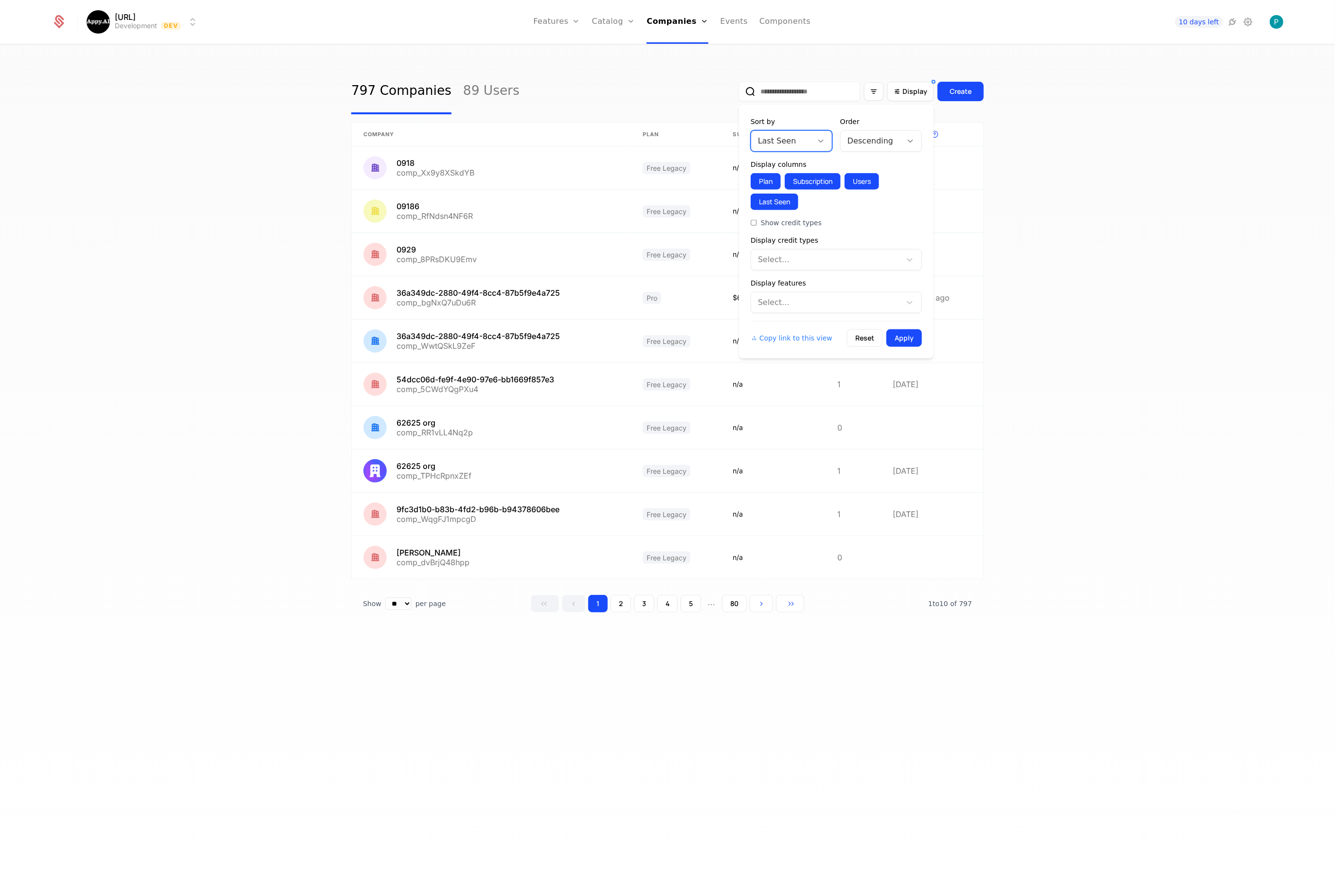
click at [907, 340] on button "Apply" at bounding box center [904, 338] width 36 height 18
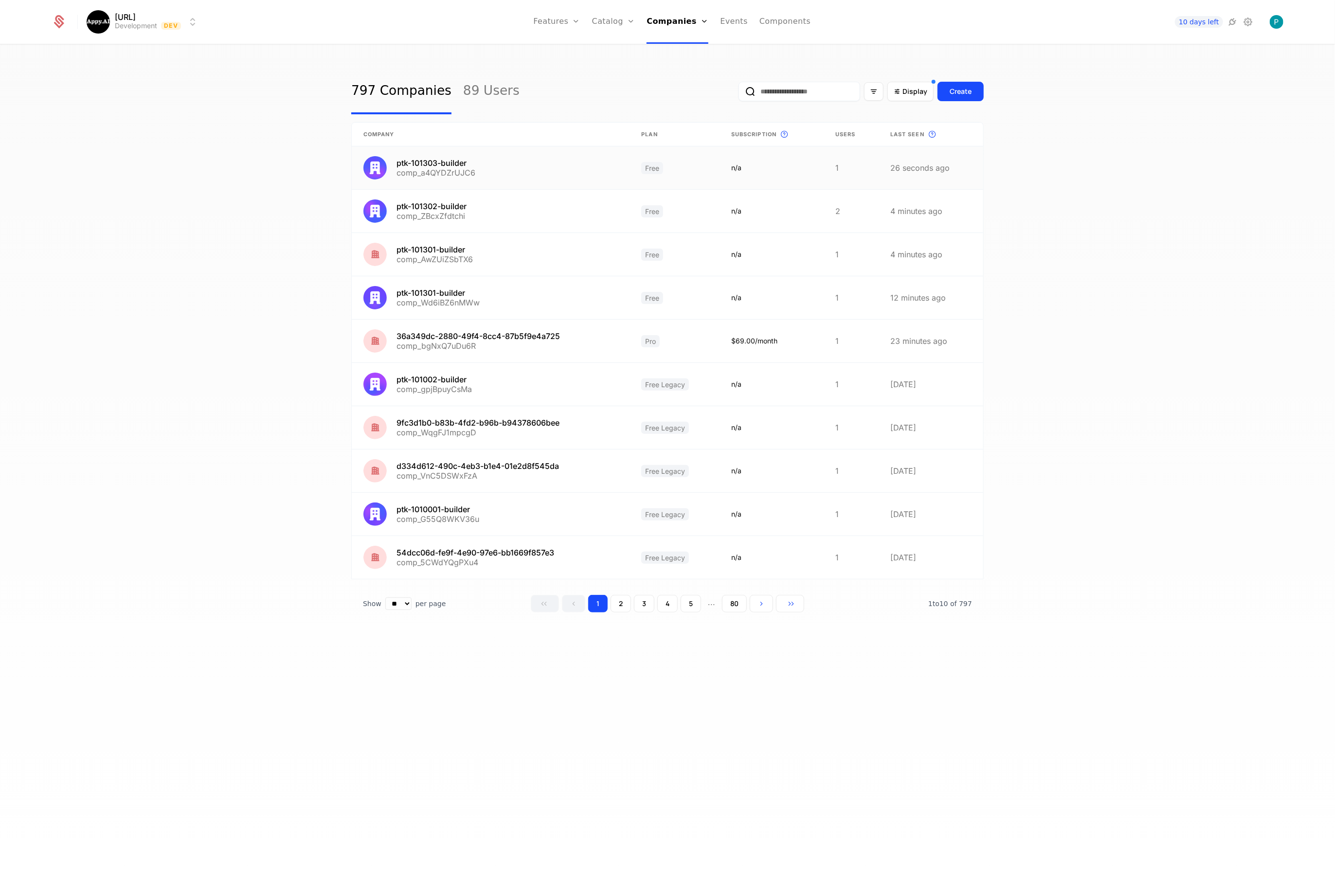
click at [443, 164] on link at bounding box center [491, 167] width 278 height 43
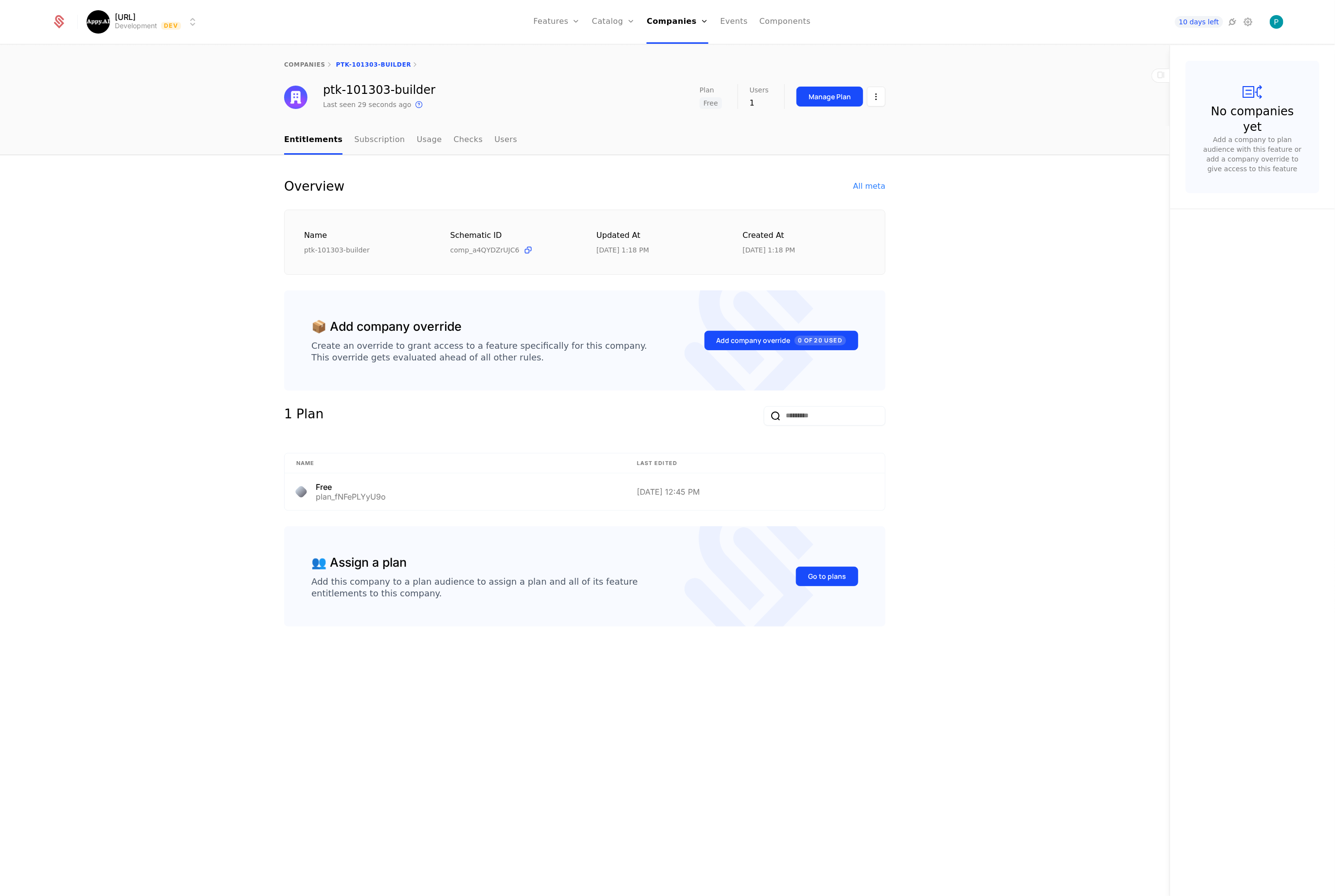
click at [494, 139] on link "Users" at bounding box center [506, 141] width 23 height 29
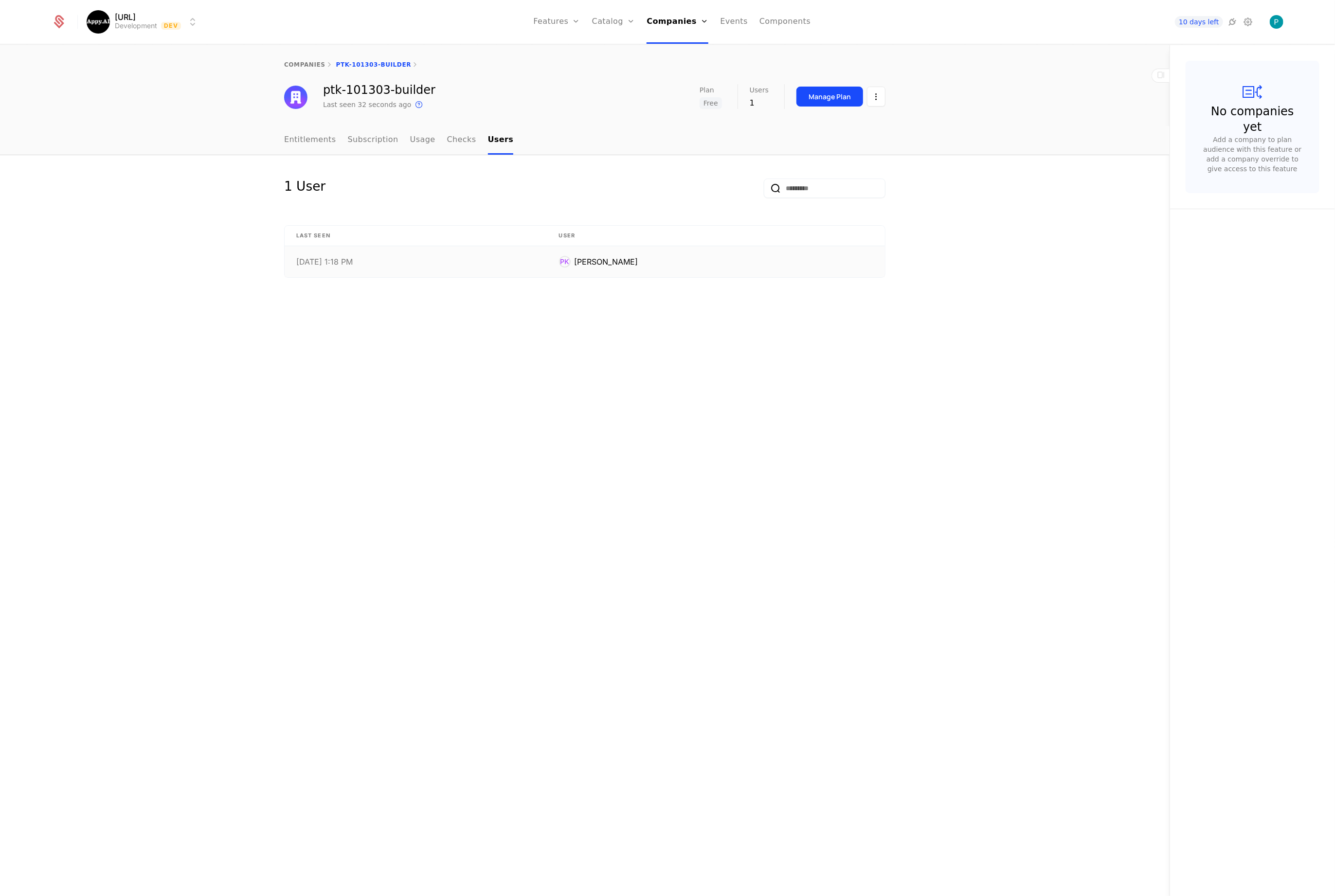
click at [411, 266] on td "10/13/25, 1:18 PM" at bounding box center [416, 262] width 263 height 31
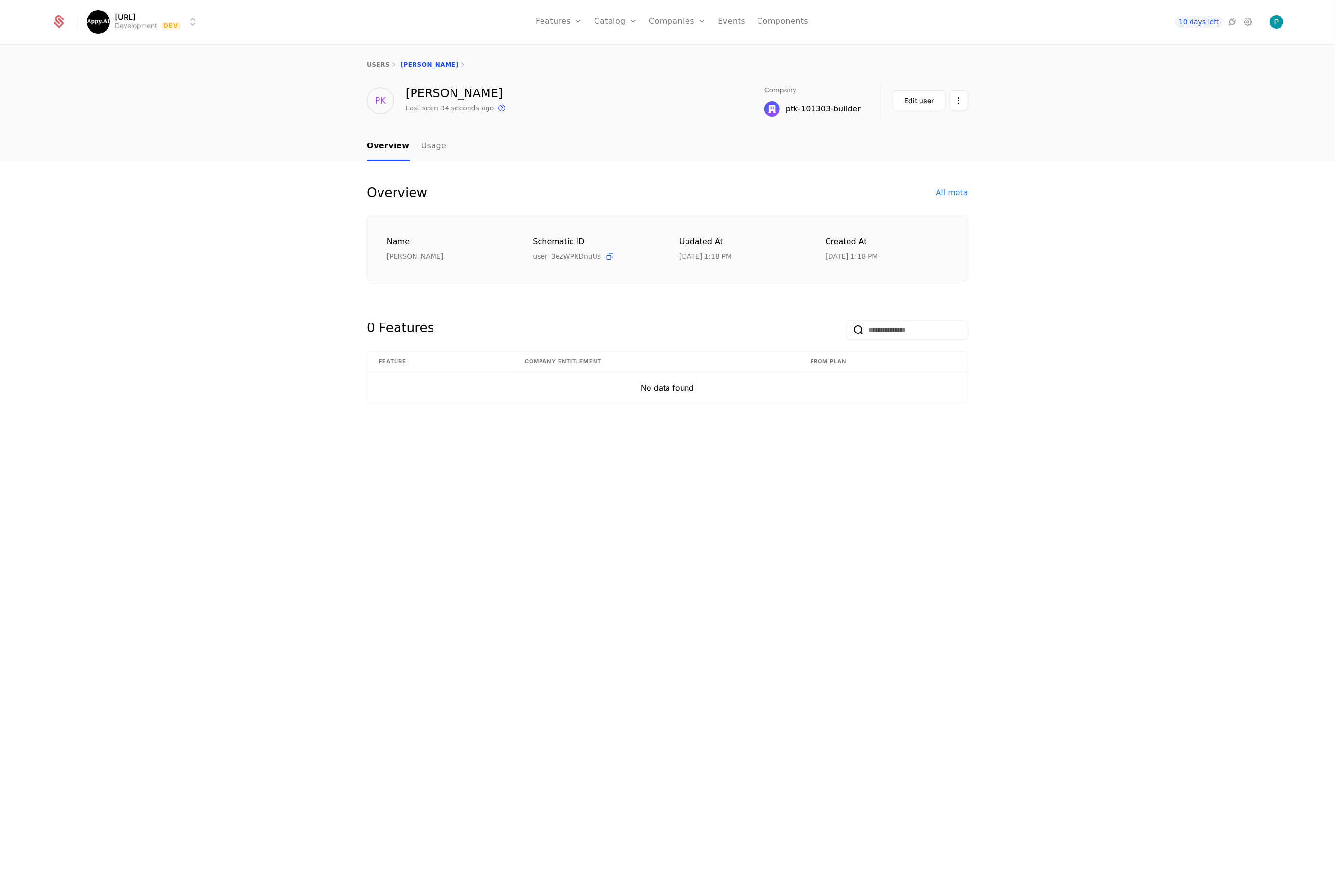
click at [925, 104] on div "Edit user" at bounding box center [919, 101] width 29 height 10
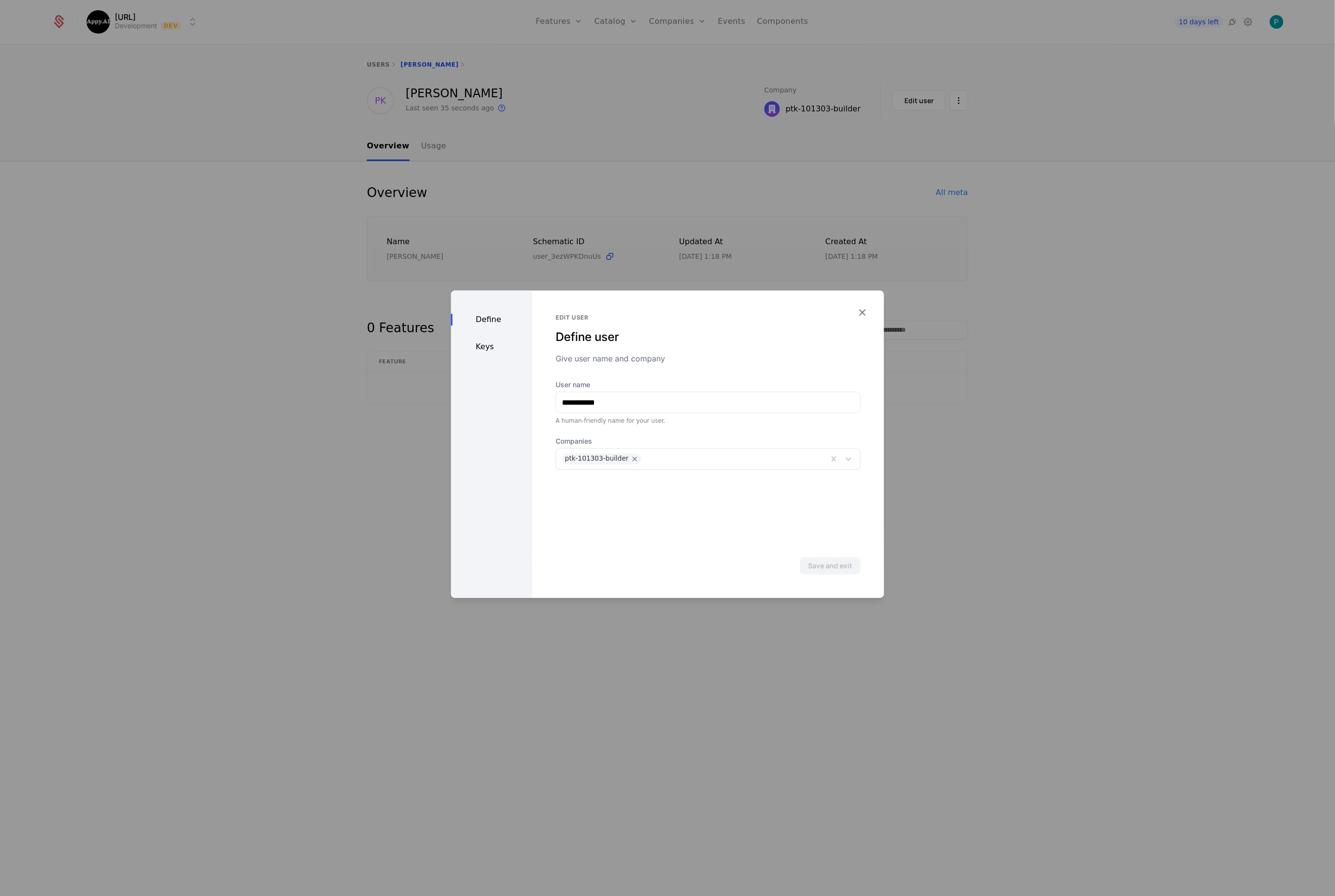
click at [486, 346] on div "Keys" at bounding box center [492, 347] width 82 height 11
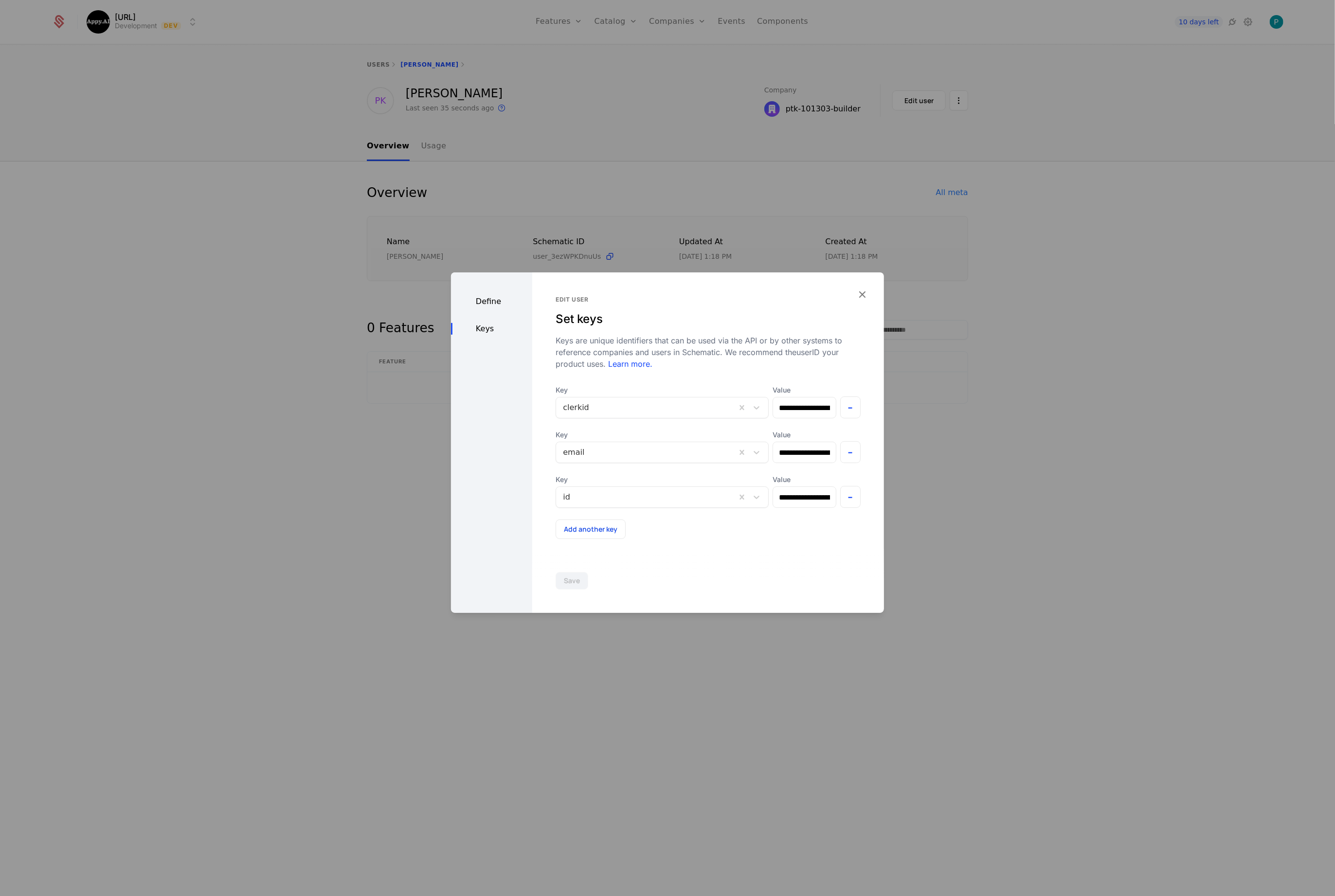
click at [493, 302] on div "Define" at bounding box center [492, 301] width 82 height 11
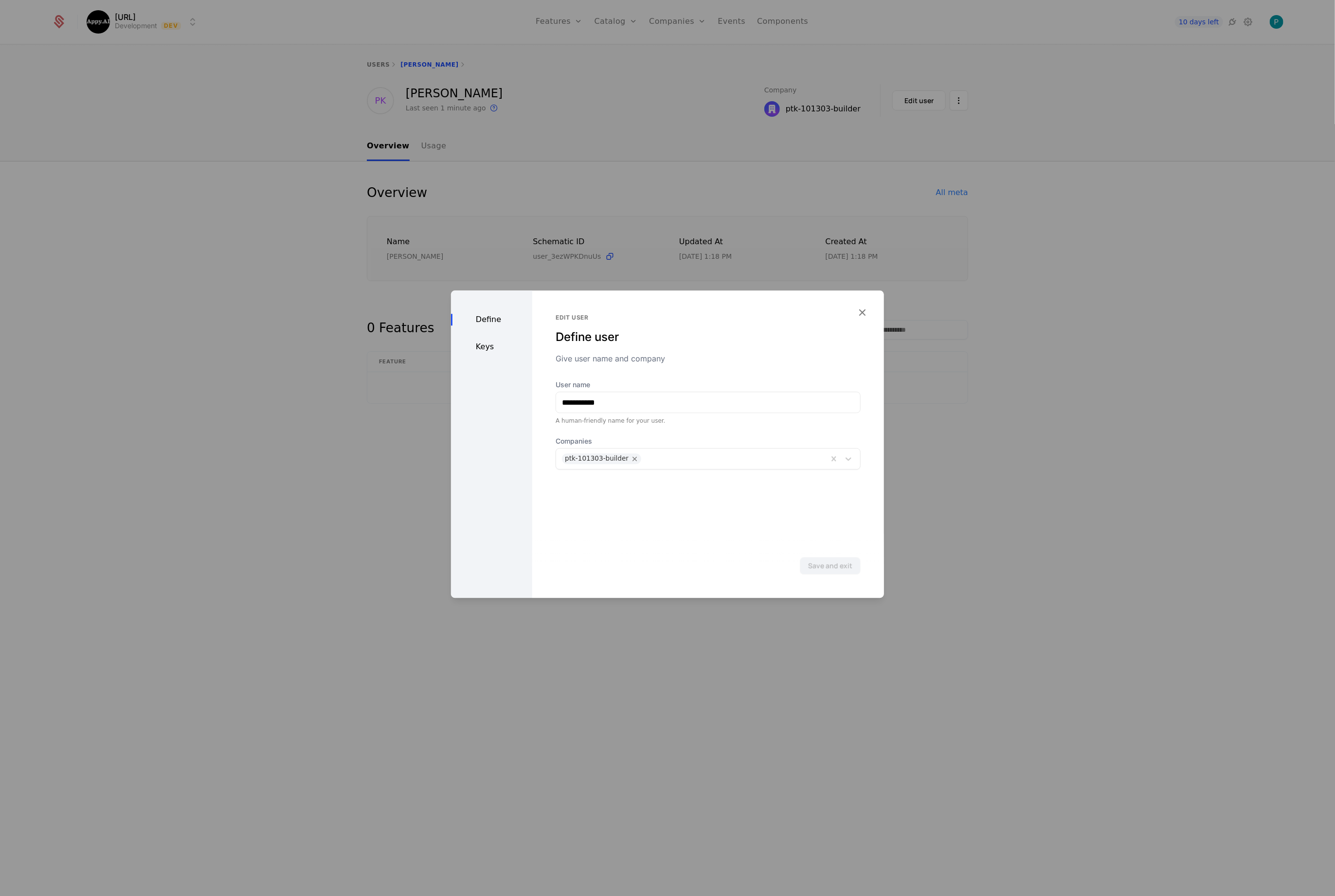
click at [862, 312] on icon "button" at bounding box center [862, 312] width 13 height 13
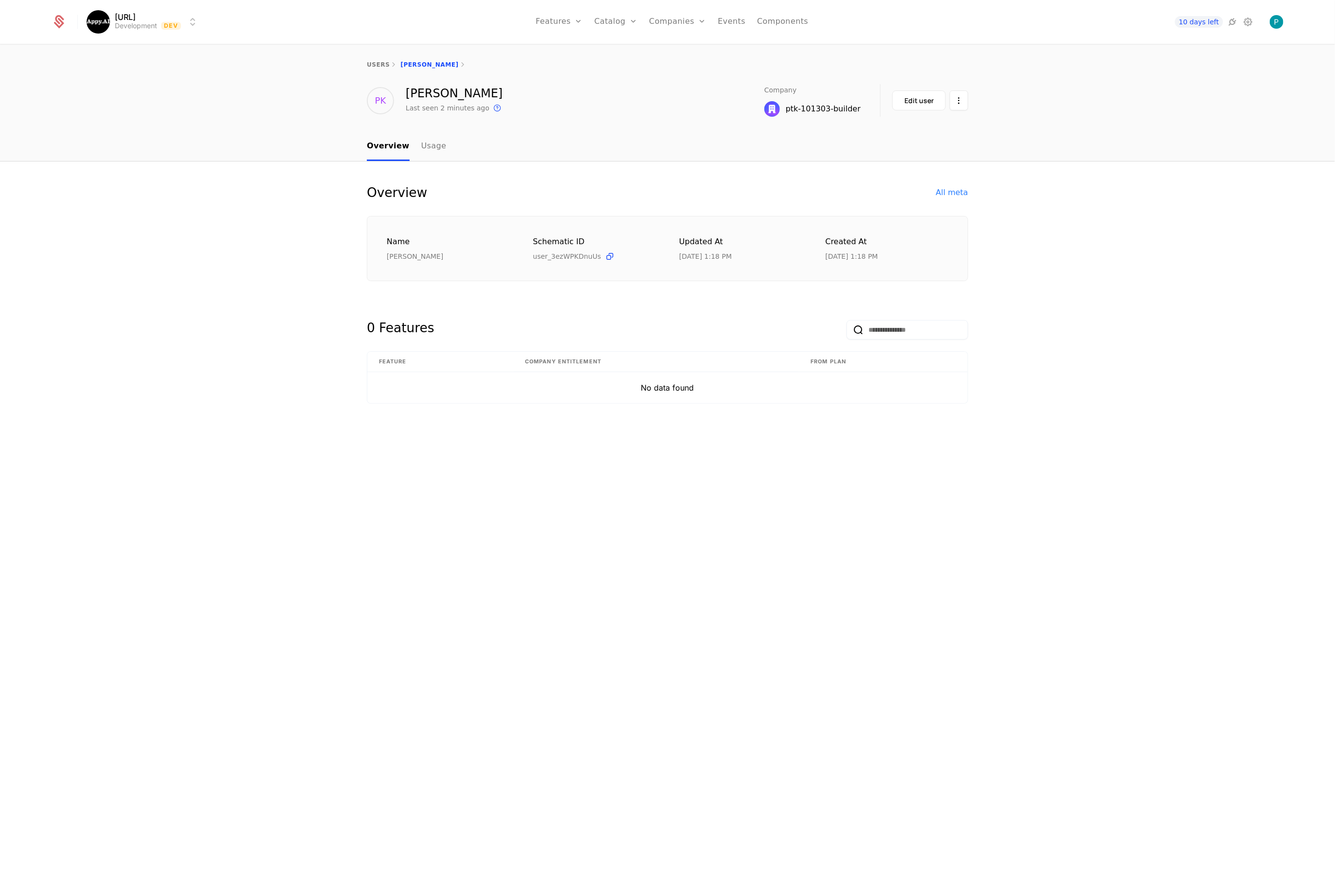
click at [677, 51] on link "Companies" at bounding box center [683, 47] width 45 height 8
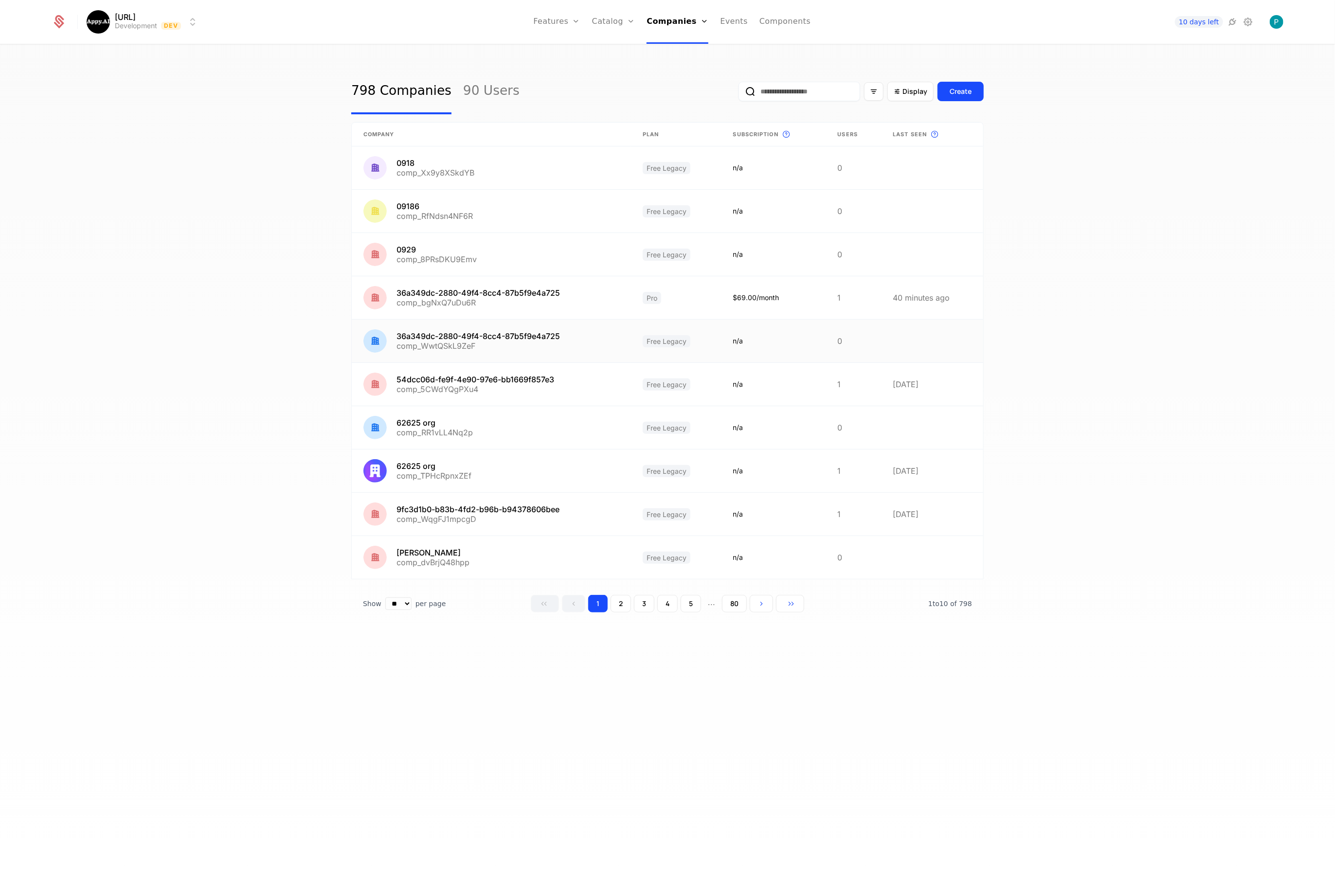
click at [449, 343] on link at bounding box center [491, 341] width 279 height 43
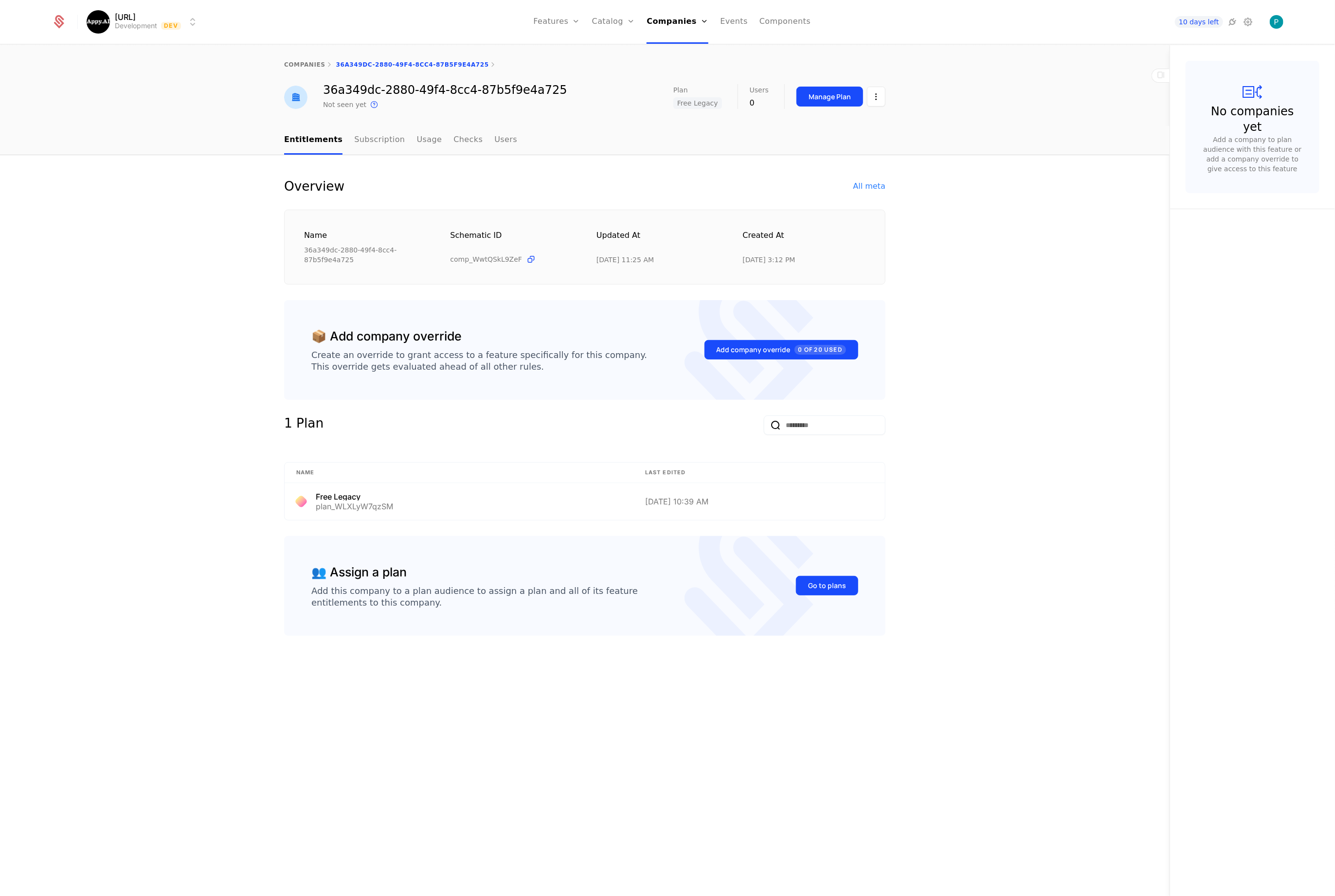
click at [880, 97] on html "Appy.AI Development Dev Features Features Flags Catalog Plans Add Ons Credits C…" at bounding box center [668, 448] width 1335 height 896
click at [834, 122] on div "Edit company" at bounding box center [830, 126] width 60 height 14
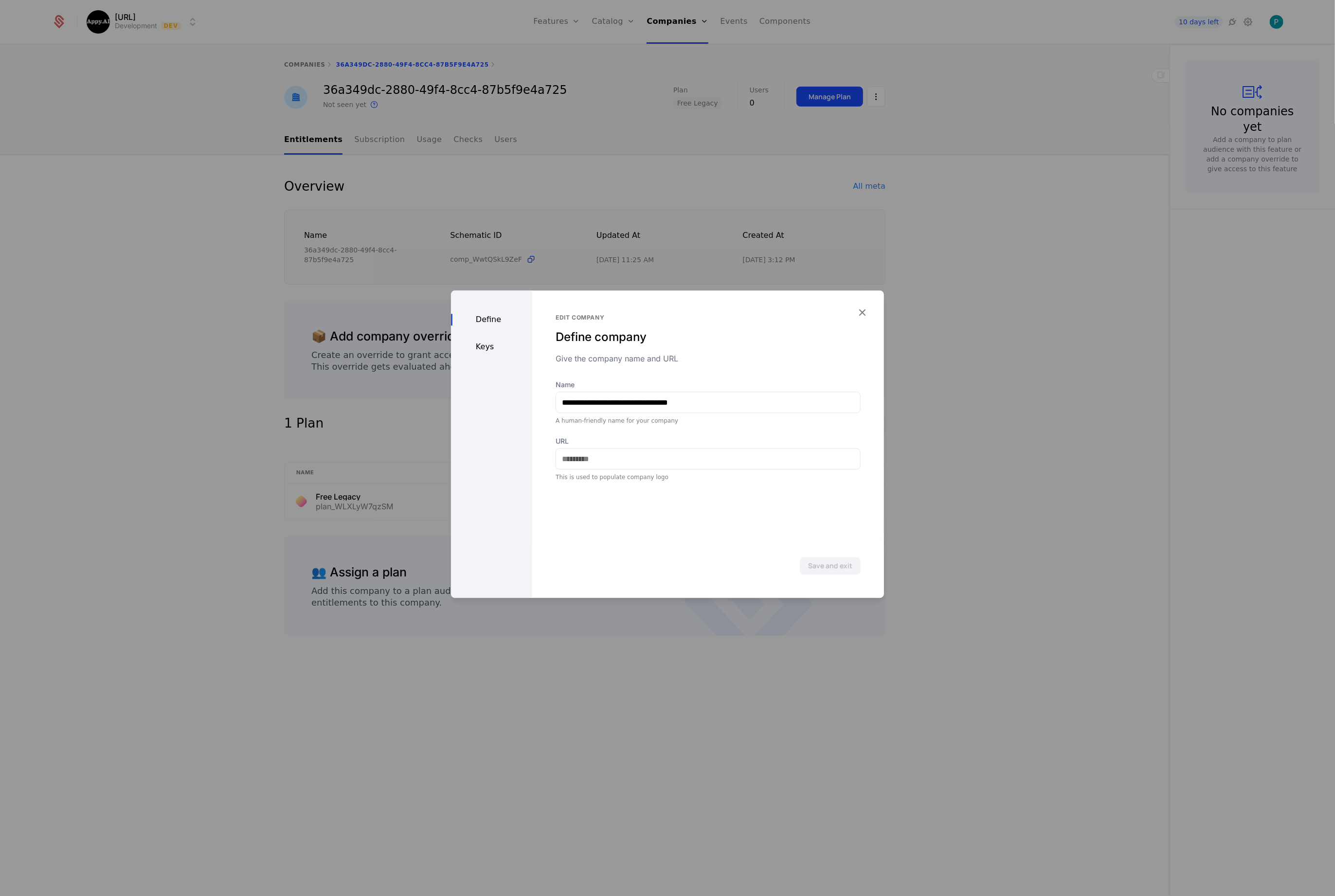
click at [491, 348] on div "Keys" at bounding box center [492, 347] width 82 height 11
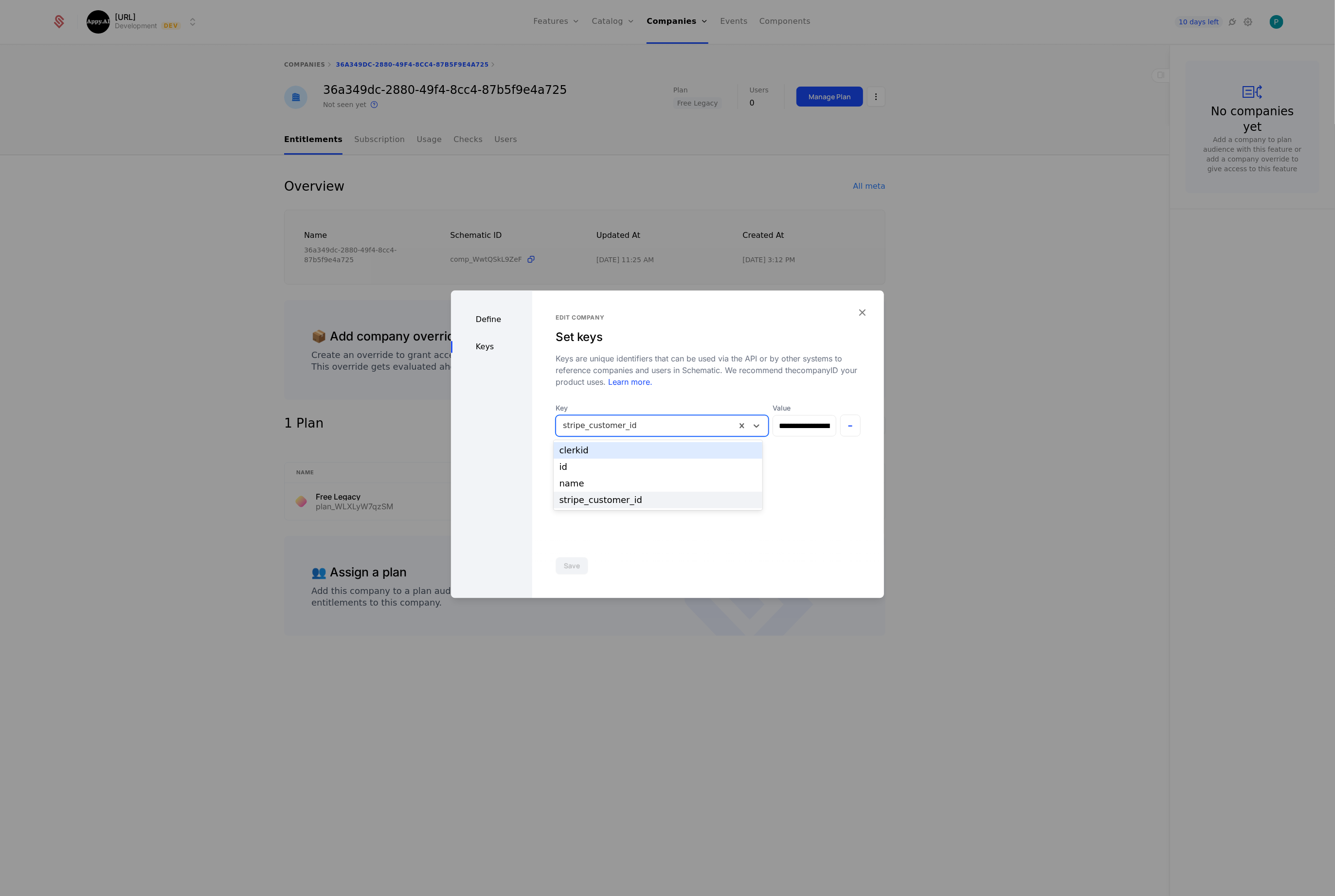
drag, startPoint x: 487, startPoint y: 397, endPoint x: 423, endPoint y: 392, distance: 64.2
click at [423, 392] on div "**********" at bounding box center [668, 448] width 1335 height 896
drag, startPoint x: 657, startPoint y: 426, endPoint x: 645, endPoint y: 424, distance: 12.2
click at [654, 426] on div at bounding box center [646, 426] width 166 height 14
drag, startPoint x: 640, startPoint y: 423, endPoint x: 559, endPoint y: 424, distance: 81.0
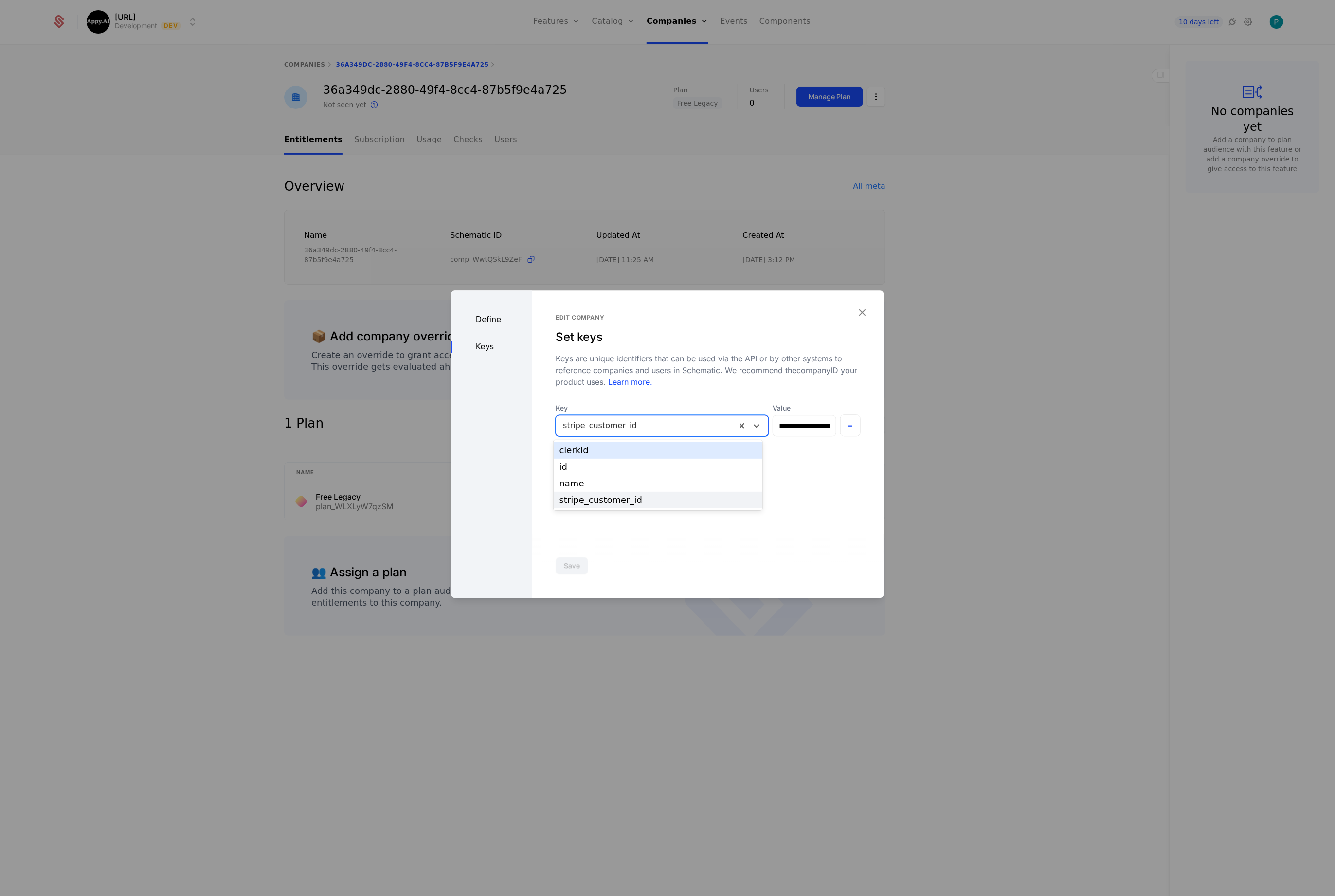
click at [558, 423] on div "stripe_customer_id" at bounding box center [646, 425] width 180 height 18
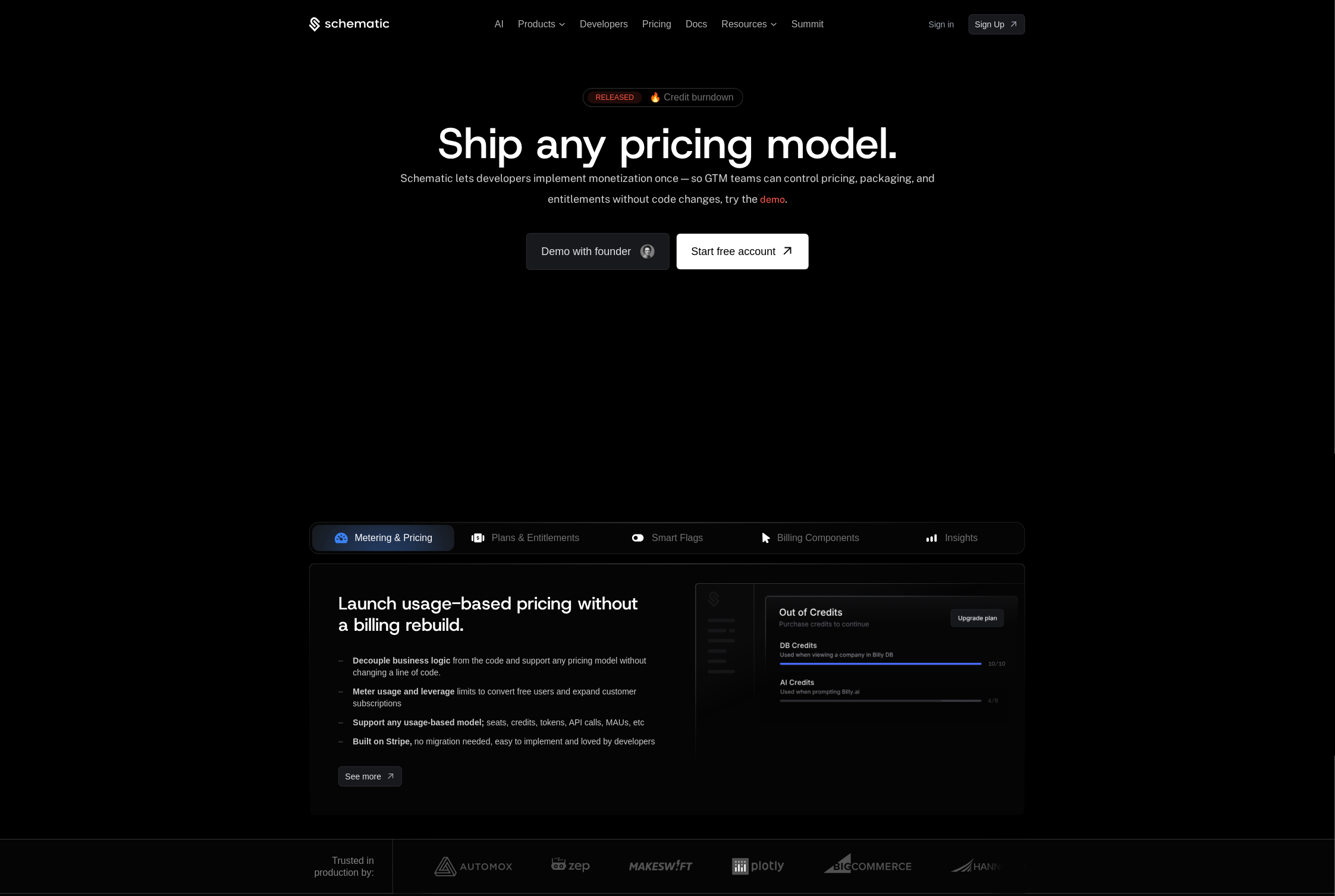
click at [942, 20] on link "Sign in" at bounding box center [941, 24] width 26 height 19
